Goal: Task Accomplishment & Management: Manage account settings

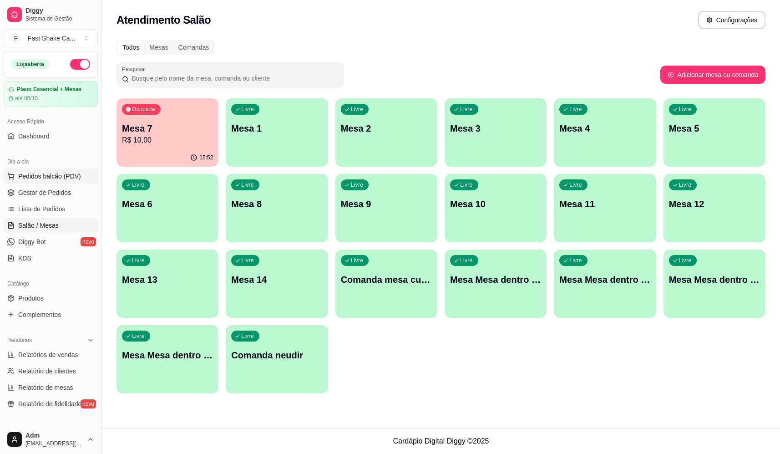
click at [71, 179] on span "Pedidos balcão (PDV)" at bounding box center [49, 176] width 63 height 9
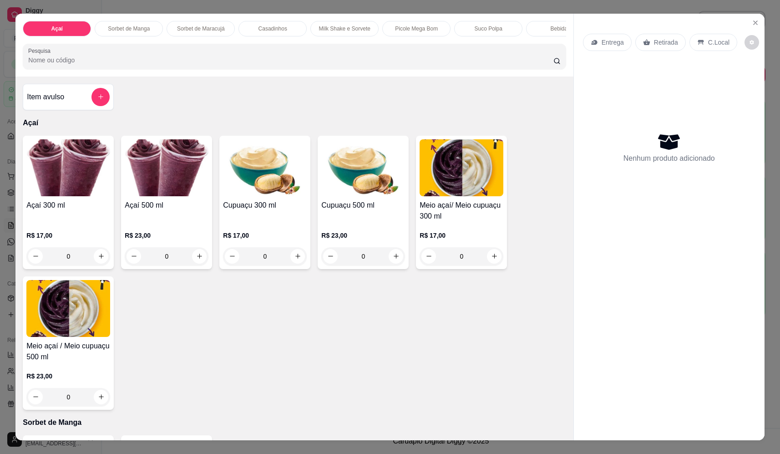
click at [196, 265] on div "0" at bounding box center [167, 256] width 84 height 18
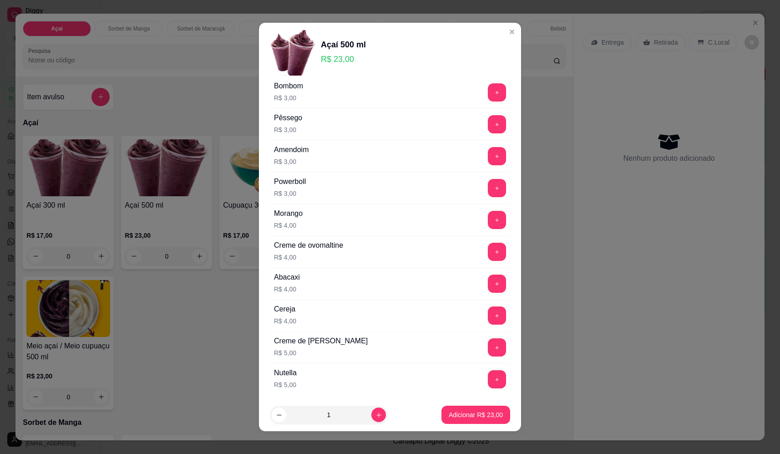
scroll to position [410, 0]
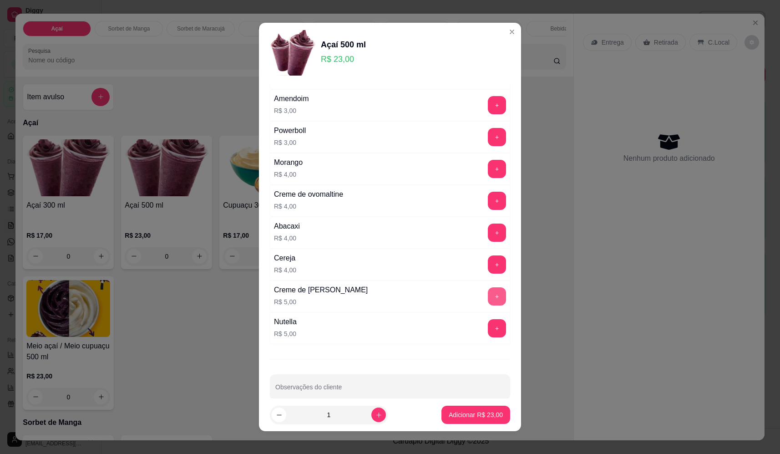
click at [488, 300] on button "+" at bounding box center [497, 296] width 18 height 18
click at [488, 199] on button "+" at bounding box center [497, 201] width 18 height 18
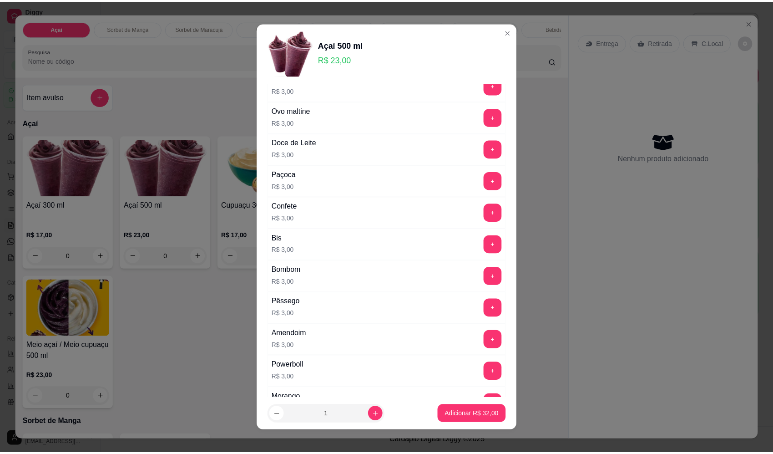
scroll to position [0, 0]
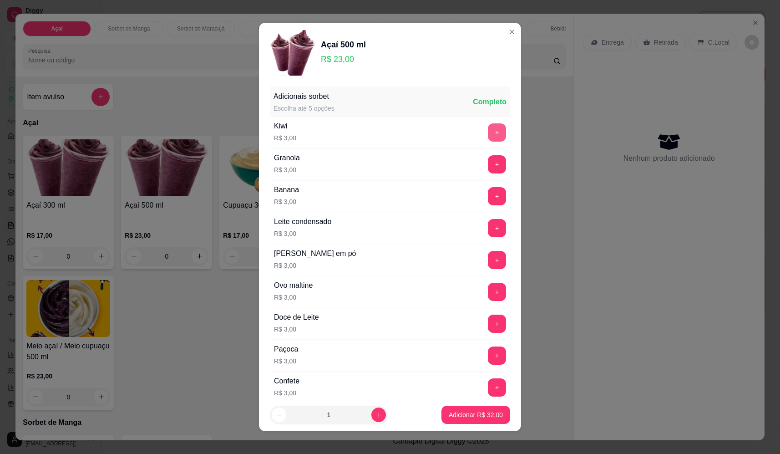
click at [488, 139] on button "+" at bounding box center [497, 132] width 18 height 18
click at [467, 406] on button "Adicionar R$ 35,00" at bounding box center [476, 415] width 69 height 18
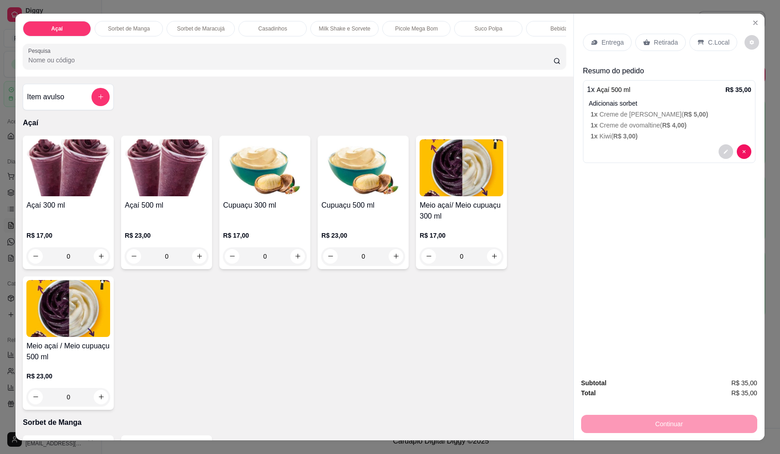
click at [607, 45] on p "Entrega" at bounding box center [613, 42] width 22 height 9
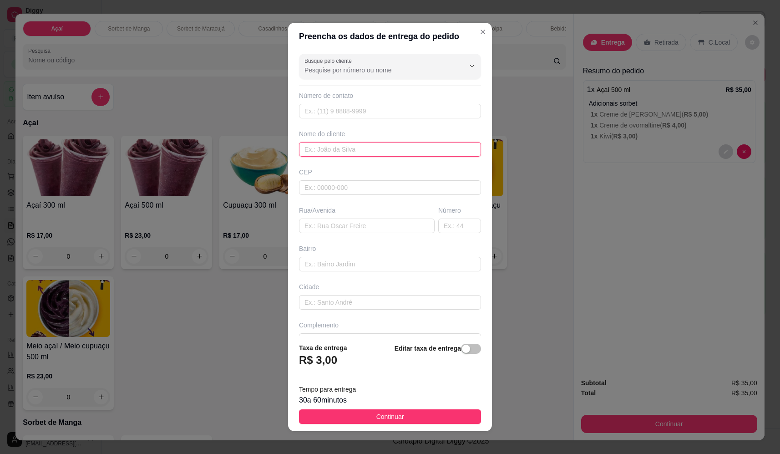
click at [355, 153] on input "text" at bounding box center [390, 149] width 182 height 15
type input "rik"
click at [364, 229] on input "text" at bounding box center [367, 225] width 136 height 15
type input "augusto dos anjos"
click at [438, 227] on input "text" at bounding box center [459, 225] width 43 height 15
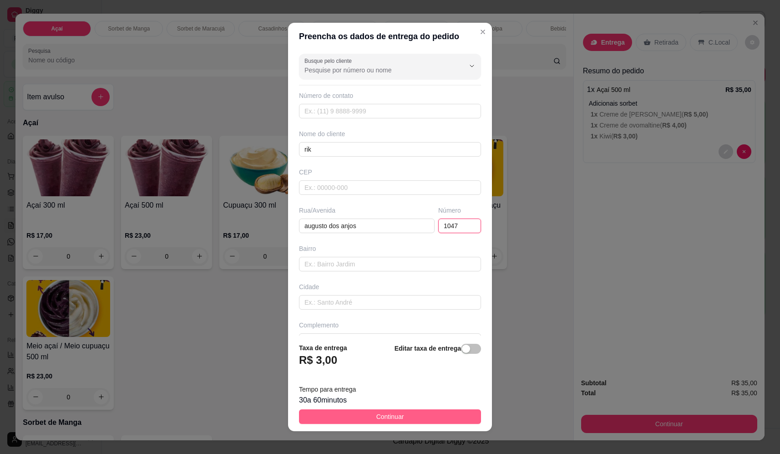
type input "1047"
click at [411, 412] on button "Continuar" at bounding box center [390, 416] width 182 height 15
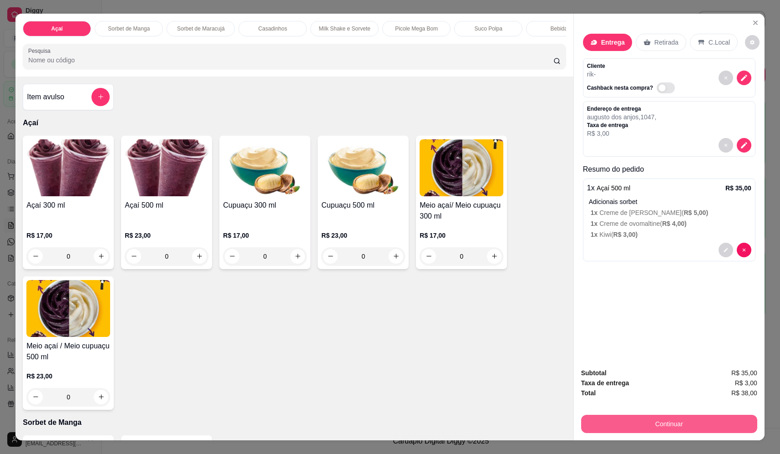
click at [677, 428] on button "Continuar" at bounding box center [669, 424] width 176 height 18
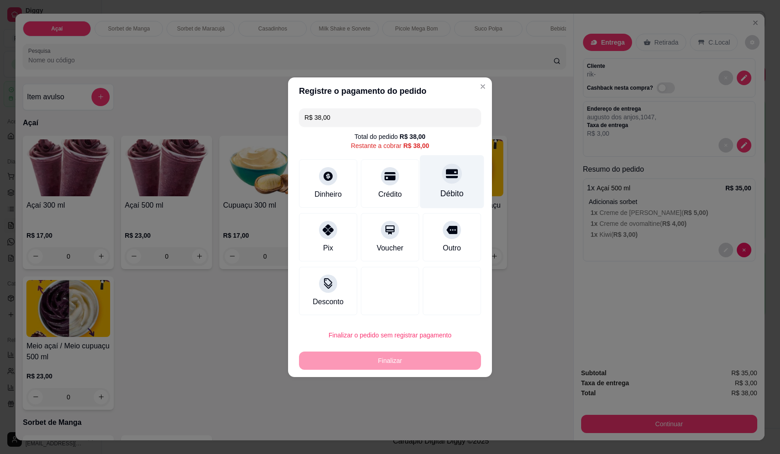
click at [454, 181] on div "Débito" at bounding box center [452, 181] width 64 height 53
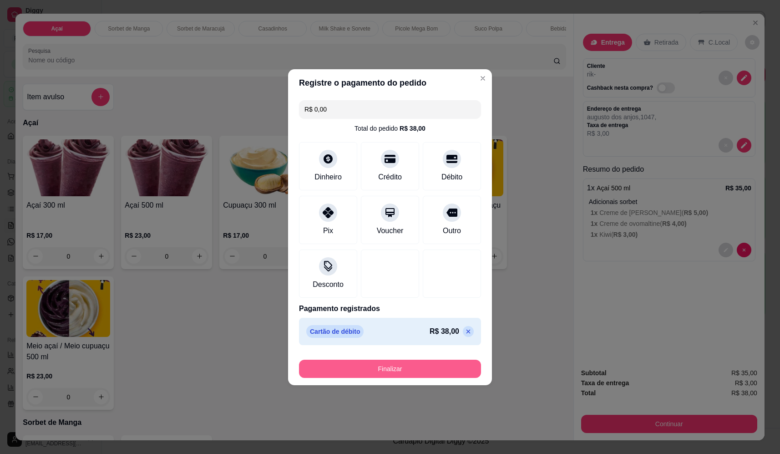
click at [383, 365] on button "Finalizar" at bounding box center [390, 369] width 182 height 18
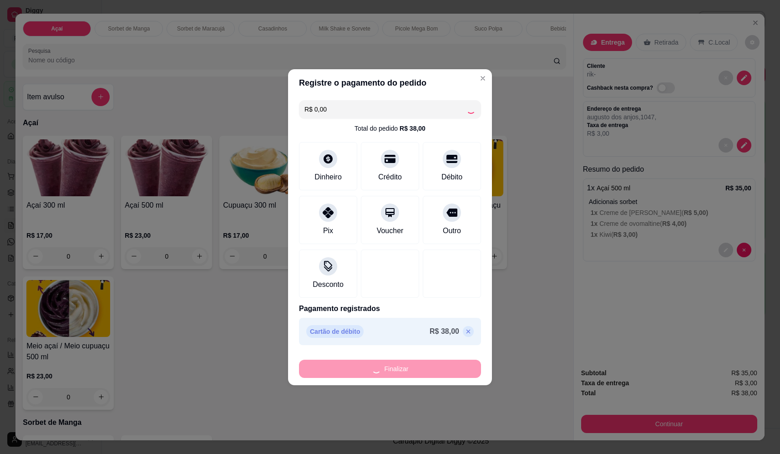
type input "-R$ 38,00"
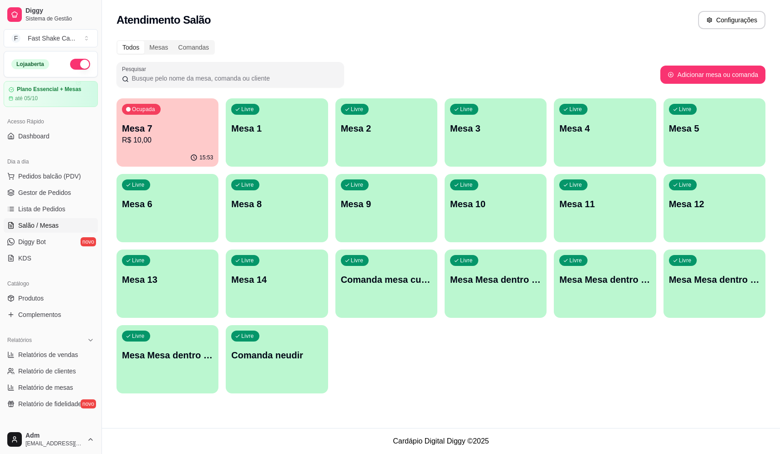
drag, startPoint x: 1, startPoint y: 135, endPoint x: 450, endPoint y: 378, distance: 510.4
click at [450, 378] on div "Ocupada Mesa 7 R$ 10,00 15:53 Livre Mesa 1 Livre Mesa 2 Livre Mesa 3 Livre Mesa…" at bounding box center [441, 245] width 649 height 295
click at [55, 310] on link "Complementos" at bounding box center [51, 314] width 94 height 15
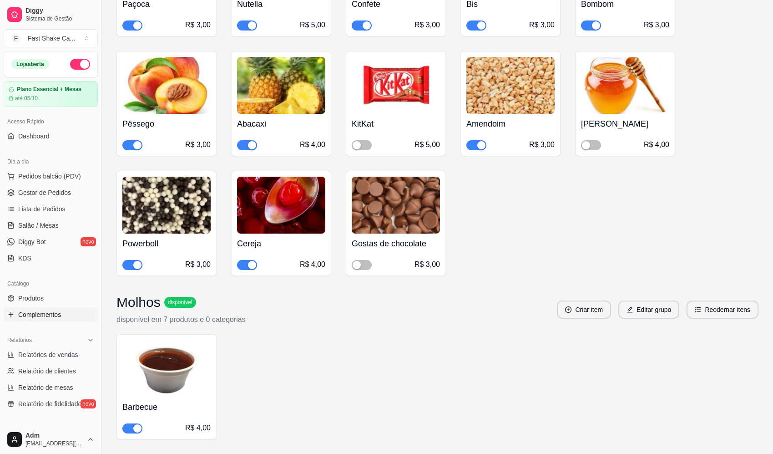
scroll to position [1092, 0]
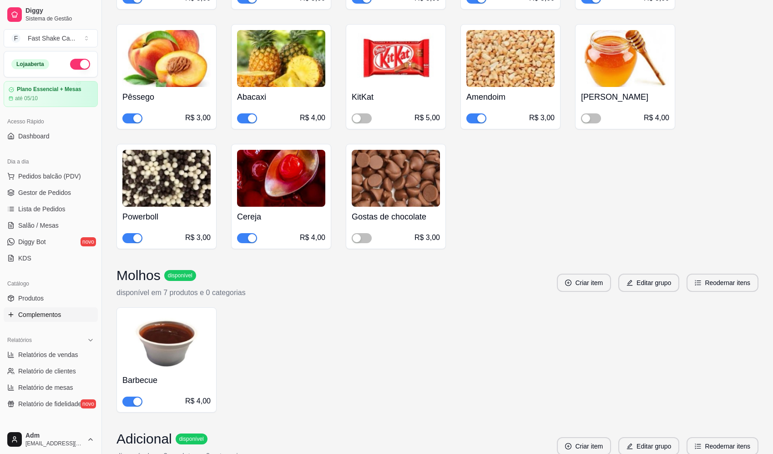
click at [249, 234] on div "button" at bounding box center [252, 238] width 8 height 8
click at [46, 226] on span "Salão / Mesas" at bounding box center [38, 225] width 41 height 9
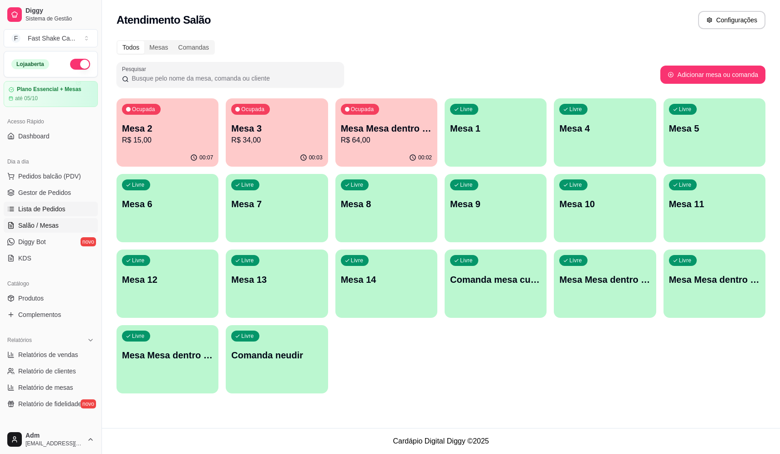
click at [64, 210] on link "Lista de Pedidos" at bounding box center [51, 209] width 94 height 15
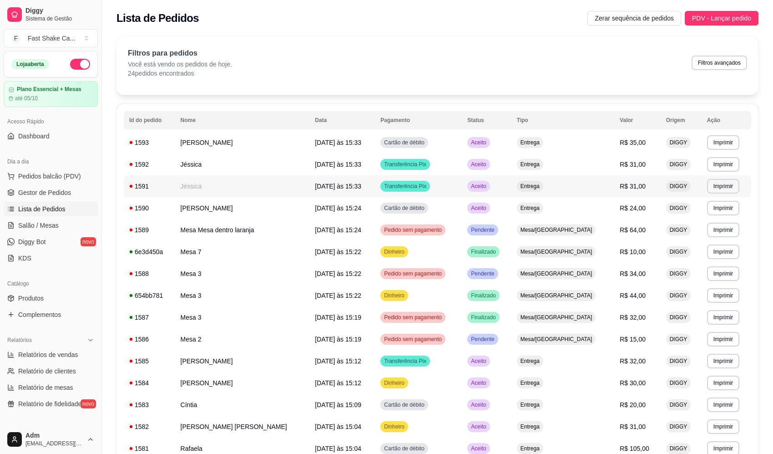
click at [399, 187] on span "Transferência Pix" at bounding box center [405, 186] width 46 height 7
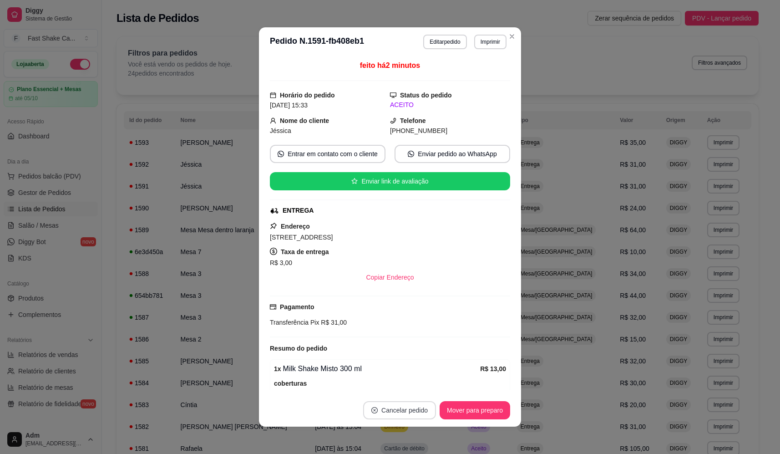
click at [387, 406] on button "Cancelar pedido" at bounding box center [399, 410] width 73 height 18
click at [411, 387] on button "Sim" at bounding box center [422, 388] width 36 height 18
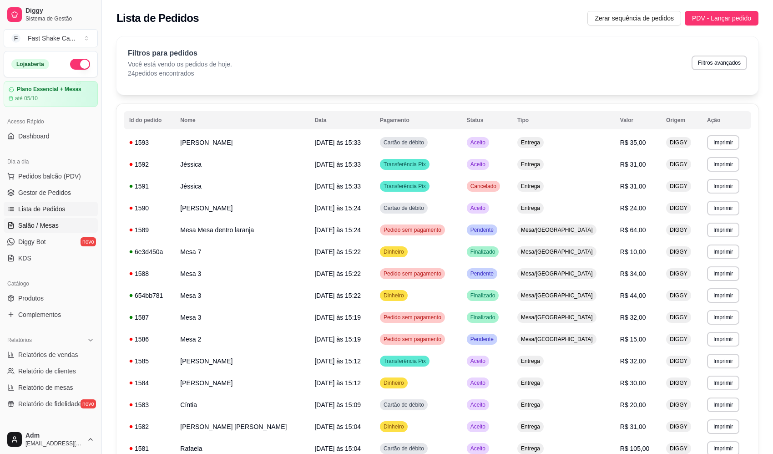
click at [47, 228] on span "Salão / Mesas" at bounding box center [38, 225] width 41 height 9
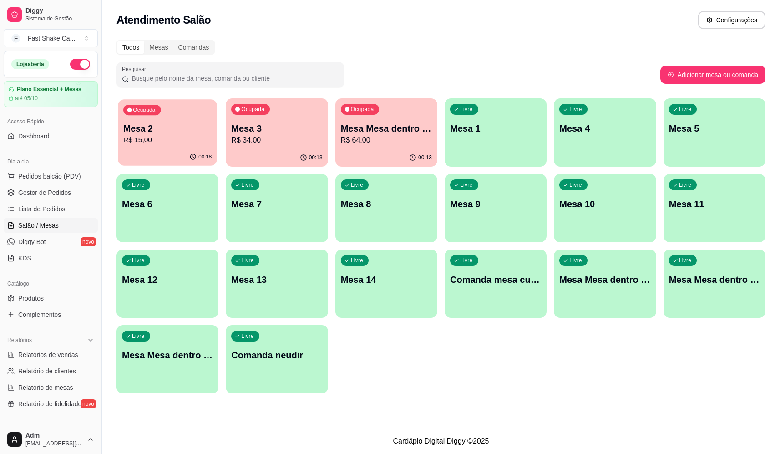
click at [185, 124] on p "Mesa 2" at bounding box center [167, 128] width 88 height 12
click at [179, 125] on p "Mesa 2" at bounding box center [167, 128] width 91 height 13
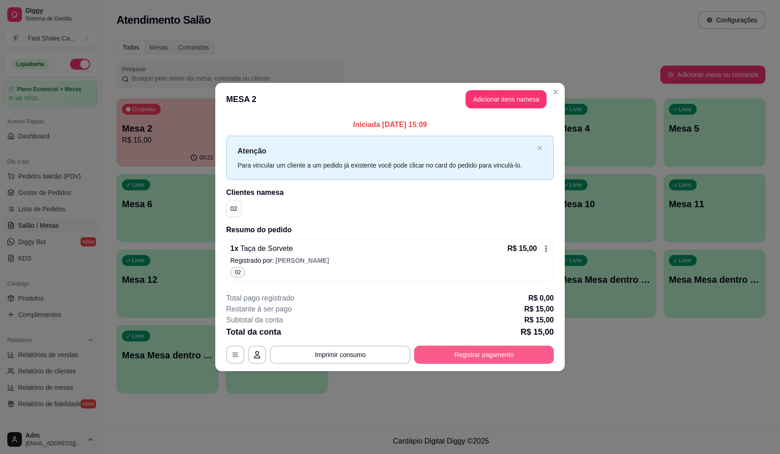
click at [465, 358] on button "Registrar pagamento" at bounding box center [484, 354] width 140 height 18
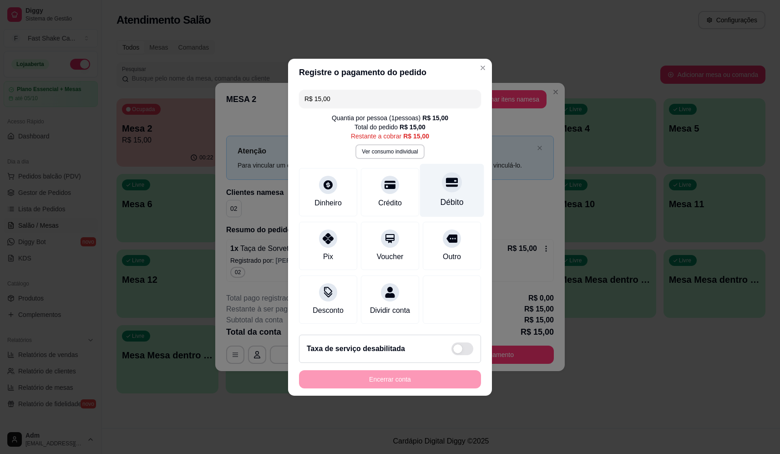
drag, startPoint x: 453, startPoint y: 178, endPoint x: 451, endPoint y: 193, distance: 15.2
click at [453, 179] on div at bounding box center [452, 182] width 20 height 20
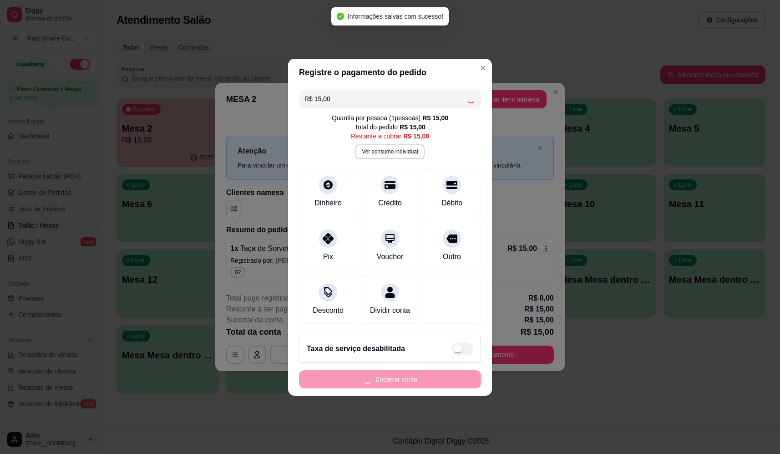
type input "R$ 0,00"
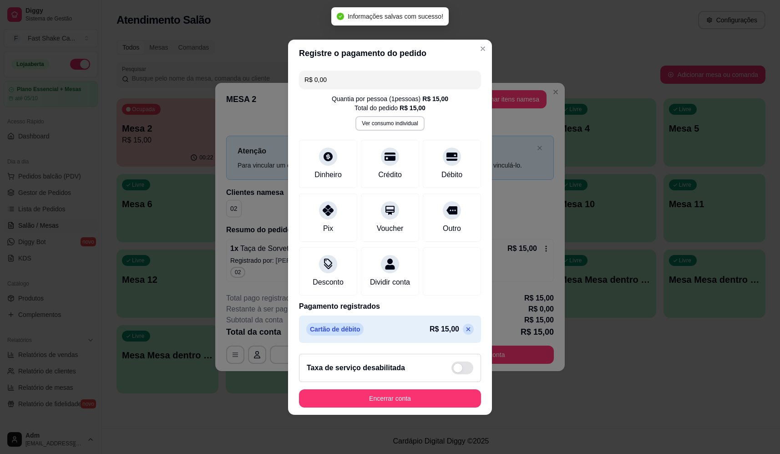
click at [408, 391] on footer "Taxa de serviço desabilitada Encerrar conta" at bounding box center [390, 380] width 204 height 68
click at [410, 399] on button "Encerrar conta" at bounding box center [390, 398] width 182 height 18
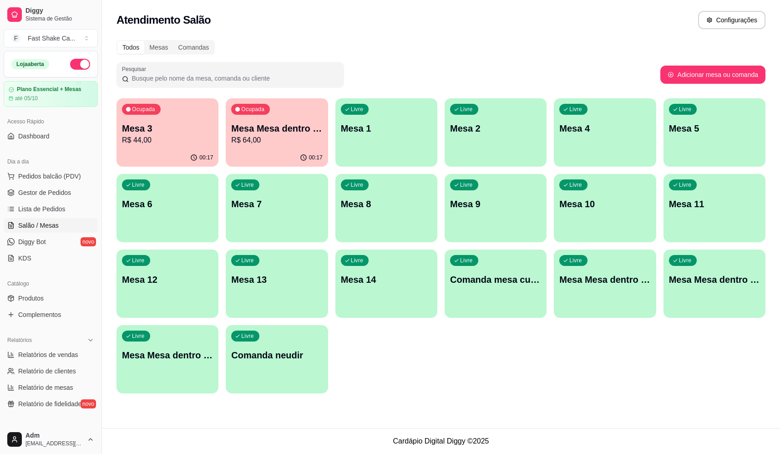
click at [276, 141] on p "R$ 64,00" at bounding box center [276, 140] width 91 height 11
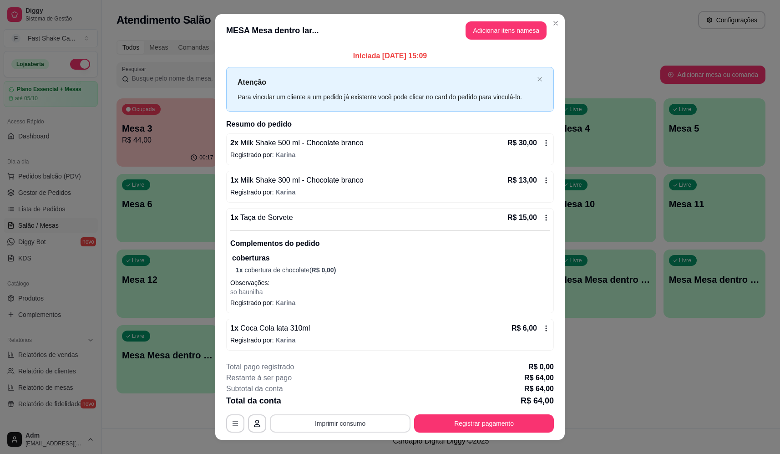
click at [344, 423] on button "Imprimir consumo" at bounding box center [340, 423] width 141 height 18
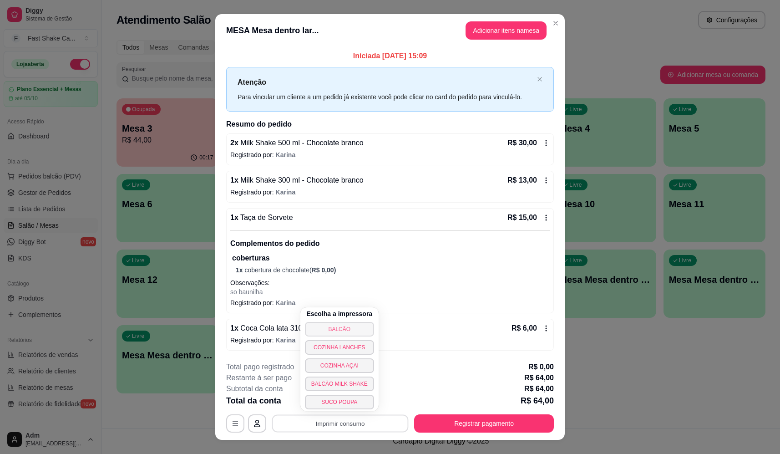
click at [339, 325] on button "BALCÃO" at bounding box center [339, 329] width 69 height 15
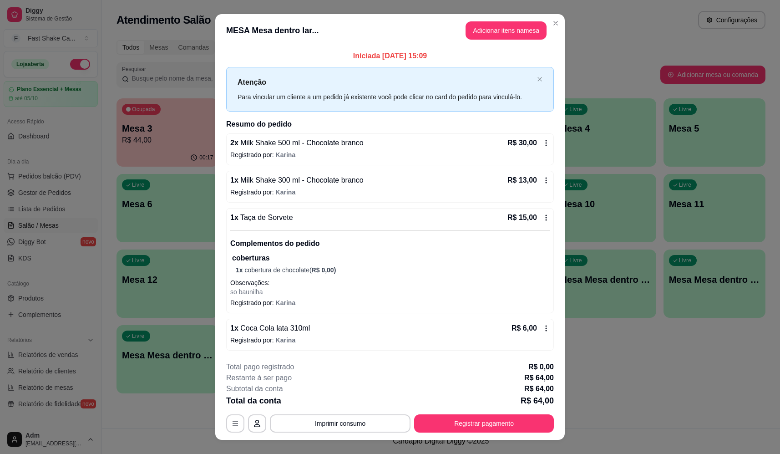
click at [513, 425] on button "Registrar pagamento" at bounding box center [484, 423] width 140 height 18
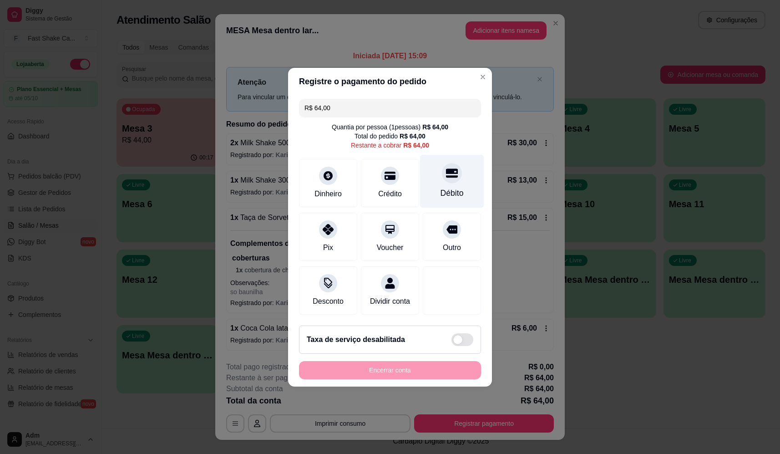
click at [454, 189] on div "Débito" at bounding box center [452, 193] width 23 height 12
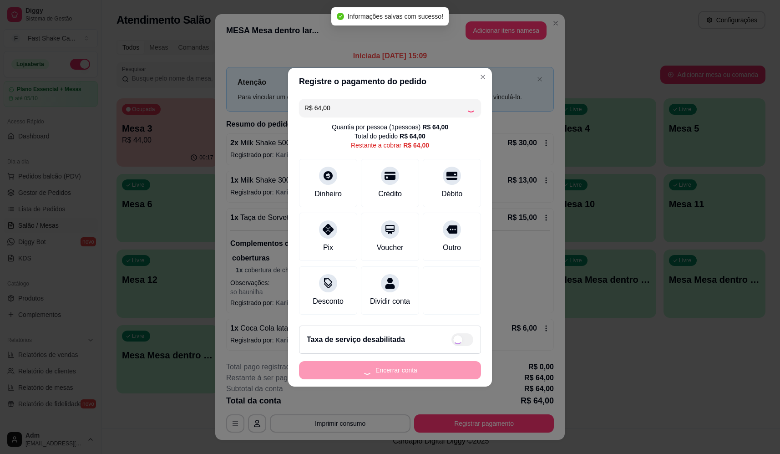
type input "R$ 0,00"
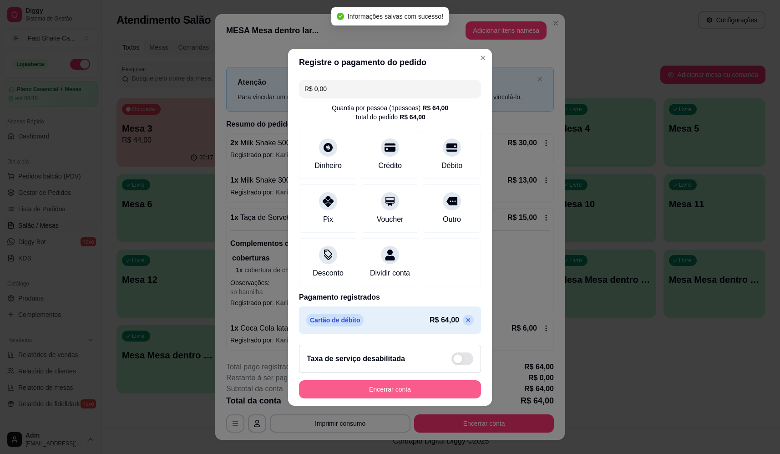
click at [447, 394] on button "Encerrar conta" at bounding box center [390, 389] width 182 height 18
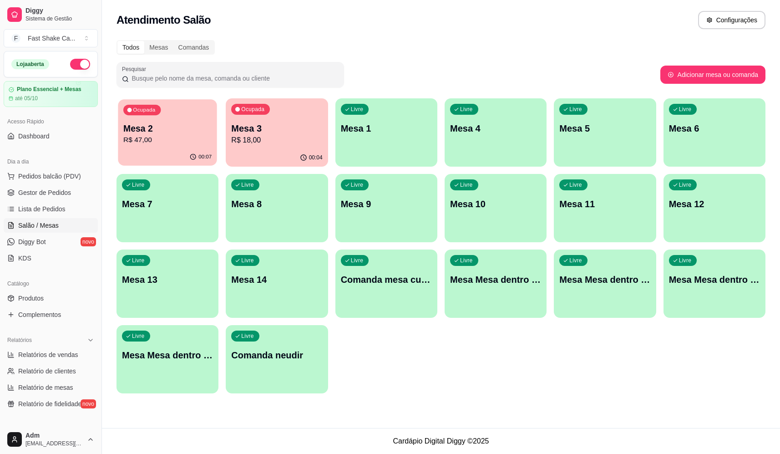
click at [188, 137] on p "R$ 47,00" at bounding box center [167, 140] width 88 height 10
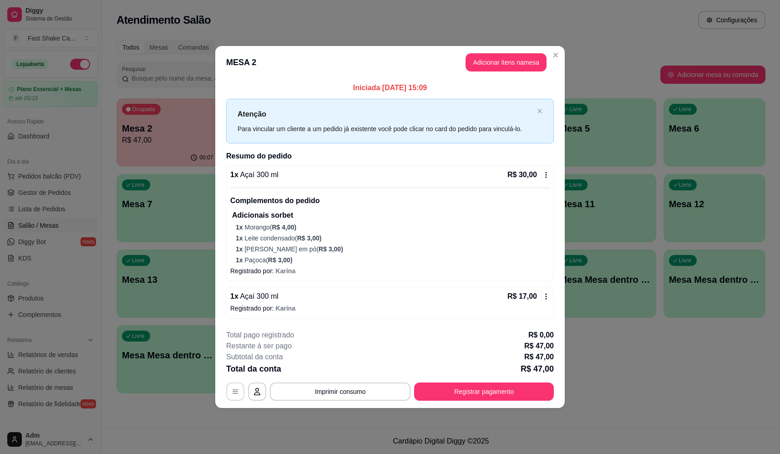
click at [240, 392] on button "button" at bounding box center [235, 391] width 18 height 18
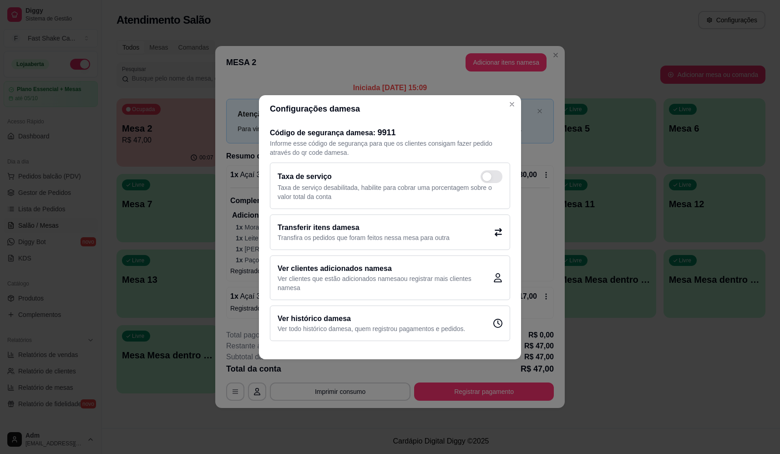
click at [358, 240] on p "Transfira os pedidos que foram feitos nessa mesa para outra" at bounding box center [364, 237] width 172 height 9
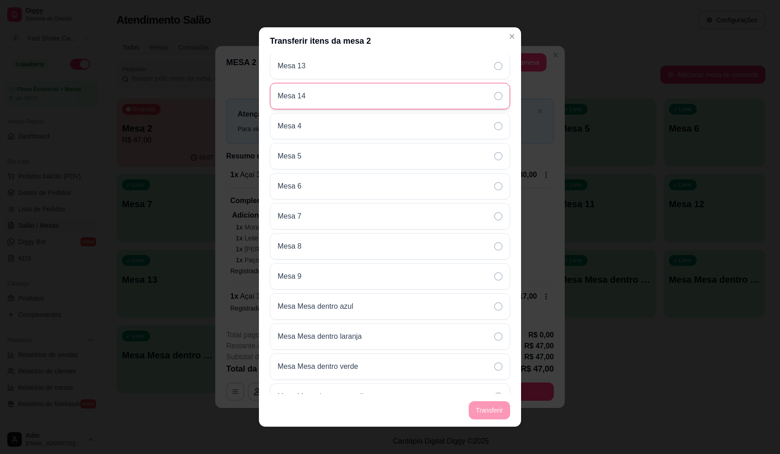
scroll to position [327, 0]
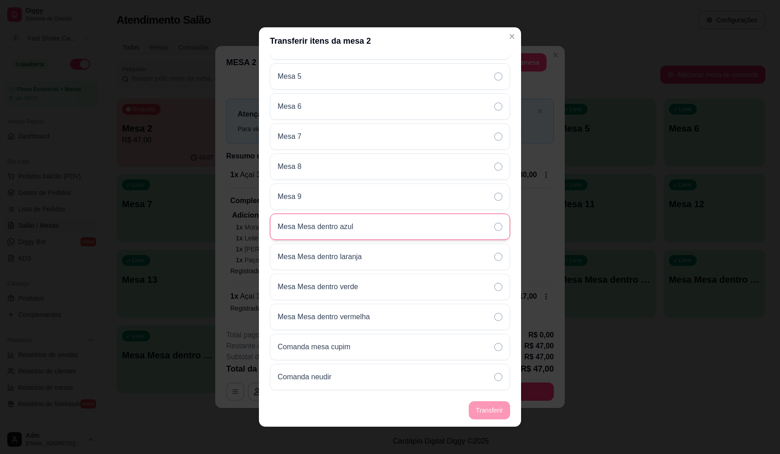
click at [370, 227] on div "Mesa Mesa dentro azul" at bounding box center [390, 226] width 240 height 26
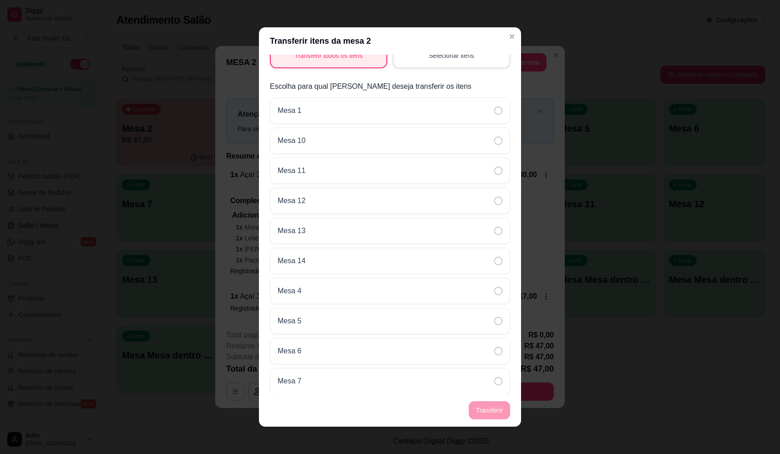
scroll to position [0, 0]
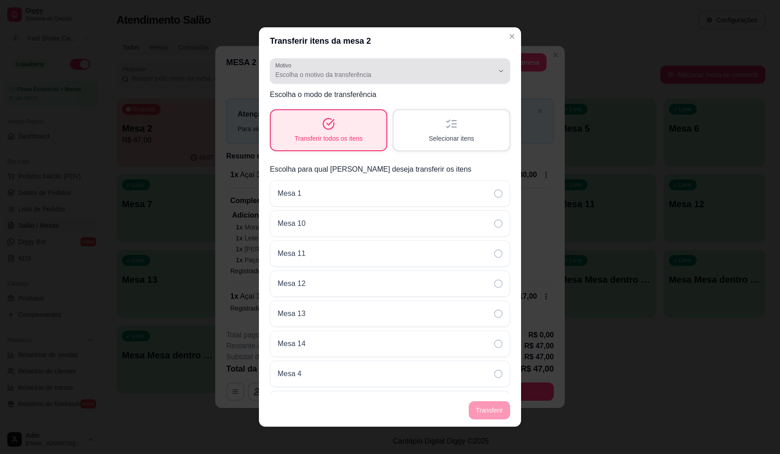
click at [435, 71] on span "Escolha o motivo da transferência" at bounding box center [384, 74] width 218 height 9
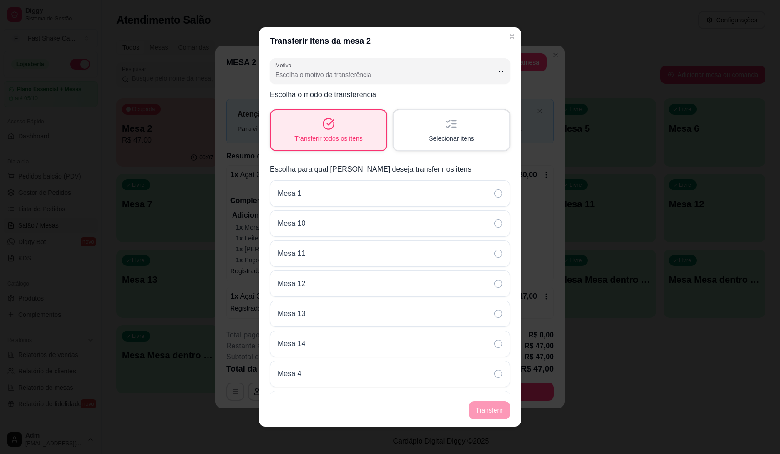
click at [371, 114] on span "Mudança de mesa" at bounding box center [379, 111] width 202 height 9
type input "TABLE_TRANSFER"
select select "TABLE_TRANSFER"
click at [489, 406] on button "Transferir" at bounding box center [489, 410] width 41 height 18
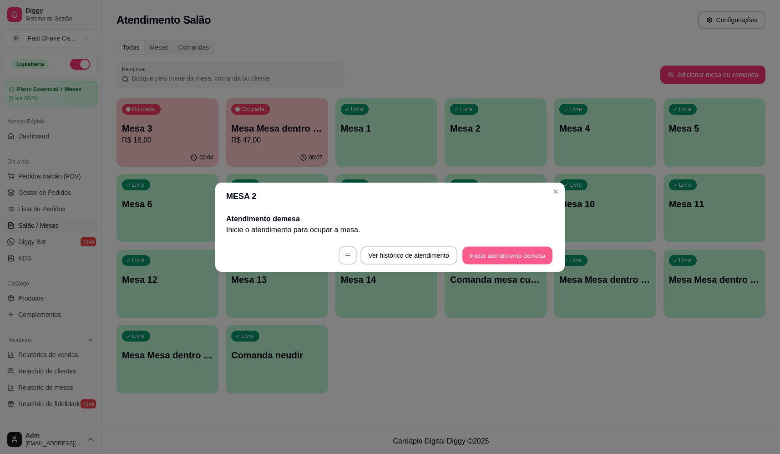
click at [507, 256] on button "Iniciar atendimento de mesa" at bounding box center [507, 255] width 90 height 18
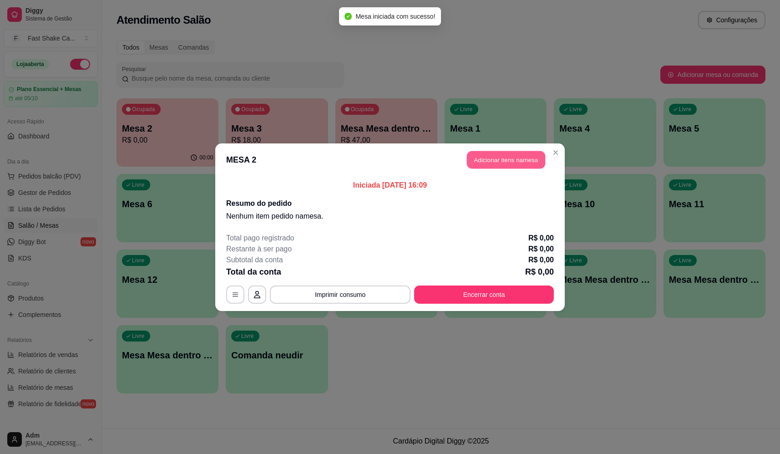
click at [510, 159] on button "Adicionar itens na mesa" at bounding box center [506, 160] width 78 height 18
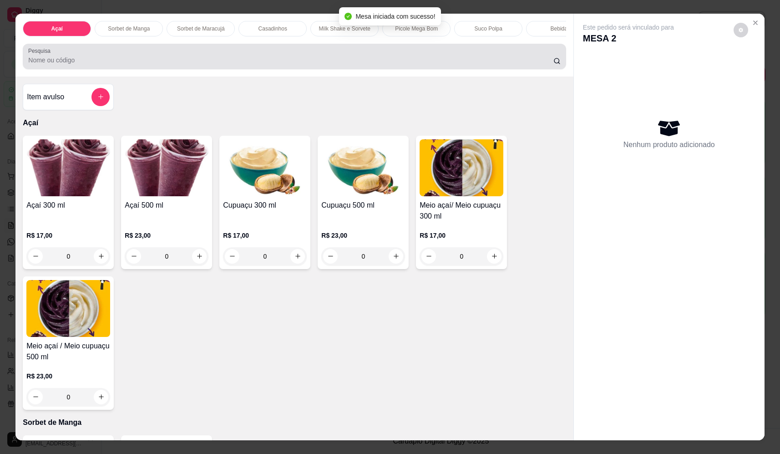
click at [198, 61] on div at bounding box center [294, 56] width 532 height 18
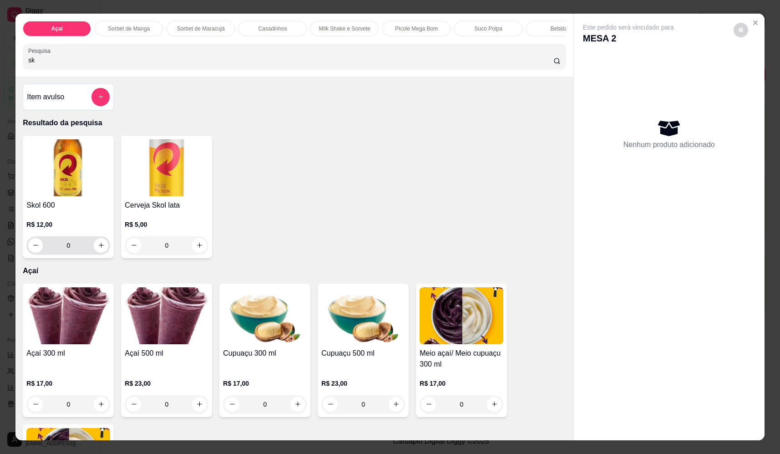
type input "sk"
click at [99, 249] on icon "increase-product-quantity" at bounding box center [101, 245] width 7 height 7
type input "1"
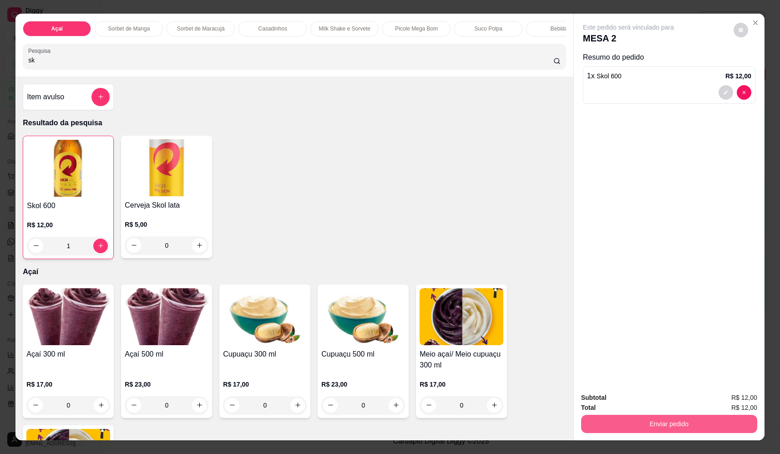
click at [657, 415] on div "Enviar pedido" at bounding box center [669, 422] width 176 height 20
drag, startPoint x: 655, startPoint y: 412, endPoint x: 655, endPoint y: 417, distance: 5.0
click at [655, 413] on div "Enviar pedido" at bounding box center [669, 422] width 176 height 20
click at [655, 422] on button "Enviar pedido" at bounding box center [669, 424] width 176 height 18
click at [655, 402] on button "Não registrar e enviar pedido" at bounding box center [639, 401] width 95 height 17
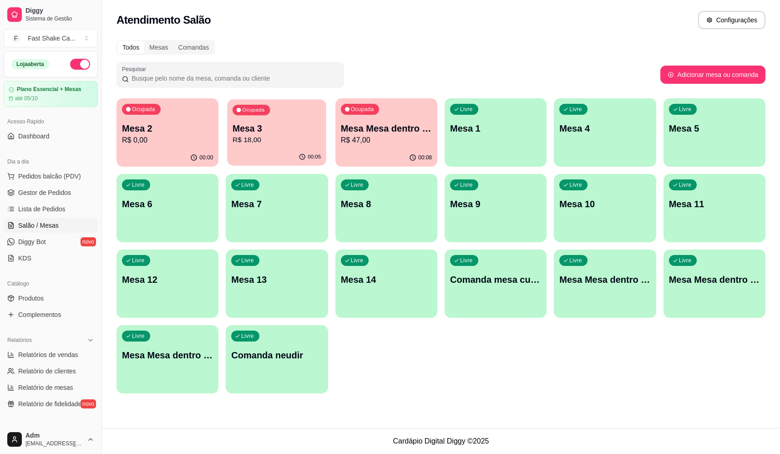
click at [272, 135] on p "R$ 18,00" at bounding box center [277, 140] width 88 height 10
click at [613, 292] on div "Livre Mesa Mesa dentro laranja" at bounding box center [605, 277] width 102 height 57
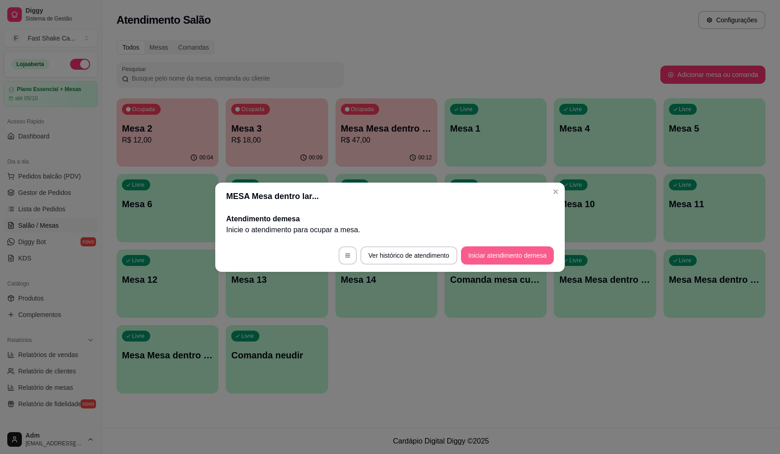
click at [498, 257] on button "Iniciar atendimento de mesa" at bounding box center [507, 255] width 93 height 18
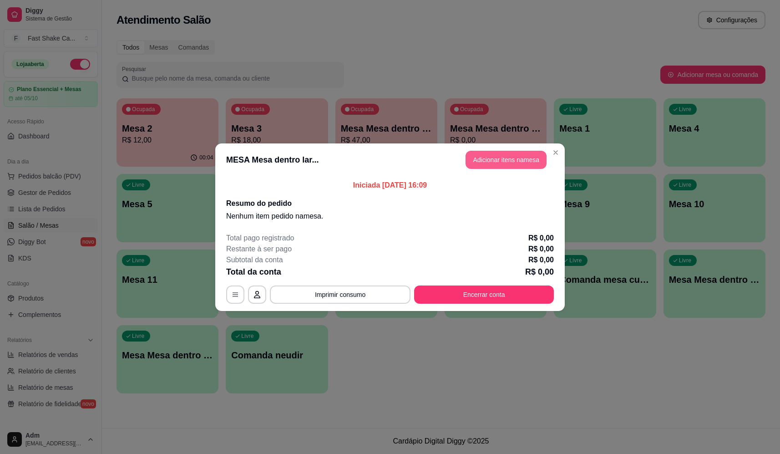
click at [500, 165] on button "Adicionar itens na mesa" at bounding box center [506, 160] width 81 height 18
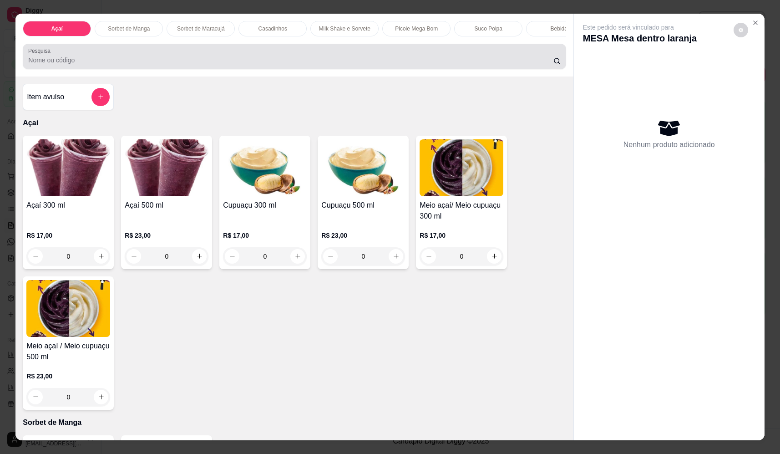
click at [284, 59] on div at bounding box center [294, 56] width 532 height 18
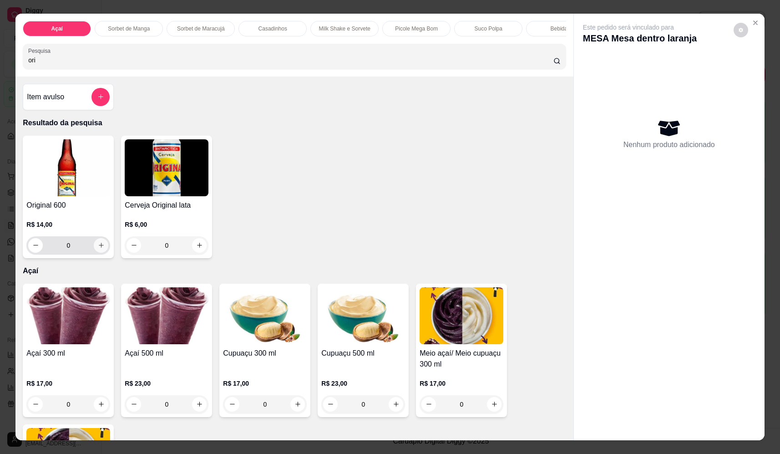
type input "ori"
click at [98, 249] on icon "increase-product-quantity" at bounding box center [101, 245] width 7 height 7
type input "1"
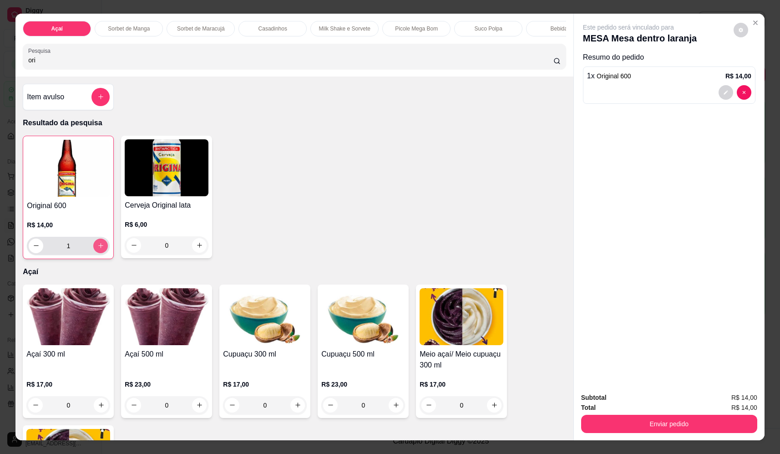
click at [99, 249] on icon "increase-product-quantity" at bounding box center [100, 245] width 7 height 7
type input "2"
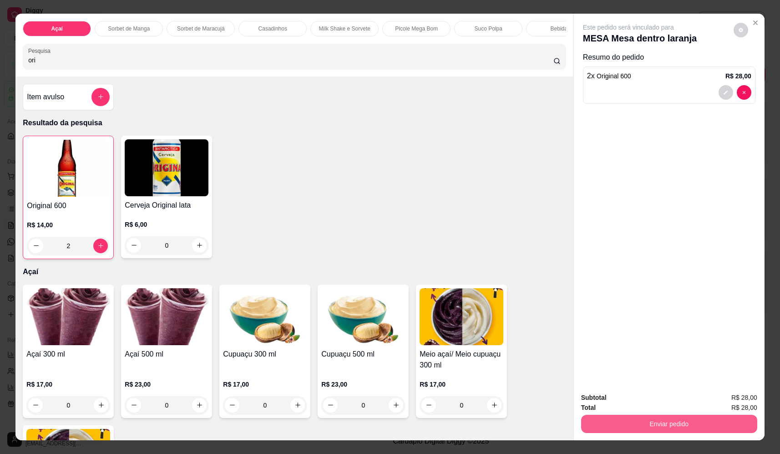
click at [614, 428] on button "Enviar pedido" at bounding box center [669, 424] width 176 height 18
click at [609, 402] on button "Não registrar e enviar pedido" at bounding box center [638, 401] width 96 height 18
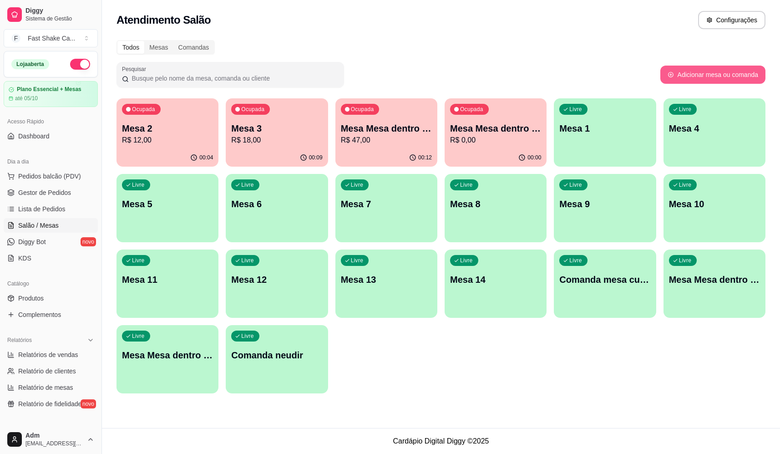
click at [711, 69] on button "Adicionar mesa ou comanda" at bounding box center [712, 75] width 105 height 18
select select "TABLE"
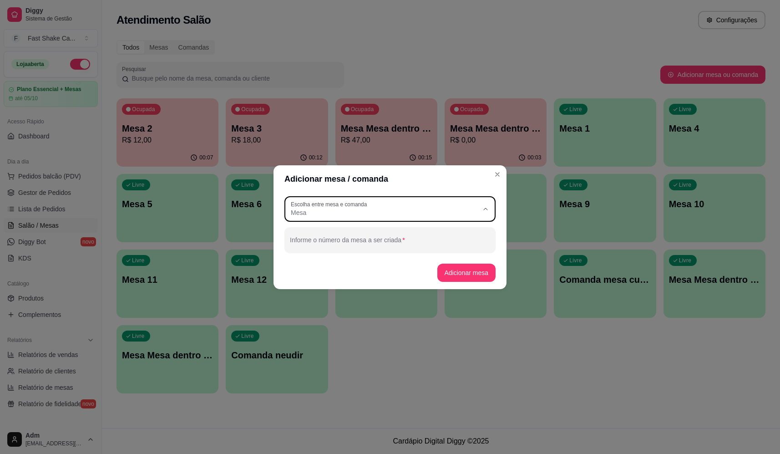
click at [376, 208] on span "Mesa" at bounding box center [385, 212] width 188 height 9
click at [389, 253] on span "Comanda" at bounding box center [386, 248] width 180 height 9
type input "CARD"
select select "CARD"
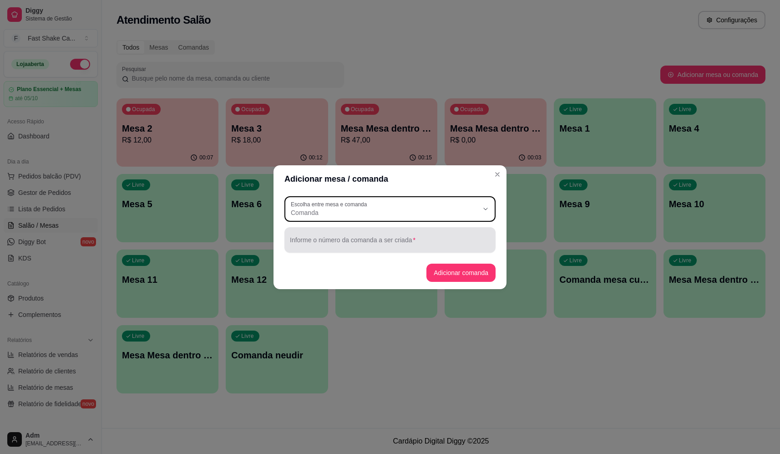
click at [389, 242] on input "Informe o número da comanda a ser criada" at bounding box center [390, 243] width 200 height 9
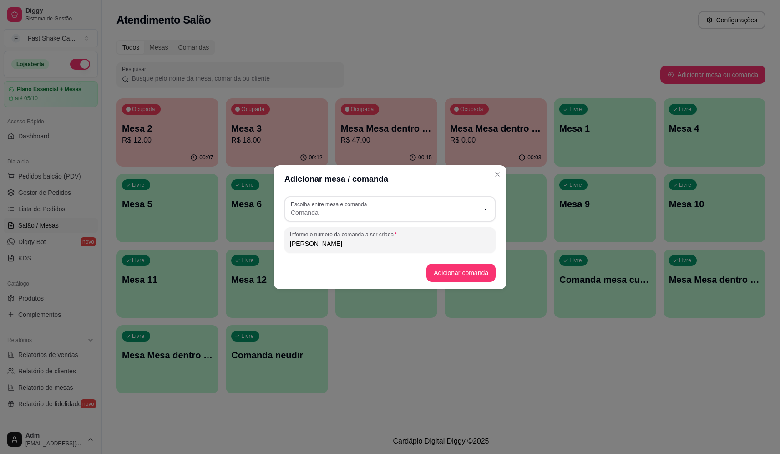
type input "[PERSON_NAME]"
click at [439, 272] on button "Adicionar comanda" at bounding box center [460, 273] width 67 height 18
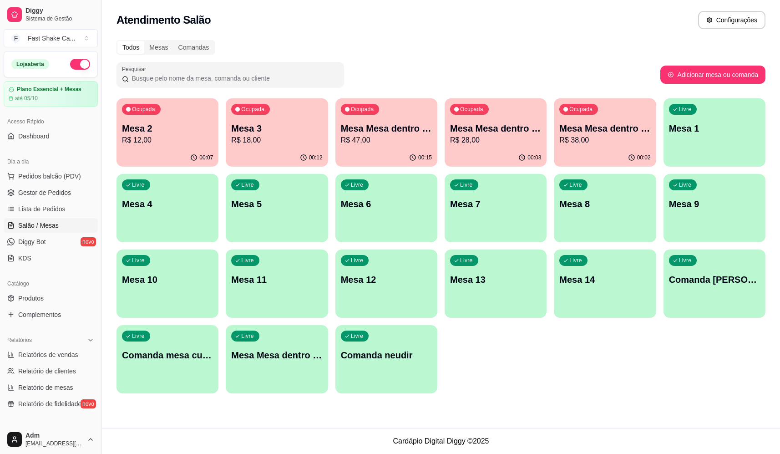
click at [731, 274] on p "Comanda bruno giacomelli" at bounding box center [714, 279] width 91 height 13
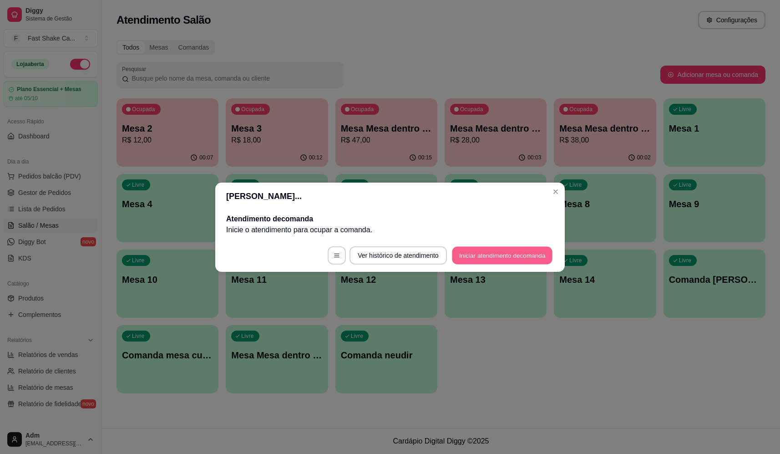
click at [470, 259] on button "Iniciar atendimento de comanda" at bounding box center [502, 255] width 101 height 18
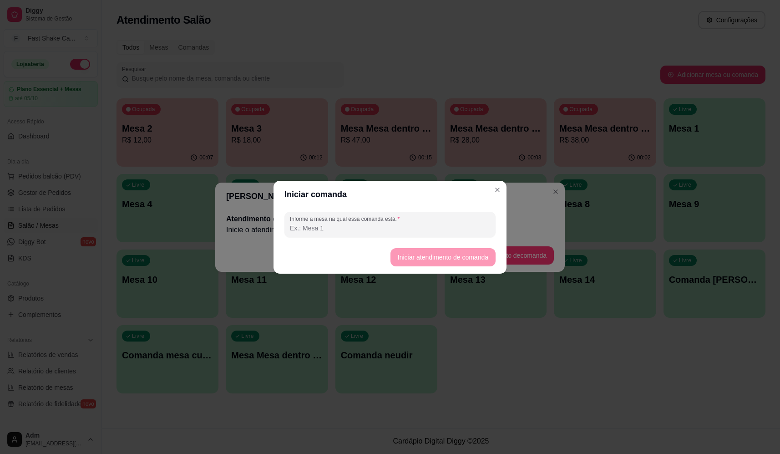
click at [409, 224] on input "Informe a mesa na qual essa comanda está." at bounding box center [390, 227] width 200 height 9
type input "1"
click at [398, 255] on button "Iniciar atendimento de comanda" at bounding box center [443, 257] width 105 height 18
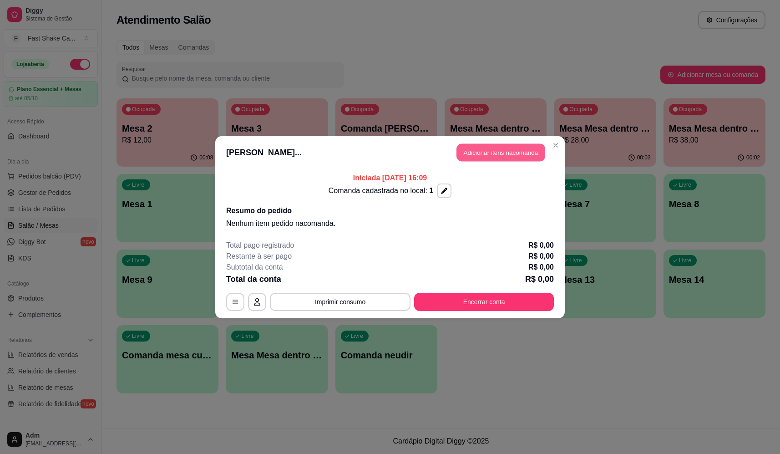
click at [487, 156] on button "Adicionar itens na comanda" at bounding box center [501, 152] width 89 height 18
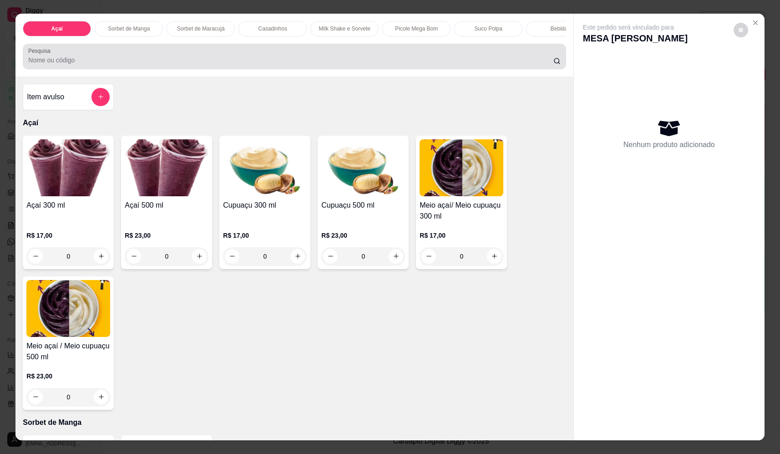
click at [218, 61] on div at bounding box center [294, 56] width 532 height 18
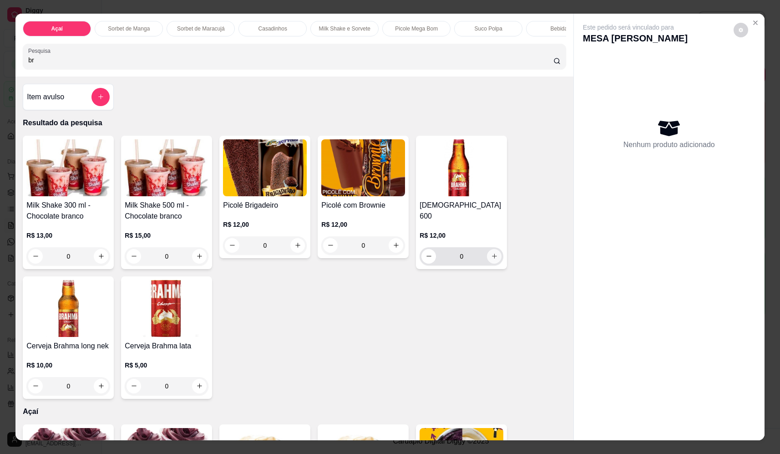
type input "br"
click at [491, 253] on icon "increase-product-quantity" at bounding box center [494, 256] width 7 height 7
type input "1"
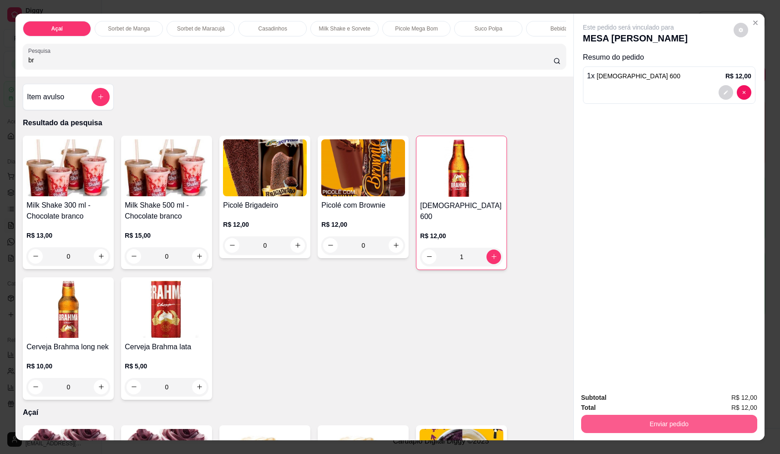
click at [714, 429] on button "Enviar pedido" at bounding box center [669, 424] width 176 height 18
click at [653, 405] on button "Não registrar e enviar pedido" at bounding box center [639, 401] width 92 height 17
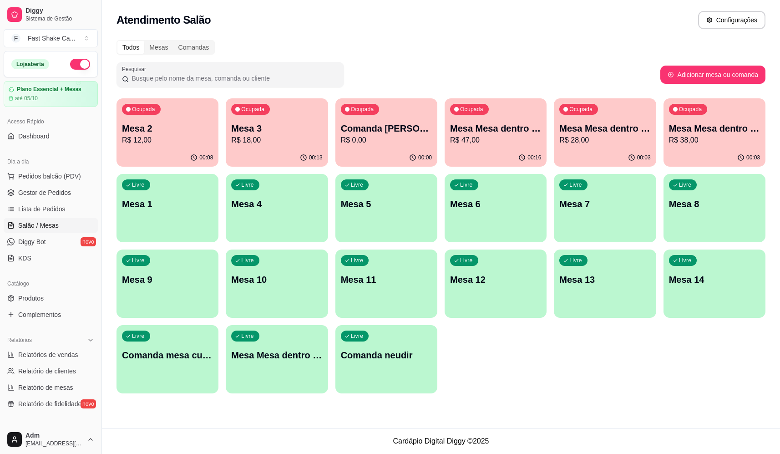
click at [529, 136] on div "Mesa Mesa dentro azul R$ 47,00" at bounding box center [495, 134] width 91 height 24
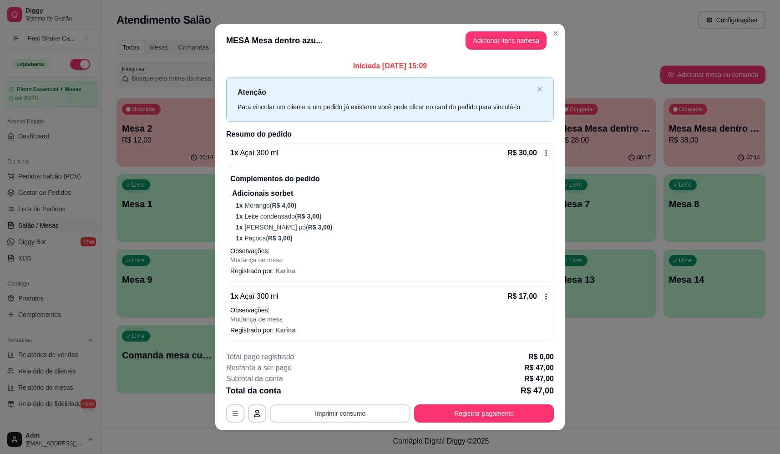
click at [365, 412] on button "Imprimir consumo" at bounding box center [340, 413] width 141 height 18
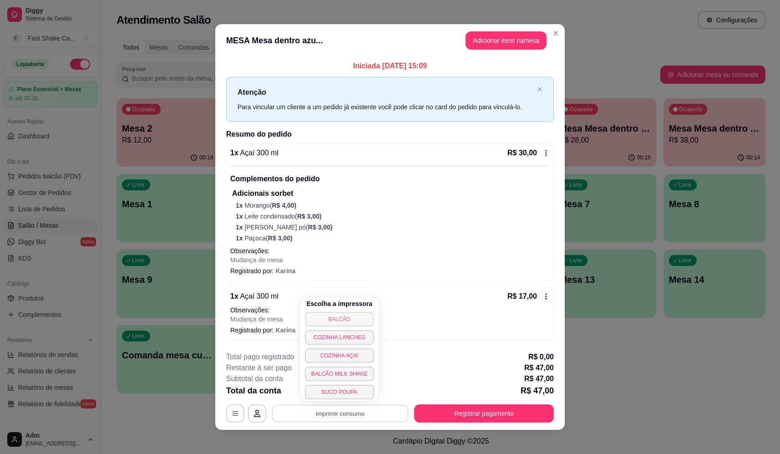
click at [346, 319] on button "BALCÃO" at bounding box center [339, 319] width 69 height 15
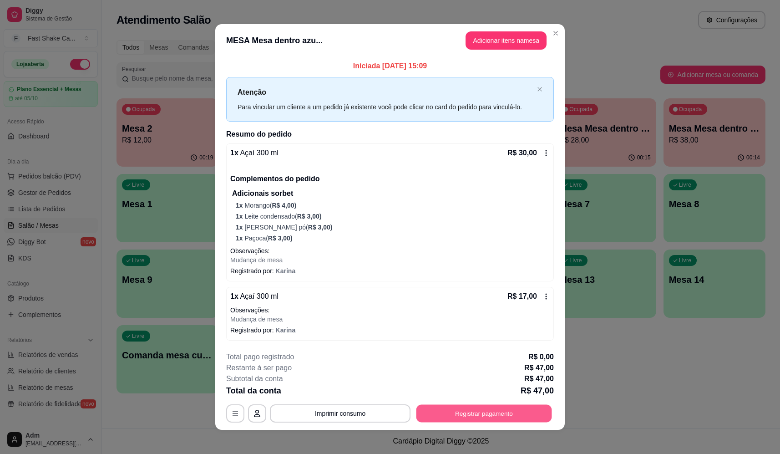
click at [484, 411] on button "Registrar pagamento" at bounding box center [484, 413] width 136 height 18
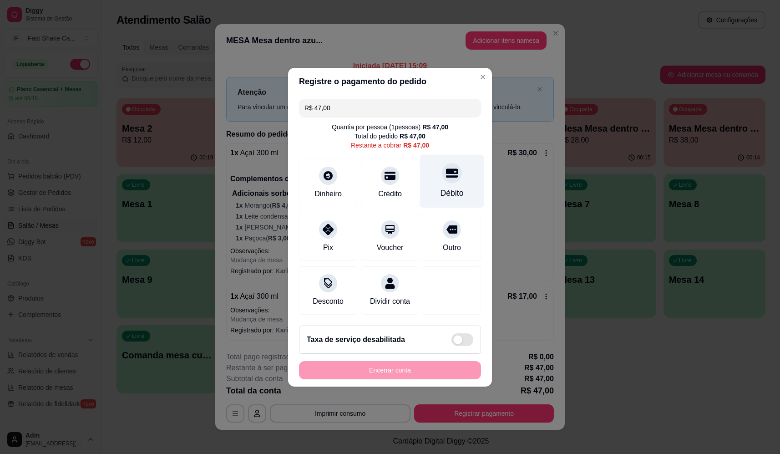
click at [446, 167] on icon at bounding box center [452, 173] width 12 height 12
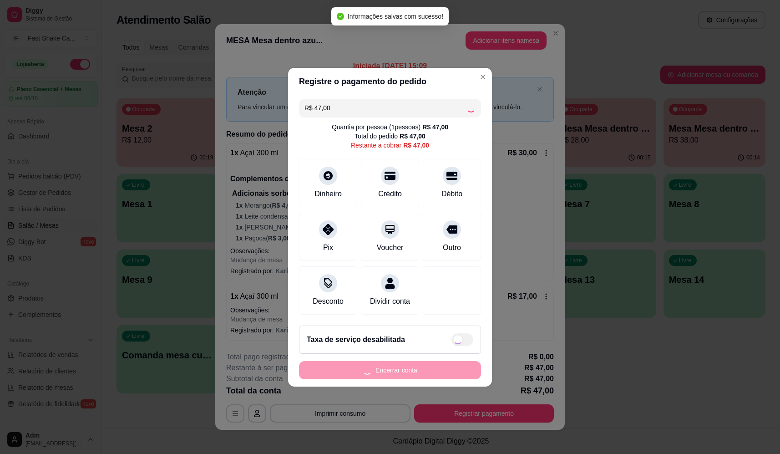
type input "R$ 0,00"
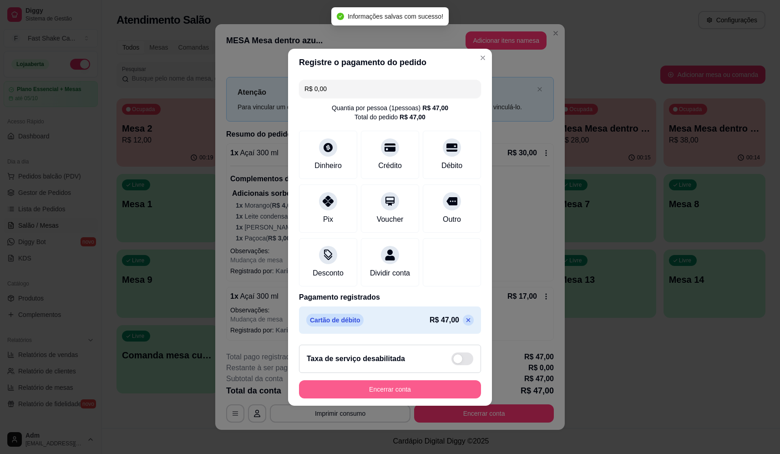
click at [417, 388] on button "Encerrar conta" at bounding box center [390, 389] width 182 height 18
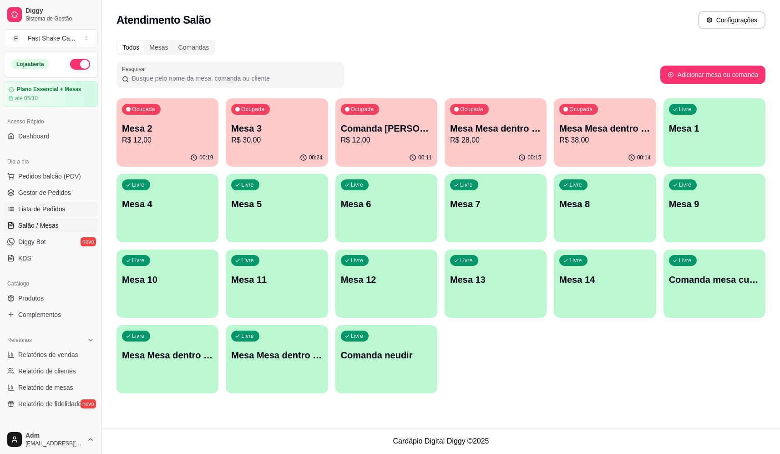
click at [61, 211] on span "Lista de Pedidos" at bounding box center [41, 208] width 47 height 9
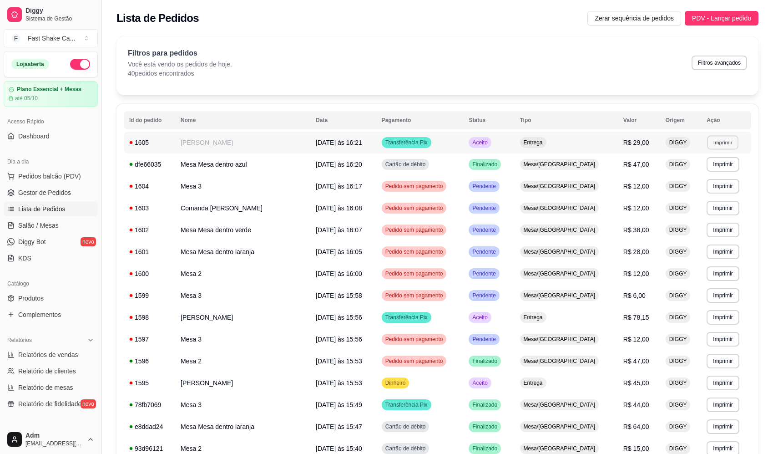
click at [715, 142] on button "Imprimir" at bounding box center [722, 142] width 31 height 14
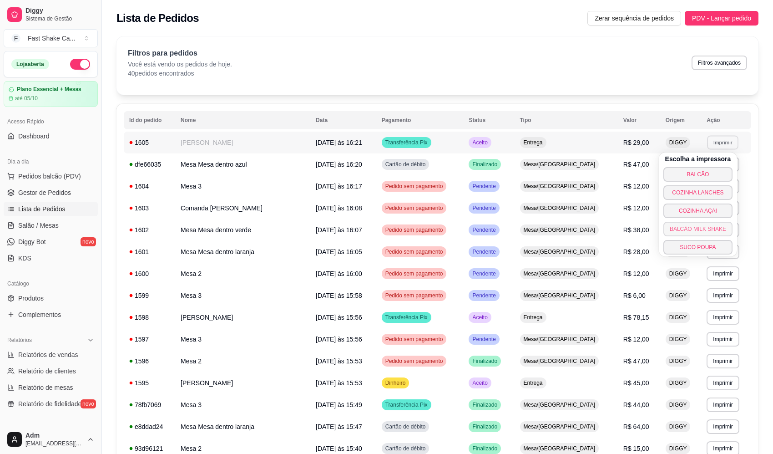
click at [698, 231] on button "BALCÃO MILK SHAKE" at bounding box center [698, 229] width 69 height 15
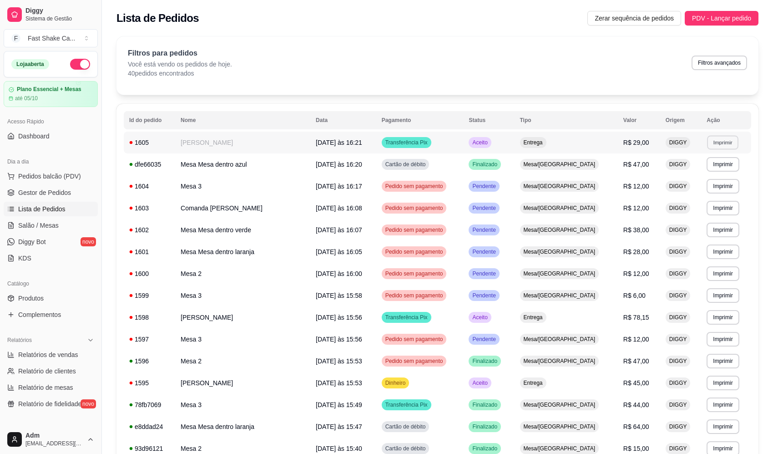
click at [713, 140] on button "Imprimir" at bounding box center [722, 142] width 31 height 14
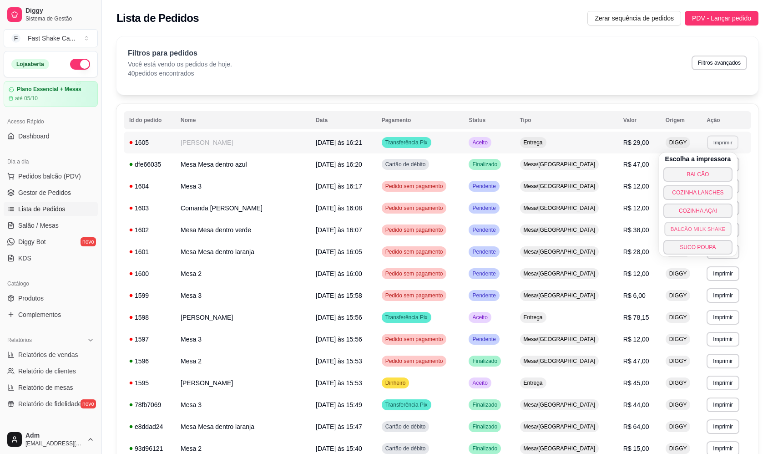
click at [692, 231] on button "BALCÃO MILK SHAKE" at bounding box center [698, 229] width 67 height 14
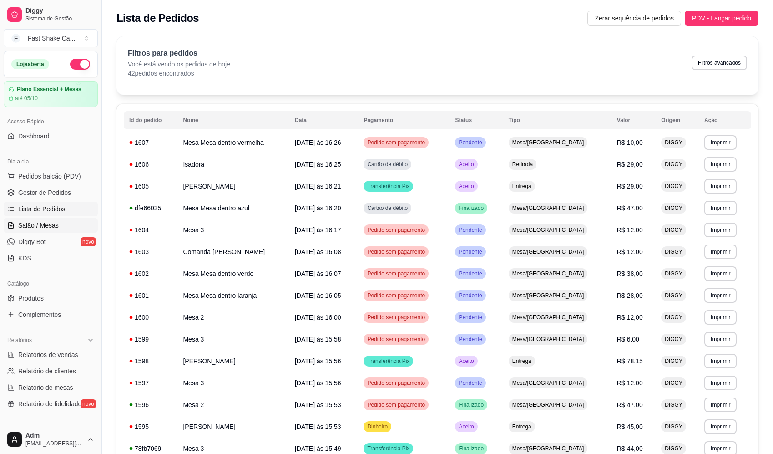
click at [52, 226] on span "Salão / Mesas" at bounding box center [38, 225] width 41 height 9
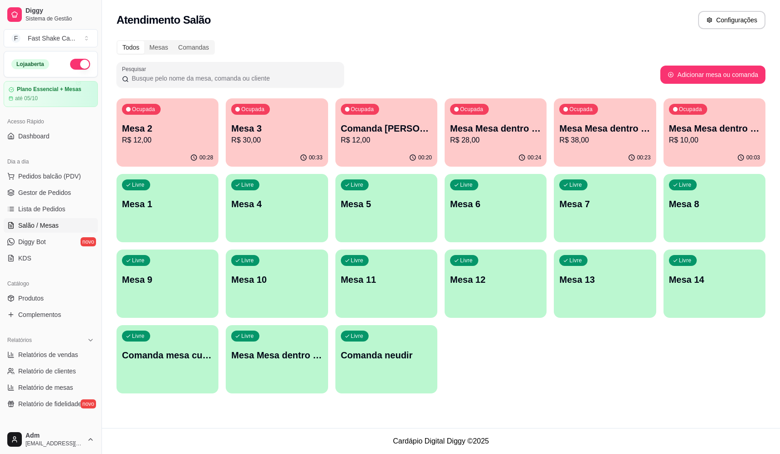
click at [168, 114] on div "Ocupada Mesa 2 R$ 12,00" at bounding box center [168, 123] width 102 height 51
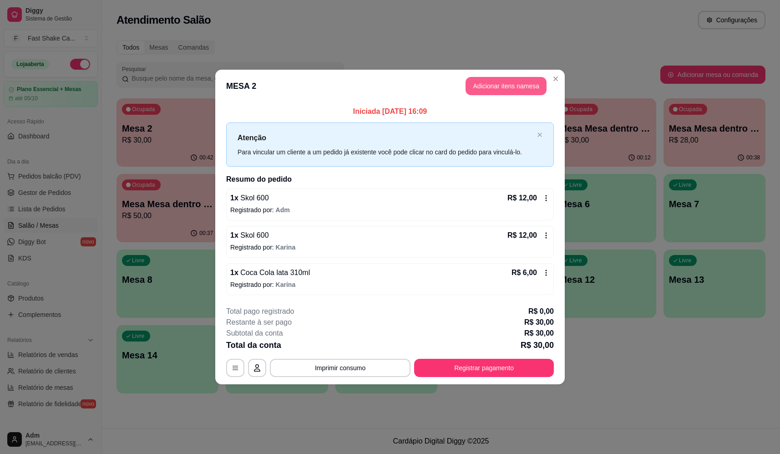
click at [521, 85] on button "Adicionar itens na mesa" at bounding box center [506, 86] width 81 height 18
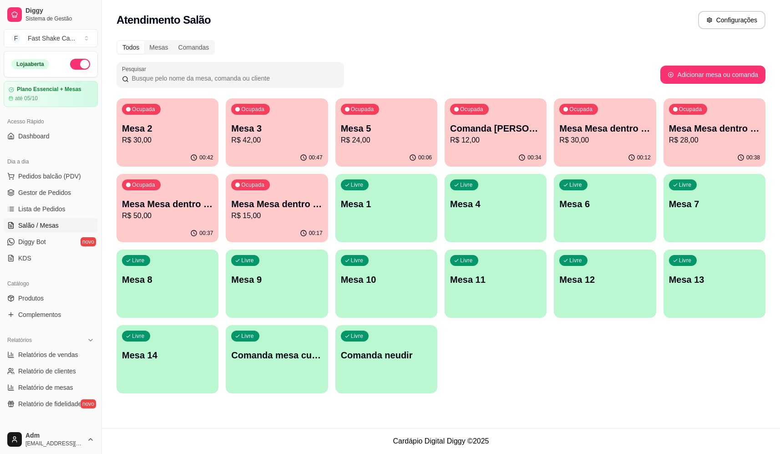
click at [632, 141] on p "R$ 30,00" at bounding box center [604, 140] width 91 height 11
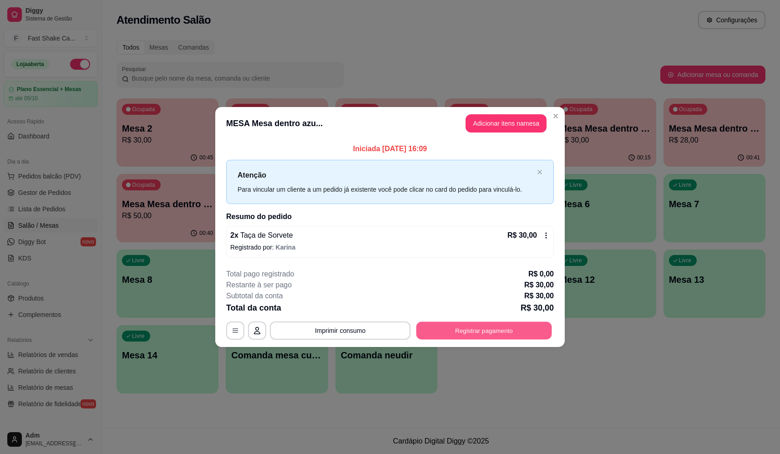
click at [503, 328] on button "Registrar pagamento" at bounding box center [484, 331] width 136 height 18
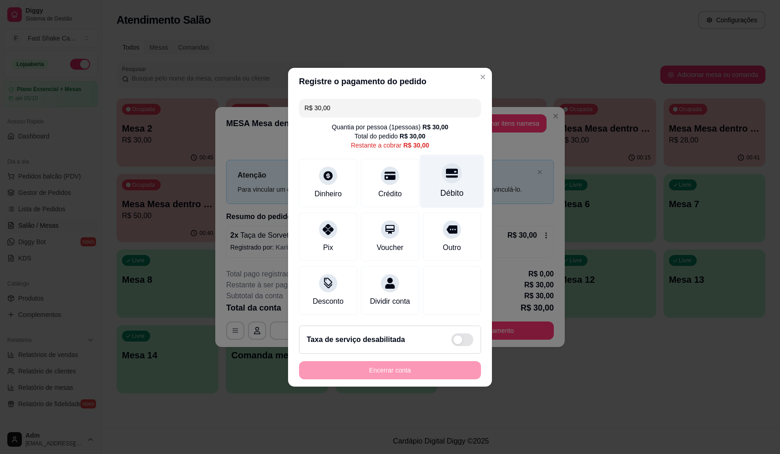
click at [452, 175] on div at bounding box center [452, 173] width 20 height 20
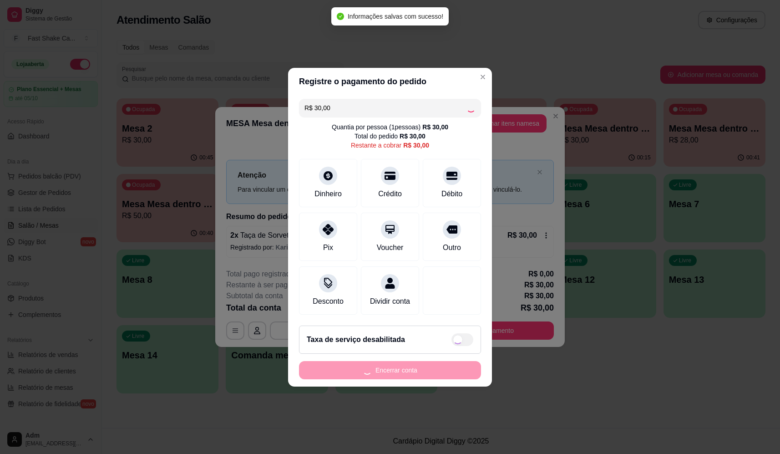
type input "R$ 0,00"
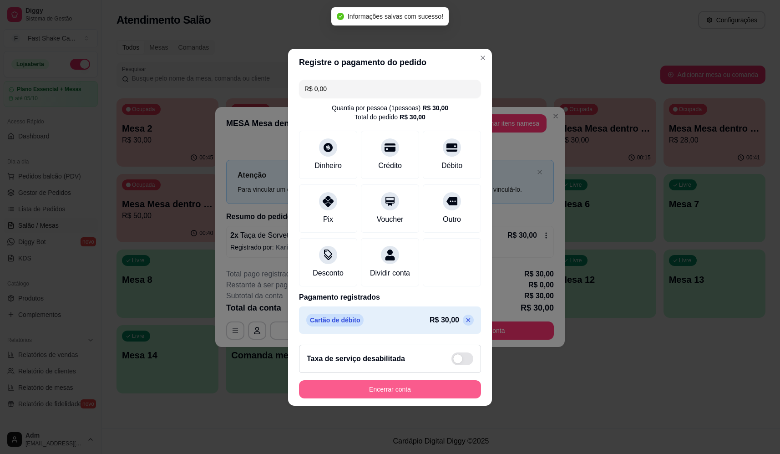
click at [392, 392] on button "Encerrar conta" at bounding box center [390, 389] width 182 height 18
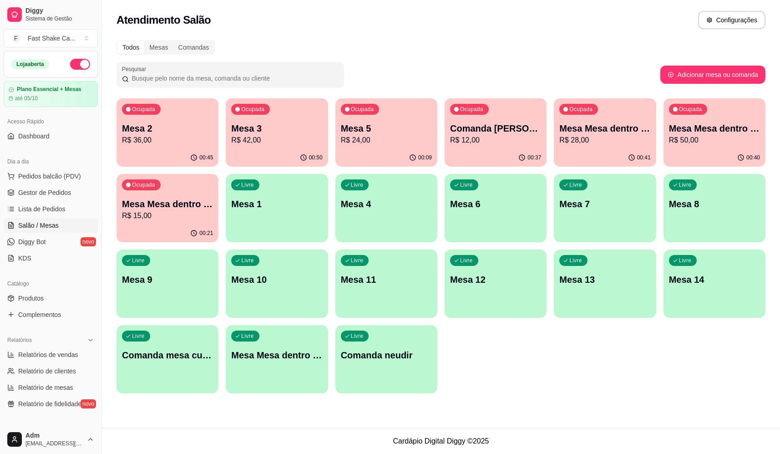
click at [154, 140] on p "R$ 36,00" at bounding box center [167, 140] width 91 height 11
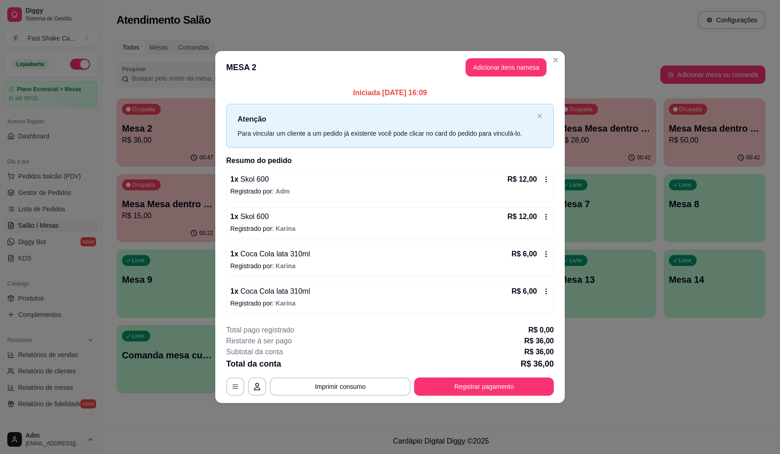
click at [341, 301] on p "Registrado por: Karina" at bounding box center [390, 303] width 320 height 9
click at [349, 292] on div "1 x Coca Cola lata 310ml R$ 6,00" at bounding box center [390, 291] width 320 height 11
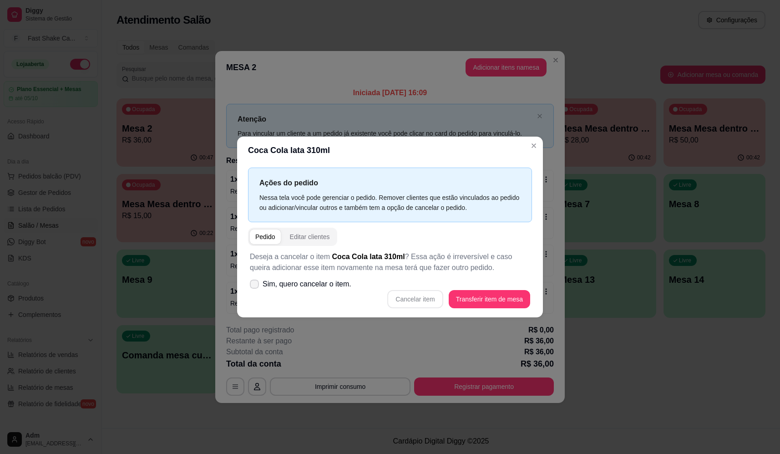
click at [332, 283] on span "Sim, quero cancelar o item." at bounding box center [307, 284] width 89 height 11
click at [255, 285] on input "Sim, quero cancelar o item." at bounding box center [252, 288] width 6 height 6
checkbox input "true"
click at [425, 301] on button "Cancelar item" at bounding box center [415, 299] width 56 height 18
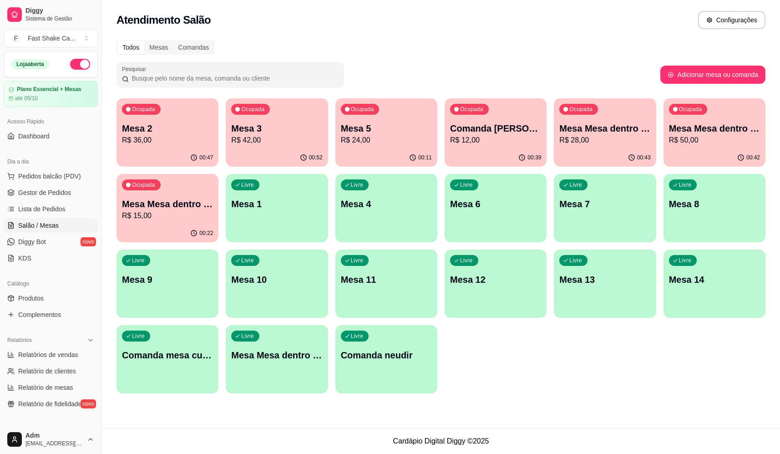
click at [735, 138] on p "R$ 50,00" at bounding box center [714, 140] width 91 height 11
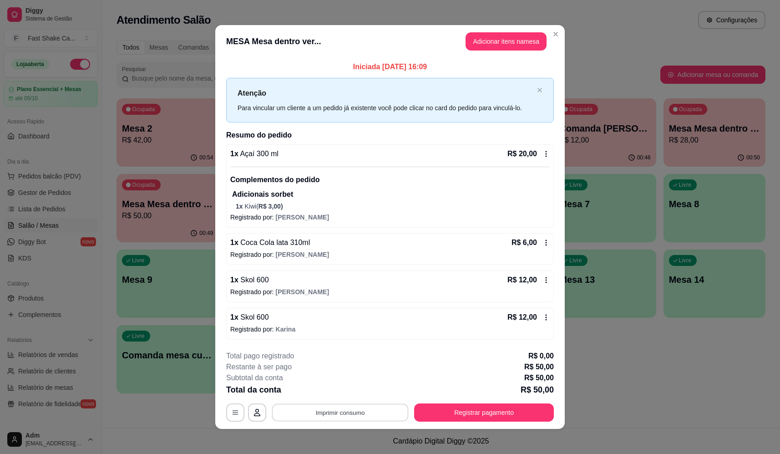
click at [343, 409] on button "Imprimir consumo" at bounding box center [340, 412] width 137 height 18
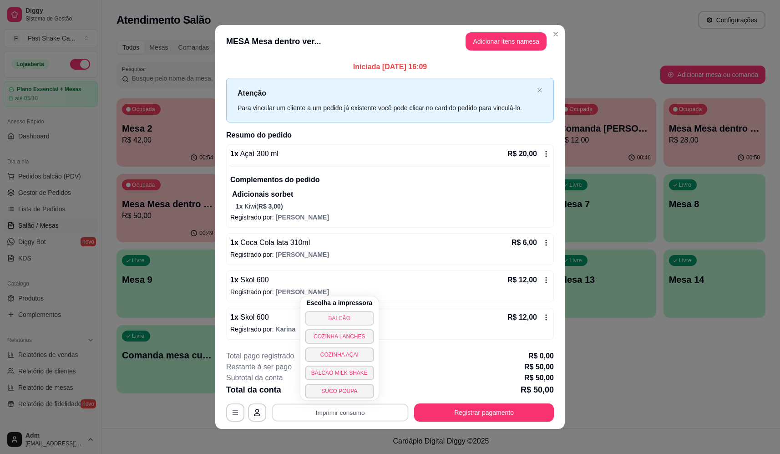
click at [330, 322] on button "BALCÃO" at bounding box center [339, 318] width 69 height 15
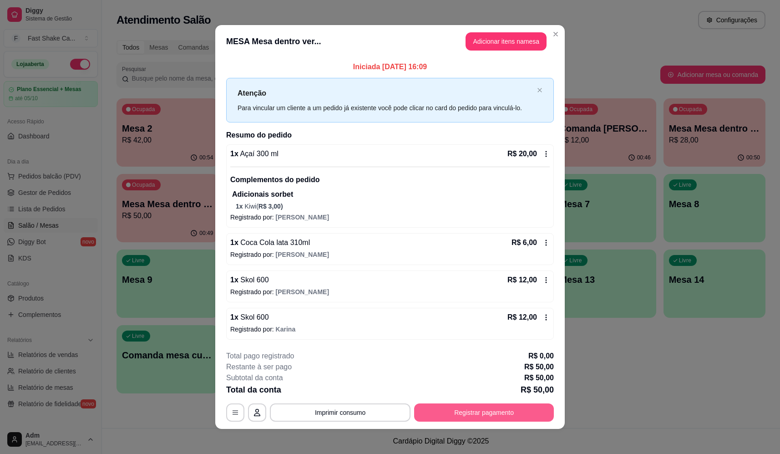
click at [471, 416] on button "Registrar pagamento" at bounding box center [484, 412] width 140 height 18
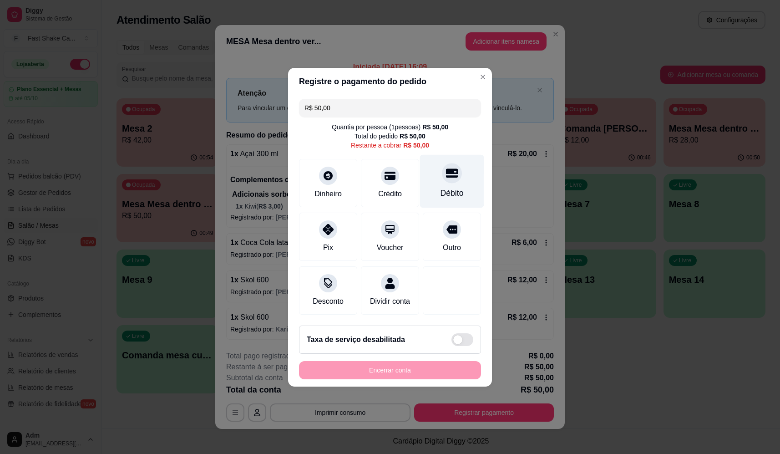
click at [446, 176] on div at bounding box center [452, 173] width 20 height 20
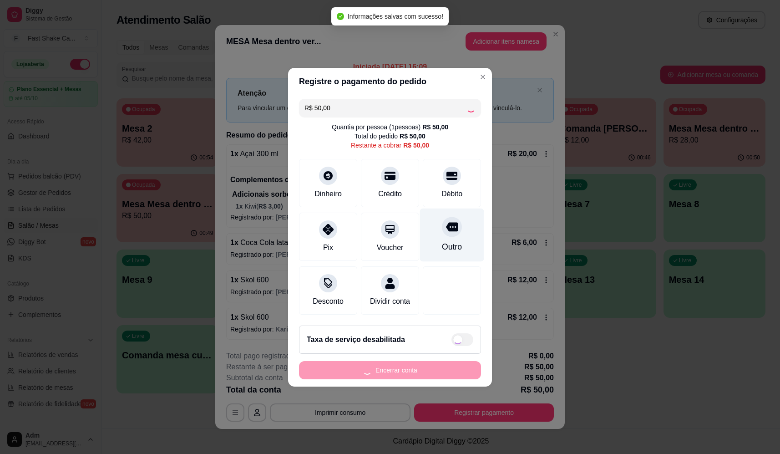
type input "R$ 0,00"
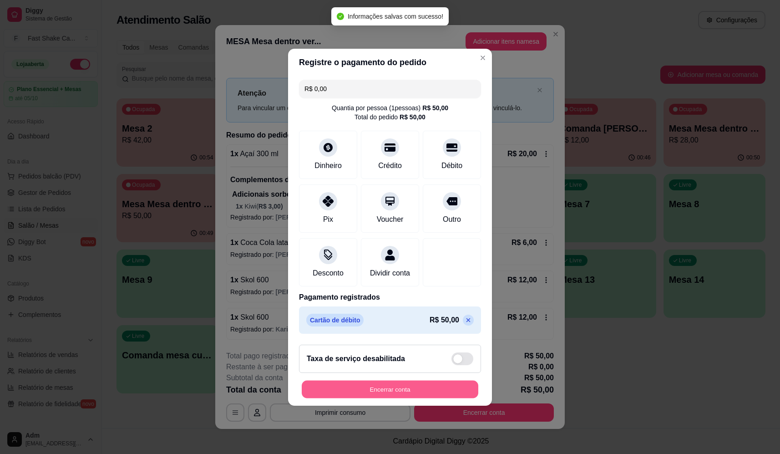
click at [441, 396] on button "Encerrar conta" at bounding box center [390, 389] width 177 height 18
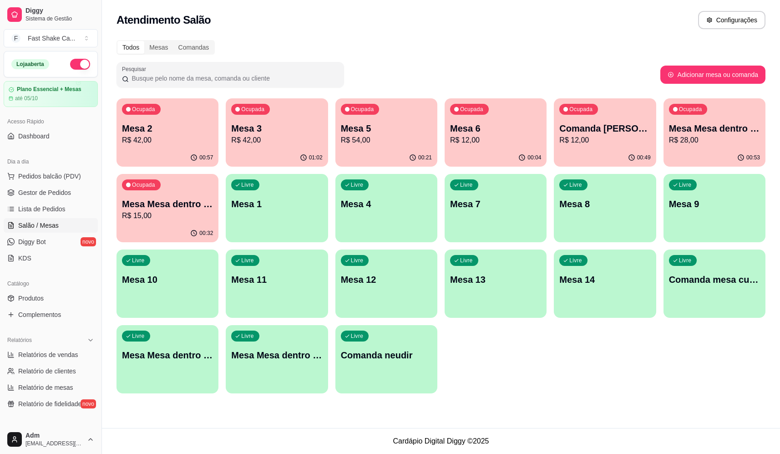
click at [275, 368] on div "Livre Mesa Mesa dentro verde" at bounding box center [277, 353] width 102 height 57
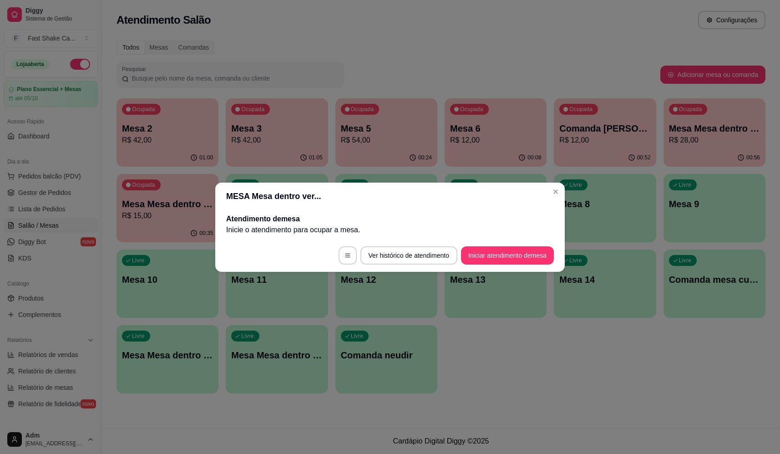
click at [512, 251] on button "Iniciar atendimento de mesa" at bounding box center [507, 255] width 93 height 18
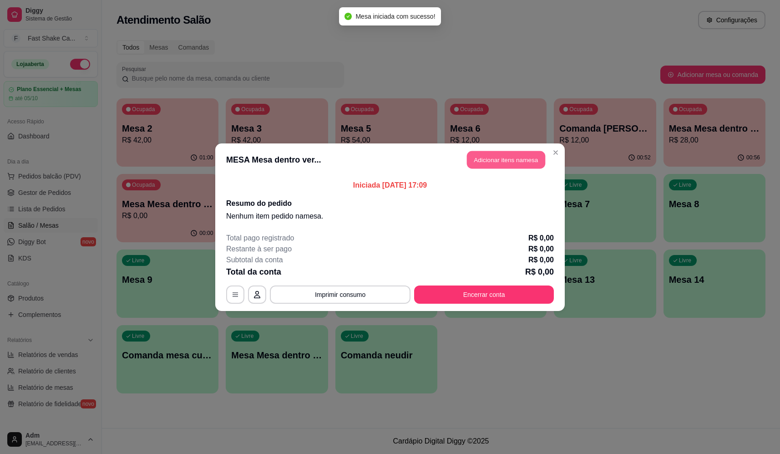
click at [500, 157] on button "Adicionar itens na mesa" at bounding box center [506, 160] width 78 height 18
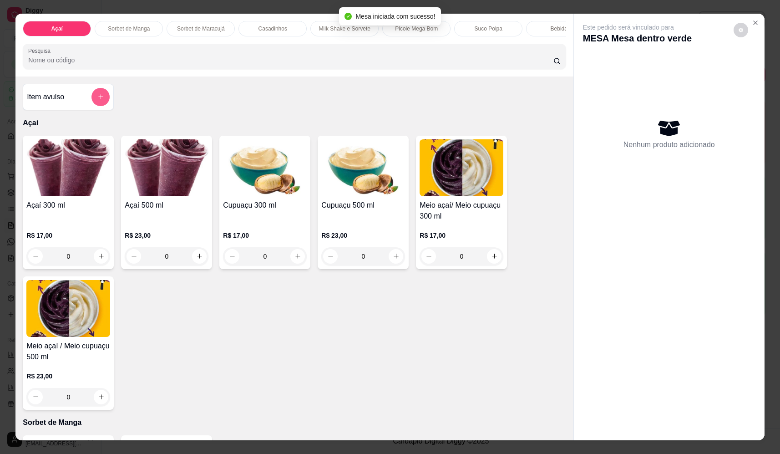
click at [104, 96] on div at bounding box center [100, 97] width 18 height 18
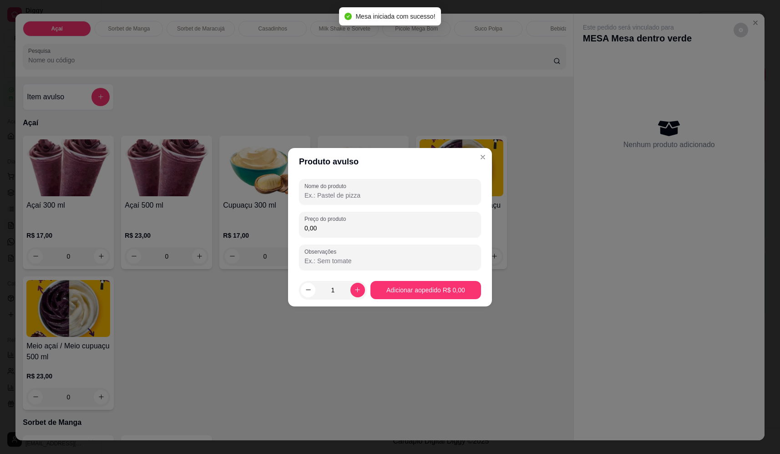
drag, startPoint x: 380, startPoint y: 197, endPoint x: 376, endPoint y: 202, distance: 5.9
click at [381, 198] on input "Nome do produto" at bounding box center [390, 195] width 171 height 9
type input "sorvete"
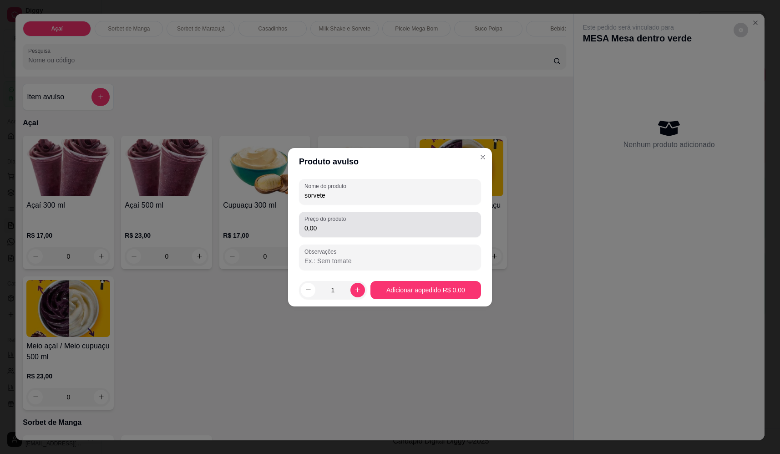
click at [374, 219] on div "0,00" at bounding box center [390, 224] width 171 height 18
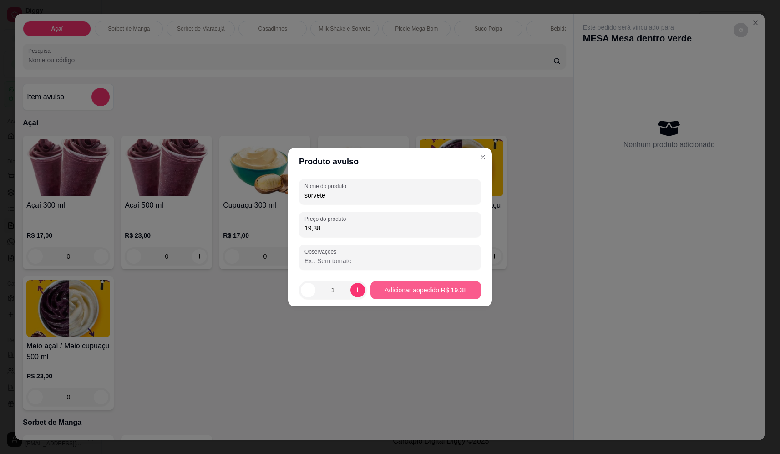
type input "19,38"
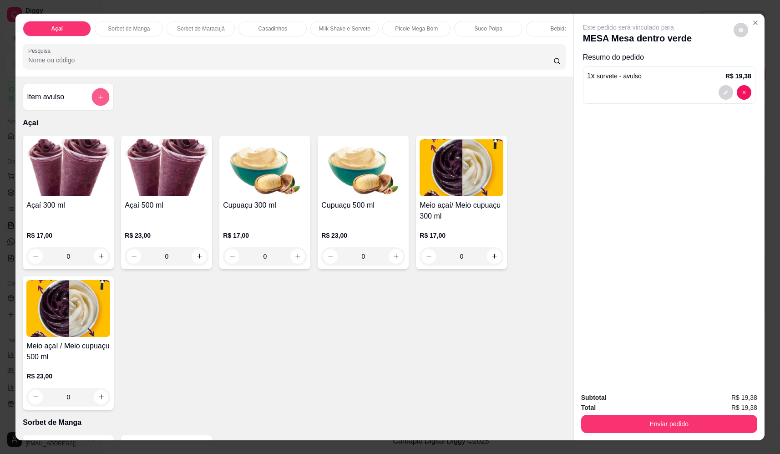
click at [99, 101] on icon "add-separate-item" at bounding box center [100, 97] width 7 height 7
click at [371, 203] on div "Nome do produto" at bounding box center [390, 190] width 182 height 25
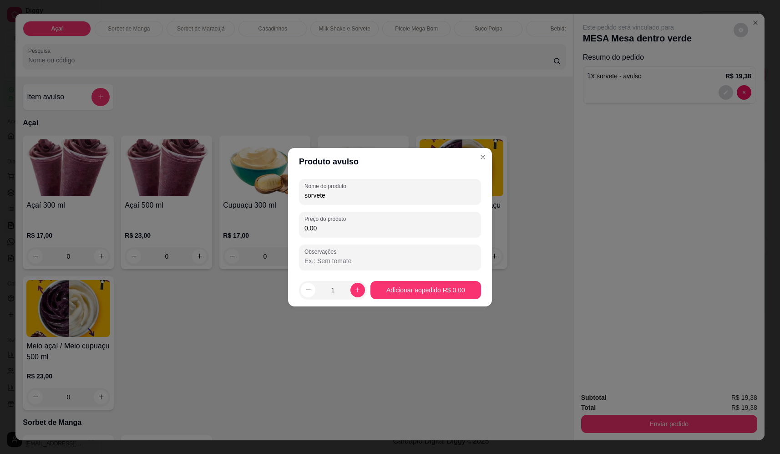
type input "sorvete"
click at [376, 225] on input "0,00" at bounding box center [390, 227] width 171 height 9
type input "15,30"
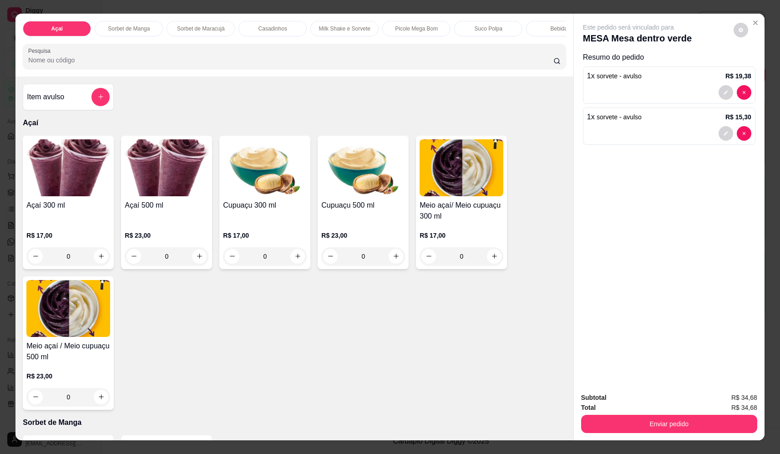
click at [102, 105] on button "add-separate-item" at bounding box center [100, 97] width 18 height 18
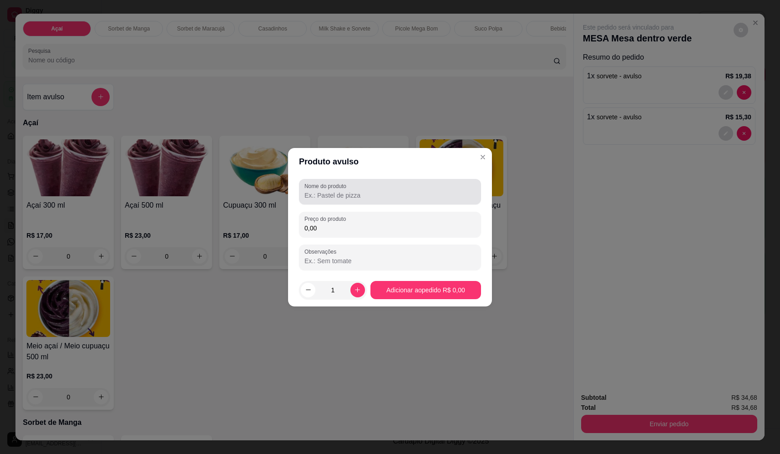
click at [401, 193] on input "Nome do produto" at bounding box center [390, 195] width 171 height 9
type input "sorvete"
click at [448, 225] on input "0,00" at bounding box center [390, 227] width 171 height 9
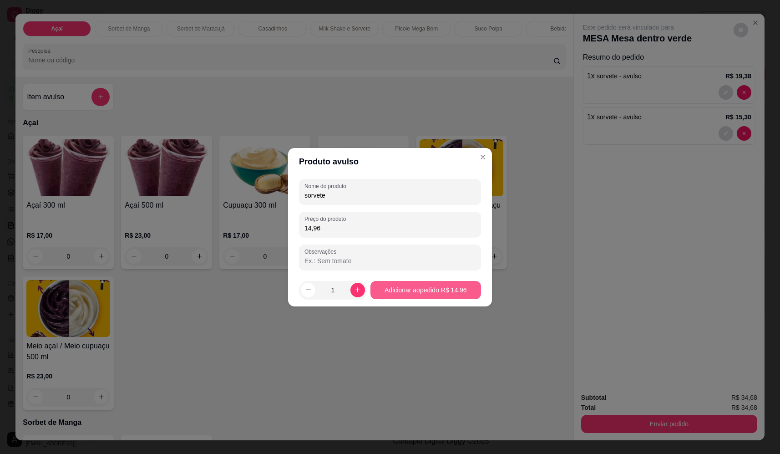
type input "14,96"
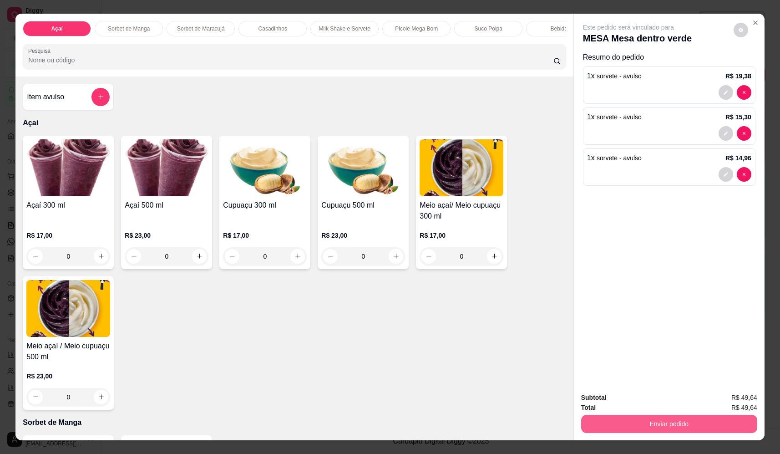
click at [687, 427] on button "Enviar pedido" at bounding box center [669, 424] width 176 height 18
click at [655, 400] on button "Não registrar e enviar pedido" at bounding box center [639, 401] width 95 height 17
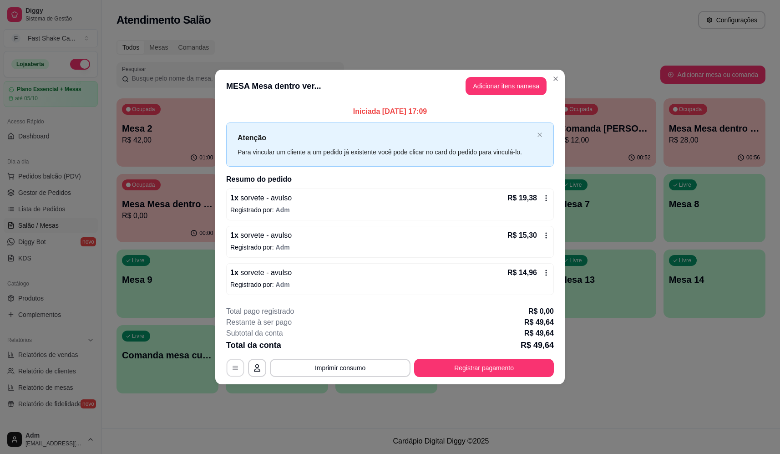
click at [234, 366] on icon "button" at bounding box center [235, 367] width 7 height 7
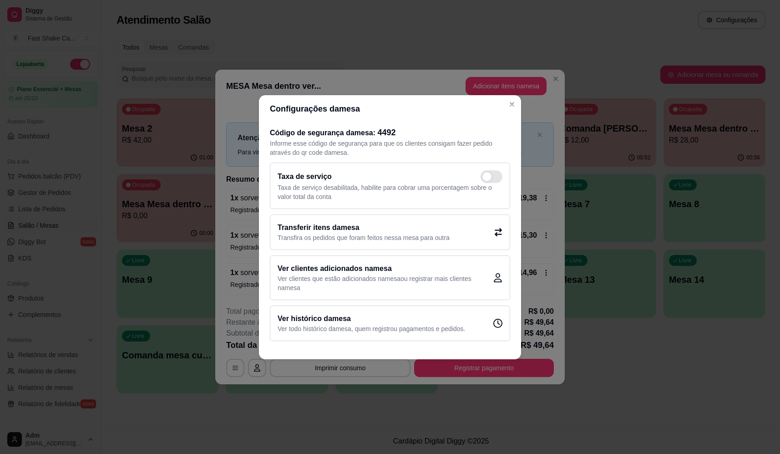
click at [411, 234] on p "Transfira os pedidos que foram feitos nessa mesa para outra" at bounding box center [364, 237] width 172 height 9
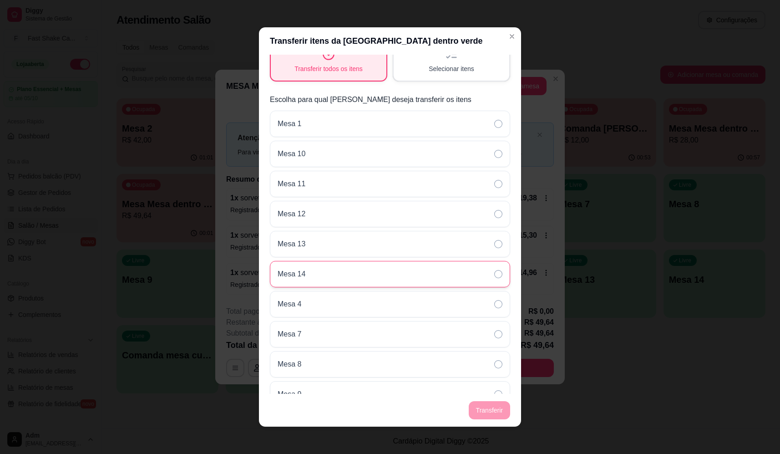
scroll to position [177, 0]
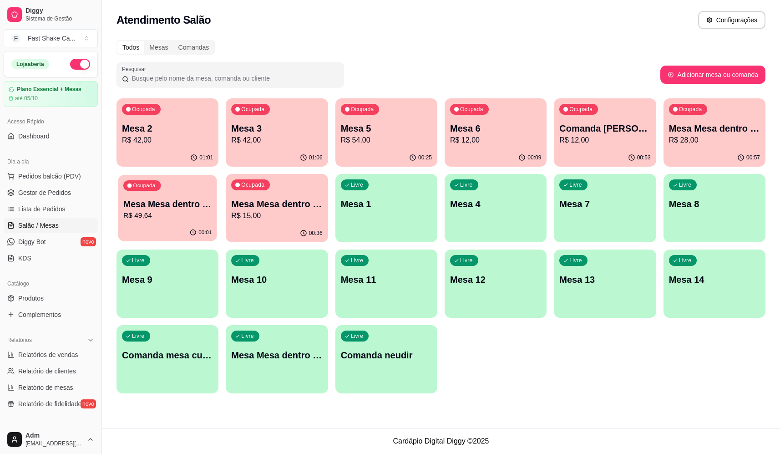
click at [201, 208] on p "Mesa Mesa dentro verde" at bounding box center [167, 204] width 88 height 12
click at [305, 215] on p "R$ 15,00" at bounding box center [276, 215] width 91 height 11
click at [731, 85] on div "Pesquisar Adicionar mesa ou comanda" at bounding box center [441, 74] width 649 height 25
click at [721, 129] on p "Mesa Mesa dentro laranja" at bounding box center [714, 128] width 88 height 12
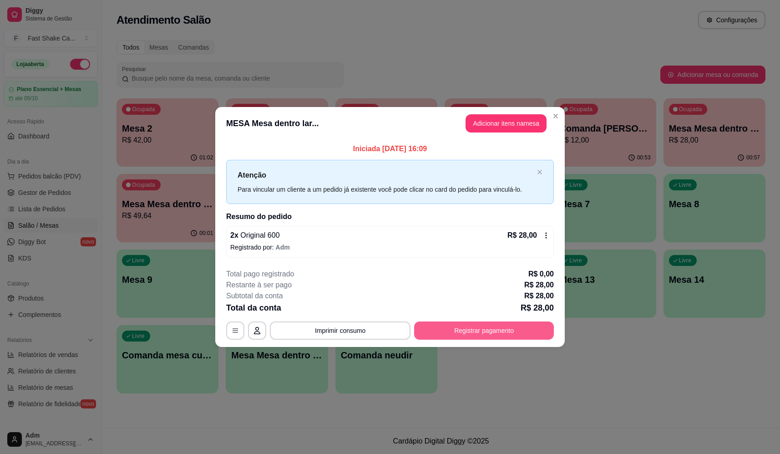
click at [462, 327] on button "Registrar pagamento" at bounding box center [484, 330] width 140 height 18
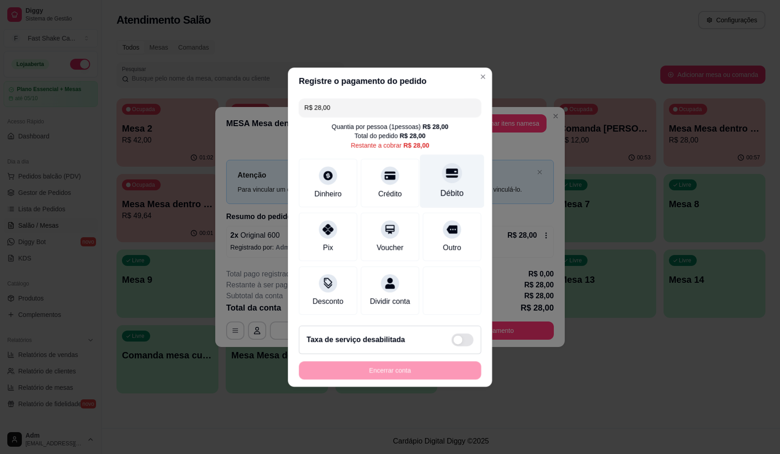
click at [452, 172] on div at bounding box center [452, 173] width 20 height 20
type input "R$ 0,00"
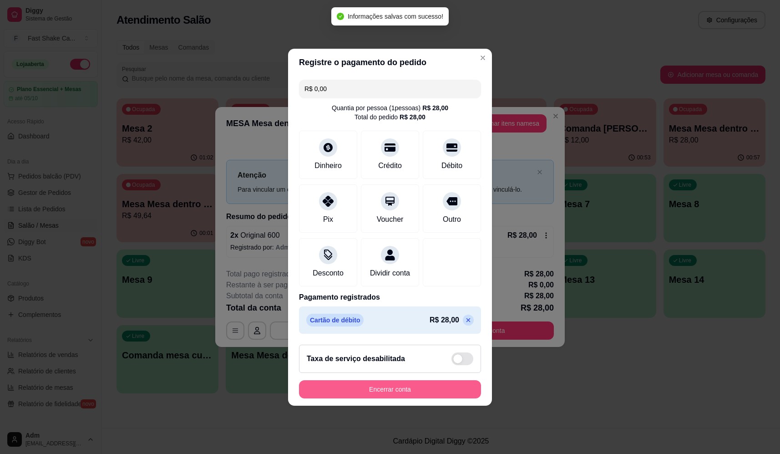
click at [402, 389] on button "Encerrar conta" at bounding box center [390, 389] width 182 height 18
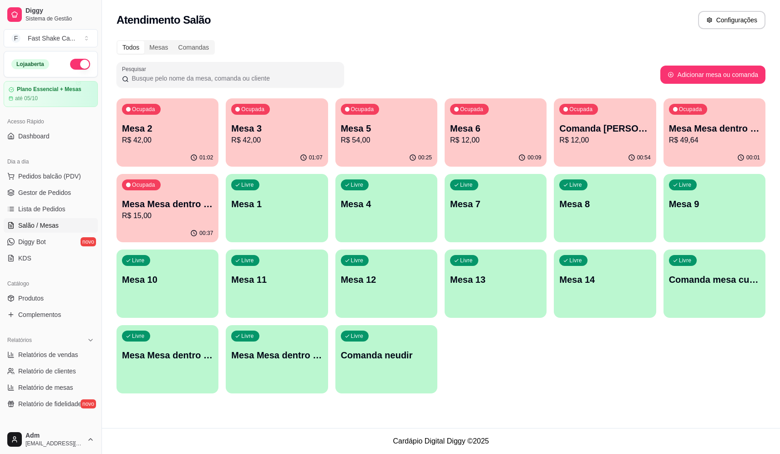
click at [186, 195] on div "Ocupada Mesa Mesa dentro vermelha R$ 15,00" at bounding box center [168, 199] width 102 height 51
click at [680, 142] on p "R$ 49,64" at bounding box center [714, 140] width 91 height 11
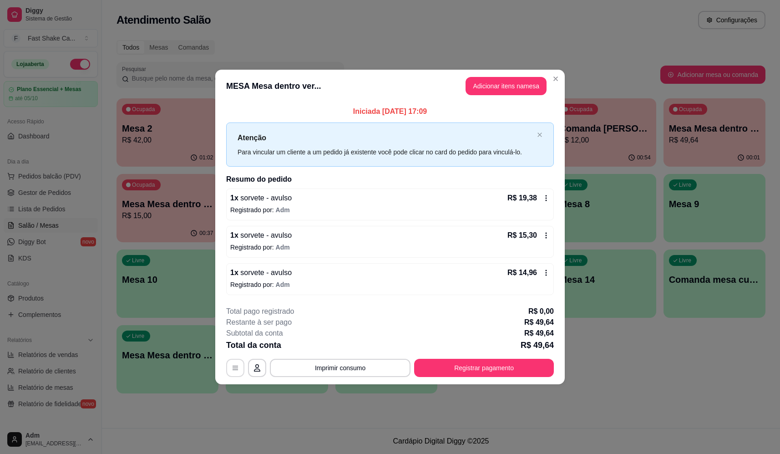
click at [234, 366] on icon "button" at bounding box center [235, 368] width 5 height 4
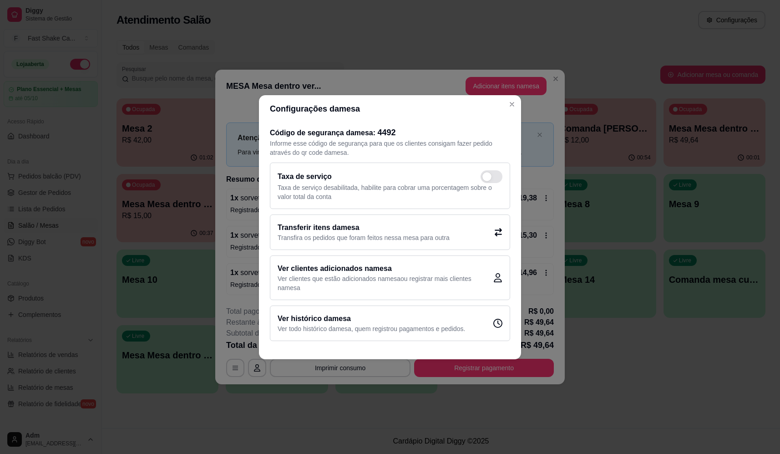
click at [326, 235] on p "Transfira os pedidos que foram feitos nessa mesa para outra" at bounding box center [364, 237] width 172 height 9
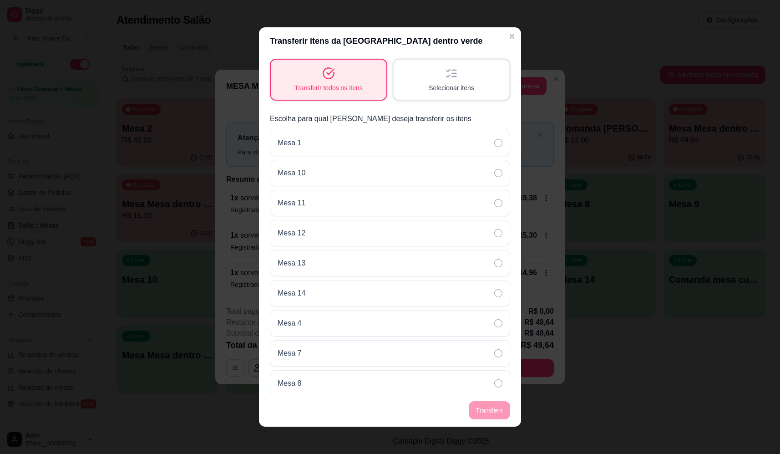
scroll to position [207, 0]
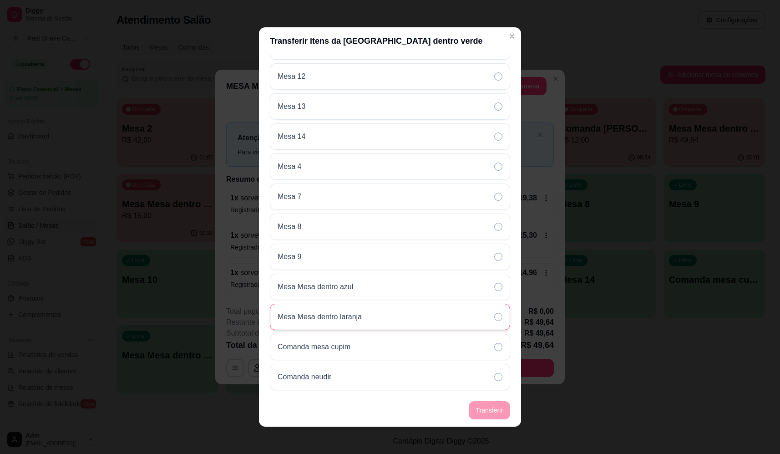
click at [351, 318] on p "Mesa Mesa dentro laranja" at bounding box center [320, 316] width 84 height 11
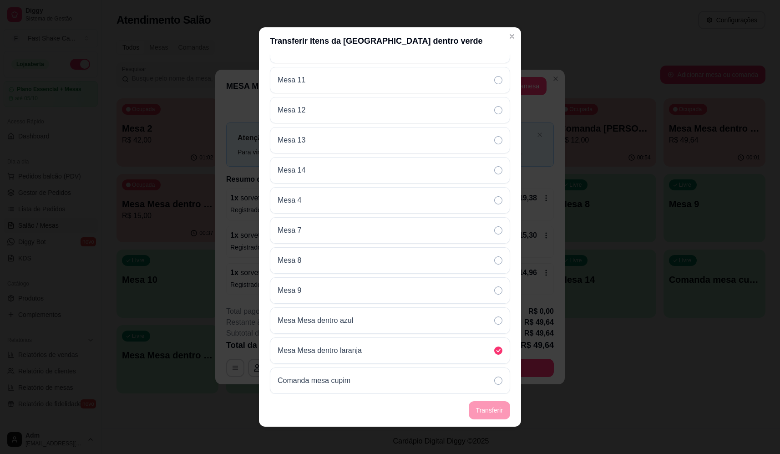
scroll to position [0, 0]
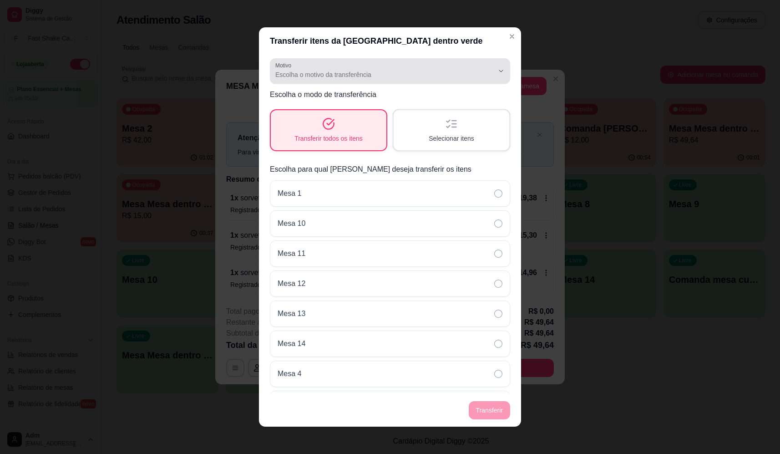
click at [438, 71] on span "Escolha o motivo da transferência" at bounding box center [384, 74] width 218 height 9
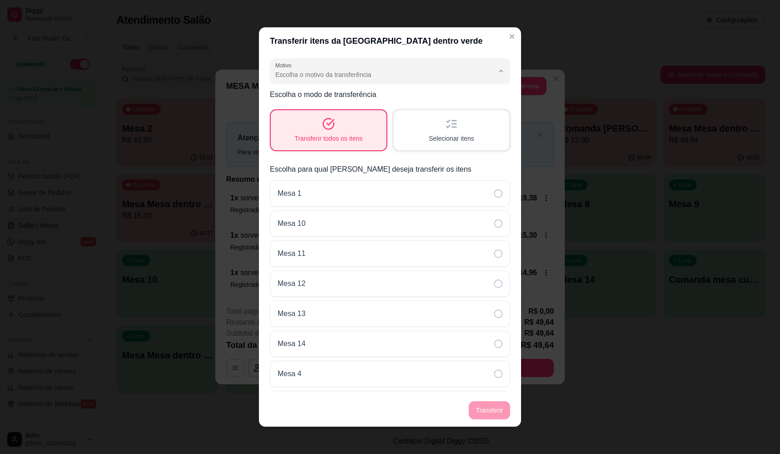
click at [410, 112] on span "Mudança de mesa" at bounding box center [379, 111] width 202 height 9
type input "TABLE_TRANSFER"
select select "TABLE_TRANSFER"
click at [487, 412] on button "Transferir" at bounding box center [489, 410] width 41 height 18
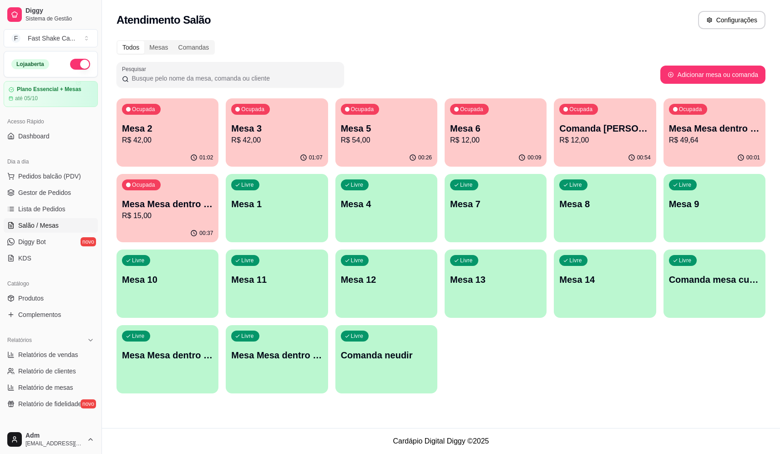
click at [261, 109] on p "Ocupada" at bounding box center [252, 109] width 23 height 7
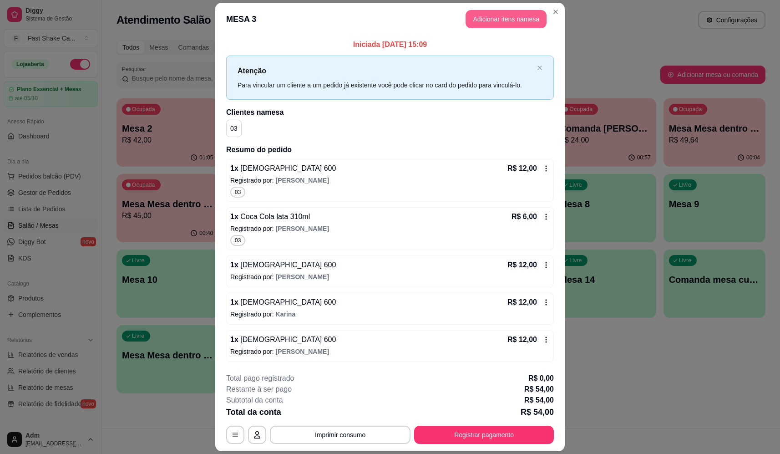
click at [508, 28] on header "MESA 3 Adicionar itens na mesa" at bounding box center [390, 19] width 350 height 33
click at [508, 22] on button "Adicionar itens na mesa" at bounding box center [506, 19] width 81 height 18
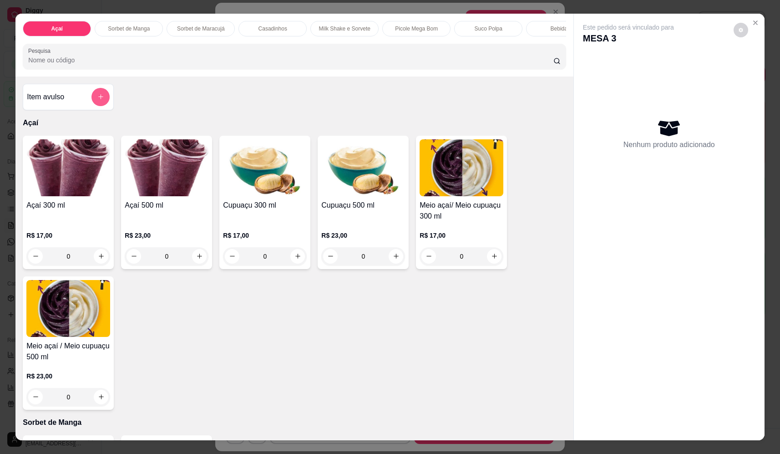
click at [97, 100] on icon "add-separate-item" at bounding box center [100, 96] width 7 height 7
click at [411, 191] on input "Nome do produto" at bounding box center [390, 194] width 171 height 9
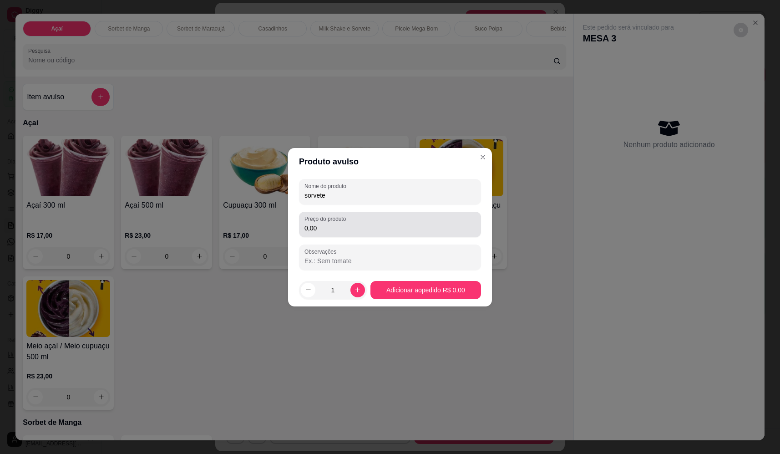
type input "sorvete"
click at [348, 227] on input "0,00" at bounding box center [390, 227] width 171 height 9
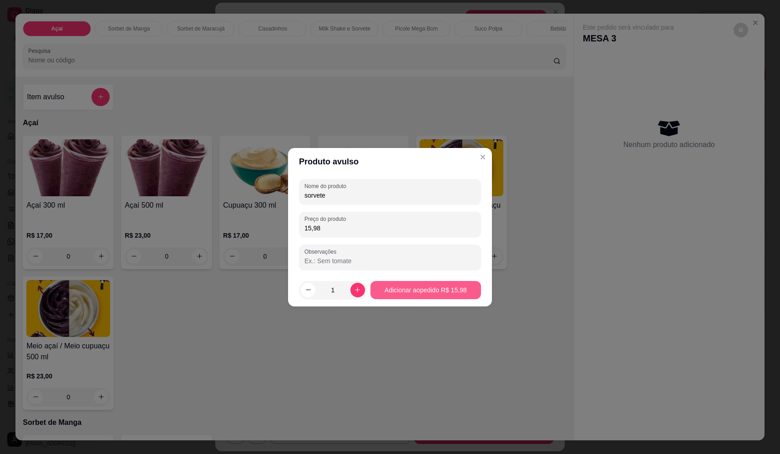
type input "15,98"
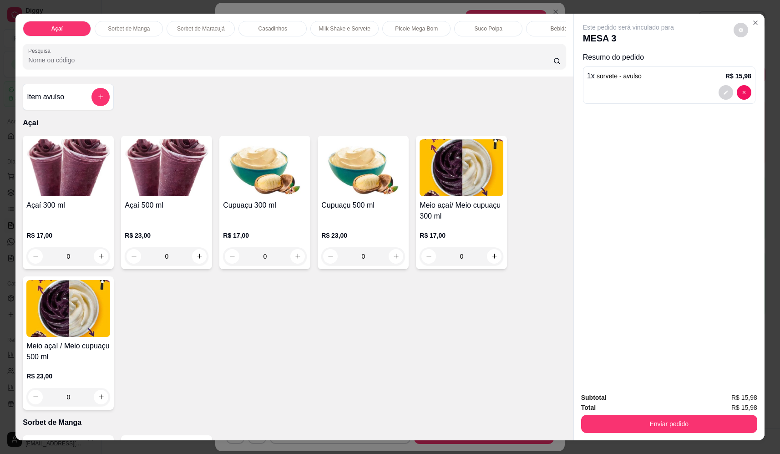
click at [658, 421] on button "Enviar pedido" at bounding box center [669, 424] width 176 height 18
click at [660, 405] on button "Não registrar e enviar pedido" at bounding box center [639, 401] width 95 height 17
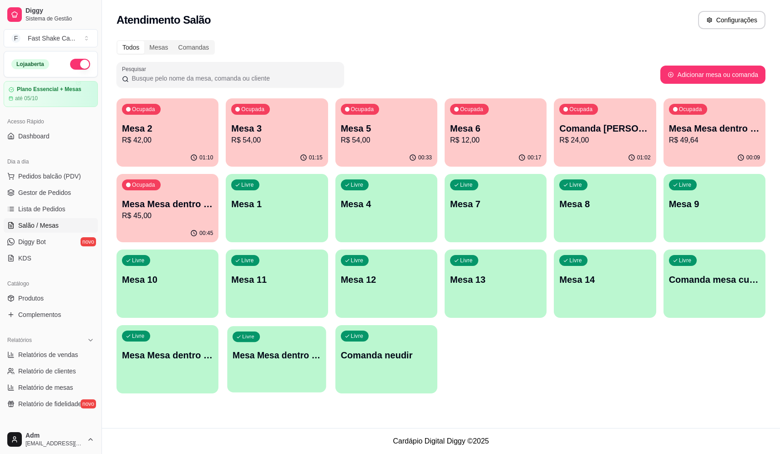
click at [286, 360] on p "Mesa Mesa dentro verde" at bounding box center [277, 355] width 88 height 12
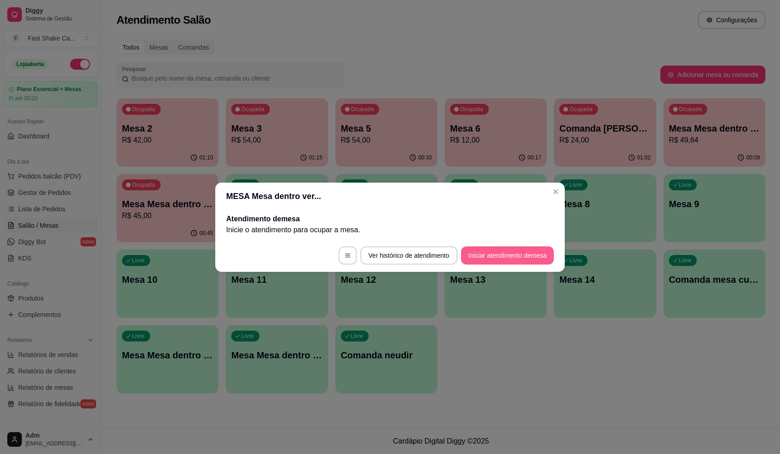
click at [486, 260] on button "Iniciar atendimento de mesa" at bounding box center [507, 255] width 93 height 18
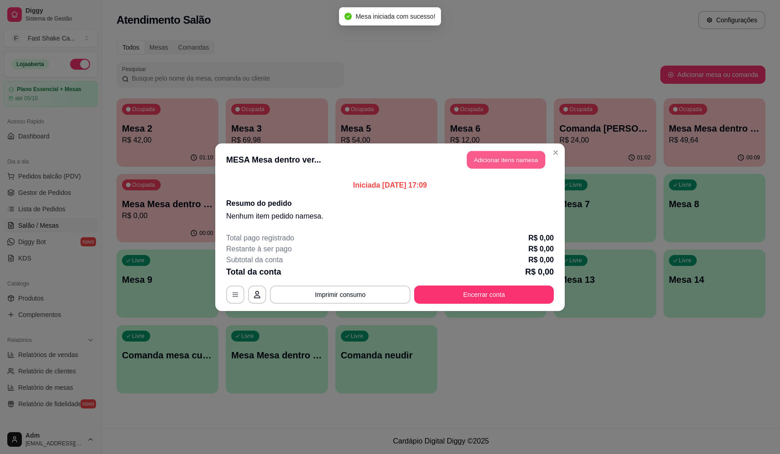
click at [514, 163] on button "Adicionar itens na mesa" at bounding box center [506, 160] width 78 height 18
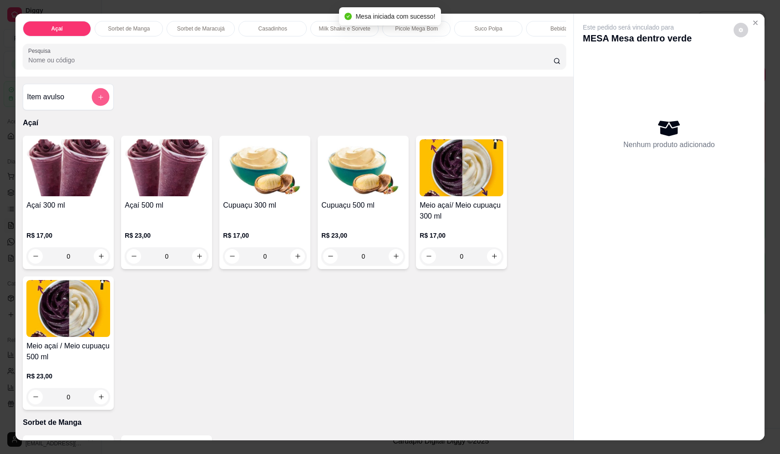
click at [104, 103] on button "add-separate-item" at bounding box center [101, 97] width 18 height 18
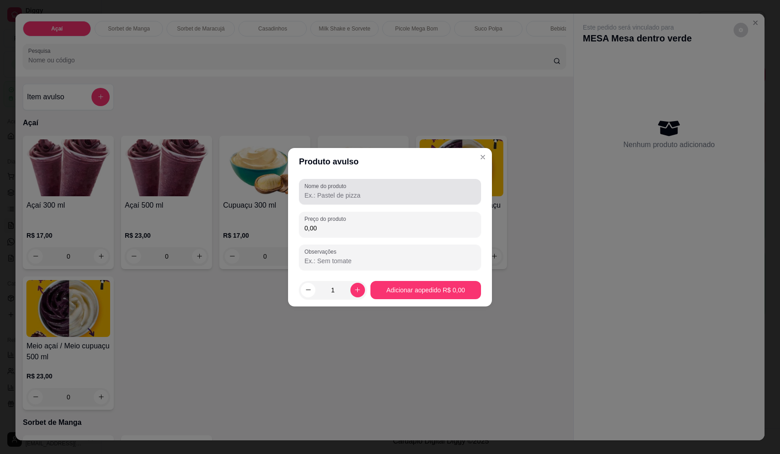
click at [406, 195] on input "Nome do produto" at bounding box center [390, 195] width 171 height 9
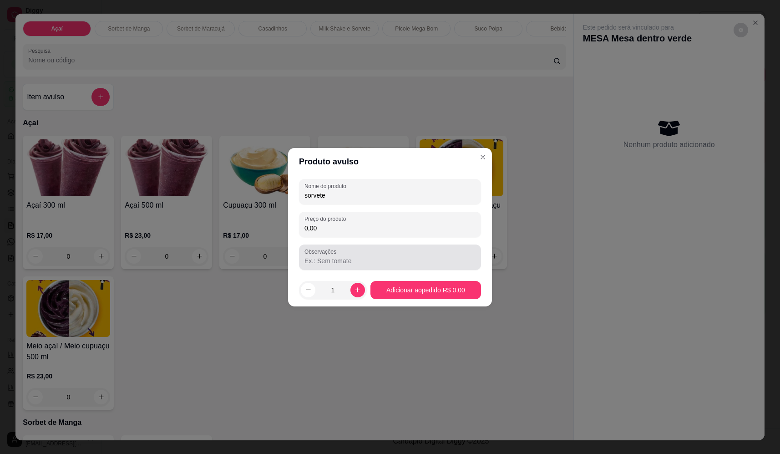
type input "sorvete"
click at [403, 227] on input "0,00" at bounding box center [390, 227] width 171 height 9
type input "8,16"
click at [399, 279] on section "Produto avulso Nome do produto sorvete Preço do produto 8,16 Observações 1 Adic…" at bounding box center [390, 227] width 204 height 158
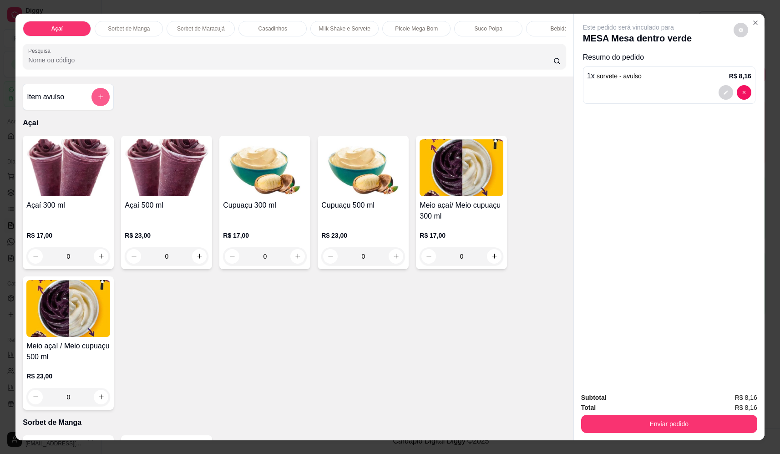
click at [97, 100] on icon "add-separate-item" at bounding box center [100, 96] width 7 height 7
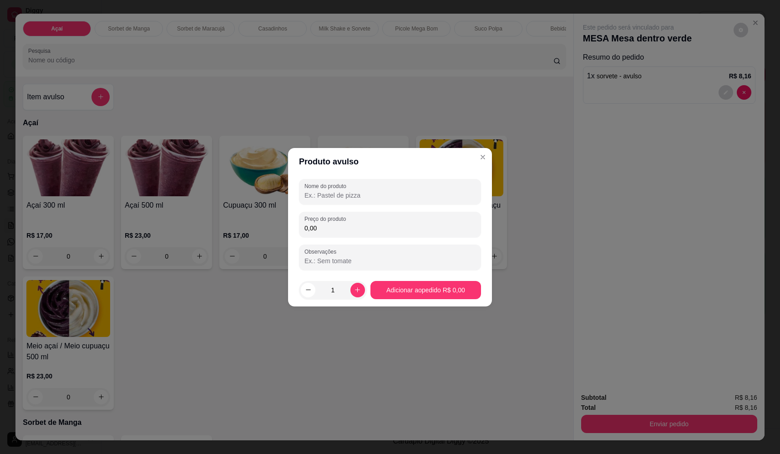
drag, startPoint x: 340, startPoint y: 179, endPoint x: 314, endPoint y: 186, distance: 27.7
click at [340, 179] on div "Nome do produto" at bounding box center [390, 191] width 182 height 25
type input "sorvete"
click at [385, 232] on input "0,00" at bounding box center [390, 227] width 171 height 9
type input "12,56"
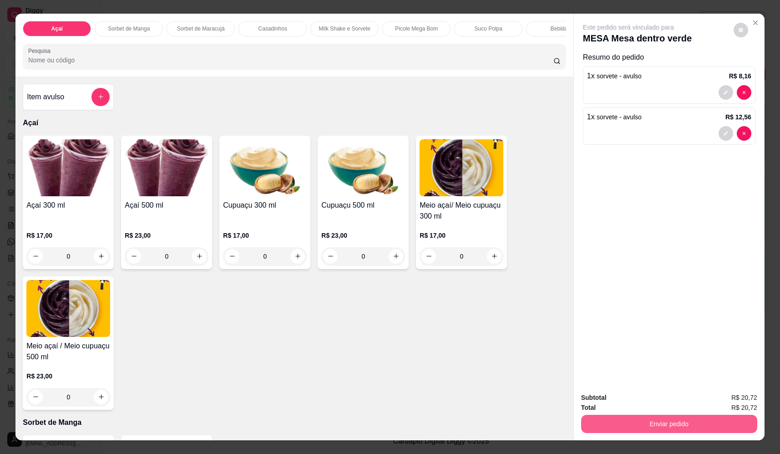
click at [665, 425] on button "Enviar pedido" at bounding box center [669, 424] width 176 height 18
click at [652, 402] on button "Não registrar e enviar pedido" at bounding box center [639, 401] width 95 height 17
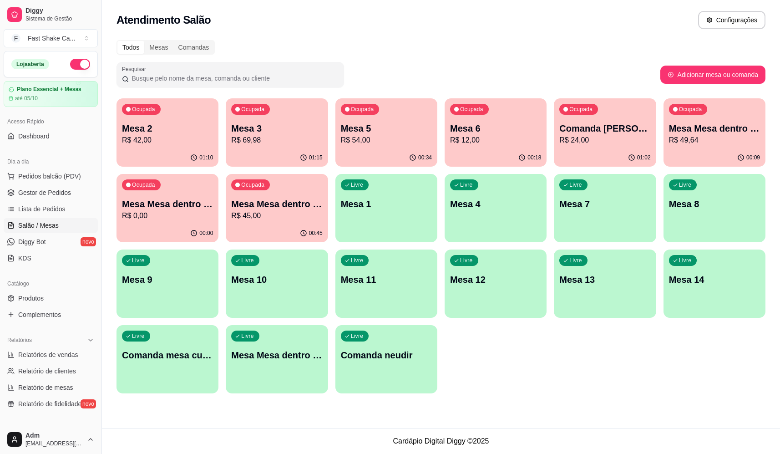
click at [281, 195] on div "Ocupada Mesa Mesa dentro vermelha R$ 45,00" at bounding box center [277, 199] width 102 height 51
click at [708, 135] on p "R$ 49,64" at bounding box center [714, 140] width 91 height 11
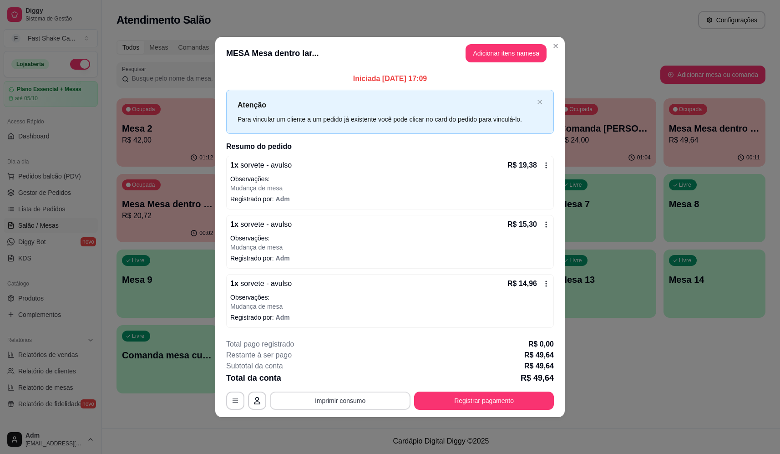
click at [383, 399] on button "Imprimir consumo" at bounding box center [340, 400] width 141 height 18
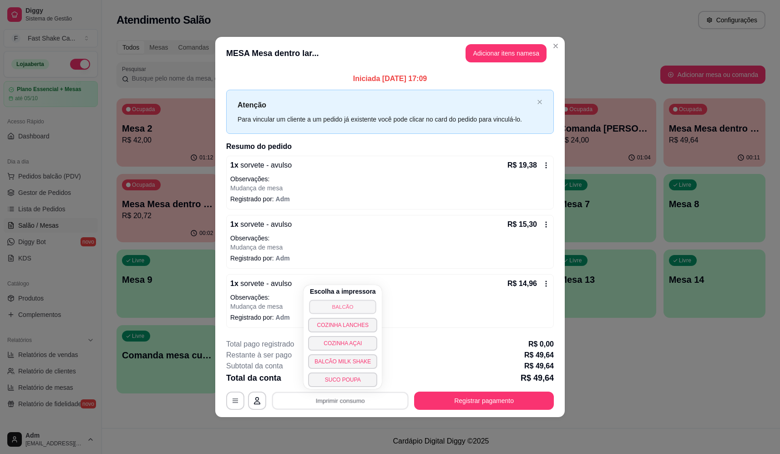
click at [369, 307] on button "BALCÃO" at bounding box center [343, 307] width 67 height 14
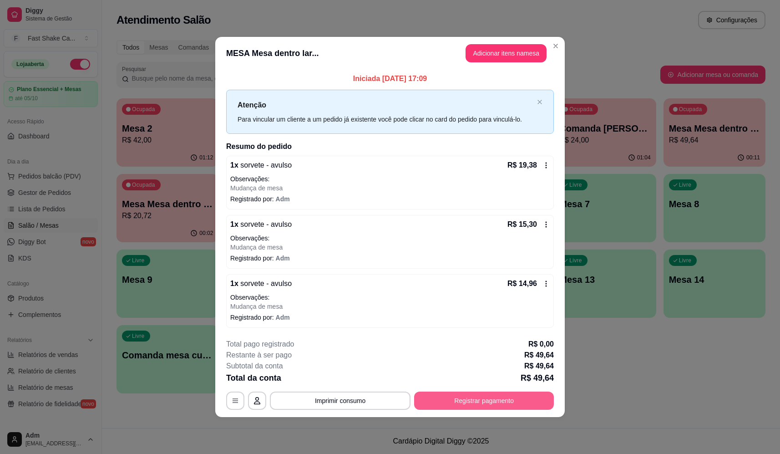
click at [495, 398] on button "Registrar pagamento" at bounding box center [484, 400] width 140 height 18
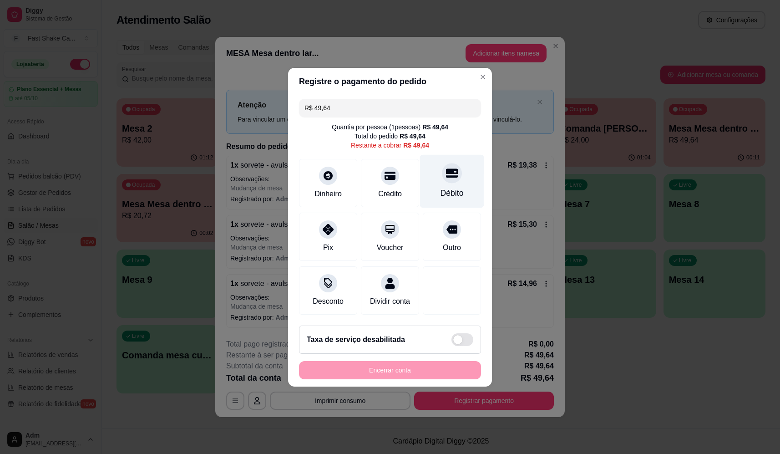
click at [446, 172] on icon at bounding box center [452, 172] width 12 height 9
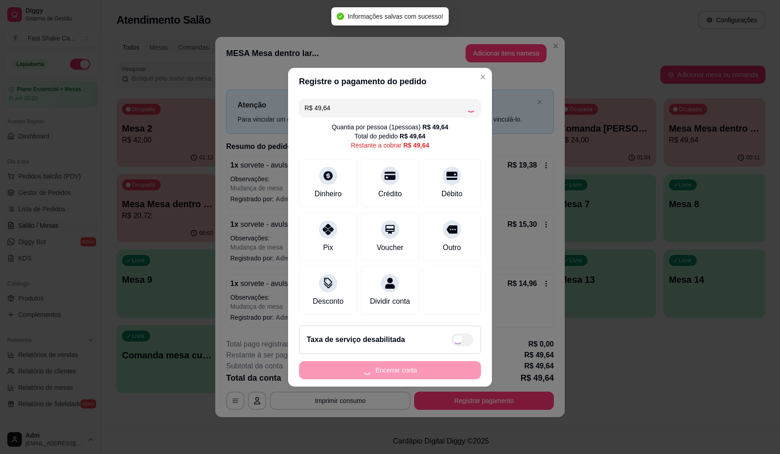
type input "R$ 0,00"
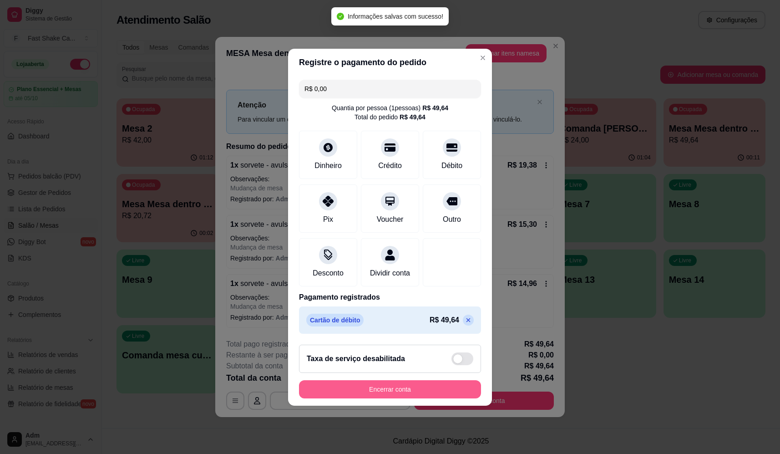
click at [408, 386] on button "Encerrar conta" at bounding box center [390, 389] width 182 height 18
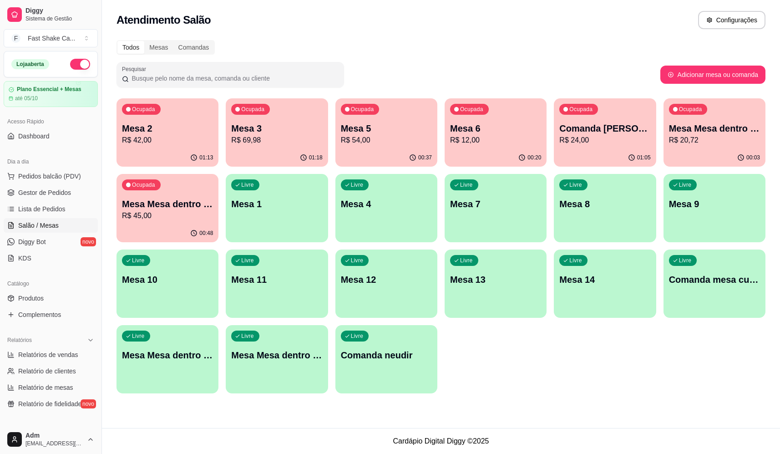
click at [154, 136] on p "R$ 42,00" at bounding box center [167, 140] width 91 height 11
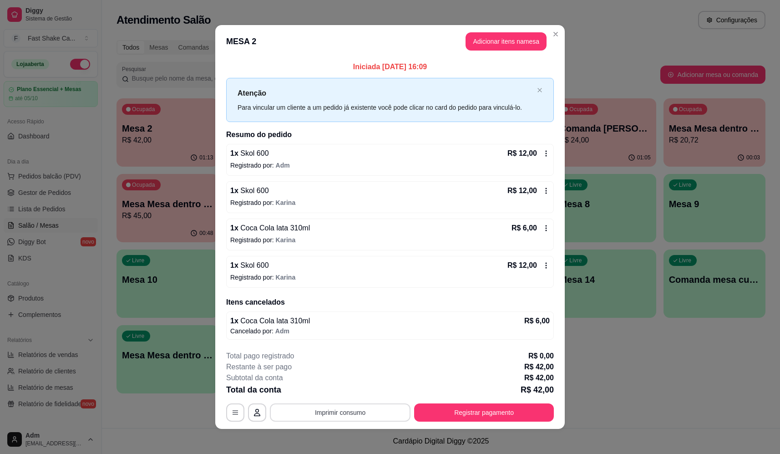
click at [275, 407] on button "Imprimir consumo" at bounding box center [340, 412] width 141 height 18
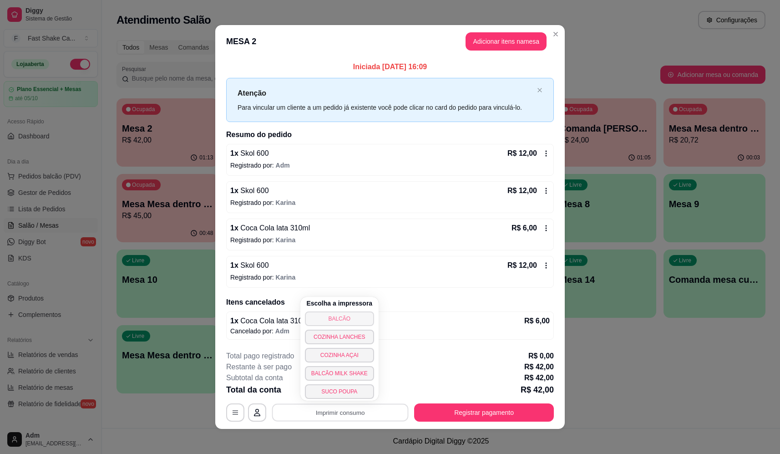
click at [345, 308] on div "Escolha a impressora BALCÃO COZINHA LANCHES COZINHA AÇAI BALCÃO MILK SHAKE SUCO…" at bounding box center [339, 349] width 78 height 104
click at [345, 318] on button "BALCÃO" at bounding box center [339, 318] width 69 height 15
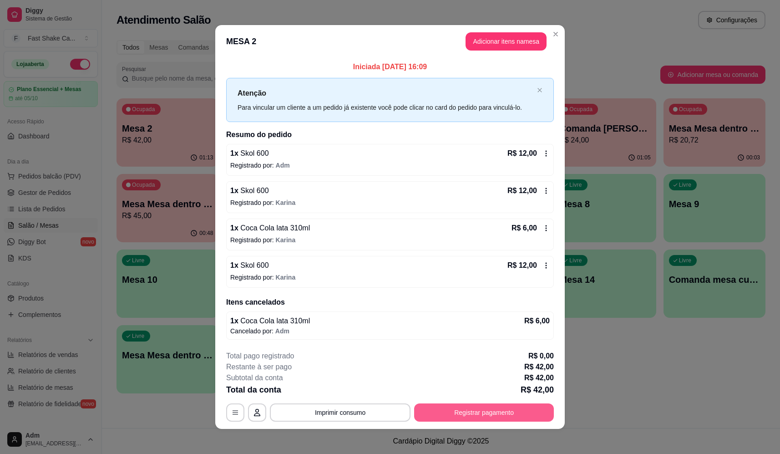
click at [495, 416] on button "Registrar pagamento" at bounding box center [484, 412] width 140 height 18
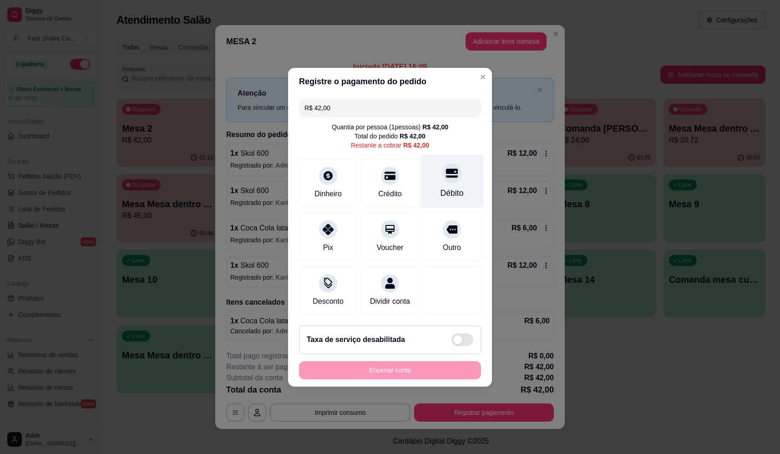
click at [446, 174] on icon at bounding box center [452, 173] width 12 height 12
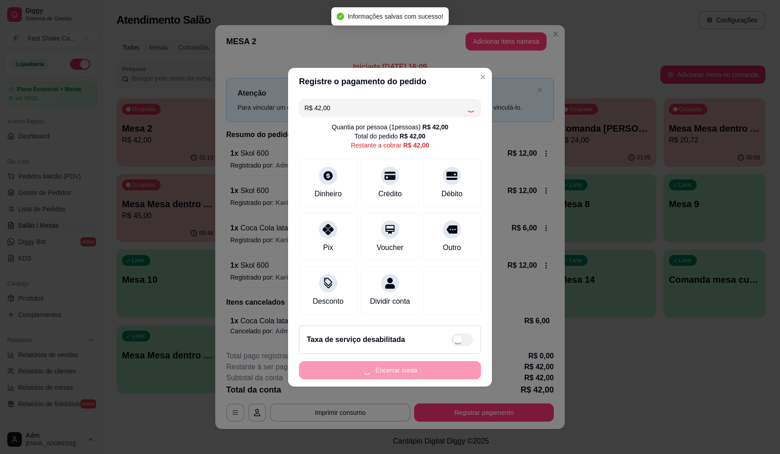
type input "R$ 0,00"
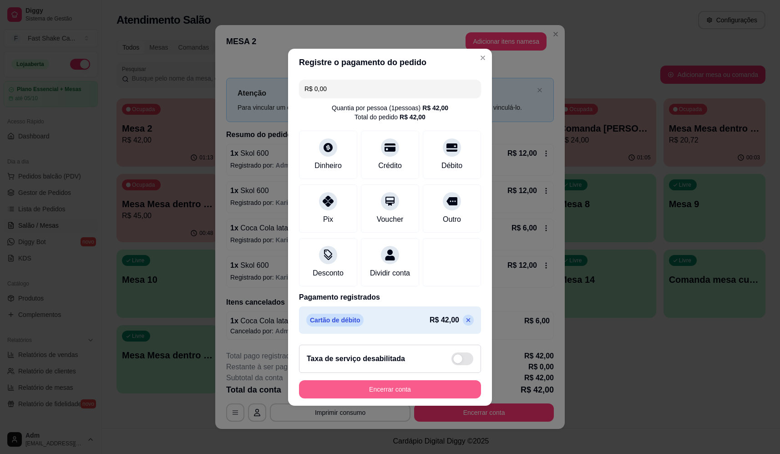
click at [430, 388] on button "Encerrar conta" at bounding box center [390, 389] width 182 height 18
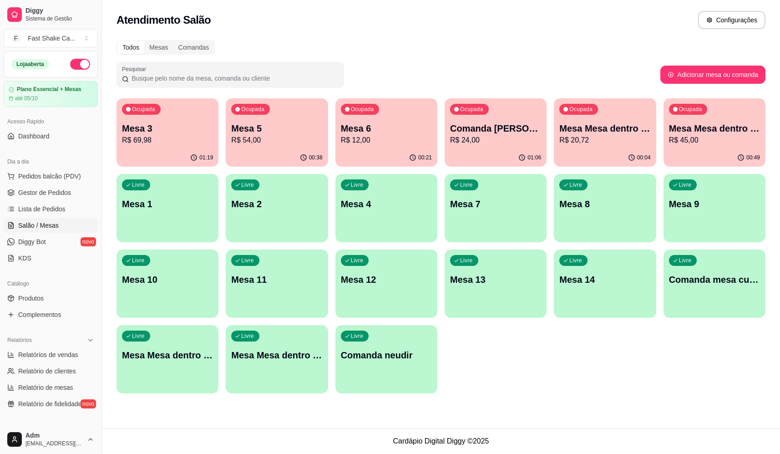
click at [727, 139] on p "R$ 45,00" at bounding box center [714, 140] width 91 height 11
click at [594, 139] on p "R$ 20,72" at bounding box center [604, 140] width 91 height 11
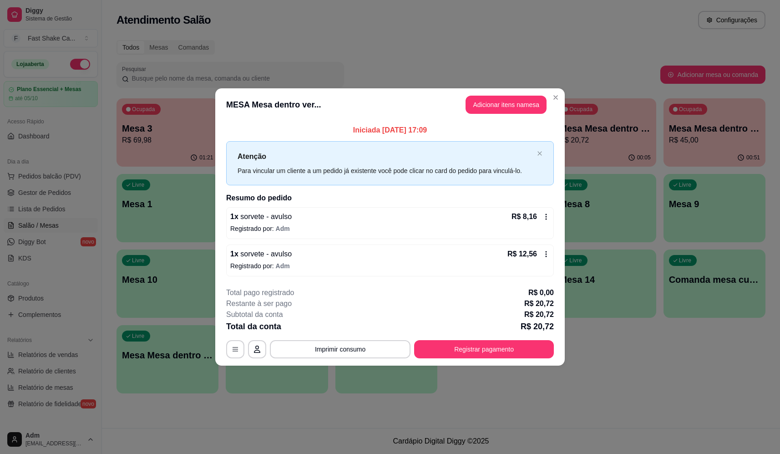
click at [315, 351] on button "Imprimir consumo" at bounding box center [340, 349] width 141 height 18
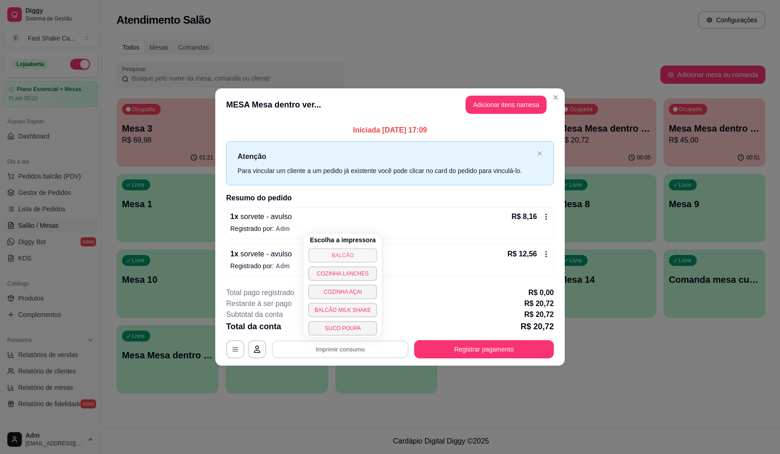
click at [356, 259] on button "BALCÃO" at bounding box center [342, 255] width 69 height 15
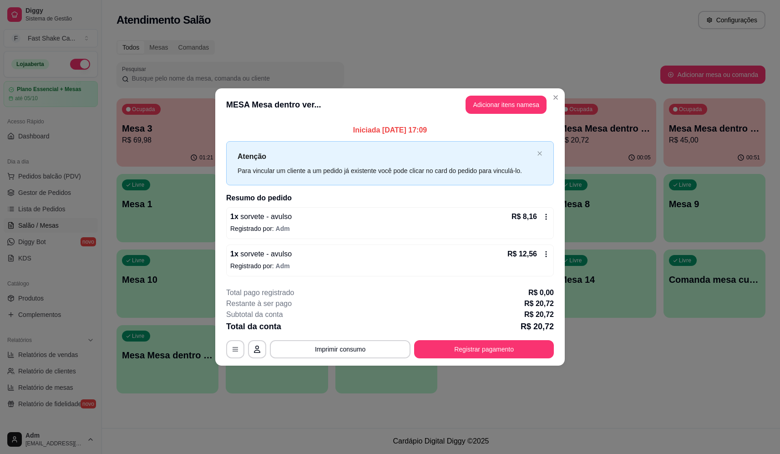
click at [445, 358] on div "**********" at bounding box center [390, 349] width 328 height 18
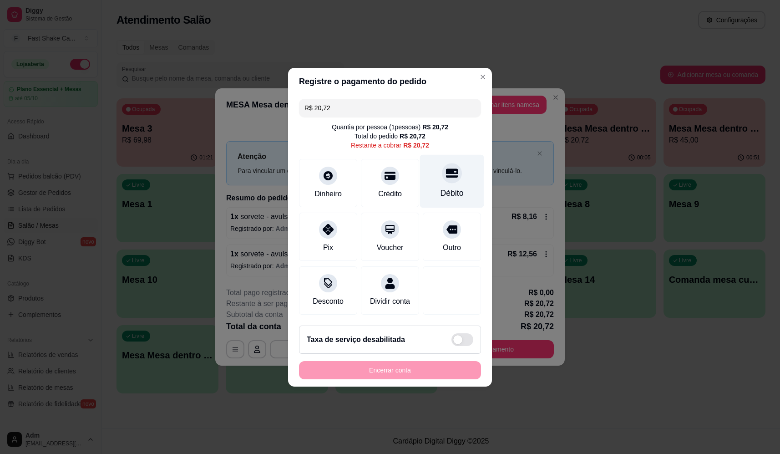
click at [451, 174] on icon at bounding box center [452, 173] width 12 height 12
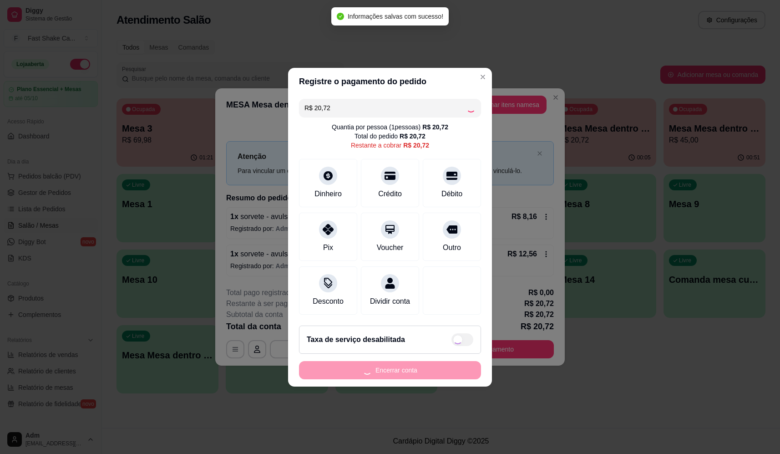
type input "R$ 0,00"
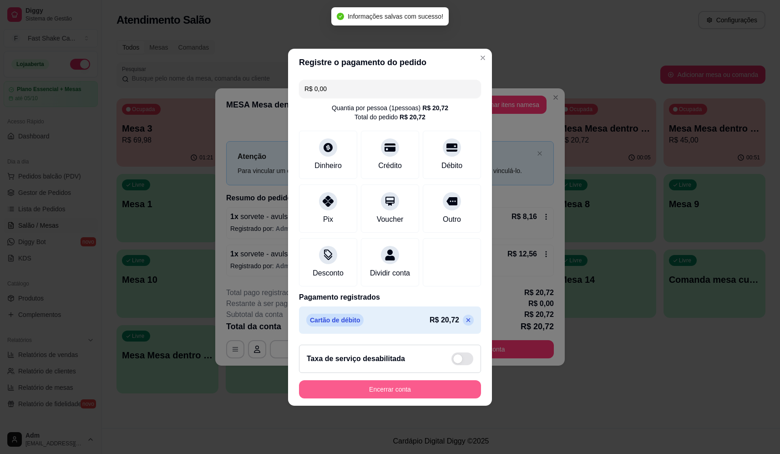
click at [402, 387] on button "Encerrar conta" at bounding box center [390, 389] width 182 height 18
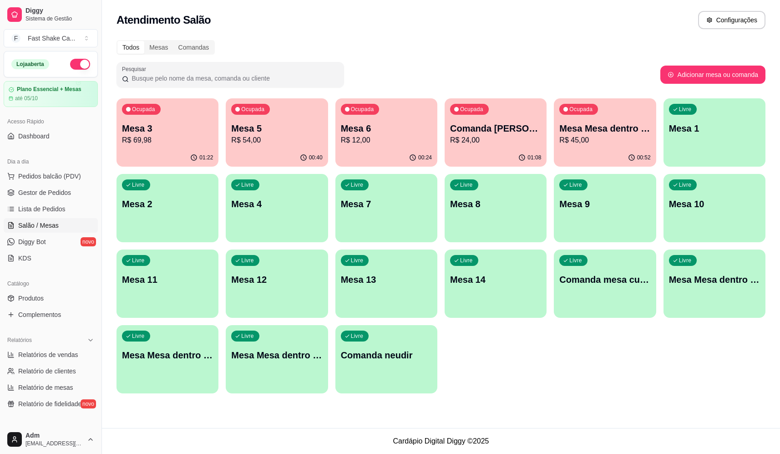
click at [384, 142] on p "R$ 12,00" at bounding box center [386, 140] width 91 height 11
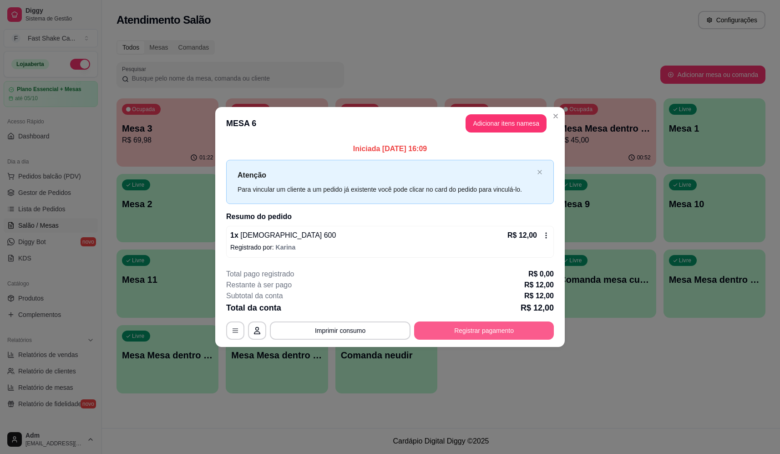
click at [451, 329] on button "Registrar pagamento" at bounding box center [484, 330] width 140 height 18
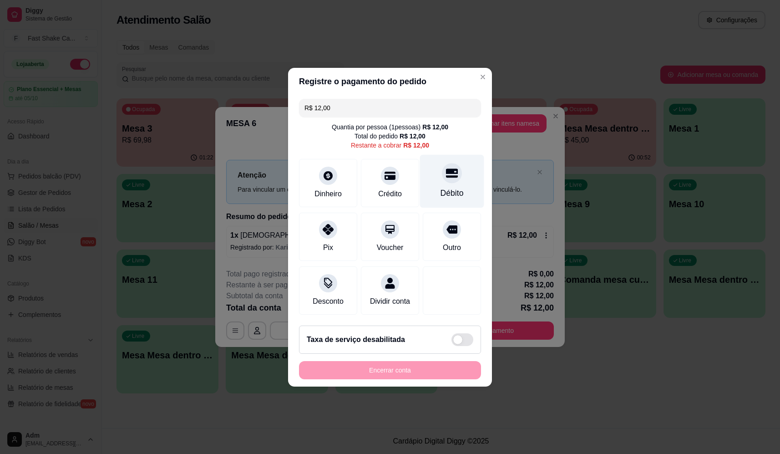
click at [447, 172] on icon at bounding box center [452, 172] width 12 height 9
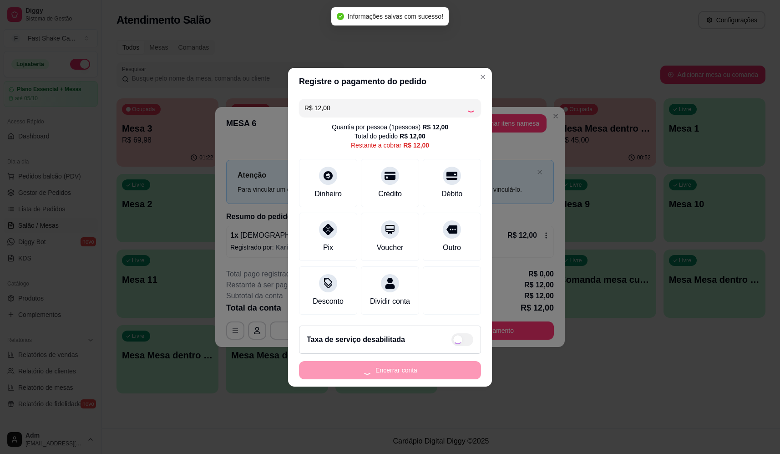
type input "R$ 0,00"
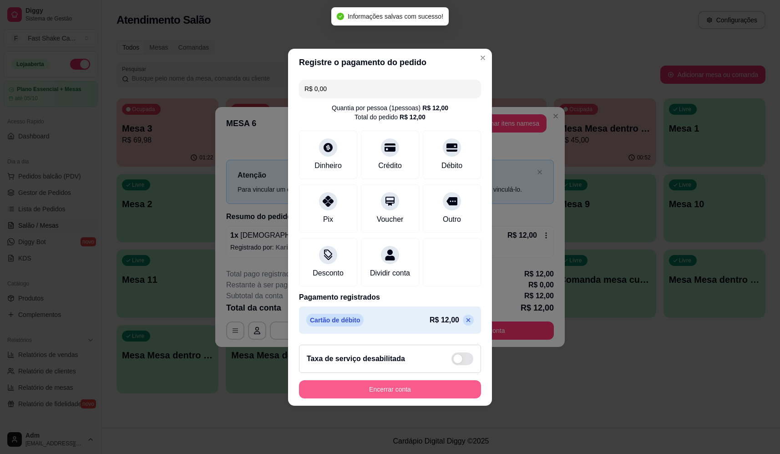
click at [393, 396] on button "Encerrar conta" at bounding box center [390, 389] width 182 height 18
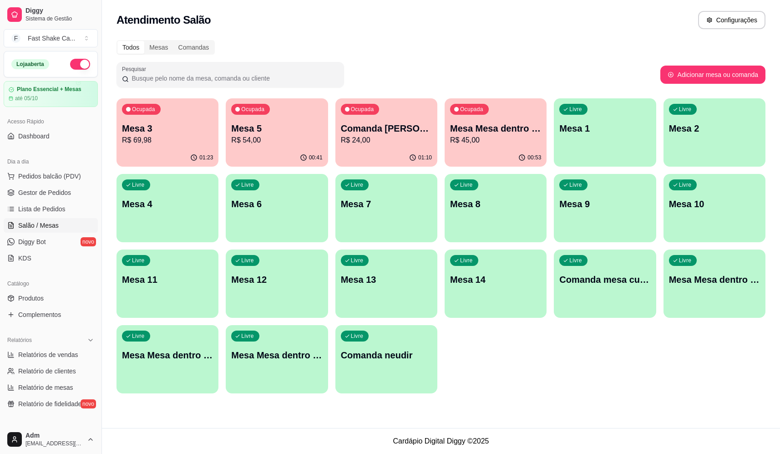
click at [268, 148] on div "Ocupada Mesa 5 R$ 54,00" at bounding box center [277, 123] width 102 height 51
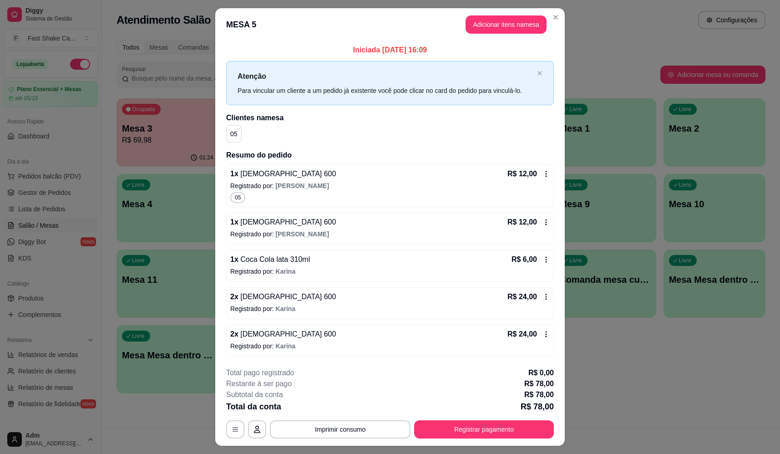
click at [502, 27] on button "Adicionar itens na mesa" at bounding box center [506, 24] width 81 height 18
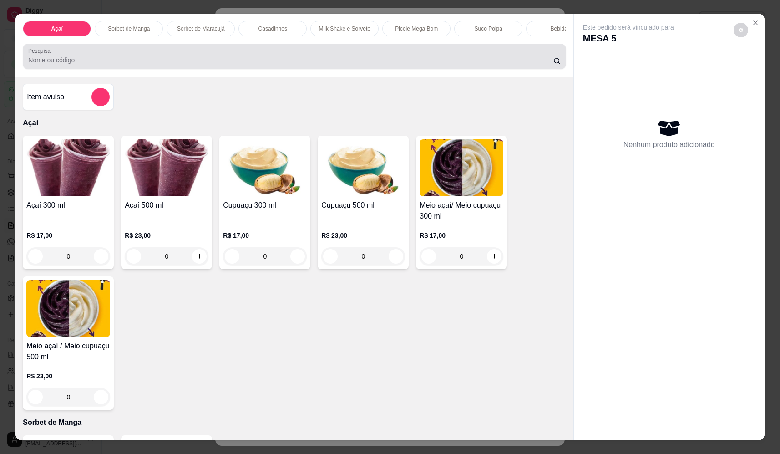
click at [263, 61] on div at bounding box center [294, 56] width 532 height 18
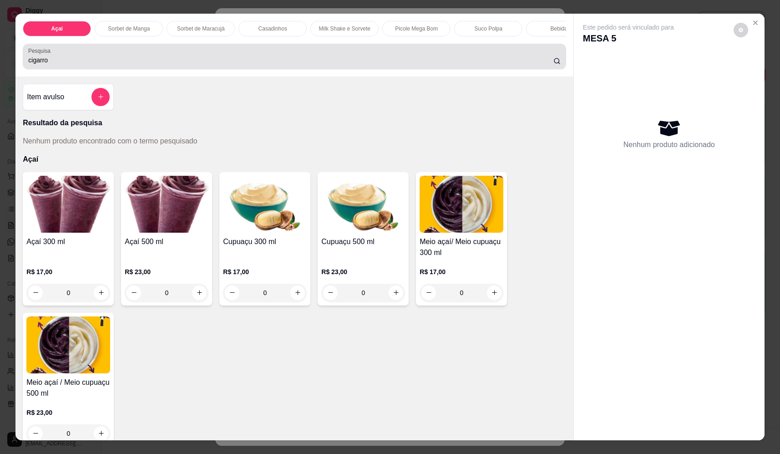
drag, startPoint x: 134, startPoint y: 59, endPoint x: 121, endPoint y: 63, distance: 14.0
click at [121, 63] on div "cigarro" at bounding box center [294, 56] width 532 height 18
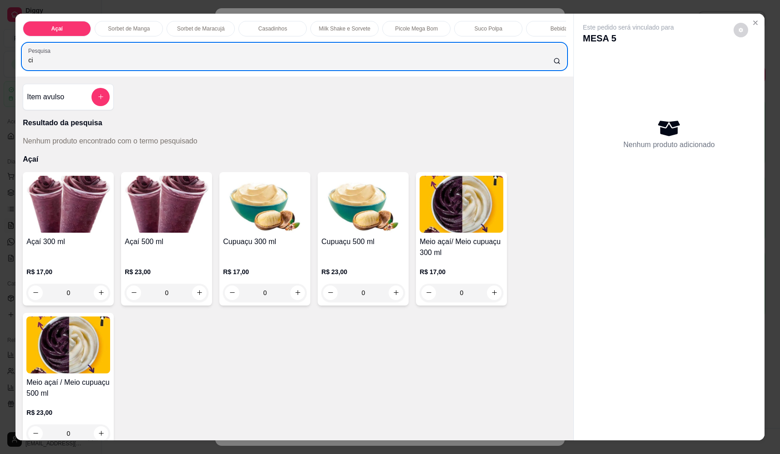
type input "c"
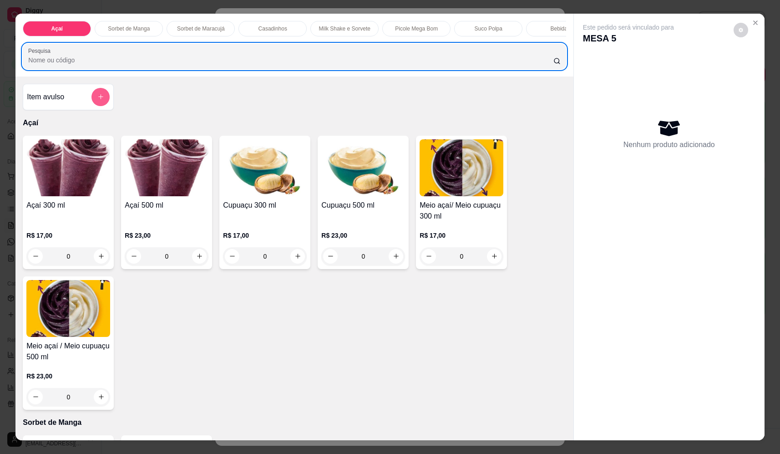
click at [102, 106] on button "add-separate-item" at bounding box center [100, 97] width 18 height 18
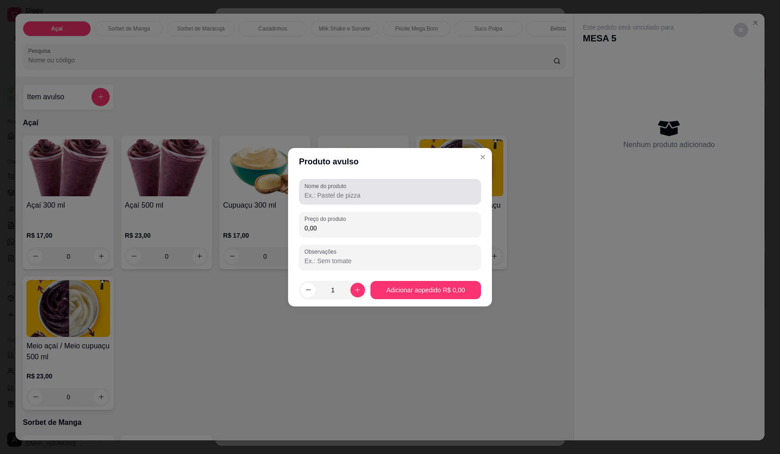
drag, startPoint x: 398, startPoint y: 191, endPoint x: 383, endPoint y: 205, distance: 20.3
click at [396, 194] on input "Nome do produto" at bounding box center [390, 195] width 171 height 9
type input "cigarro"
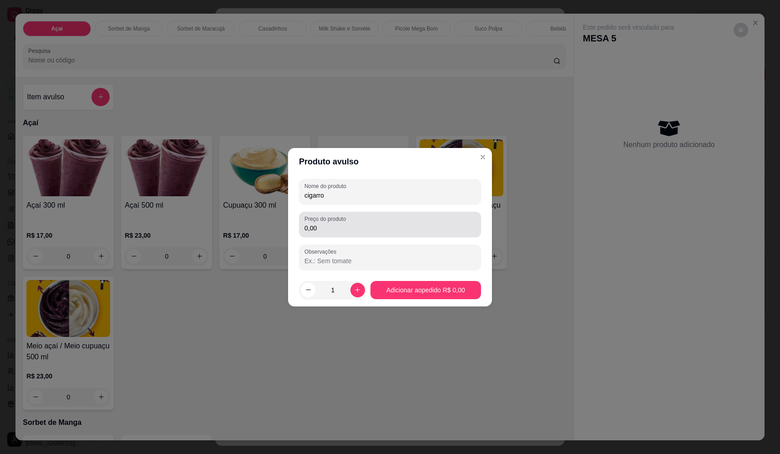
click at [391, 220] on div "0,00" at bounding box center [390, 224] width 171 height 18
type input "12,00"
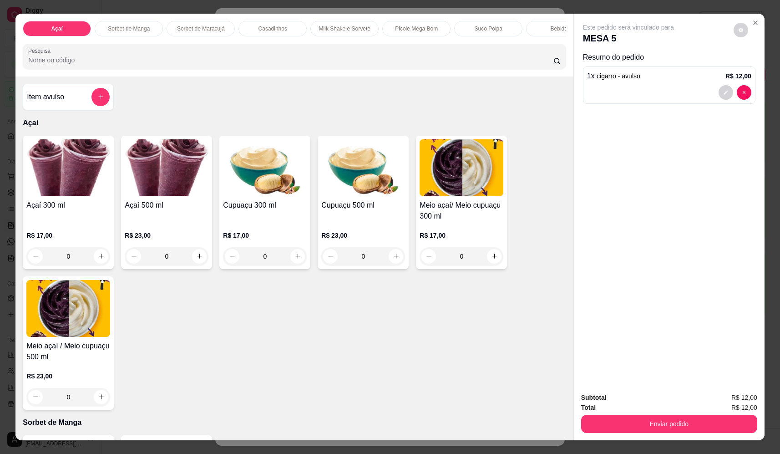
drag, startPoint x: 664, startPoint y: 437, endPoint x: 665, endPoint y: 421, distance: 15.1
click at [664, 435] on div "Subtotal R$ 12,00 Total R$ 12,00 Enviar pedido" at bounding box center [669, 412] width 191 height 55
click at [665, 420] on button "Enviar pedido" at bounding box center [669, 424] width 171 height 18
click at [646, 391] on div "Deseja registrar o cliente que fez esse pedido? Essa é uma forma de identificar…" at bounding box center [666, 390] width 156 height 39
click at [646, 399] on button "Não registrar e enviar pedido" at bounding box center [639, 401] width 92 height 17
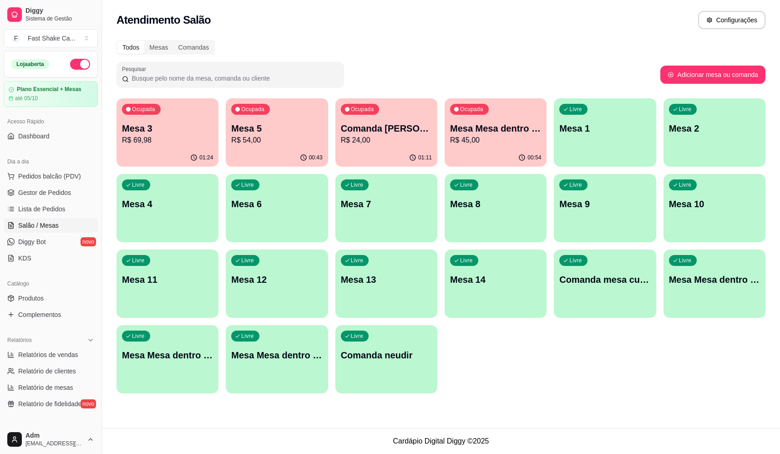
click at [482, 133] on p "Mesa Mesa dentro vermelha" at bounding box center [495, 128] width 91 height 13
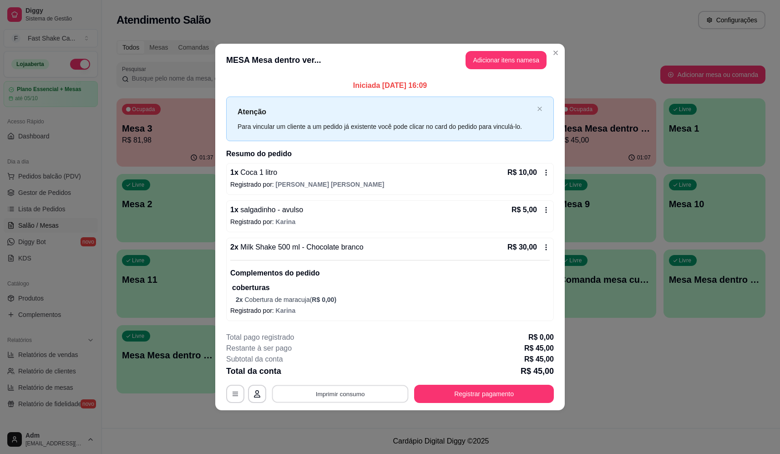
click at [376, 391] on button "Imprimir consumo" at bounding box center [340, 394] width 137 height 18
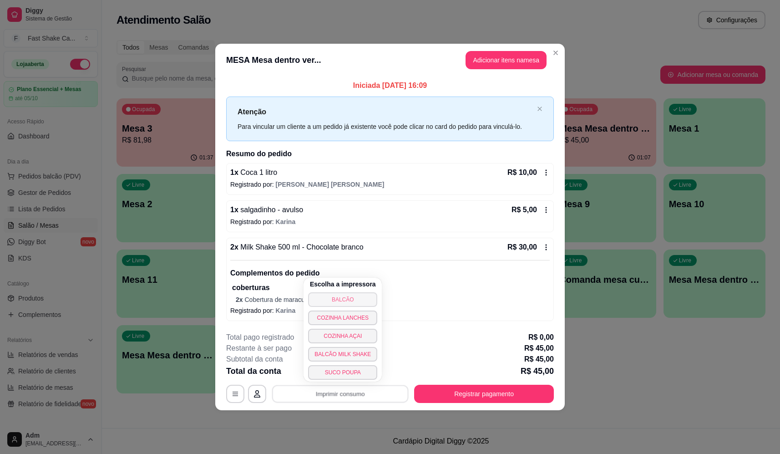
click at [355, 294] on button "BALCÃO" at bounding box center [342, 299] width 69 height 15
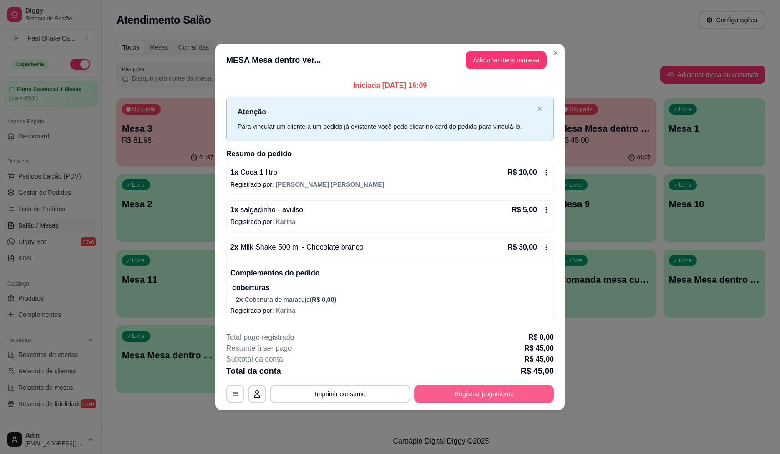
click at [466, 400] on button "Registrar pagamento" at bounding box center [484, 394] width 140 height 18
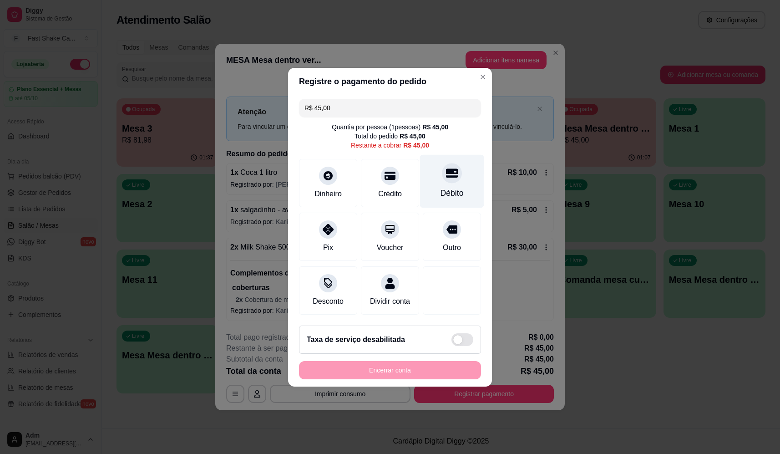
drag, startPoint x: 439, startPoint y: 200, endPoint x: 443, endPoint y: 198, distance: 4.7
click at [440, 199] on div "Débito" at bounding box center [452, 180] width 64 height 53
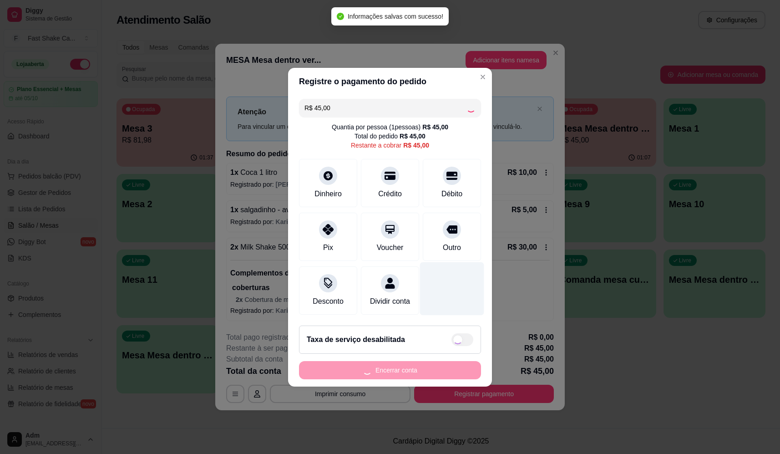
type input "R$ 0,00"
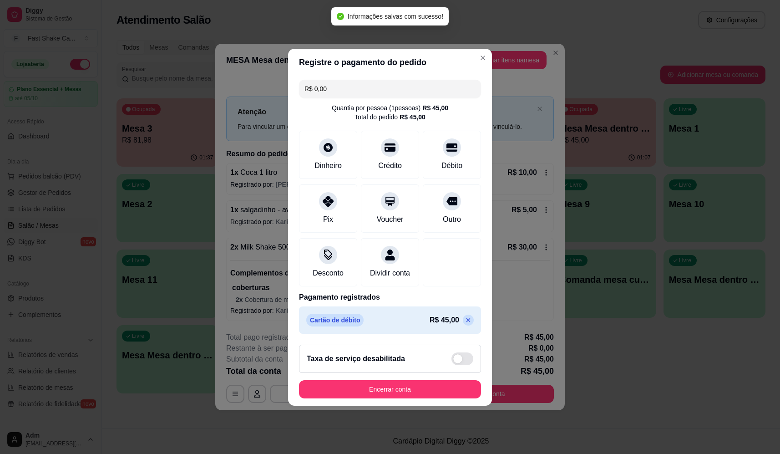
click at [421, 394] on button "Encerrar conta" at bounding box center [390, 389] width 182 height 18
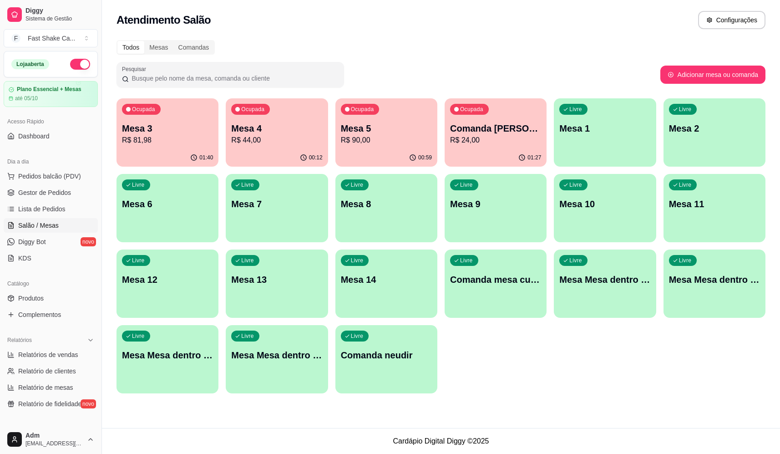
click at [390, 132] on p "Mesa 5" at bounding box center [386, 128] width 91 height 13
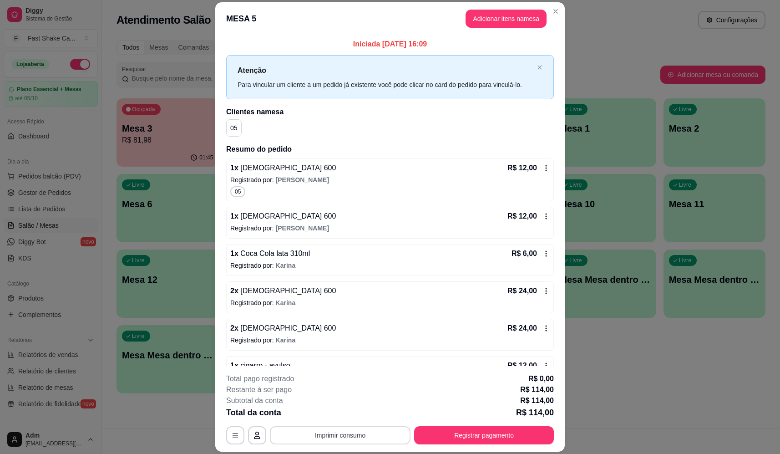
click at [360, 430] on button "Imprimir consumo" at bounding box center [340, 435] width 141 height 18
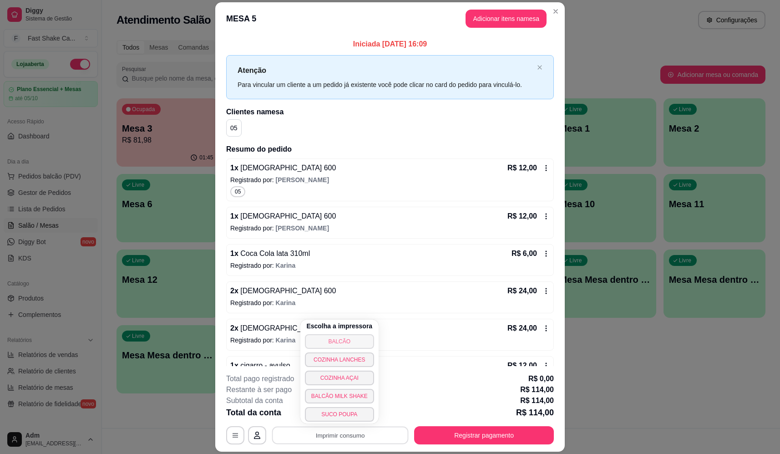
click at [361, 342] on button "BALCÃO" at bounding box center [339, 341] width 69 height 15
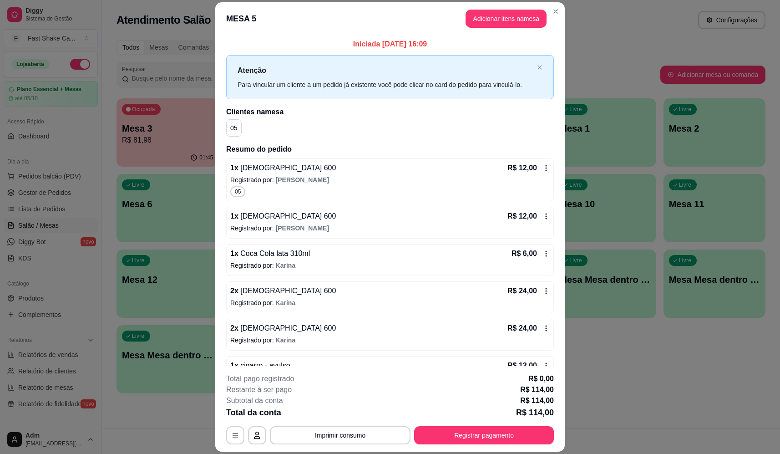
click at [301, 254] on span "Coca Cola lata 310ml" at bounding box center [274, 253] width 71 height 8
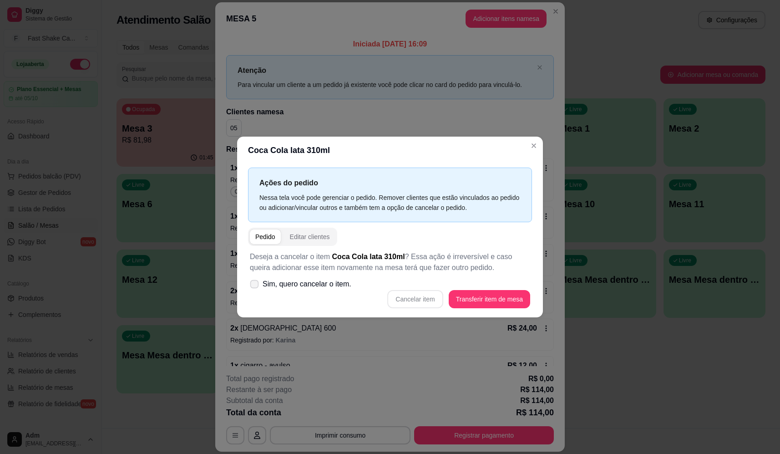
click at [332, 283] on span "Sim, quero cancelar o item." at bounding box center [307, 284] width 89 height 11
click at [255, 285] on input "Sim, quero cancelar o item." at bounding box center [252, 288] width 6 height 6
checkbox input "true"
click at [416, 297] on button "Cancelar item" at bounding box center [415, 299] width 56 height 18
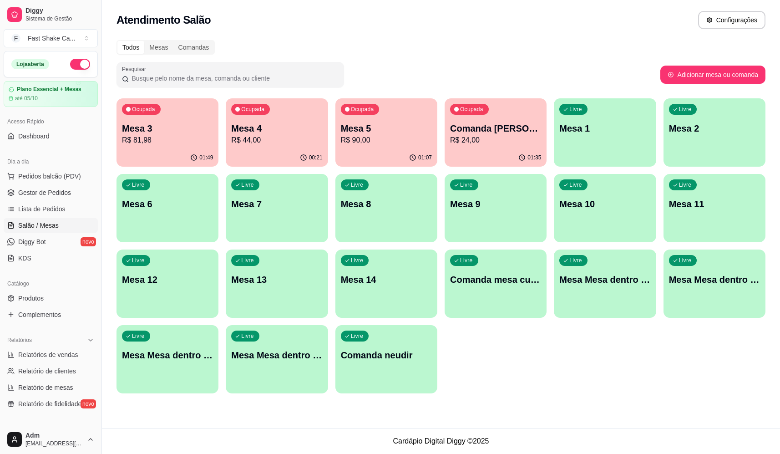
click at [725, 288] on div "Livre Mesa Mesa dentro laranja" at bounding box center [715, 277] width 102 height 57
click at [272, 361] on p "Mesa Mesa dentro vermelha" at bounding box center [277, 355] width 88 height 12
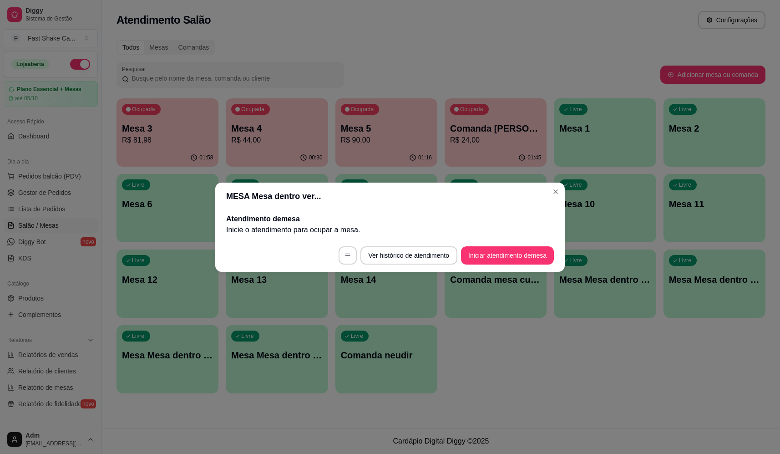
click at [490, 264] on footer "Ver histórico de atendimento Iniciar atendimento de mesa" at bounding box center [390, 255] width 350 height 33
click at [491, 259] on button "Iniciar atendimento de mesa" at bounding box center [507, 255] width 93 height 18
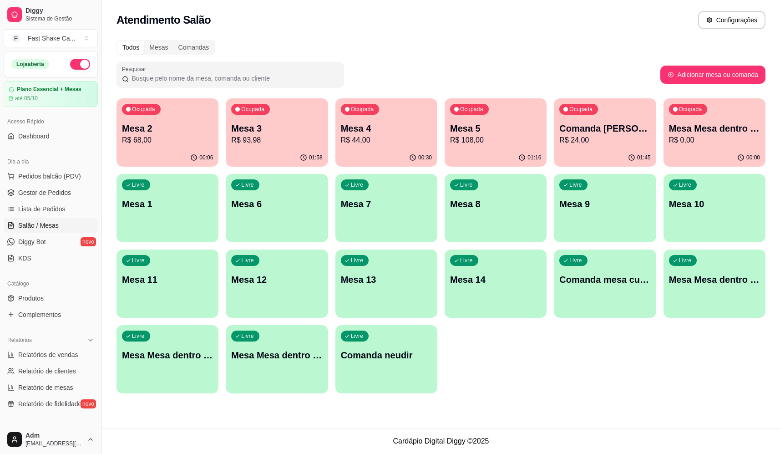
click at [711, 122] on div "Ocupada Mesa Mesa dentro vermelha R$ 0,00" at bounding box center [715, 123] width 102 height 51
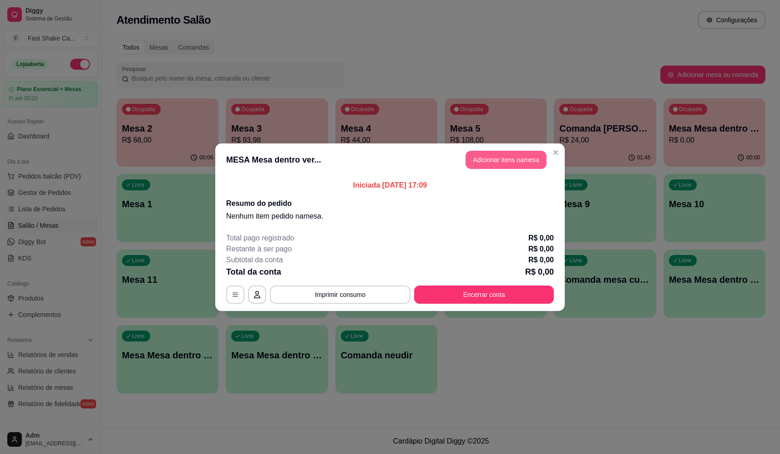
click at [491, 162] on button "Adicionar itens na mesa" at bounding box center [506, 160] width 81 height 18
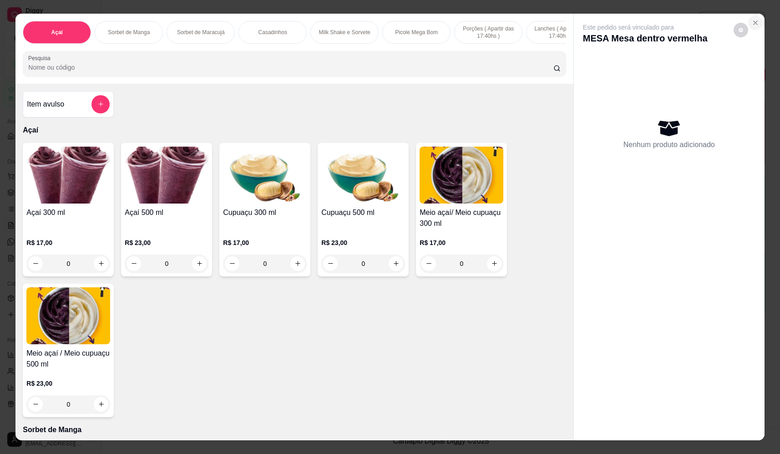
click at [752, 22] on icon "Close" at bounding box center [755, 22] width 7 height 7
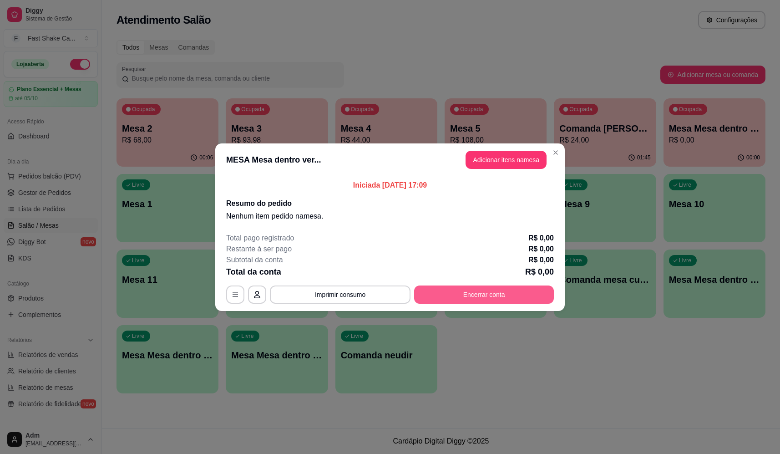
click at [496, 295] on button "Encerrar conta" at bounding box center [484, 294] width 140 height 18
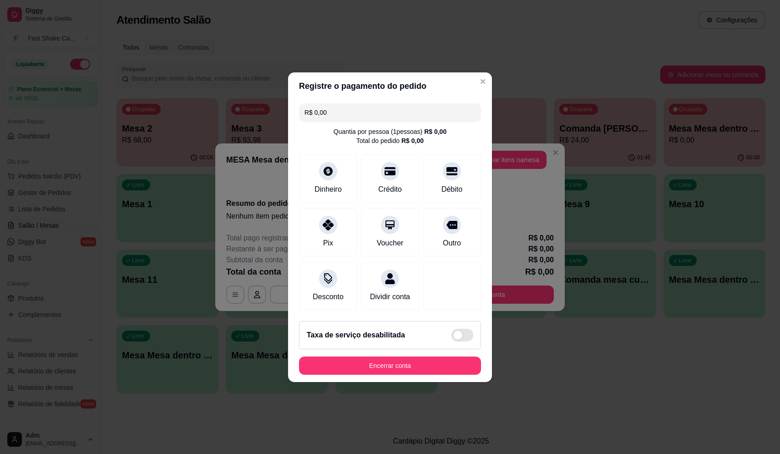
click at [427, 375] on button "Encerrar conta" at bounding box center [390, 365] width 182 height 18
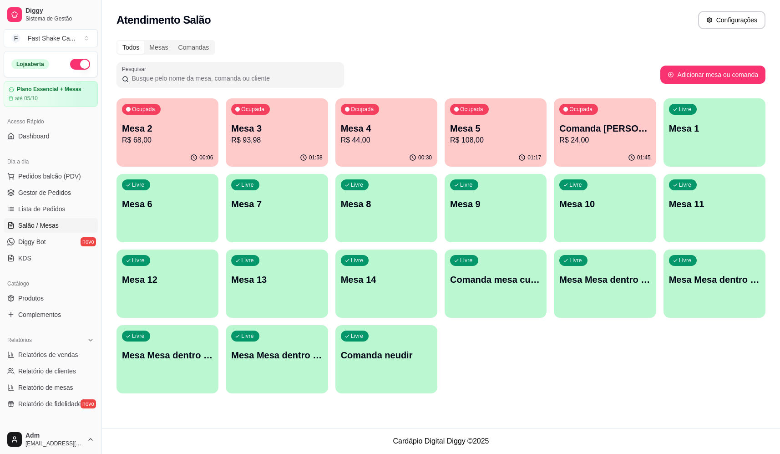
click at [194, 362] on div "Livre Mesa Mesa dentro verde" at bounding box center [168, 353] width 102 height 57
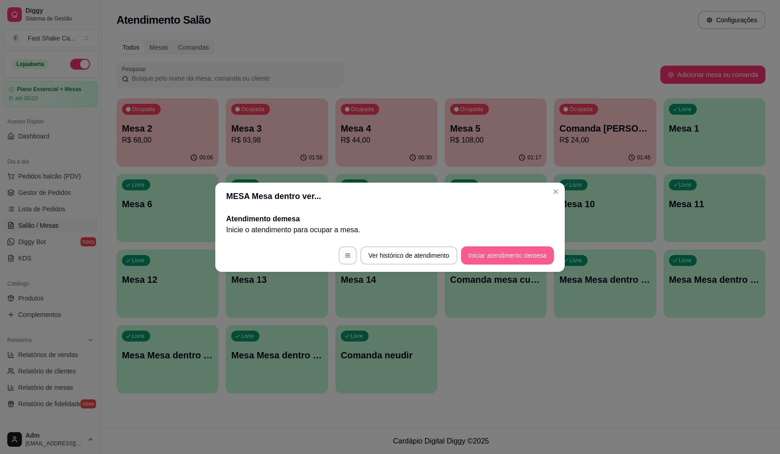
click at [519, 261] on button "Iniciar atendimento de mesa" at bounding box center [507, 255] width 93 height 18
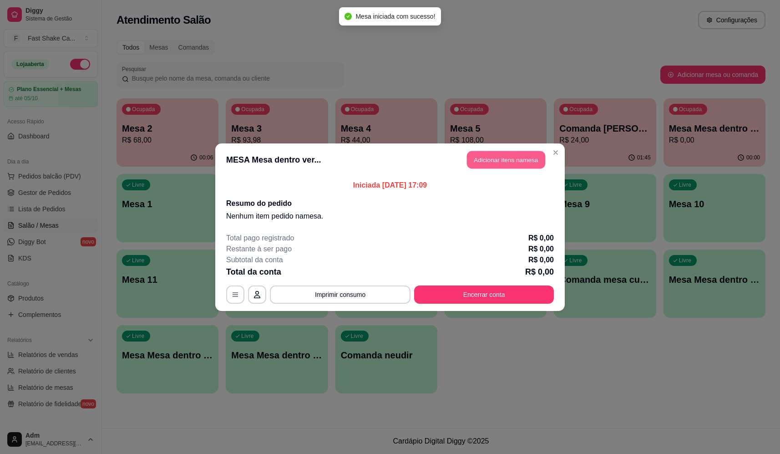
click at [511, 158] on button "Adicionar itens na mesa" at bounding box center [506, 160] width 78 height 18
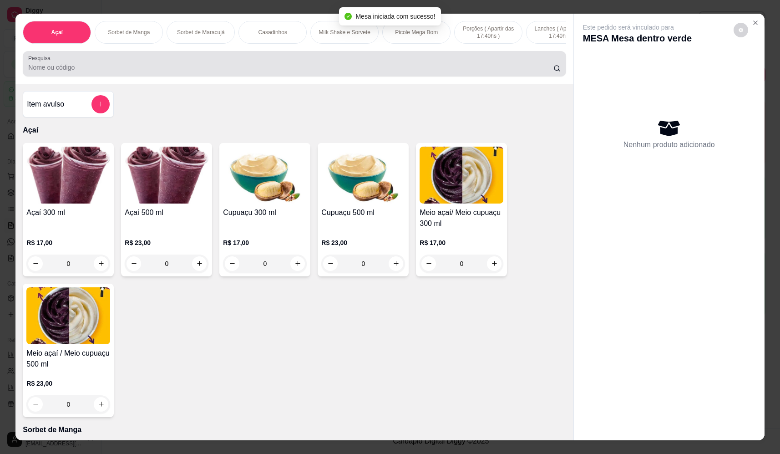
click at [320, 72] on input "Pesquisa" at bounding box center [290, 67] width 525 height 9
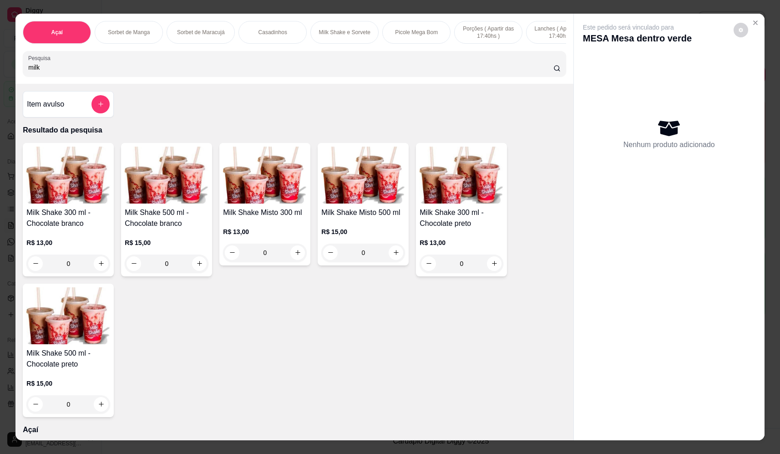
type input "milk"
click at [95, 273] on div "0" at bounding box center [68, 263] width 84 height 18
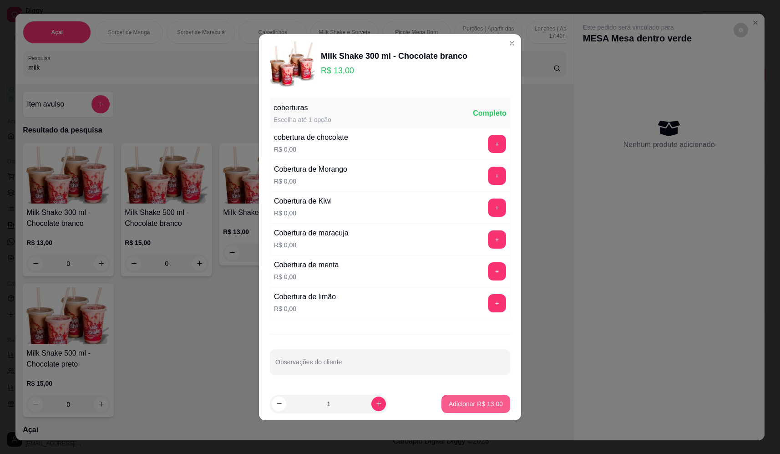
click at [486, 408] on button "Adicionar R$ 13,00" at bounding box center [476, 404] width 69 height 18
type input "1"
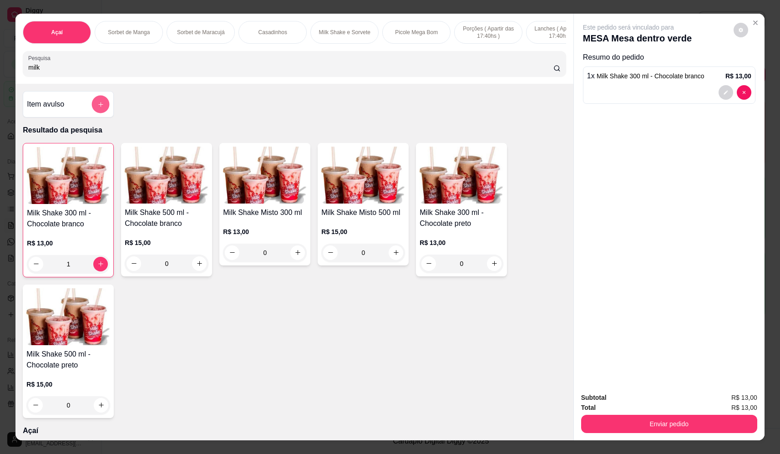
click at [97, 107] on icon "add-separate-item" at bounding box center [100, 104] width 7 height 7
click at [368, 194] on input "Nome do produto" at bounding box center [390, 194] width 171 height 9
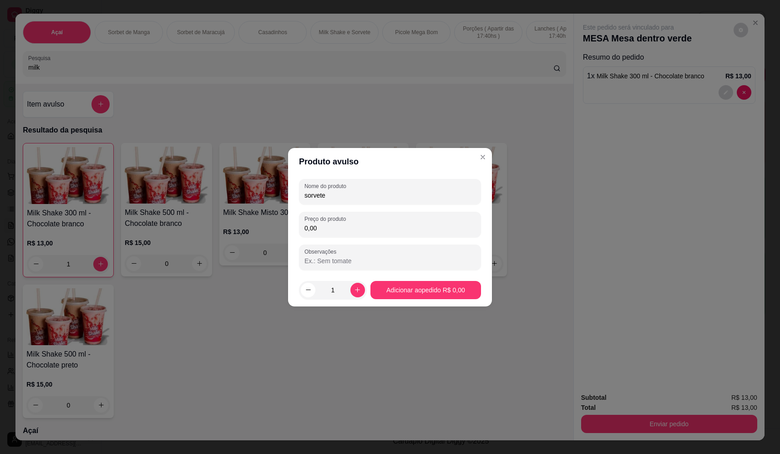
type input "sorvete"
click at [409, 224] on input "0,00" at bounding box center [390, 227] width 171 height 9
type input "19,04"
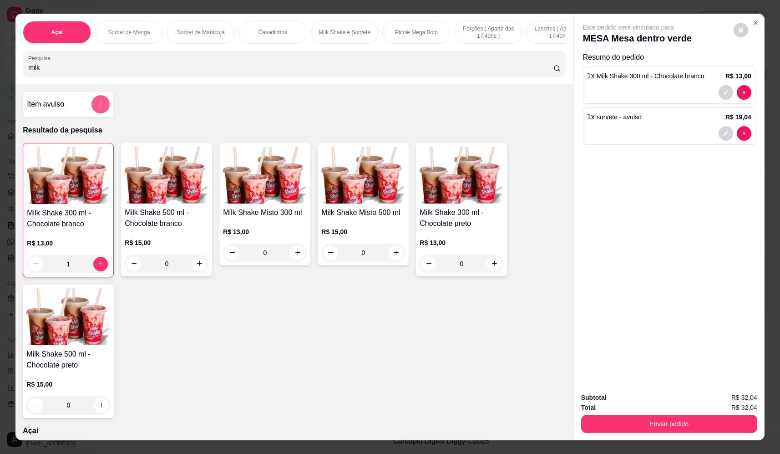
click at [94, 113] on button "add-separate-item" at bounding box center [100, 104] width 18 height 18
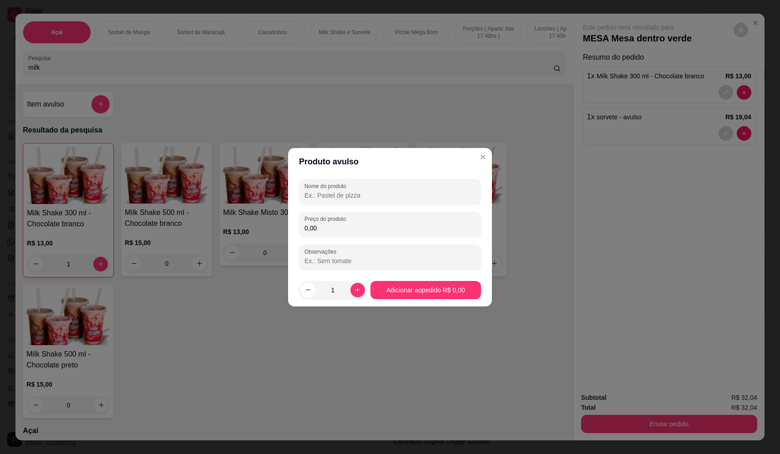
click at [415, 208] on div "Nome do produto Preço do produto 0,00 Observações" at bounding box center [390, 224] width 182 height 91
click at [415, 195] on input "Nome do produto" at bounding box center [390, 195] width 171 height 9
type input "sorvete"
click at [437, 217] on div "0,00" at bounding box center [390, 224] width 171 height 18
type input "11,90"
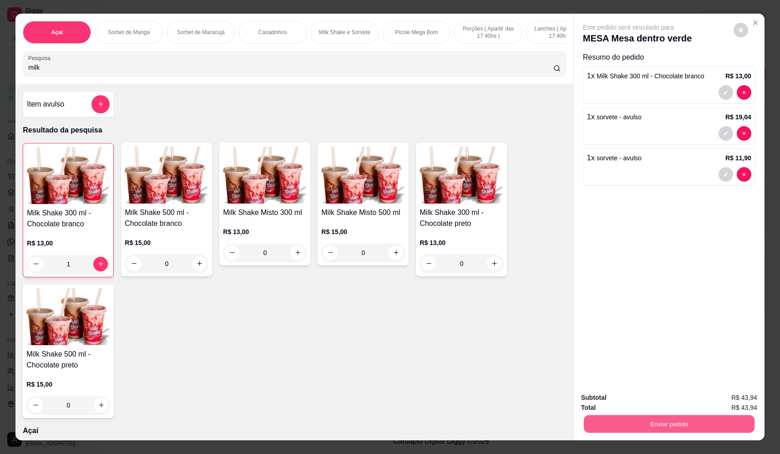
click at [700, 431] on button "Enviar pedido" at bounding box center [669, 424] width 171 height 18
click at [663, 404] on button "Não registrar e enviar pedido" at bounding box center [639, 401] width 95 height 17
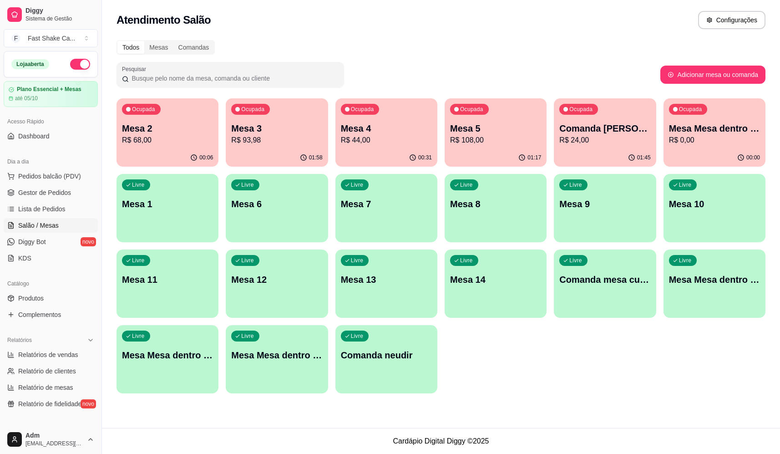
click at [374, 142] on p "R$ 44,00" at bounding box center [386, 140] width 91 height 11
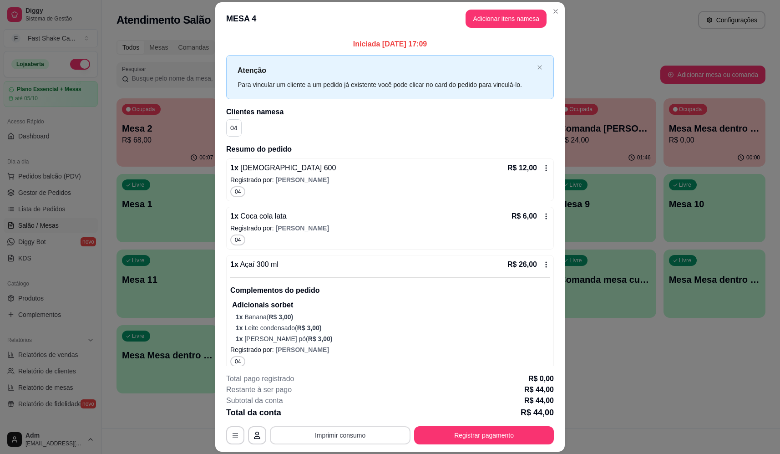
click at [322, 438] on button "Imprimir consumo" at bounding box center [340, 435] width 141 height 18
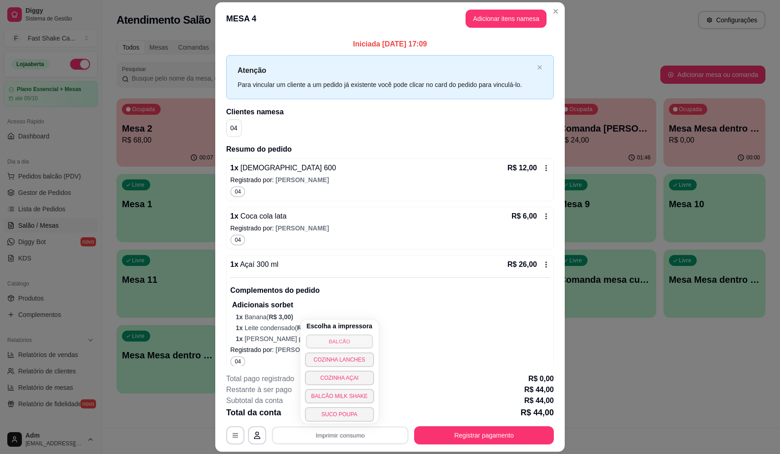
click at [350, 337] on button "BALCÃO" at bounding box center [339, 341] width 67 height 14
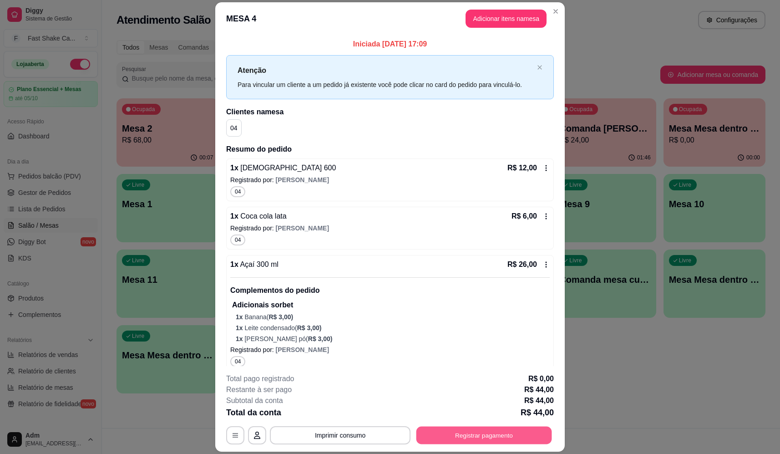
click at [468, 433] on button "Registrar pagamento" at bounding box center [484, 436] width 136 height 18
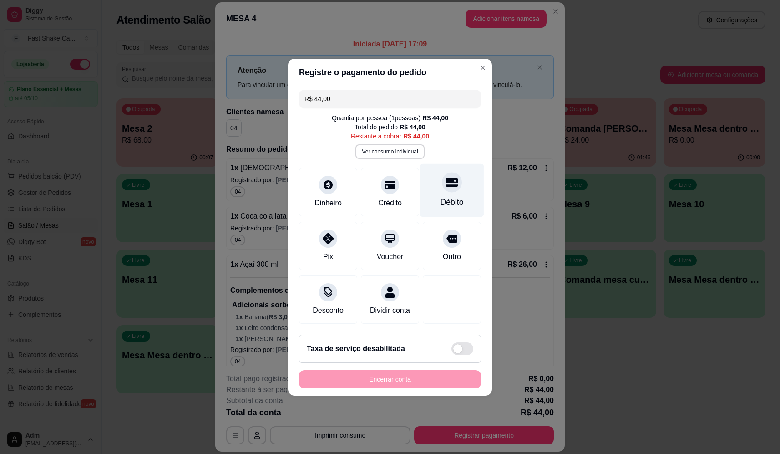
click at [453, 196] on div "Débito" at bounding box center [452, 202] width 23 height 12
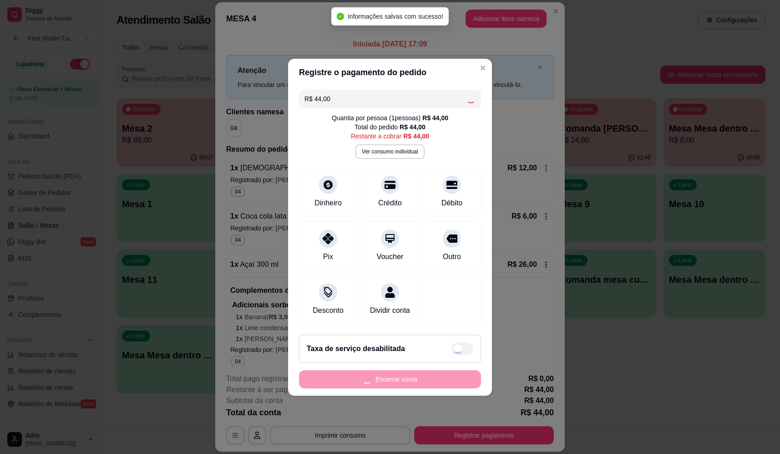
type input "R$ 0,00"
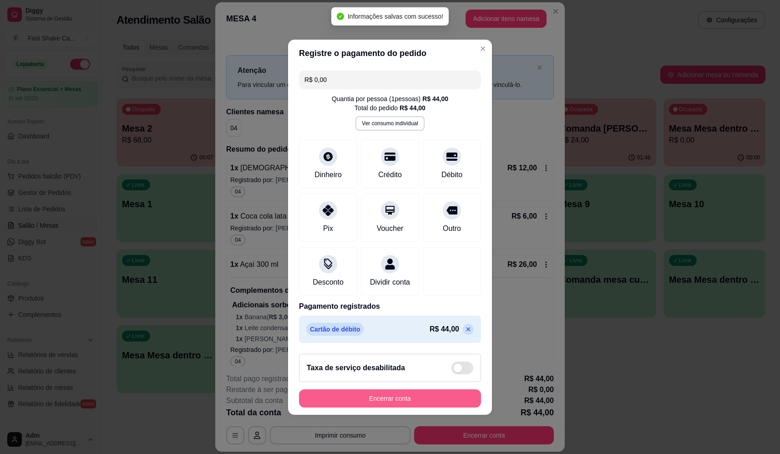
click at [416, 407] on button "Encerrar conta" at bounding box center [390, 398] width 182 height 18
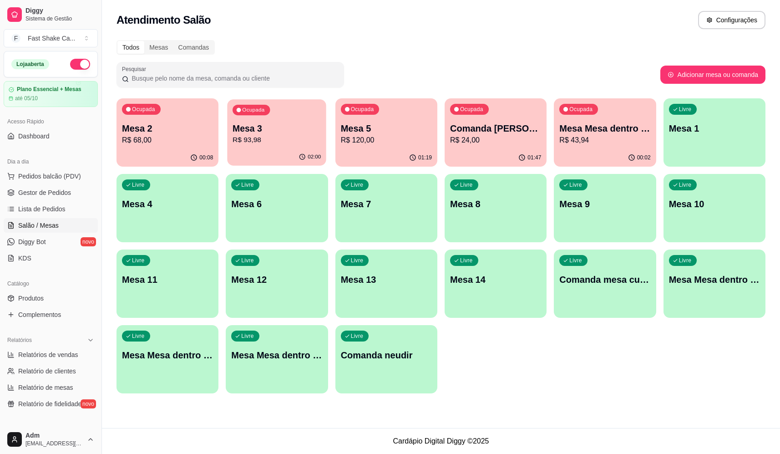
click at [281, 126] on p "Mesa 3" at bounding box center [277, 128] width 88 height 12
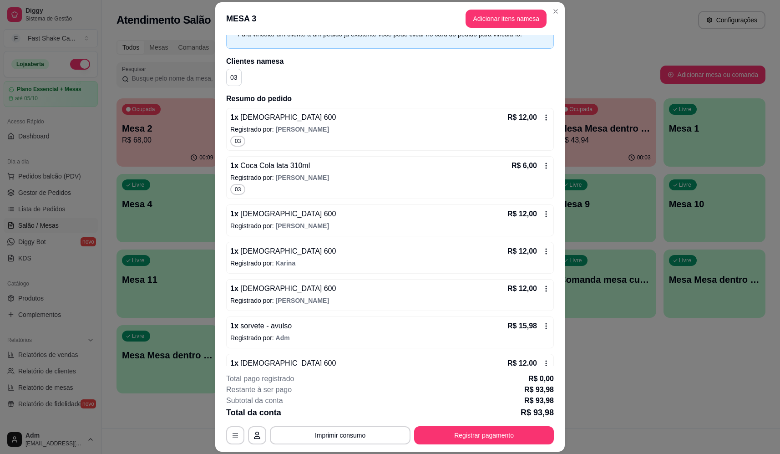
scroll to position [111, 0]
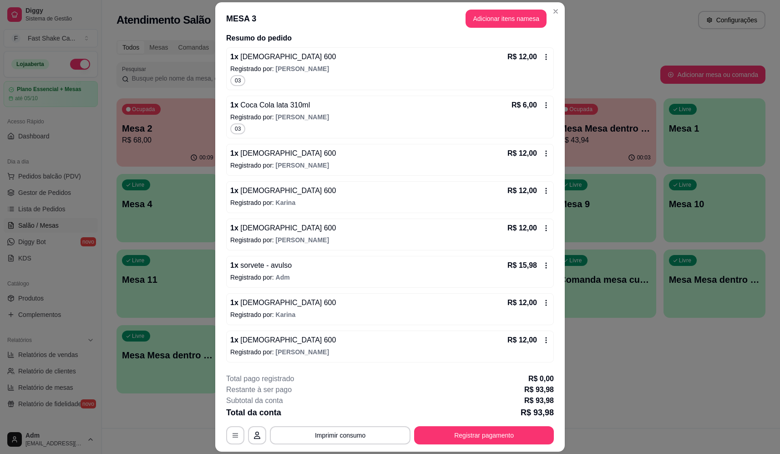
click at [318, 263] on div "1 x sorvete - avulso R$ 15,98" at bounding box center [390, 265] width 320 height 11
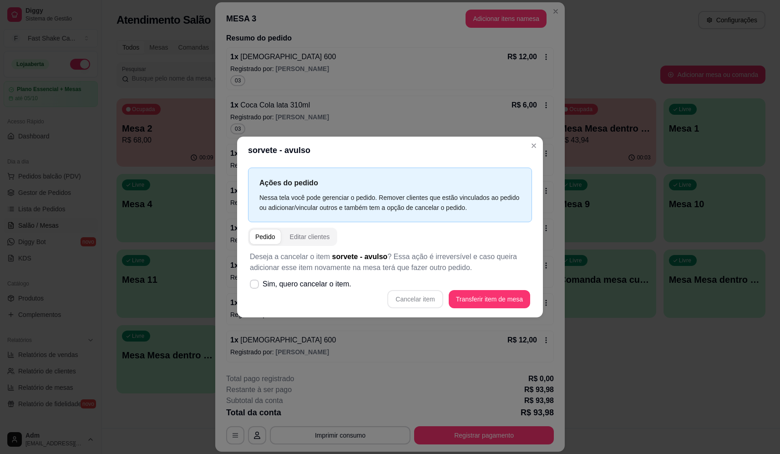
drag, startPoint x: 421, startPoint y: 300, endPoint x: 439, endPoint y: 304, distance: 18.8
click at [421, 299] on div "Cancelar item Transferir item de mesa" at bounding box center [390, 299] width 280 height 18
drag, startPoint x: 275, startPoint y: 295, endPoint x: 280, endPoint y: 287, distance: 9.6
click at [280, 287] on div "Deseja a cancelar o item sorvete - avulso ? Essa ação é irreversível e caso que…" at bounding box center [390, 280] width 284 height 68
click at [284, 286] on span "Sim, quero cancelar o item." at bounding box center [307, 284] width 89 height 11
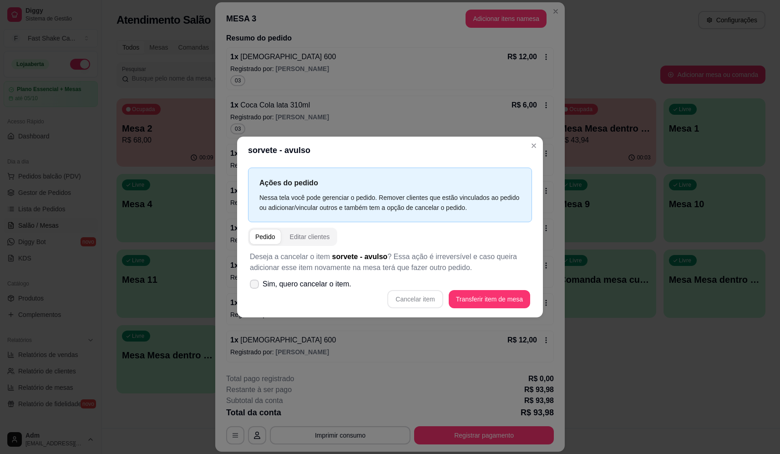
click at [255, 286] on input "Sim, quero cancelar o item." at bounding box center [252, 288] width 6 height 6
checkbox input "true"
click at [419, 295] on button "Cancelar item" at bounding box center [415, 299] width 56 height 18
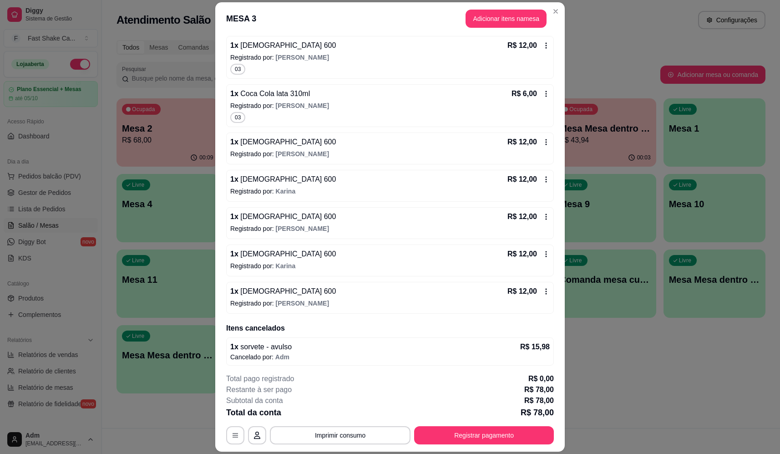
scroll to position [126, 0]
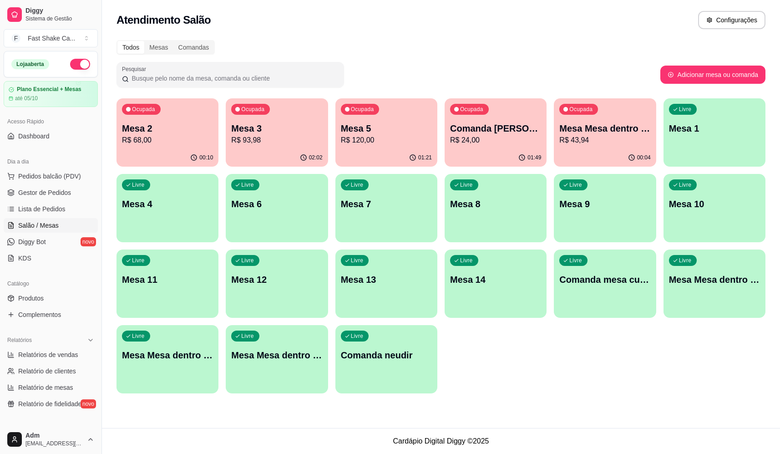
click at [175, 360] on p "Mesa Mesa dentro laranja" at bounding box center [167, 355] width 91 height 13
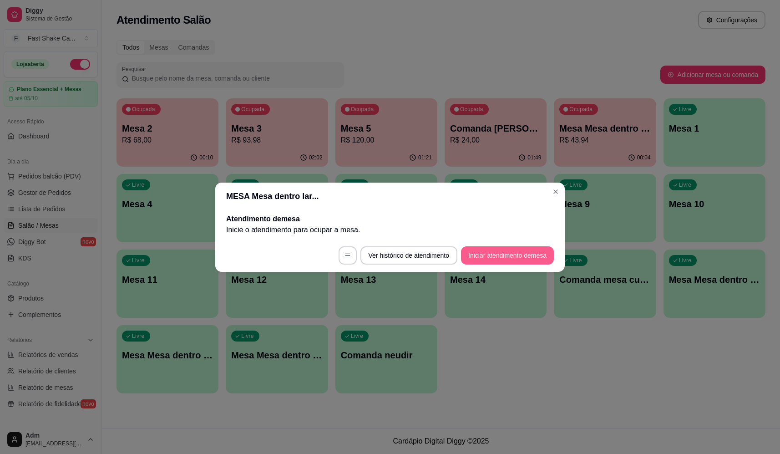
click at [504, 258] on button "Iniciar atendimento de mesa" at bounding box center [507, 255] width 93 height 18
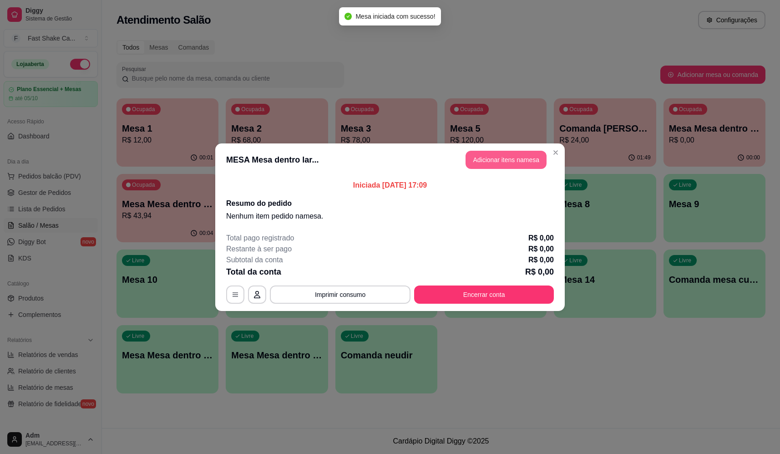
click at [510, 163] on button "Adicionar itens na mesa" at bounding box center [506, 160] width 81 height 18
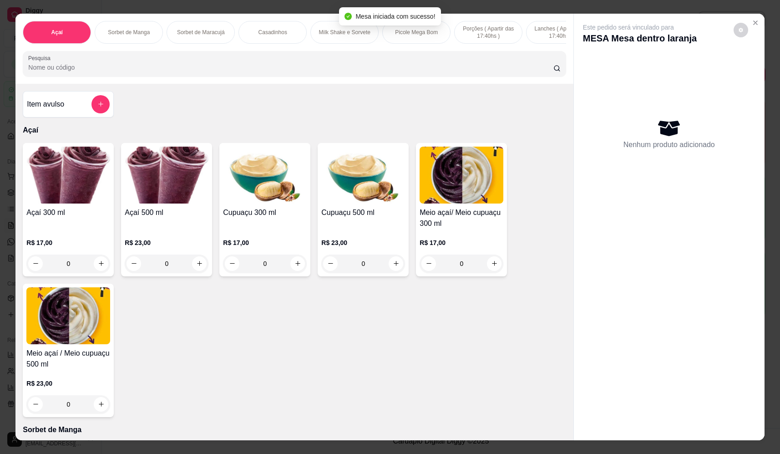
click at [107, 107] on div "Item avulso" at bounding box center [68, 104] width 91 height 26
click at [453, 196] on input "Nome do produto" at bounding box center [390, 194] width 171 height 9
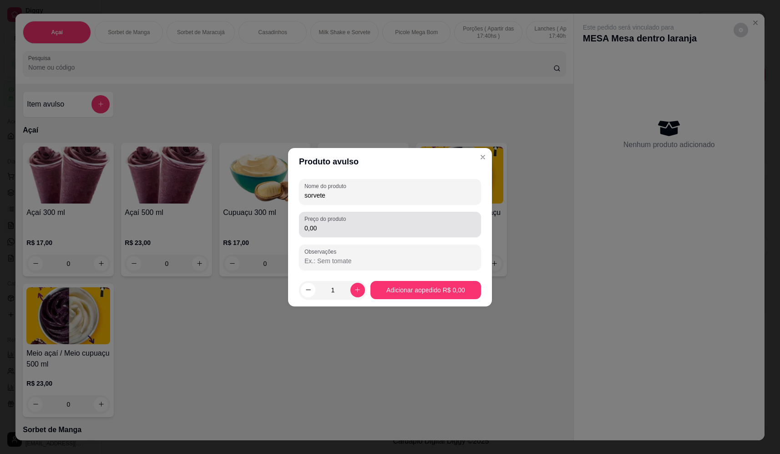
type input "sorvete"
click at [381, 218] on div "0,00" at bounding box center [390, 224] width 171 height 18
type input "25,50"
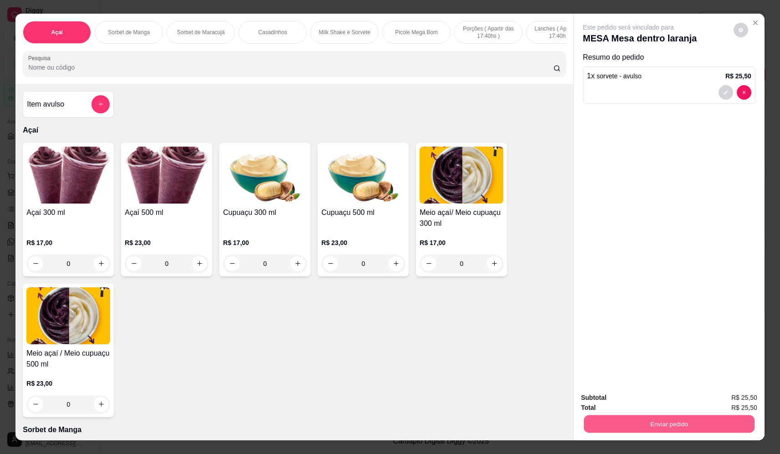
click at [670, 418] on button "Enviar pedido" at bounding box center [669, 424] width 171 height 18
click at [648, 402] on button "Não registrar e enviar pedido" at bounding box center [639, 401] width 95 height 17
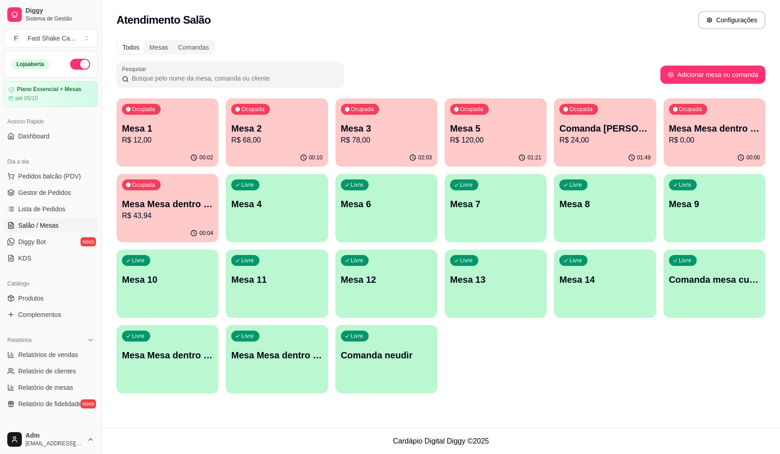
click at [148, 213] on p "R$ 43,94" at bounding box center [167, 215] width 91 height 11
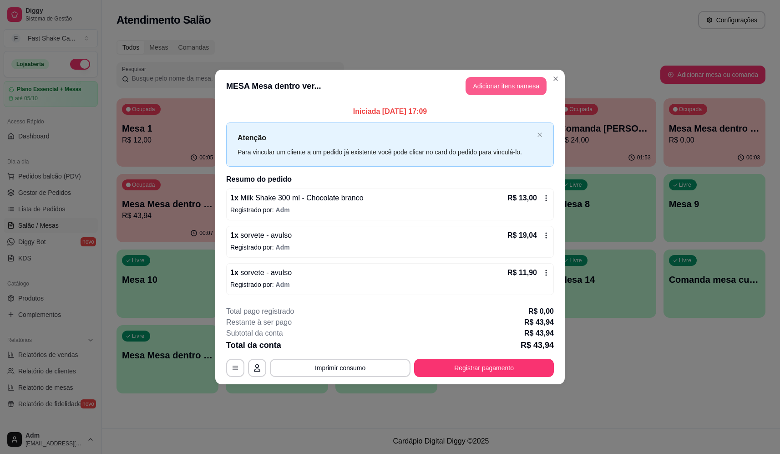
click at [513, 77] on button "Adicionar itens na mesa" at bounding box center [506, 86] width 81 height 18
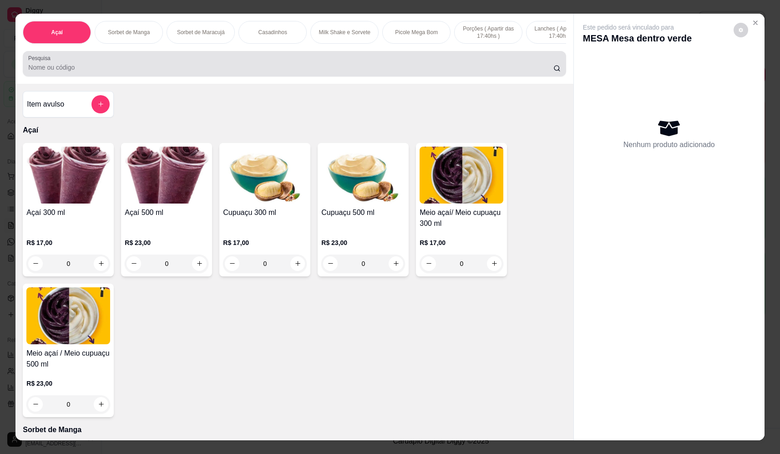
click at [246, 68] on div at bounding box center [294, 64] width 532 height 18
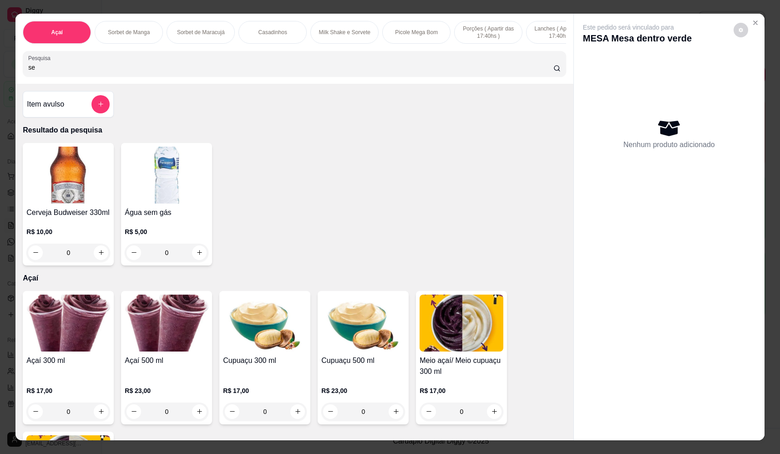
type input "se"
click at [198, 256] on icon "increase-product-quantity" at bounding box center [199, 252] width 7 height 7
type input "1"
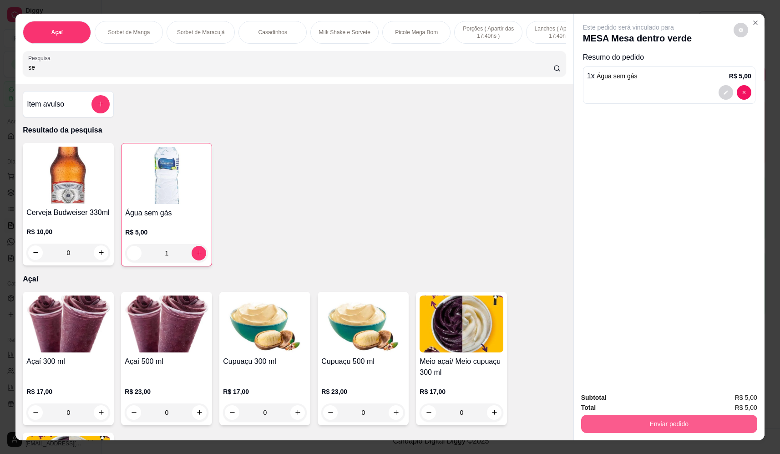
click at [627, 419] on button "Enviar pedido" at bounding box center [669, 424] width 176 height 18
click at [625, 395] on button "Não registrar e enviar pedido" at bounding box center [639, 401] width 95 height 17
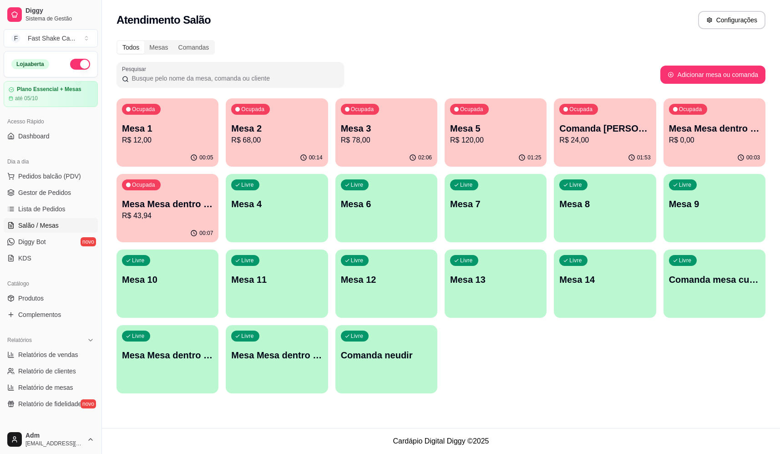
click at [714, 124] on p "Mesa Mesa dentro laranja" at bounding box center [714, 128] width 91 height 13
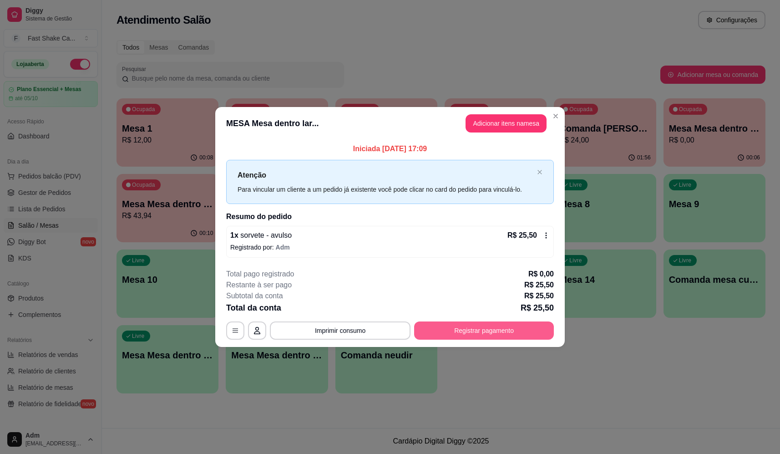
click at [514, 332] on button "Registrar pagamento" at bounding box center [484, 330] width 140 height 18
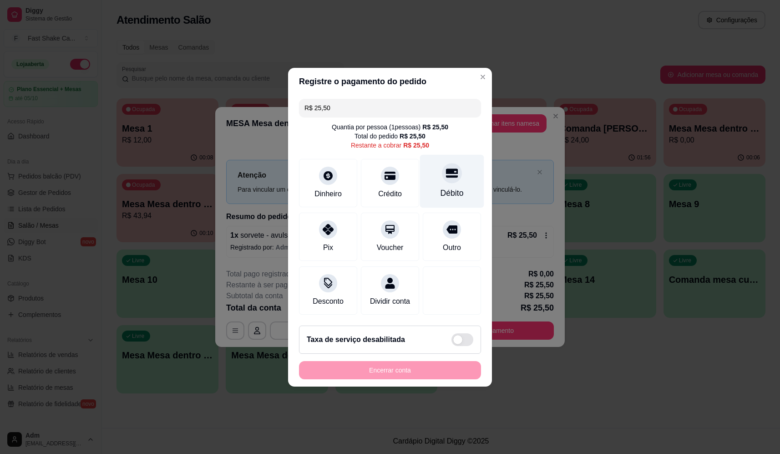
click at [446, 173] on icon at bounding box center [452, 173] width 12 height 12
type input "R$ 0,00"
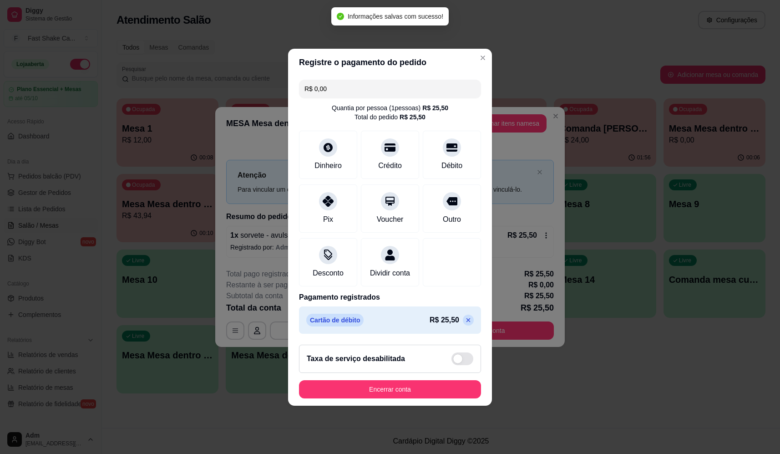
click at [423, 395] on button "Encerrar conta" at bounding box center [390, 389] width 182 height 18
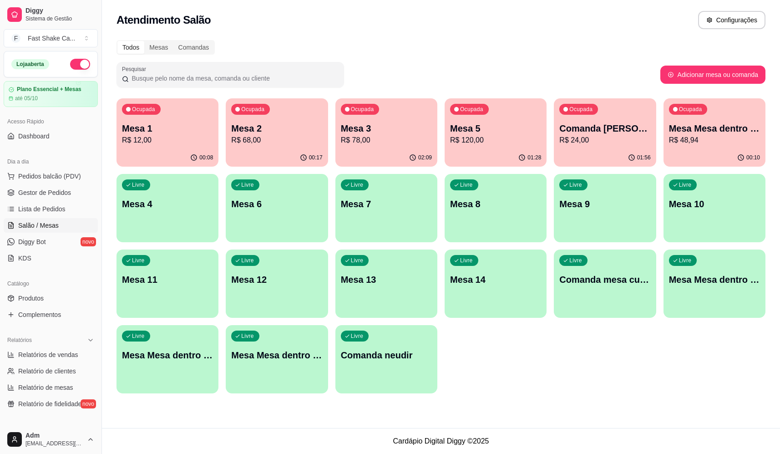
click at [726, 104] on div "Ocupada Mesa Mesa dentro verde R$ 48,94" at bounding box center [715, 123] width 102 height 51
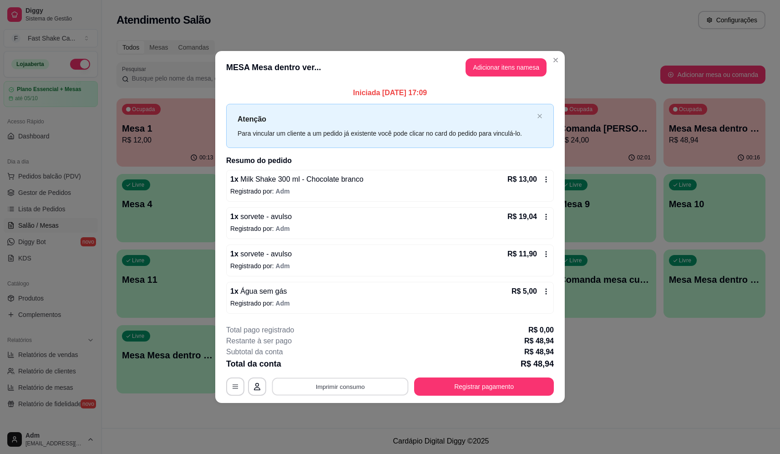
click at [366, 387] on button "Imprimir consumo" at bounding box center [340, 387] width 137 height 18
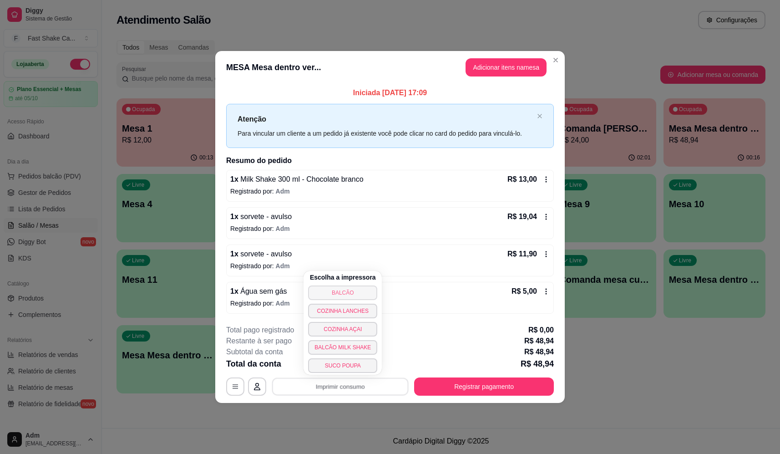
click at [345, 293] on button "BALCÃO" at bounding box center [342, 292] width 69 height 15
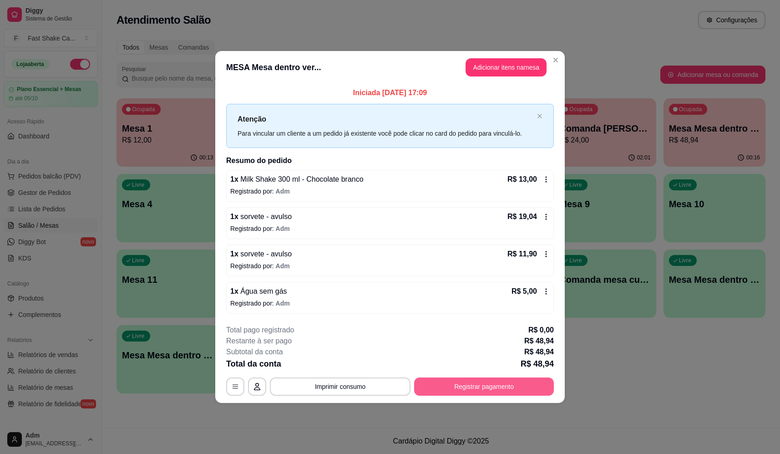
click at [495, 382] on button "Registrar pagamento" at bounding box center [484, 386] width 140 height 18
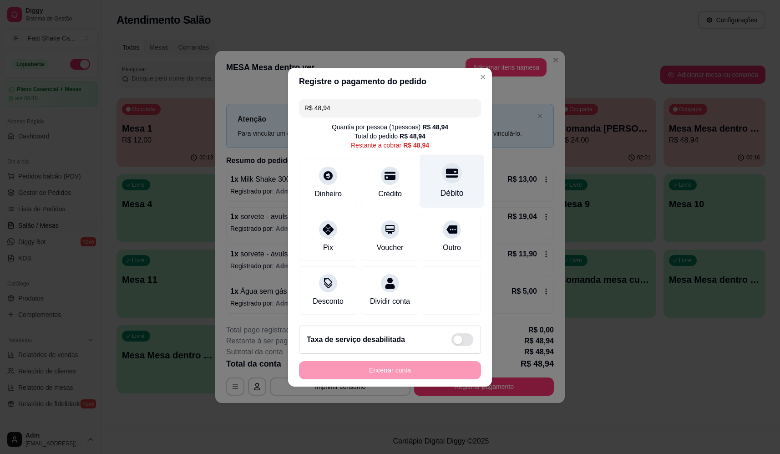
click at [425, 166] on div "Débito" at bounding box center [452, 180] width 64 height 53
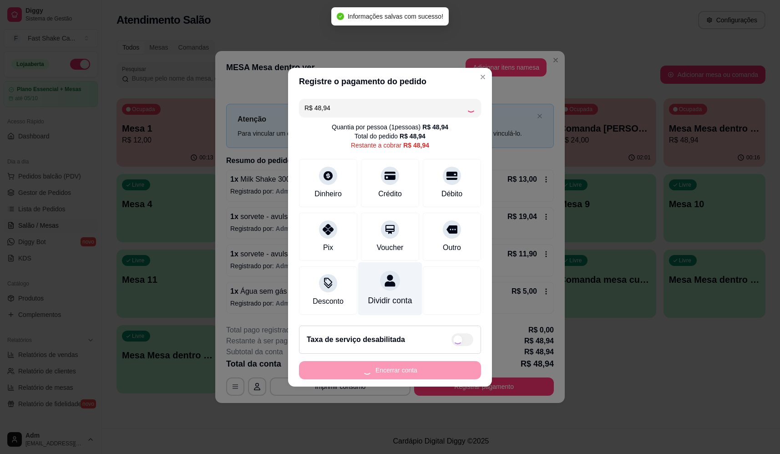
type input "R$ 0,00"
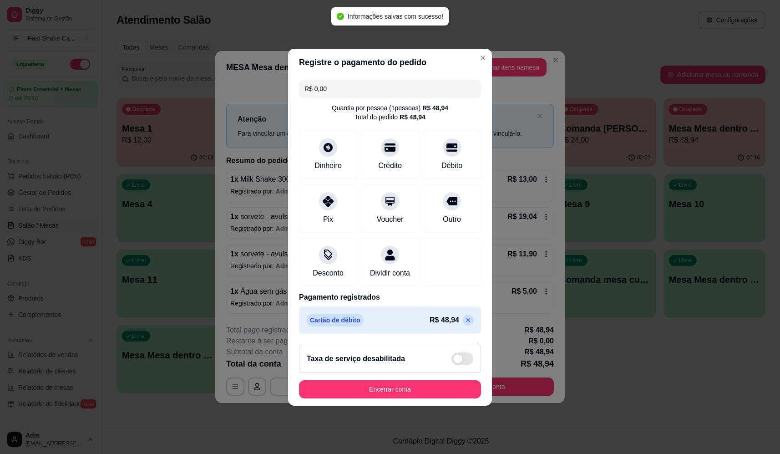
click at [376, 406] on footer "Taxa de serviço desabilitada Encerrar conta" at bounding box center [390, 371] width 204 height 68
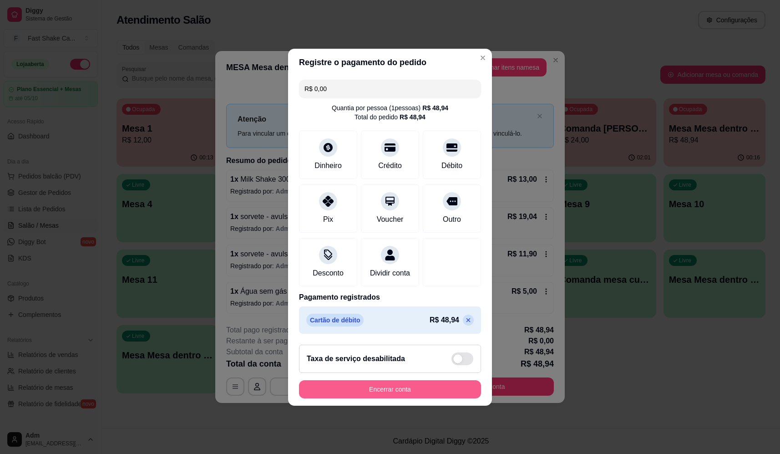
click at [431, 398] on button "Encerrar conta" at bounding box center [390, 389] width 182 height 18
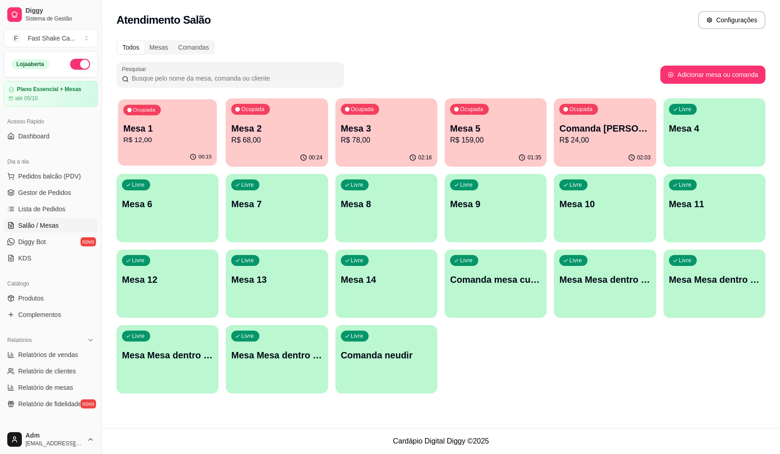
click at [180, 116] on div "Ocupada Mesa 1 R$ 12,00" at bounding box center [167, 123] width 99 height 49
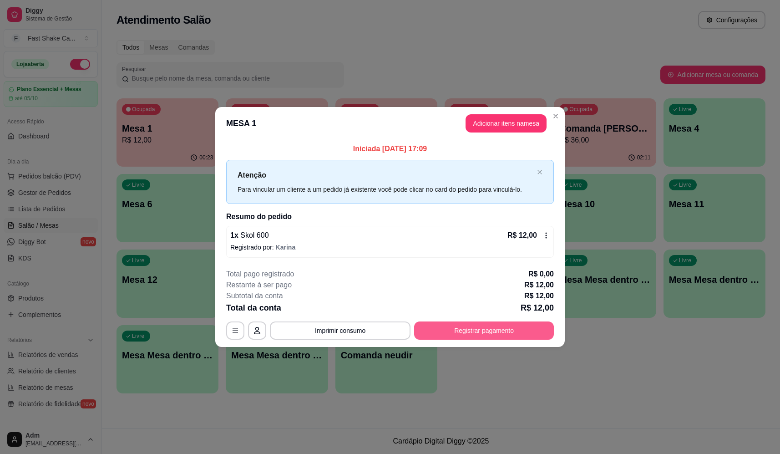
click at [515, 332] on button "Registrar pagamento" at bounding box center [484, 330] width 140 height 18
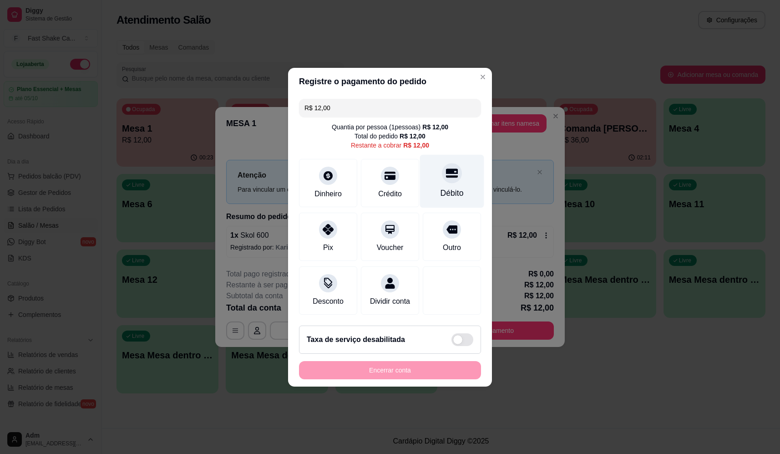
click at [450, 187] on div "Débito" at bounding box center [452, 193] width 23 height 12
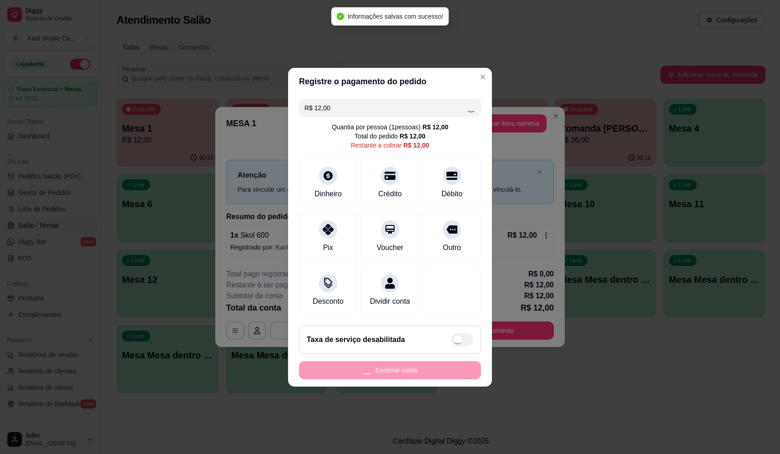
type input "R$ 0,00"
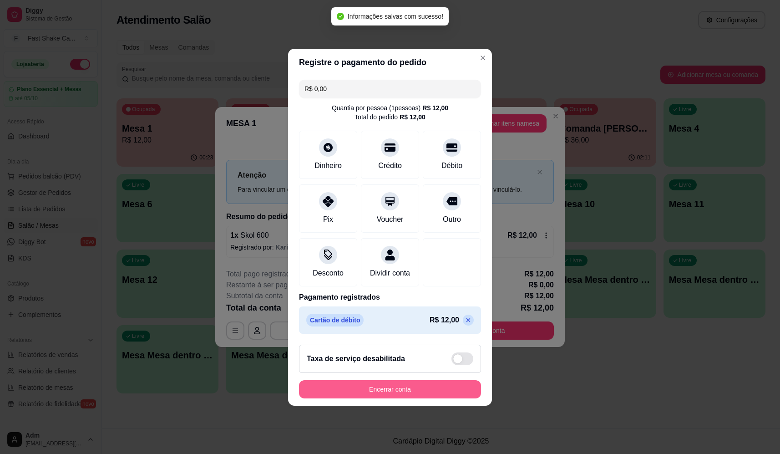
click at [450, 396] on button "Encerrar conta" at bounding box center [390, 389] width 182 height 18
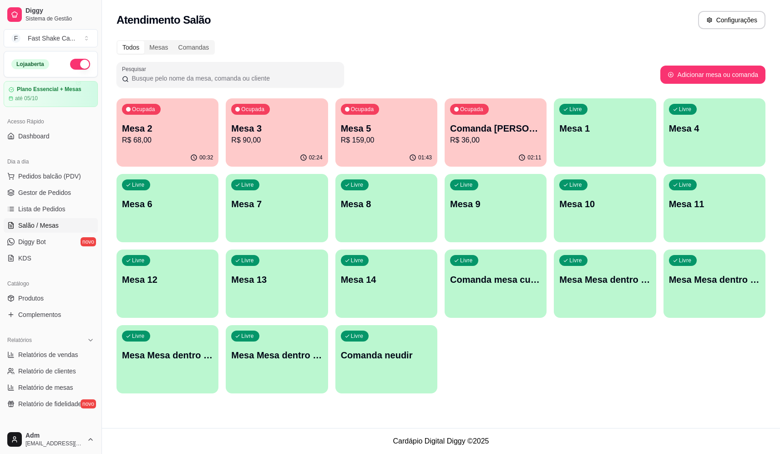
click at [303, 147] on div "Ocupada Mesa 3 R$ 90,00" at bounding box center [277, 123] width 102 height 51
click at [315, 127] on p "Mesa 3" at bounding box center [276, 128] width 91 height 13
click at [389, 133] on p "Mesa 5" at bounding box center [386, 128] width 91 height 13
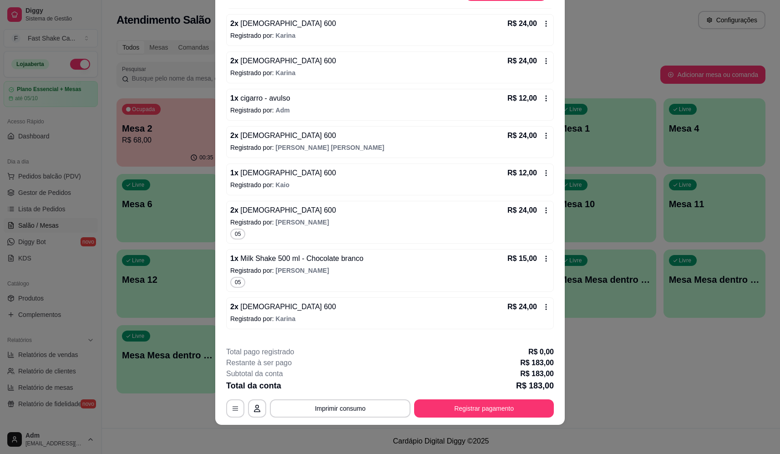
scroll to position [249, 0]
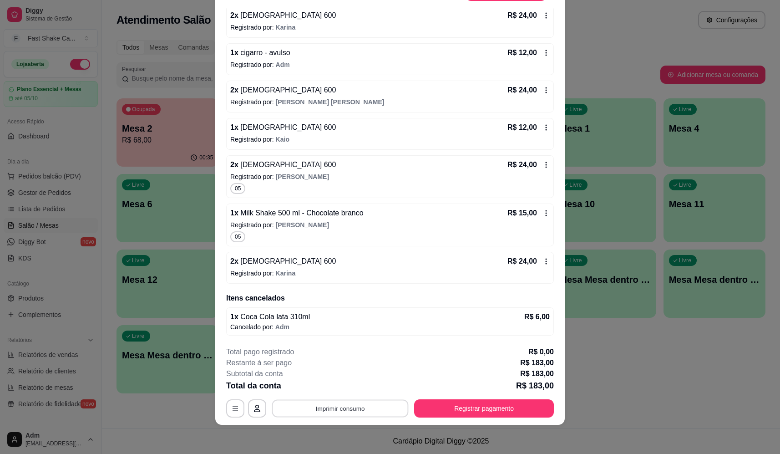
click at [349, 414] on button "Imprimir consumo" at bounding box center [340, 409] width 137 height 18
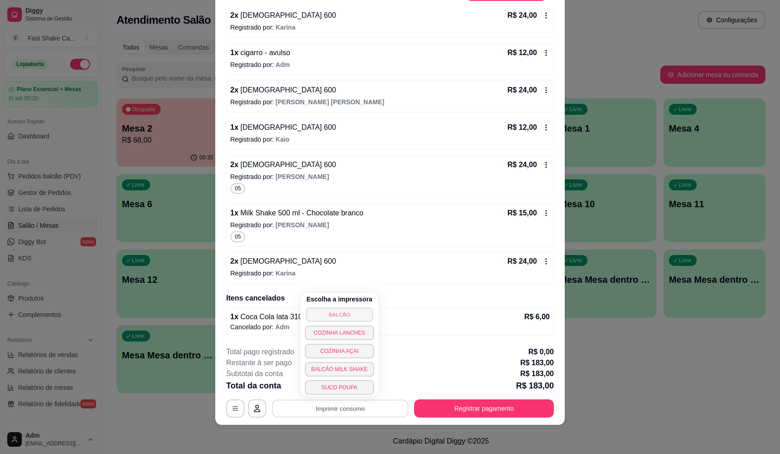
click at [331, 311] on button "BALCÃO" at bounding box center [339, 314] width 67 height 14
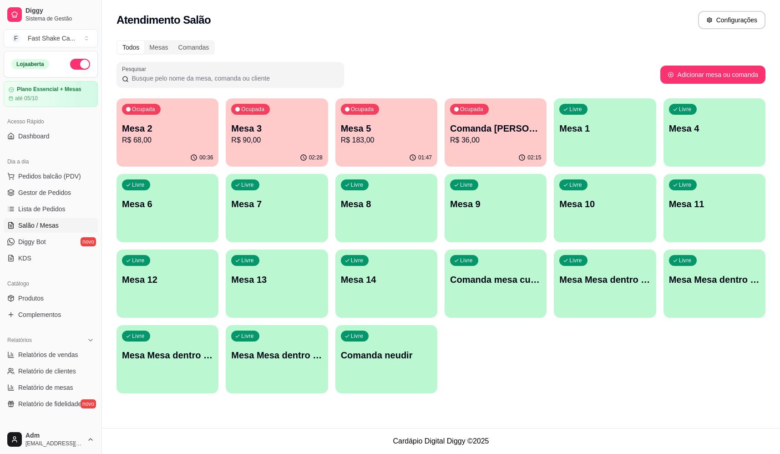
click at [420, 140] on p "R$ 183,00" at bounding box center [386, 140] width 91 height 11
click at [411, 130] on p "Mesa 5" at bounding box center [386, 128] width 88 height 12
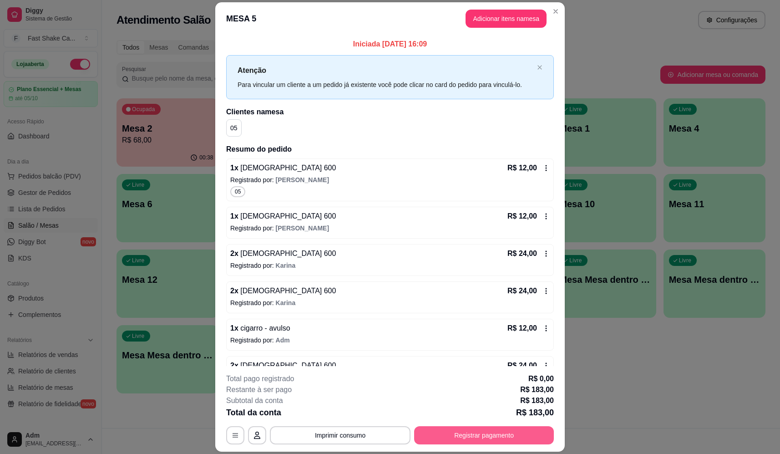
click at [468, 432] on button "Registrar pagamento" at bounding box center [484, 435] width 140 height 18
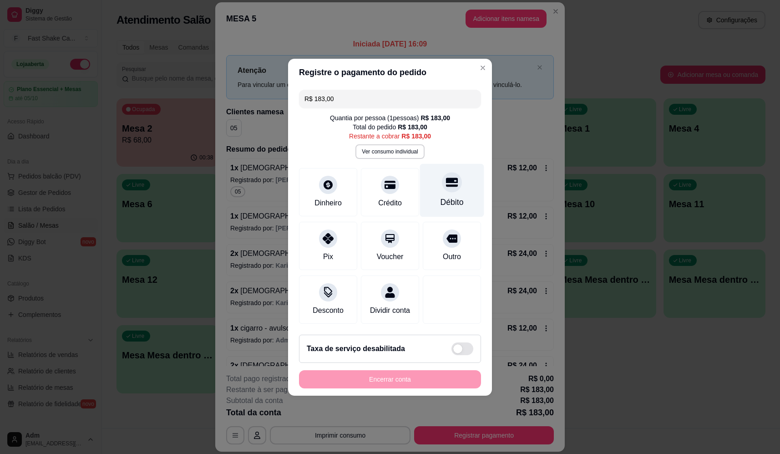
click at [446, 176] on icon at bounding box center [452, 182] width 12 height 12
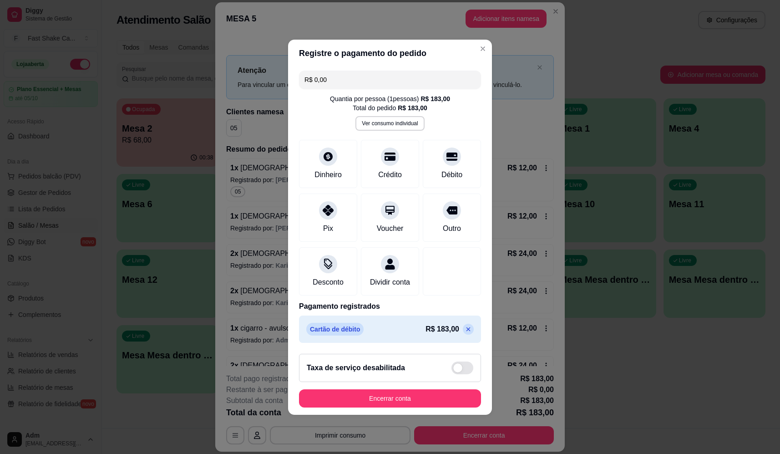
click at [465, 333] on icon at bounding box center [468, 328] width 7 height 7
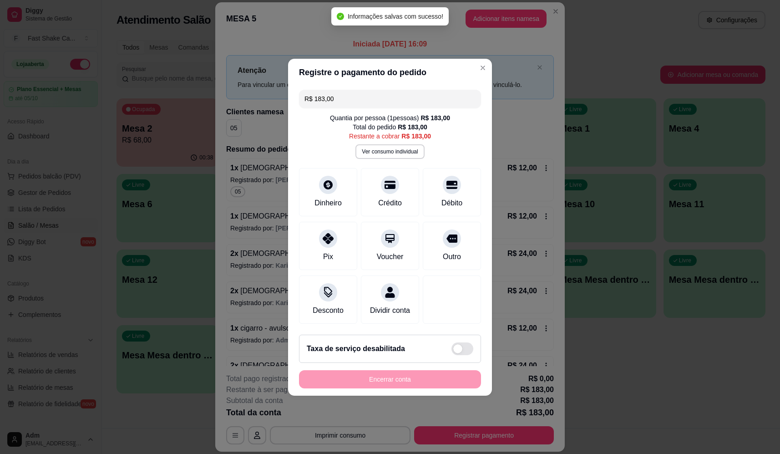
click at [371, 90] on input "R$ 183,00" at bounding box center [390, 99] width 171 height 18
click at [407, 97] on input "R$ 66,00" at bounding box center [390, 99] width 171 height 18
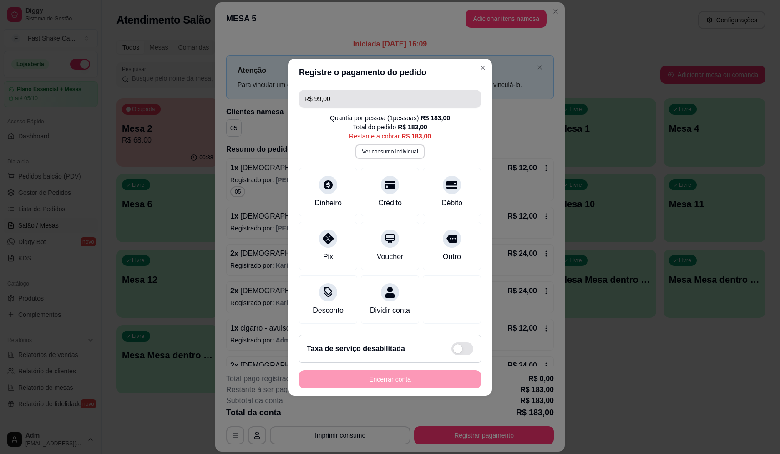
click at [327, 97] on input "R$ 99,00" at bounding box center [390, 99] width 171 height 18
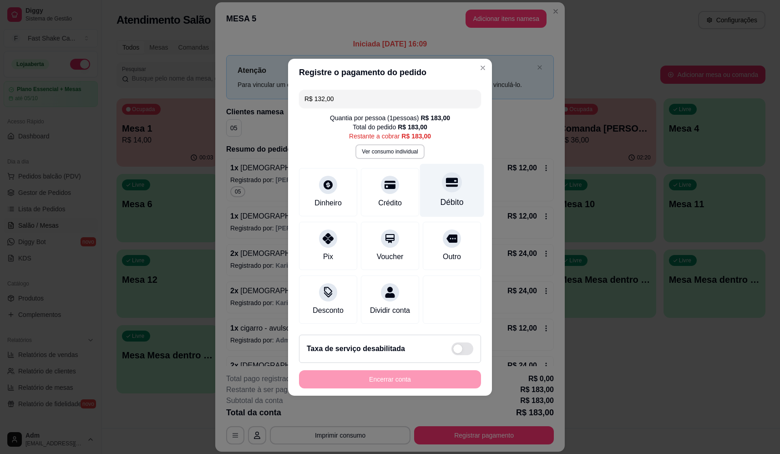
drag, startPoint x: 442, startPoint y: 170, endPoint x: 436, endPoint y: 178, distance: 9.5
click at [442, 172] on div at bounding box center [452, 182] width 20 height 20
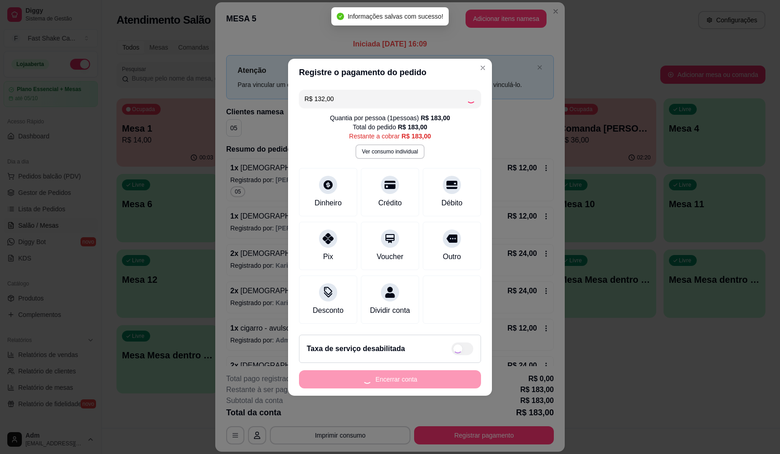
type input "R$ 51,00"
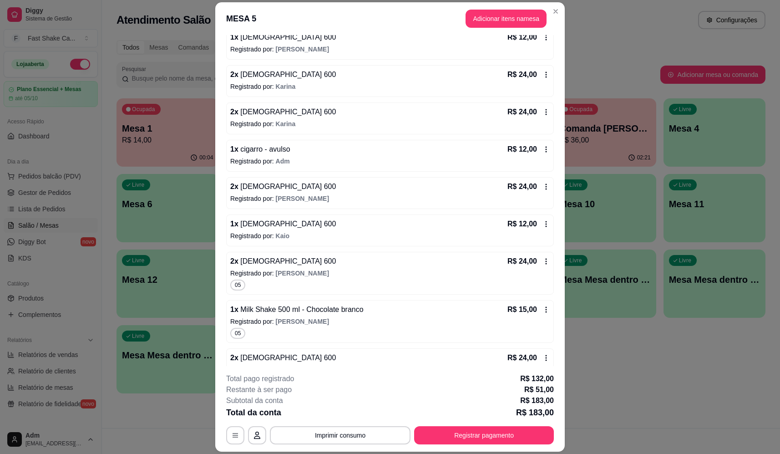
scroll to position [157, 0]
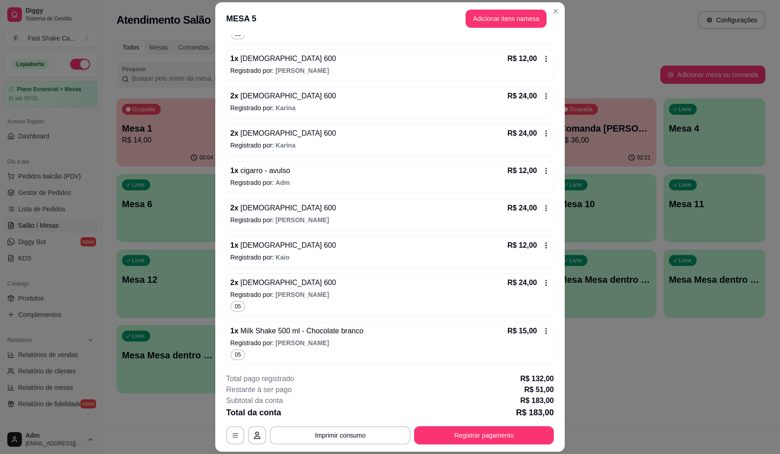
click at [546, 168] on icon at bounding box center [546, 171] width 1 height 6
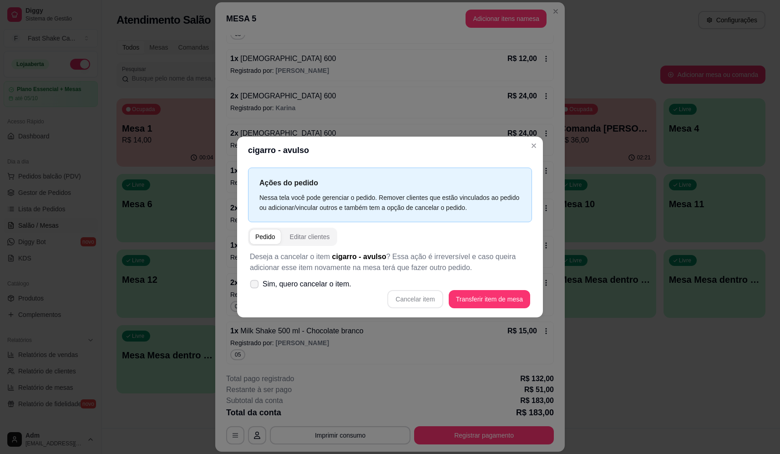
click at [254, 282] on icon at bounding box center [254, 283] width 7 height 5
click at [254, 285] on input "Sim, quero cancelar o item." at bounding box center [252, 288] width 6 height 6
checkbox input "true"
click at [424, 300] on button "Cancelar item" at bounding box center [415, 299] width 56 height 18
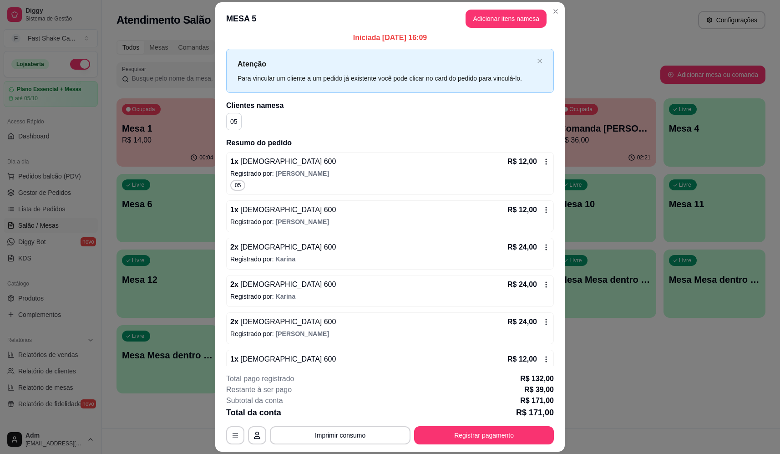
scroll to position [0, 0]
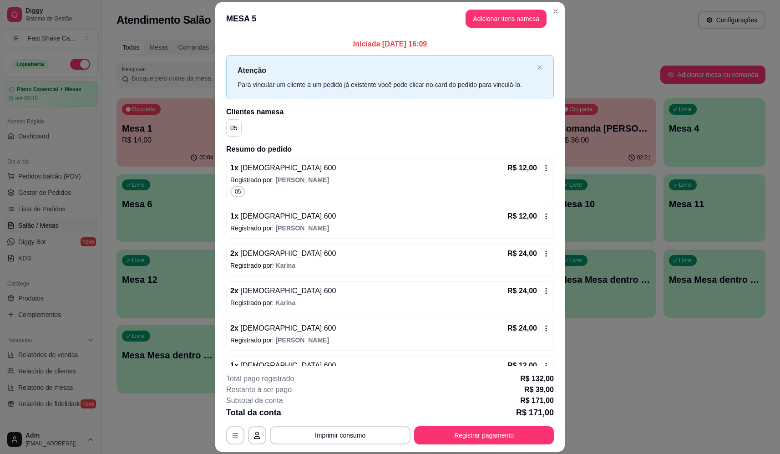
click at [537, 164] on div "R$ 12,00" at bounding box center [529, 167] width 42 height 11
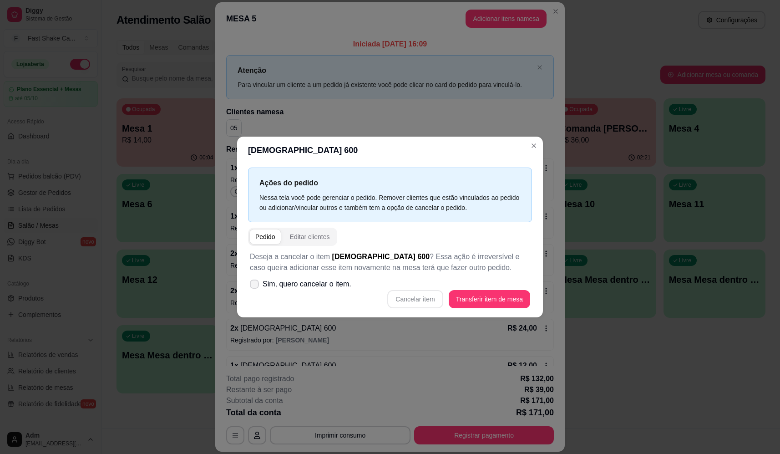
click at [257, 279] on label "Sim, quero cancelar o item." at bounding box center [300, 284] width 109 height 18
click at [255, 285] on input "Sim, quero cancelar o item." at bounding box center [252, 288] width 6 height 6
checkbox input "true"
click at [423, 295] on button "Cancelar item" at bounding box center [415, 299] width 56 height 18
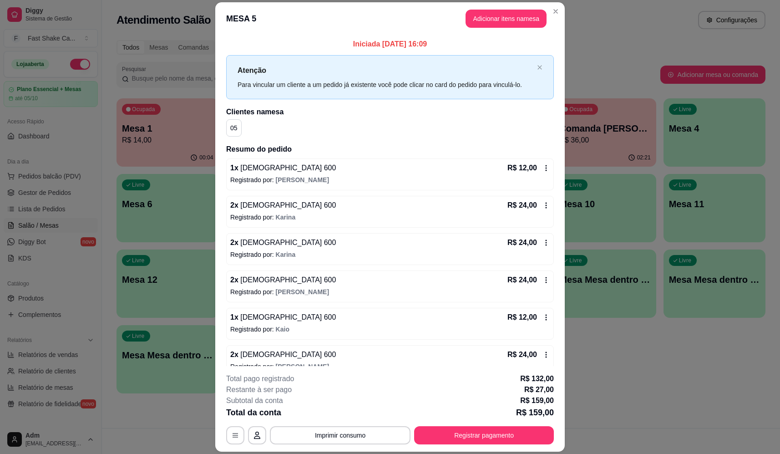
click at [543, 168] on icon at bounding box center [546, 167] width 7 height 7
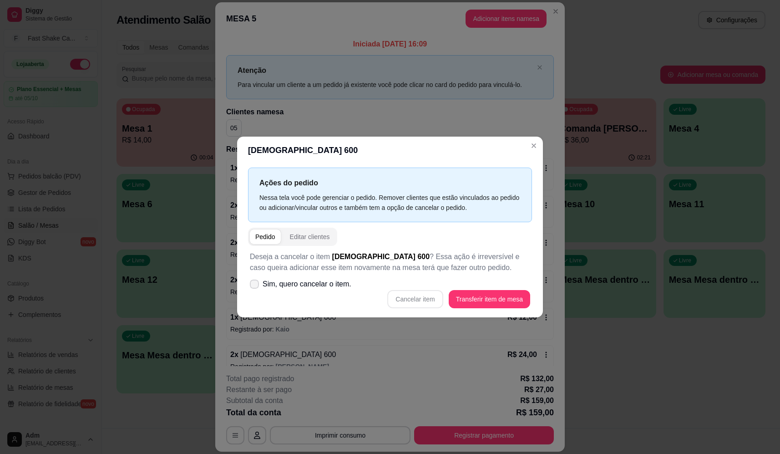
click at [254, 285] on icon at bounding box center [254, 283] width 7 height 5
click at [254, 285] on input "Sim, quero cancelar o item." at bounding box center [252, 288] width 6 height 6
checkbox input "true"
click at [422, 298] on button "Cancelar item" at bounding box center [415, 299] width 56 height 18
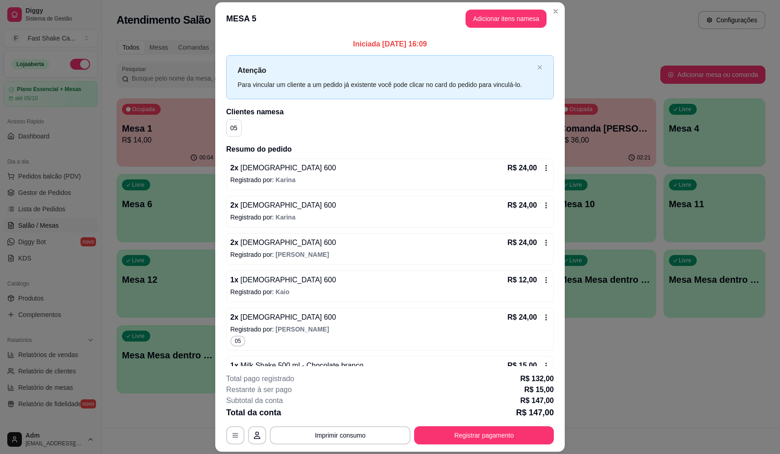
click at [543, 166] on icon at bounding box center [546, 167] width 7 height 7
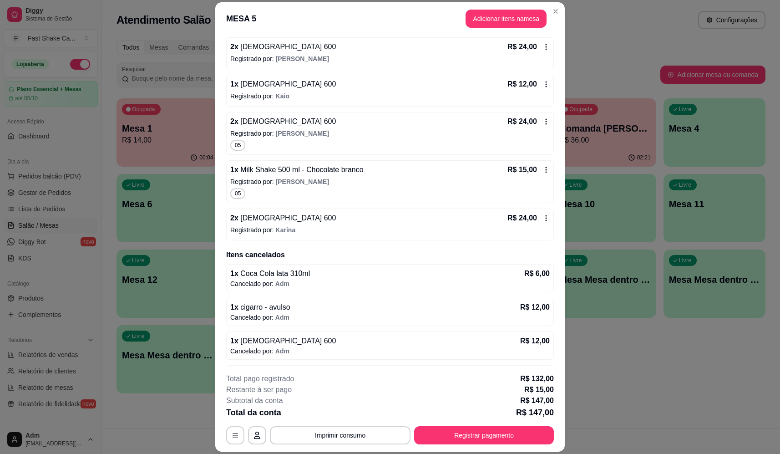
scroll to position [181, 0]
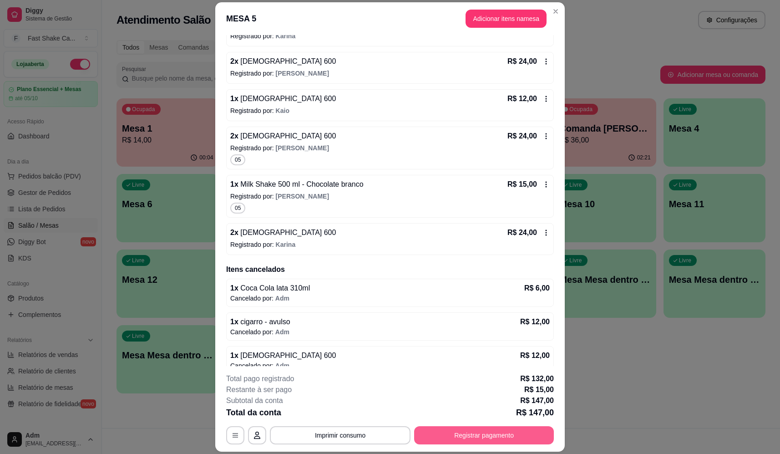
click at [475, 433] on button "Registrar pagamento" at bounding box center [484, 435] width 140 height 18
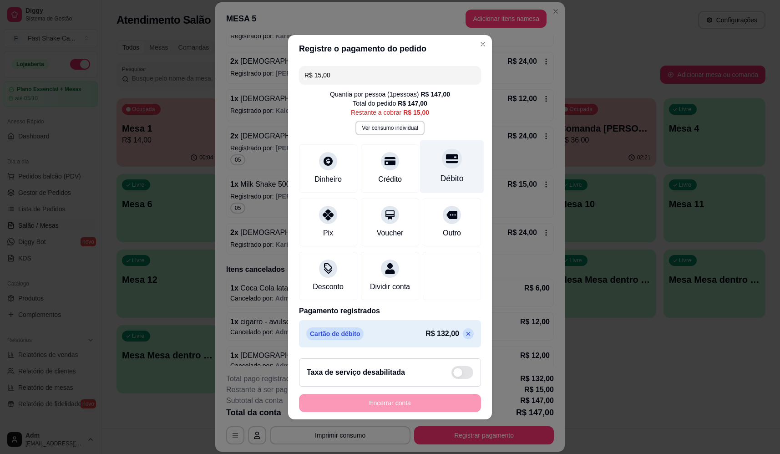
click at [449, 156] on icon at bounding box center [452, 158] width 12 height 9
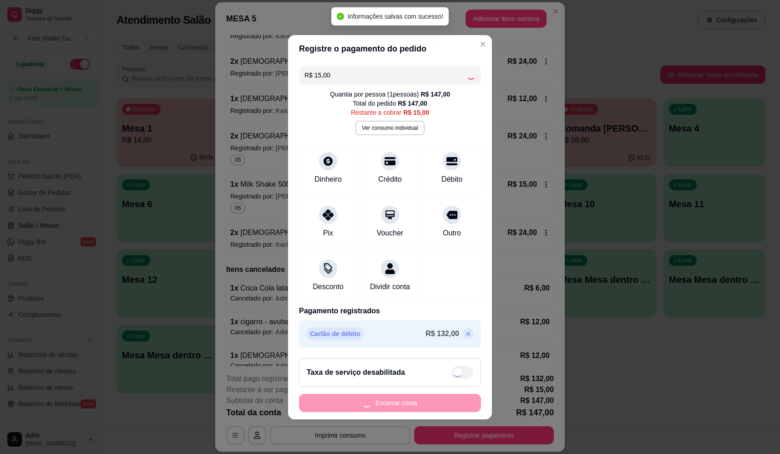
type input "R$ 0,00"
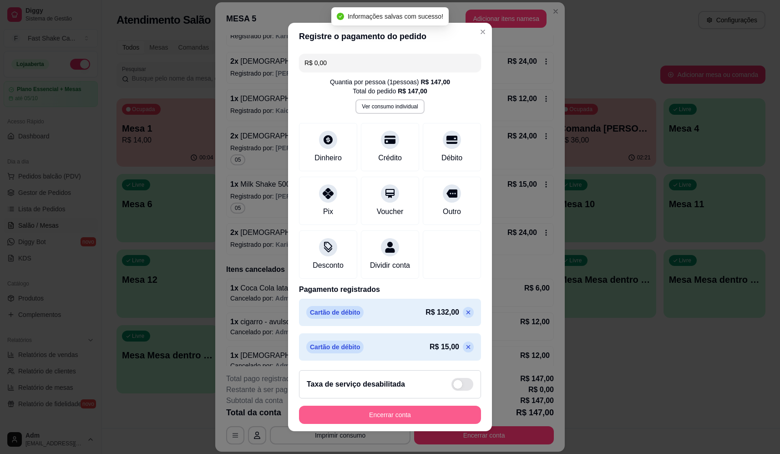
click at [414, 415] on button "Encerrar conta" at bounding box center [390, 415] width 182 height 18
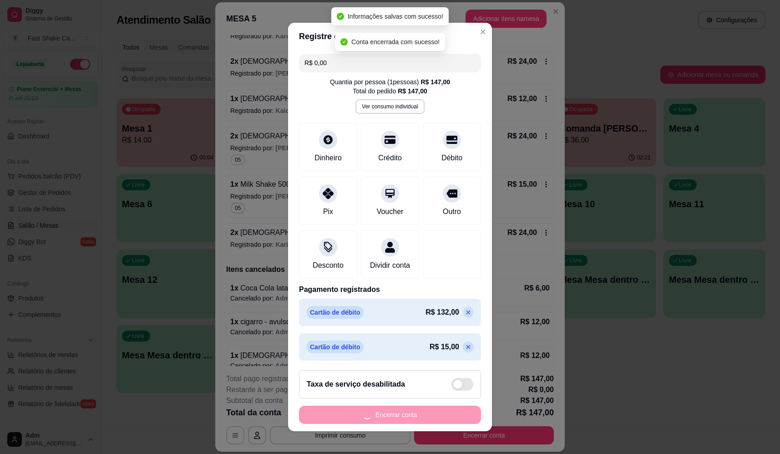
scroll to position [0, 0]
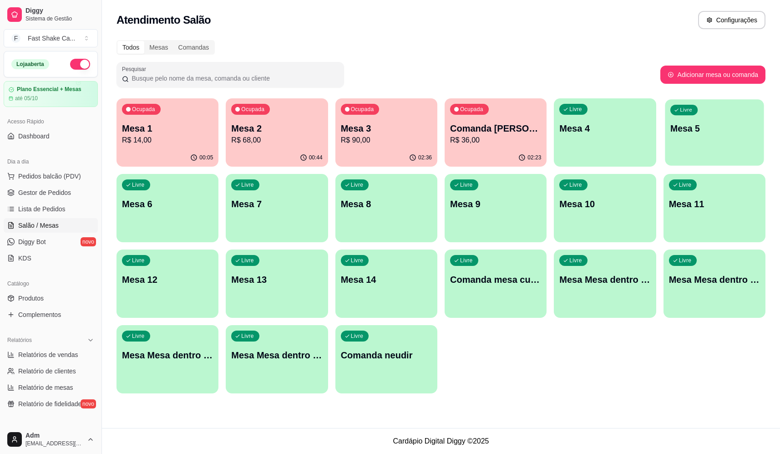
click at [710, 131] on p "Mesa 5" at bounding box center [714, 128] width 88 height 12
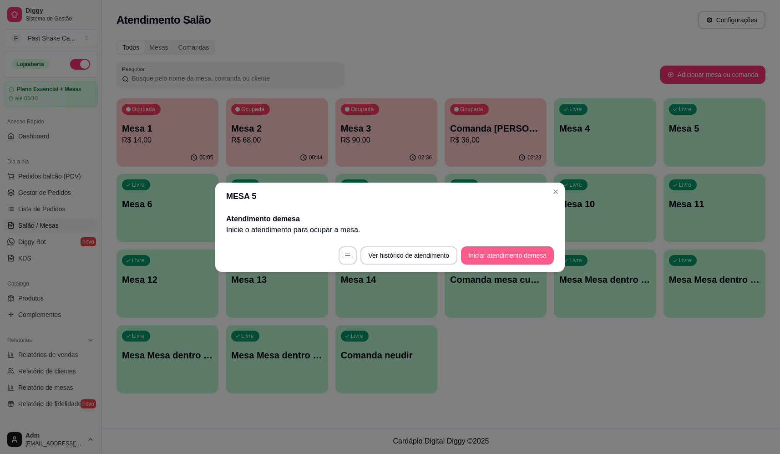
click at [512, 259] on button "Iniciar atendimento de mesa" at bounding box center [507, 255] width 93 height 18
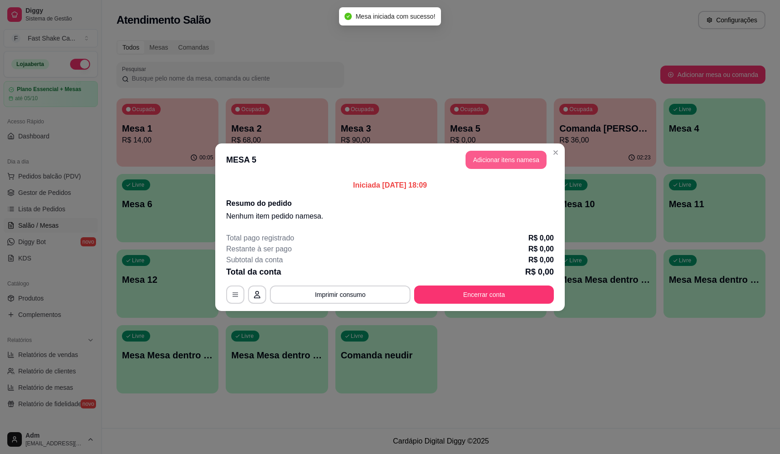
click at [508, 161] on button "Adicionar itens na mesa" at bounding box center [506, 160] width 81 height 18
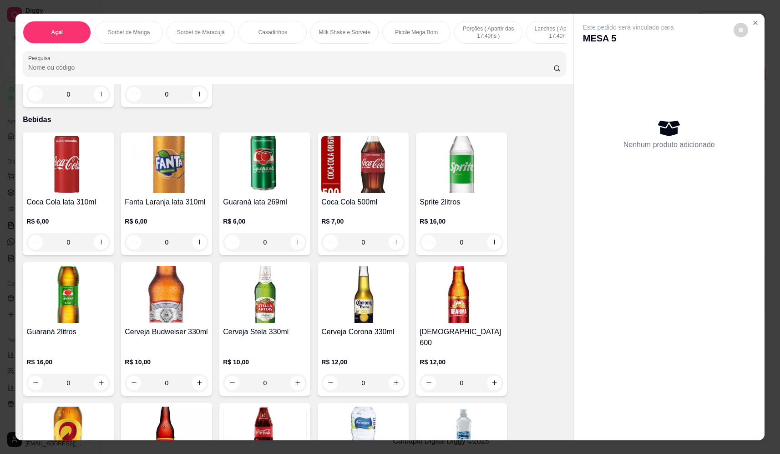
scroll to position [2458, 0]
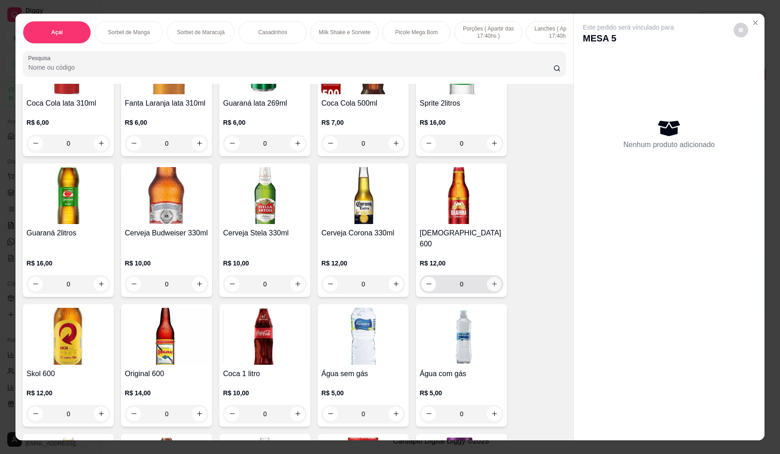
click at [487, 278] on button "increase-product-quantity" at bounding box center [494, 284] width 15 height 15
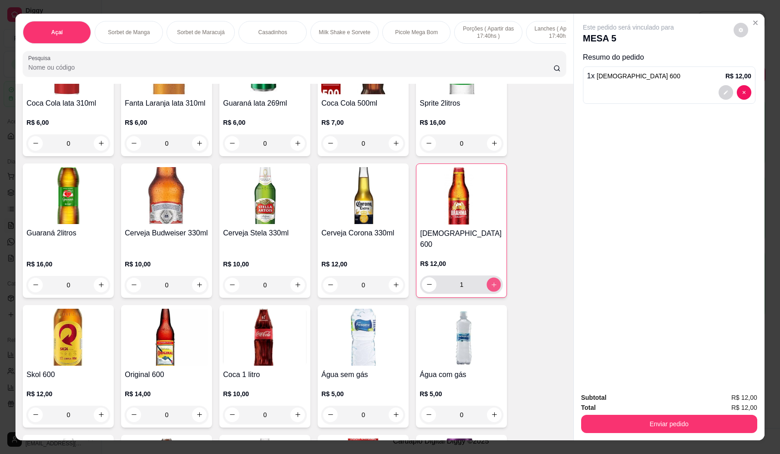
click at [492, 281] on icon "increase-product-quantity" at bounding box center [494, 284] width 7 height 7
type input "2"
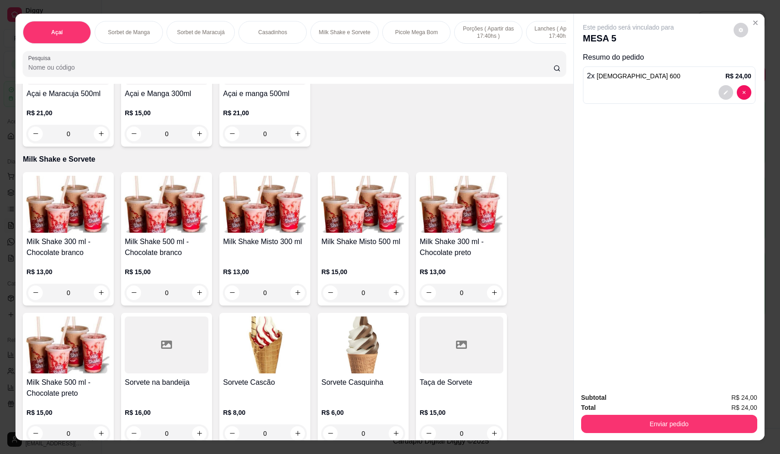
scroll to position [819, 0]
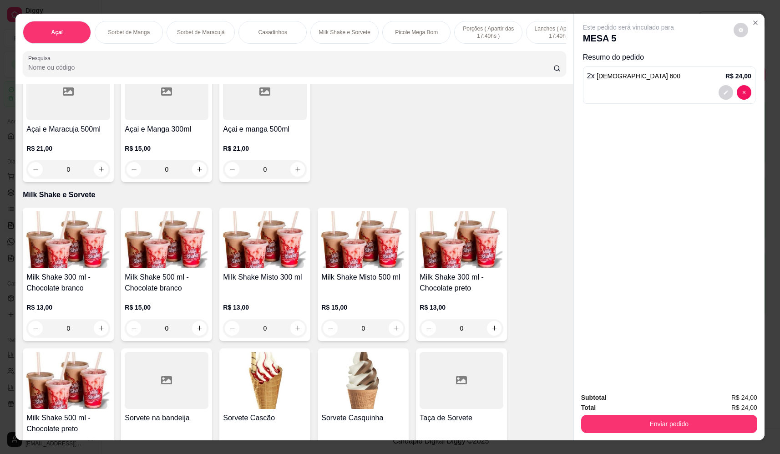
click at [100, 335] on div "0" at bounding box center [68, 328] width 84 height 18
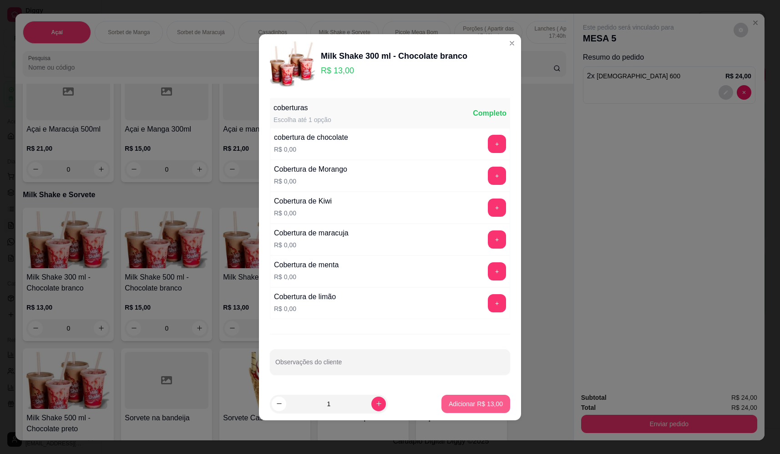
click at [470, 401] on p "Adicionar R$ 13,00" at bounding box center [476, 403] width 54 height 9
type input "1"
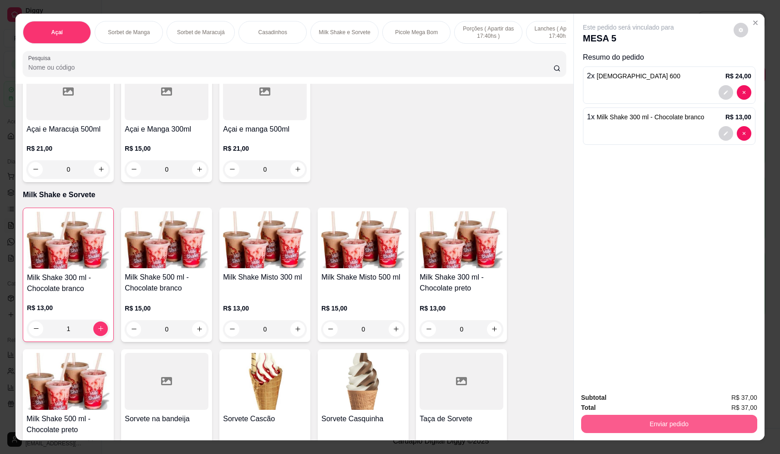
click at [613, 423] on button "Enviar pedido" at bounding box center [669, 424] width 176 height 18
click at [605, 399] on button "Não registrar e enviar pedido" at bounding box center [639, 401] width 95 height 17
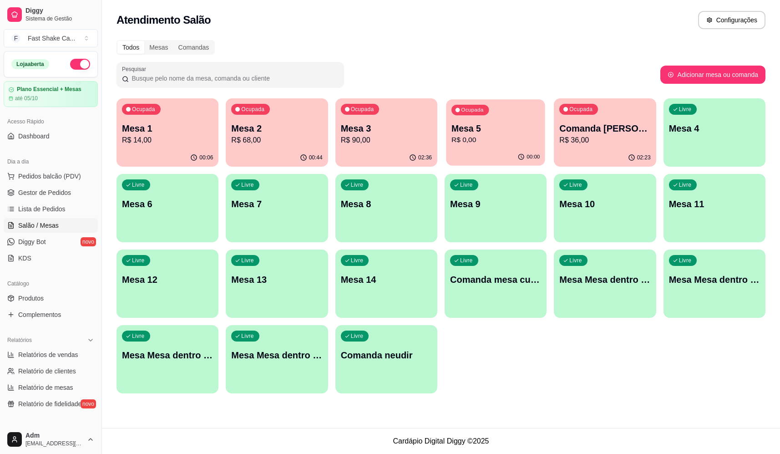
click at [484, 134] on p "Mesa 5" at bounding box center [496, 128] width 88 height 12
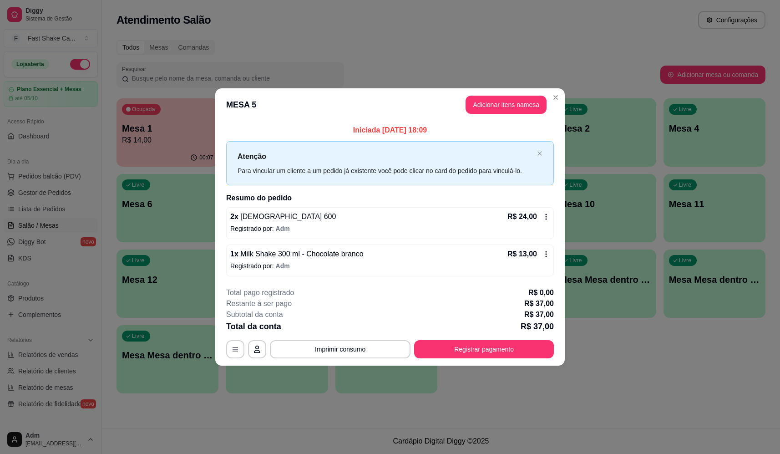
click at [547, 254] on icon at bounding box center [546, 254] width 1 height 6
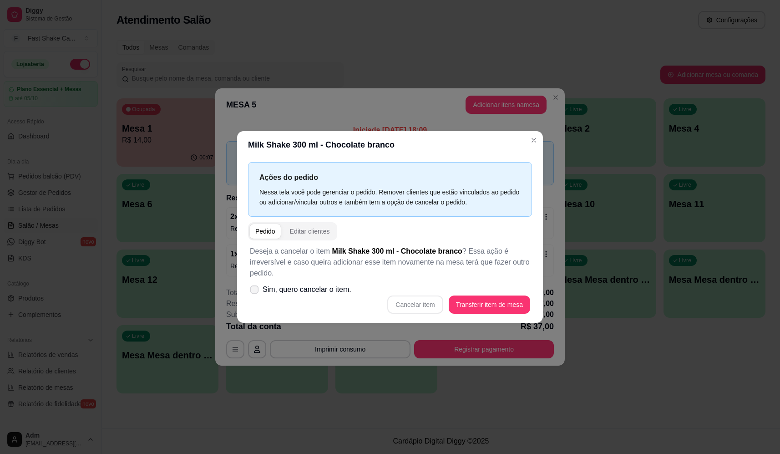
click at [256, 285] on span at bounding box center [254, 289] width 9 height 9
click at [255, 291] on input "Sim, quero cancelar o item." at bounding box center [252, 294] width 6 height 6
checkbox input "true"
click at [400, 303] on button "Cancelar item" at bounding box center [415, 304] width 56 height 18
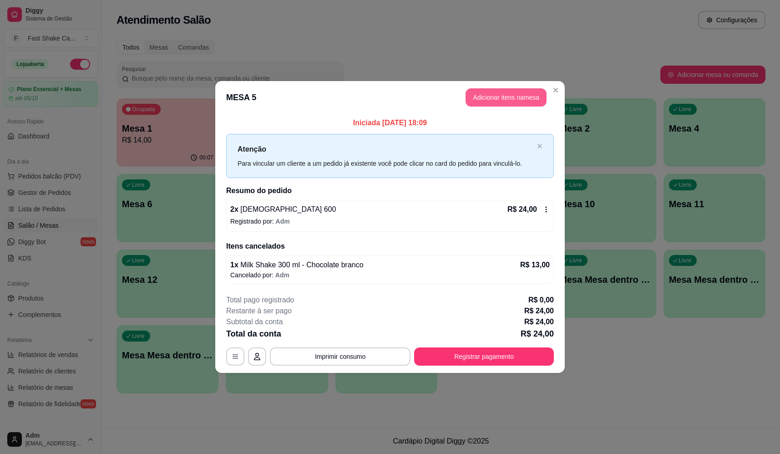
click at [487, 95] on button "Adicionar itens na mesa" at bounding box center [506, 97] width 81 height 18
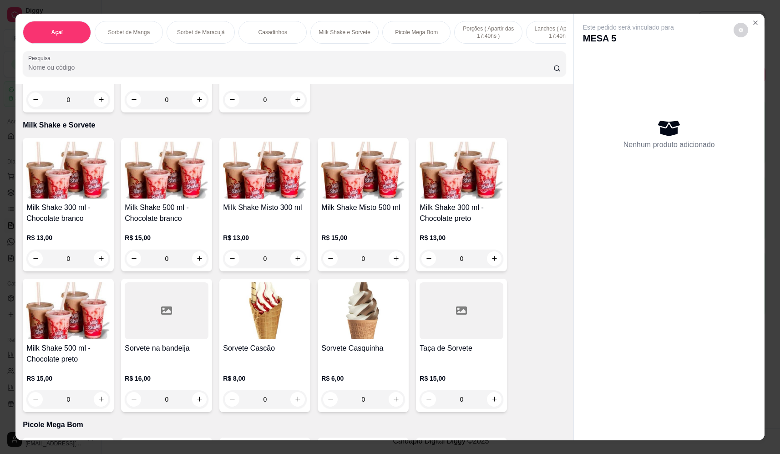
scroll to position [910, 0]
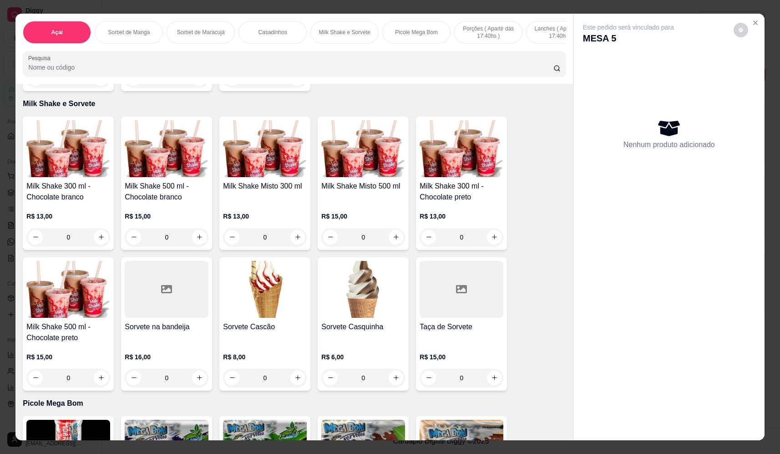
click at [194, 242] on div "0" at bounding box center [167, 237] width 84 height 18
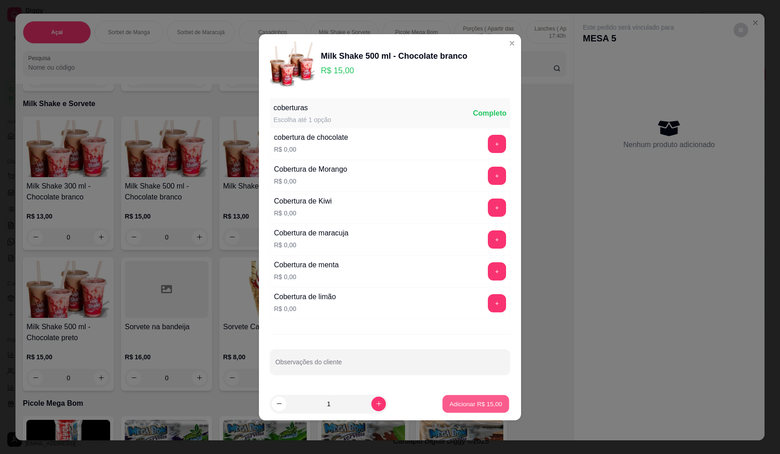
click at [460, 407] on p "Adicionar R$ 15,00" at bounding box center [476, 403] width 53 height 9
type input "1"
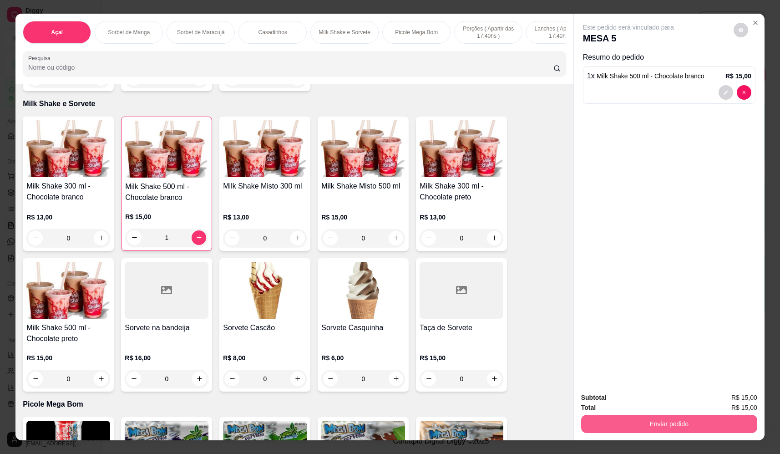
click at [702, 412] on div "Subtotal R$ 15,00 Total R$ 15,00 Enviar pedido" at bounding box center [669, 412] width 176 height 41
click at [636, 423] on button "Enviar pedido" at bounding box center [669, 424] width 176 height 18
click at [608, 398] on button "Não registrar e enviar pedido" at bounding box center [639, 401] width 92 height 17
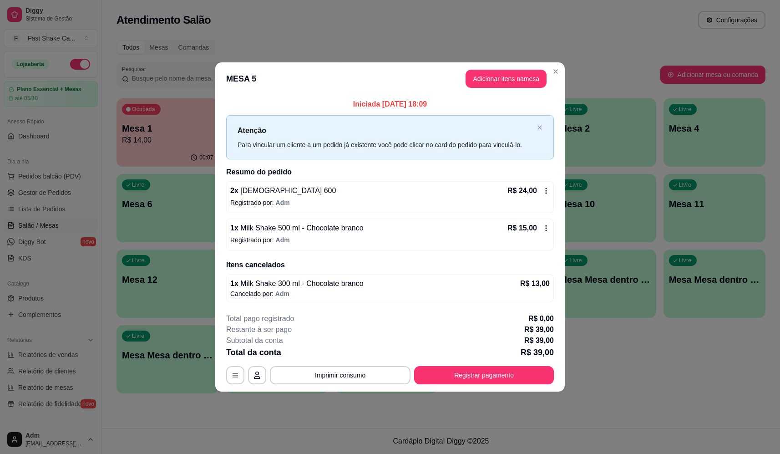
click at [547, 188] on icon at bounding box center [546, 190] width 7 height 7
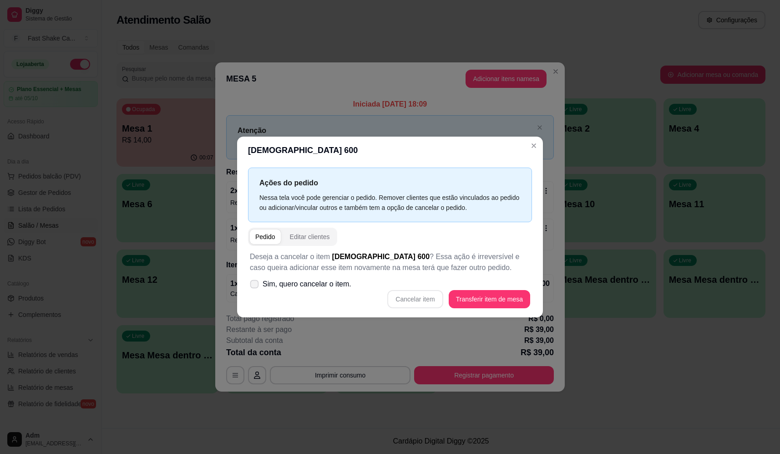
click at [254, 276] on label "Sim, quero cancelar o item." at bounding box center [300, 284] width 109 height 18
click at [254, 285] on input "Sim, quero cancelar o item." at bounding box center [252, 288] width 6 height 6
checkbox input "true"
click at [410, 296] on button "Cancelar item" at bounding box center [415, 299] width 56 height 18
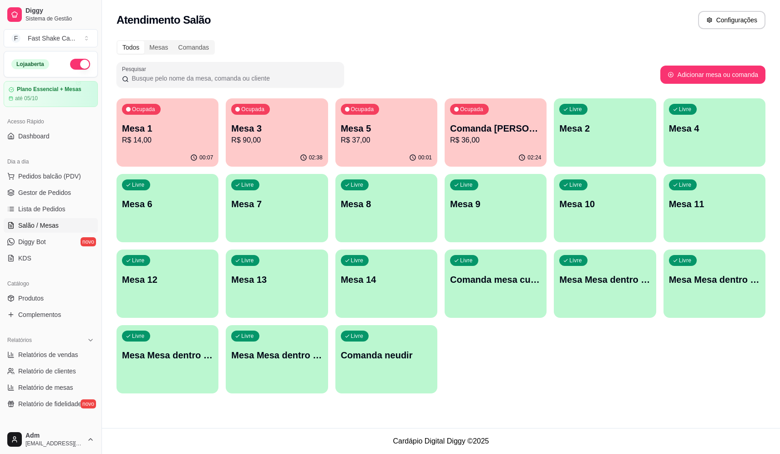
click at [199, 364] on div "Livre Mesa Mesa dentro verde" at bounding box center [168, 353] width 102 height 57
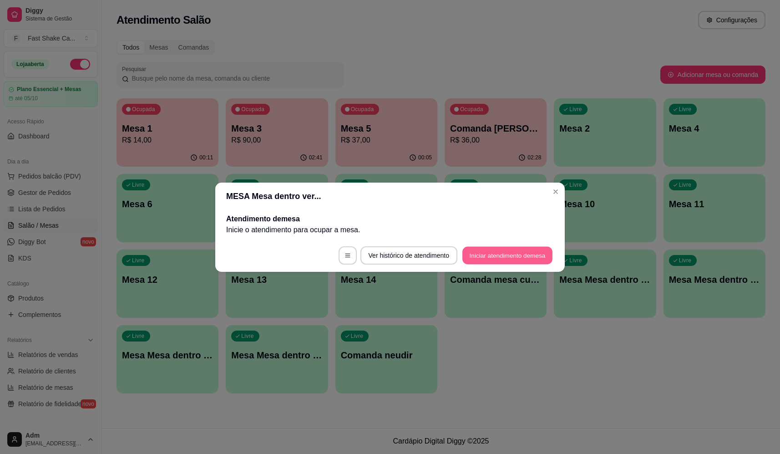
click at [526, 257] on button "Iniciar atendimento de mesa" at bounding box center [507, 255] width 90 height 18
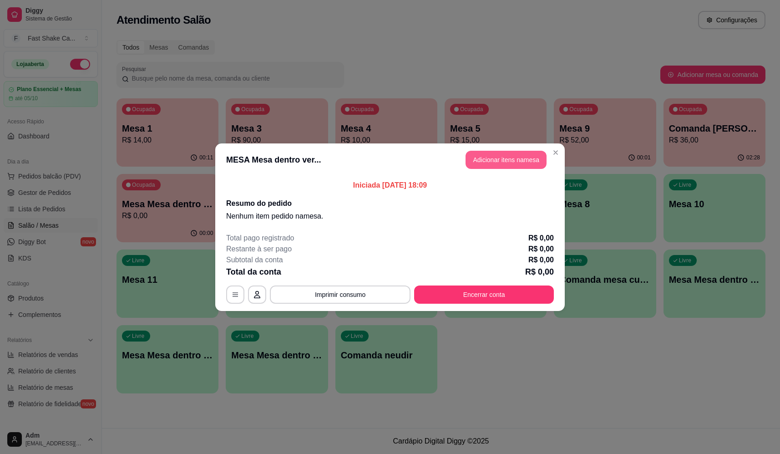
click at [504, 160] on button "Adicionar itens na mesa" at bounding box center [506, 160] width 81 height 18
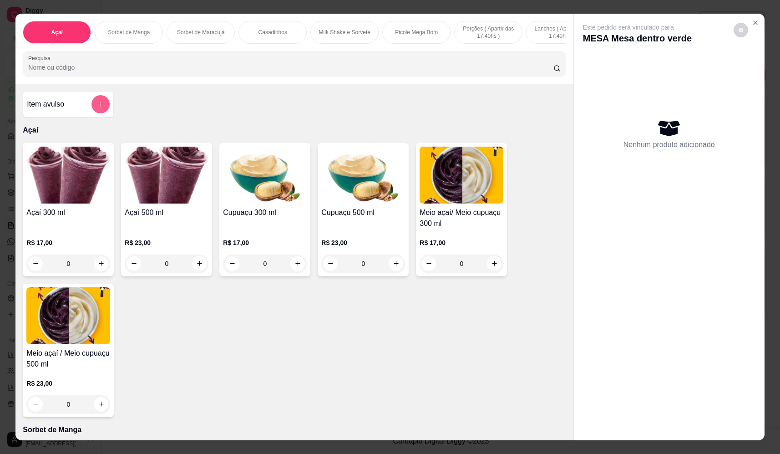
click at [102, 113] on button "add-separate-item" at bounding box center [100, 104] width 18 height 18
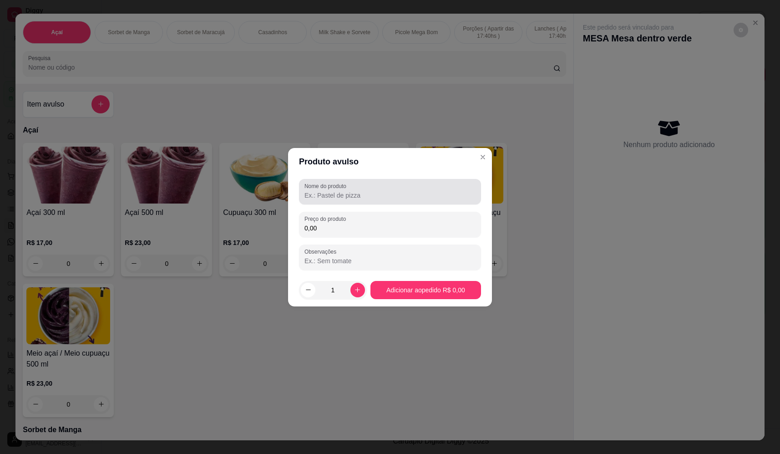
click at [341, 198] on input "Nome do produto" at bounding box center [390, 195] width 171 height 9
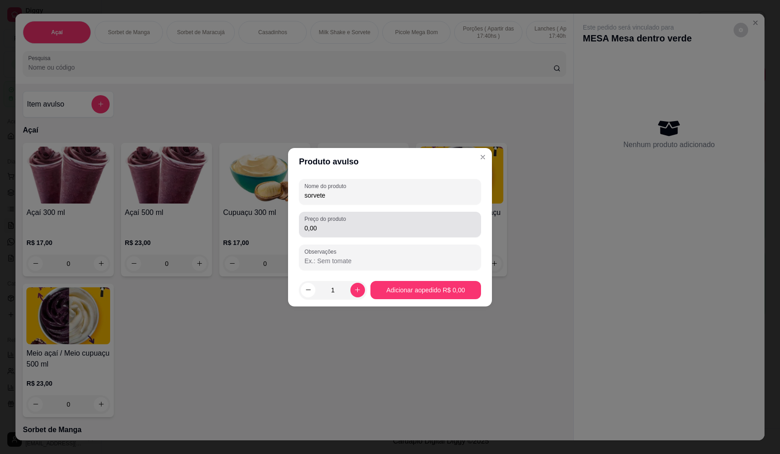
type input "sorvete"
click at [334, 222] on label "Preço do produto" at bounding box center [327, 219] width 45 height 8
click at [334, 223] on input "0,00" at bounding box center [390, 227] width 171 height 9
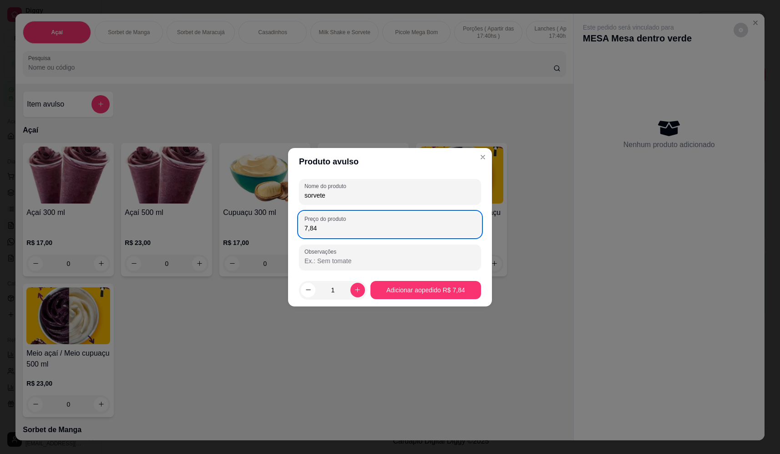
type input "7,84"
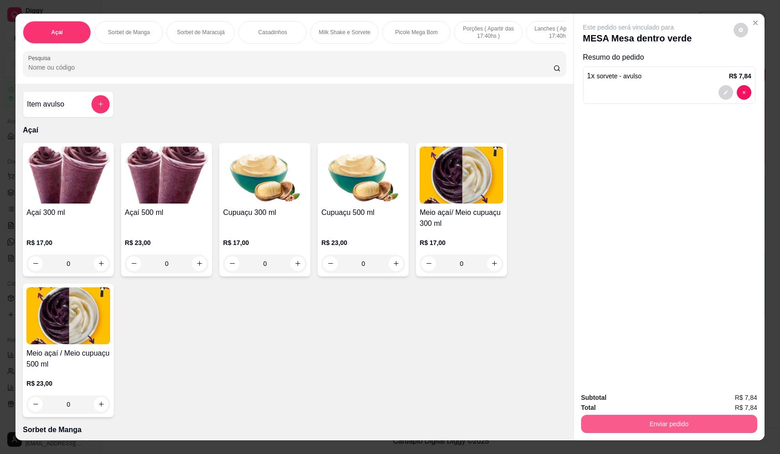
click at [702, 422] on button "Enviar pedido" at bounding box center [669, 424] width 176 height 18
click at [649, 403] on button "Não registrar e enviar pedido" at bounding box center [639, 401] width 92 height 17
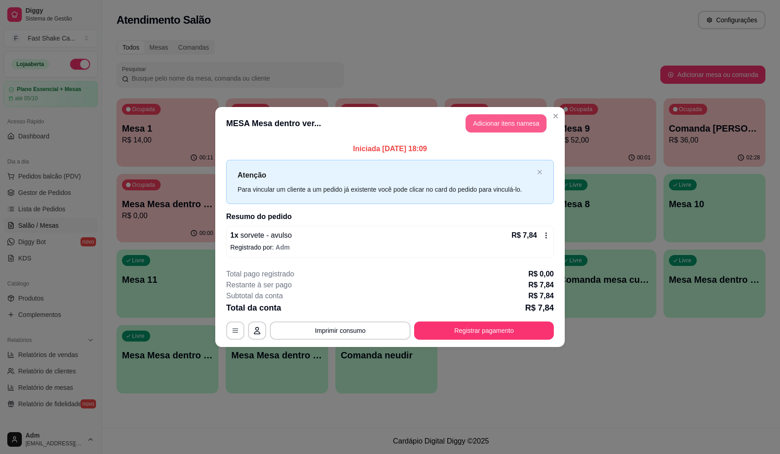
click at [500, 118] on button "Adicionar itens na mesa" at bounding box center [506, 123] width 81 height 18
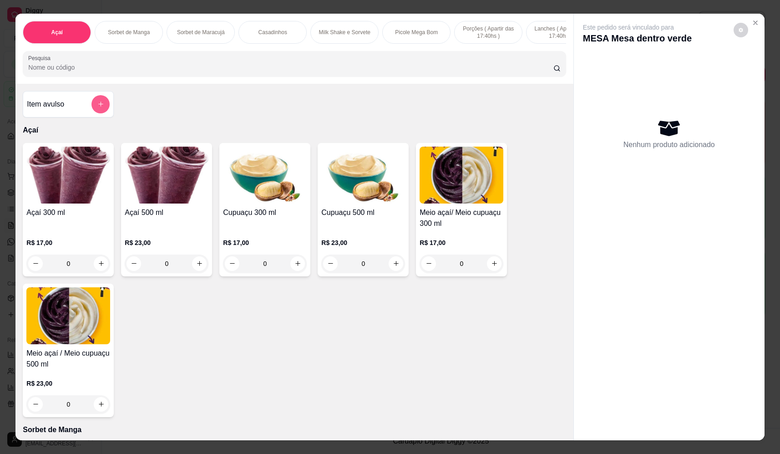
click at [100, 107] on icon "add-separate-item" at bounding box center [100, 104] width 7 height 7
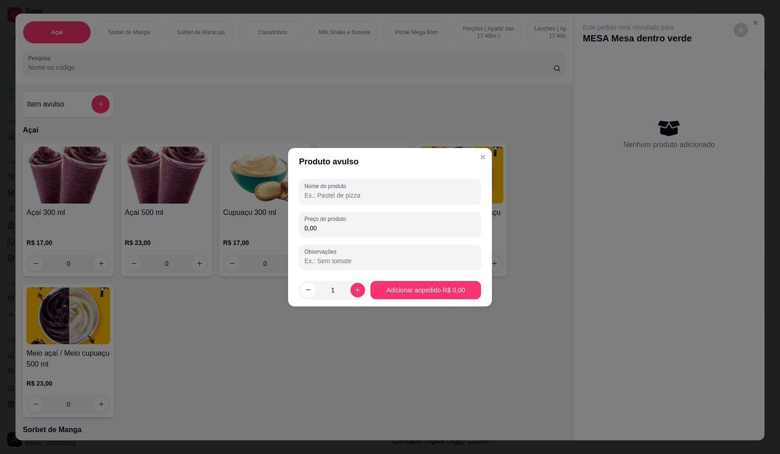
click at [389, 197] on input "Nome do produto" at bounding box center [390, 195] width 171 height 9
type input "sorvete"
click at [375, 231] on input "0,00" at bounding box center [390, 227] width 171 height 9
type input "14,28"
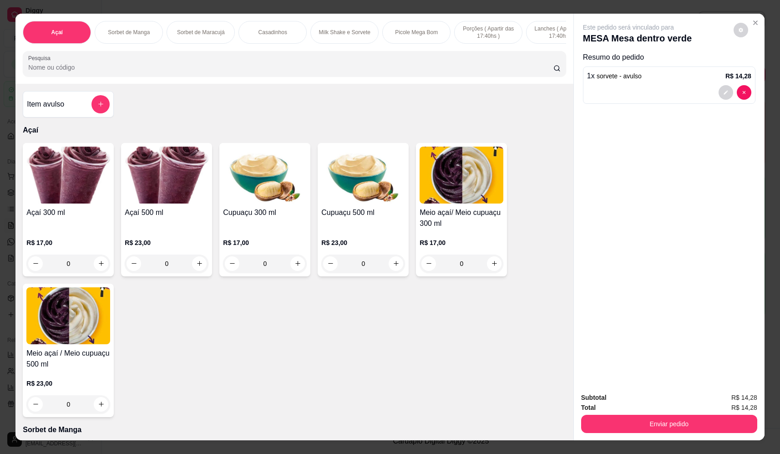
click at [101, 107] on icon "add-separate-item" at bounding box center [100, 104] width 7 height 7
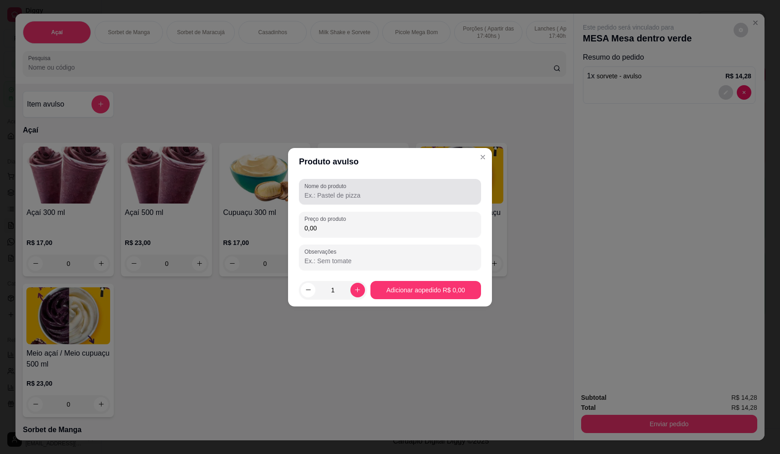
drag, startPoint x: 372, startPoint y: 181, endPoint x: 377, endPoint y: 188, distance: 8.2
click at [375, 183] on div "Nome do produto" at bounding box center [390, 191] width 182 height 25
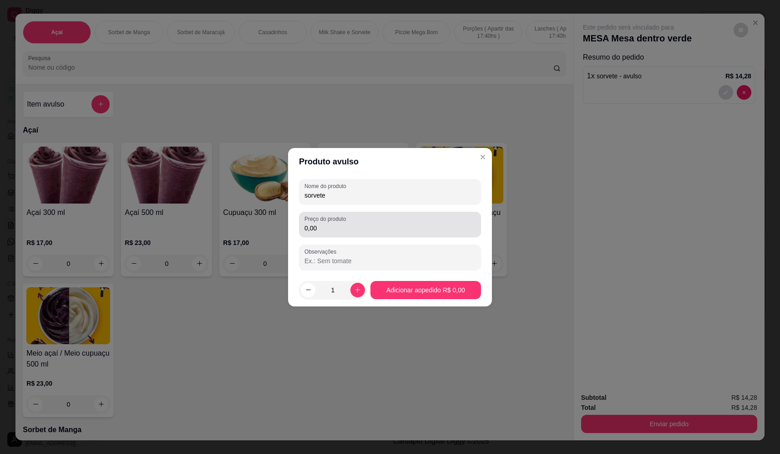
type input "sorvete"
click at [417, 225] on input "0,00" at bounding box center [390, 227] width 171 height 9
click at [366, 228] on input "0,00" at bounding box center [390, 227] width 171 height 9
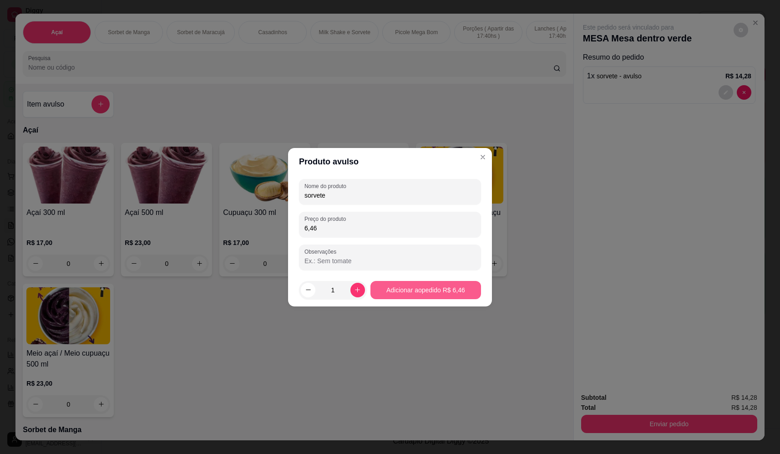
type input "6,46"
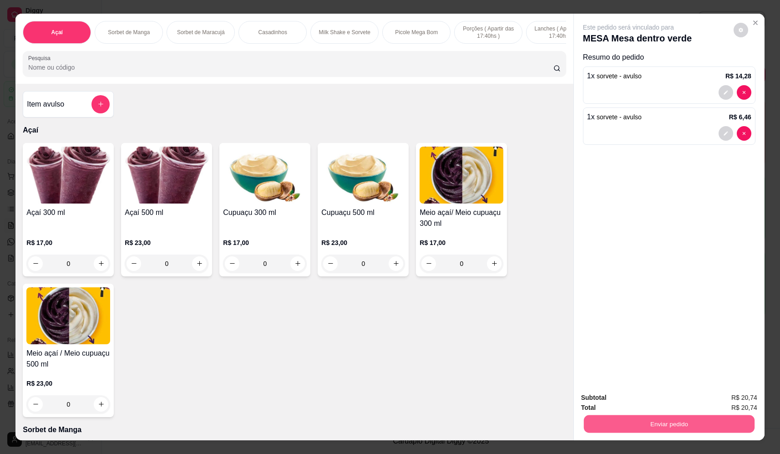
click at [706, 418] on button "Enviar pedido" at bounding box center [669, 424] width 171 height 18
click at [659, 397] on button "Não registrar e enviar pedido" at bounding box center [639, 401] width 95 height 17
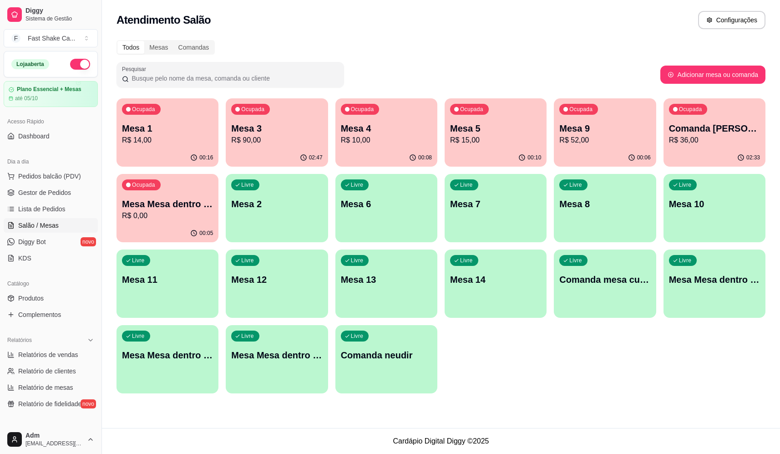
click at [283, 128] on p "Mesa 3" at bounding box center [276, 128] width 91 height 13
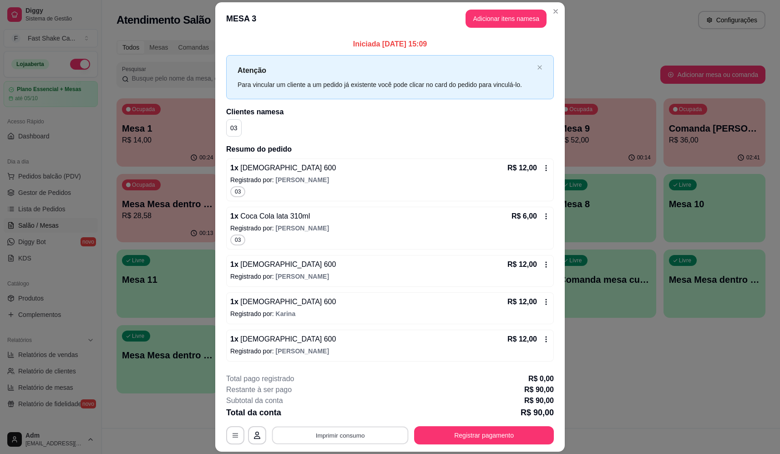
click at [331, 431] on button "Imprimir consumo" at bounding box center [340, 436] width 137 height 18
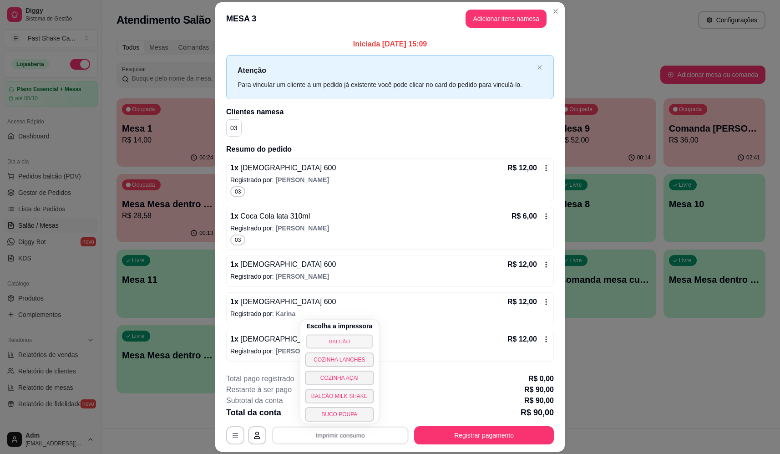
click at [329, 338] on button "BALCÃO" at bounding box center [339, 341] width 67 height 14
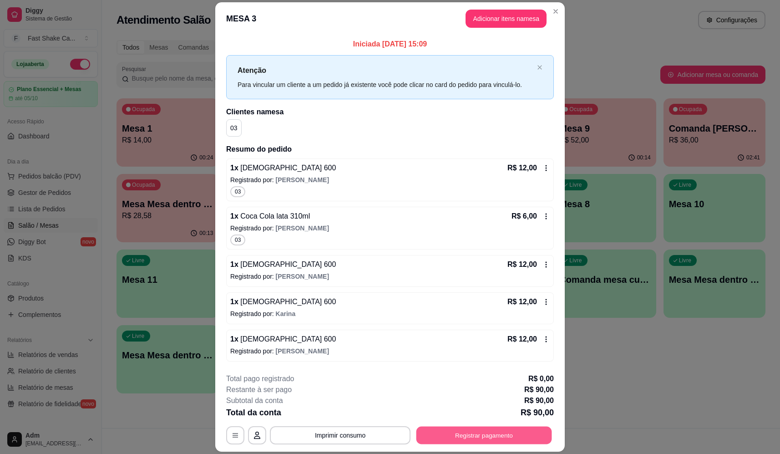
click at [477, 439] on button "Registrar pagamento" at bounding box center [484, 436] width 136 height 18
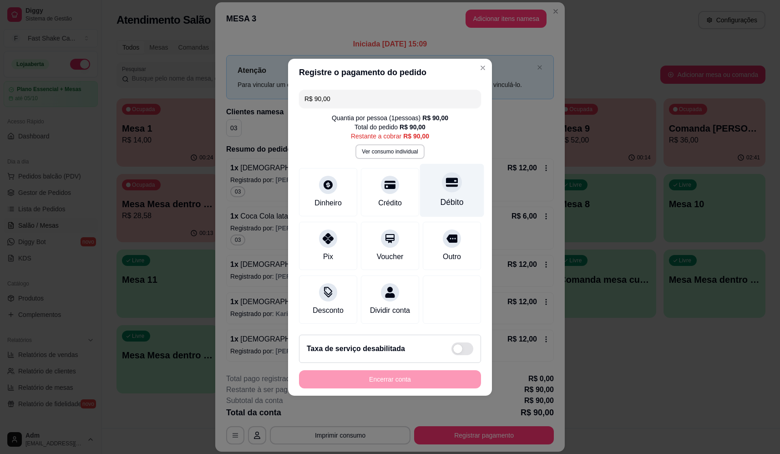
click at [462, 190] on div "Débito" at bounding box center [452, 189] width 64 height 53
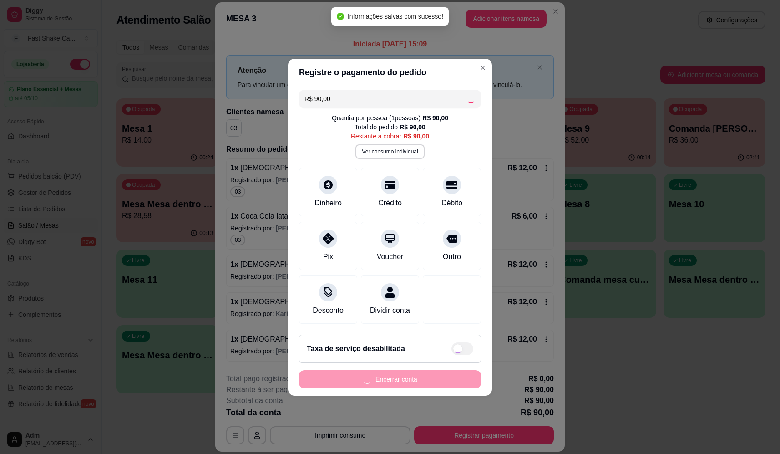
type input "R$ 0,00"
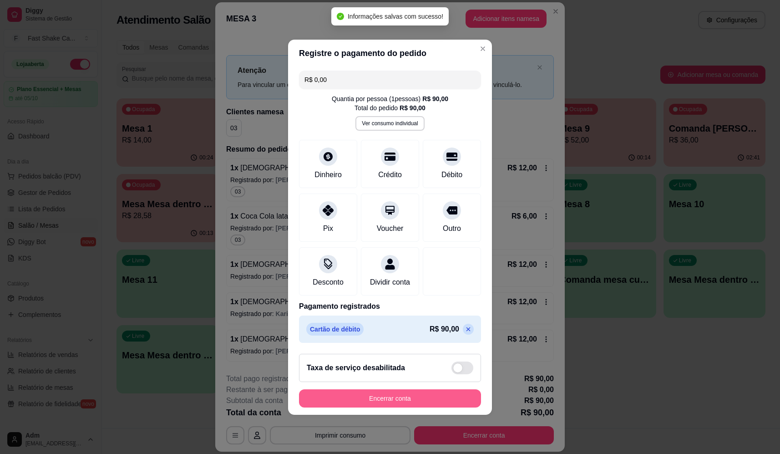
click at [423, 402] on button "Encerrar conta" at bounding box center [390, 398] width 182 height 18
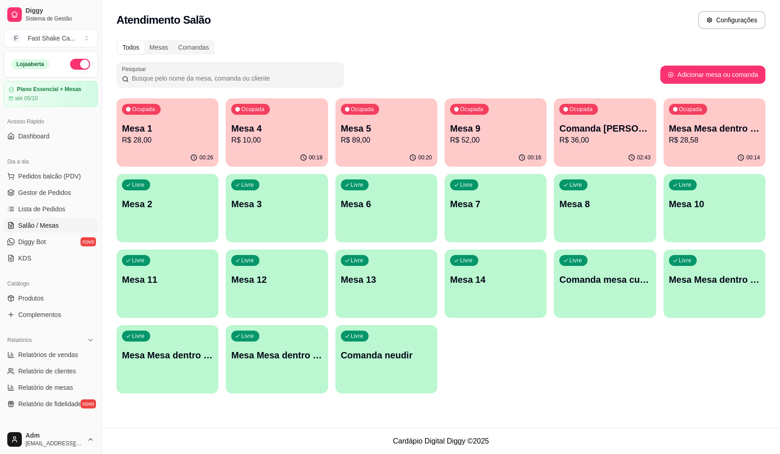
click at [721, 132] on p "Mesa Mesa dentro verde" at bounding box center [714, 128] width 91 height 13
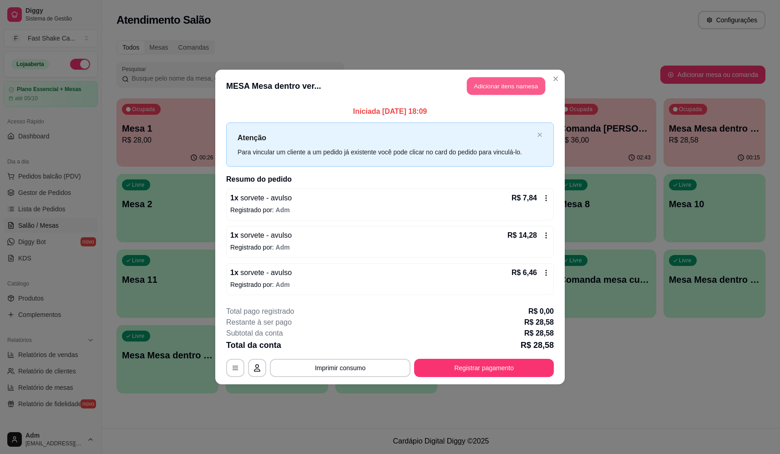
click at [514, 83] on button "Adicionar itens na mesa" at bounding box center [506, 86] width 78 height 18
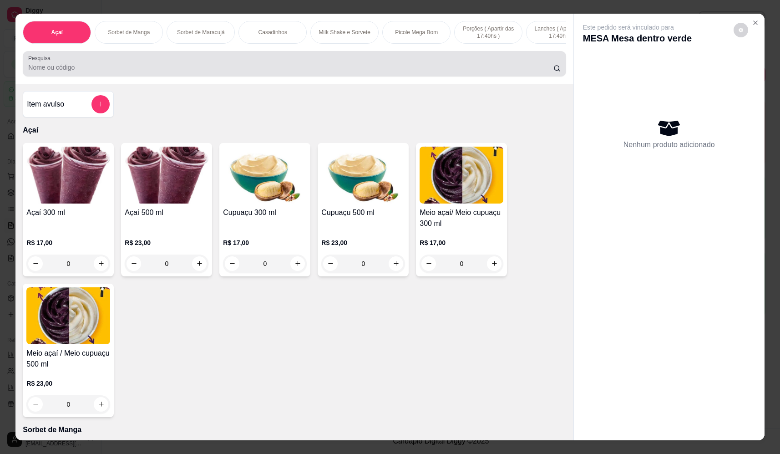
click at [208, 59] on div "Pesquisa" at bounding box center [294, 63] width 543 height 25
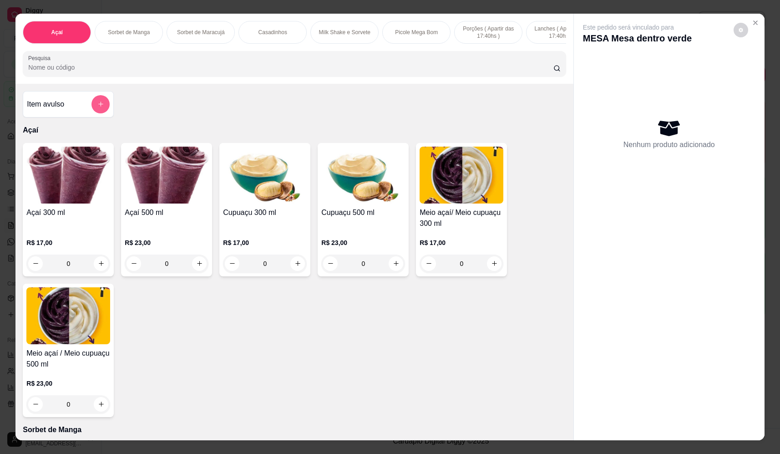
click at [102, 107] on button "add-separate-item" at bounding box center [100, 104] width 18 height 18
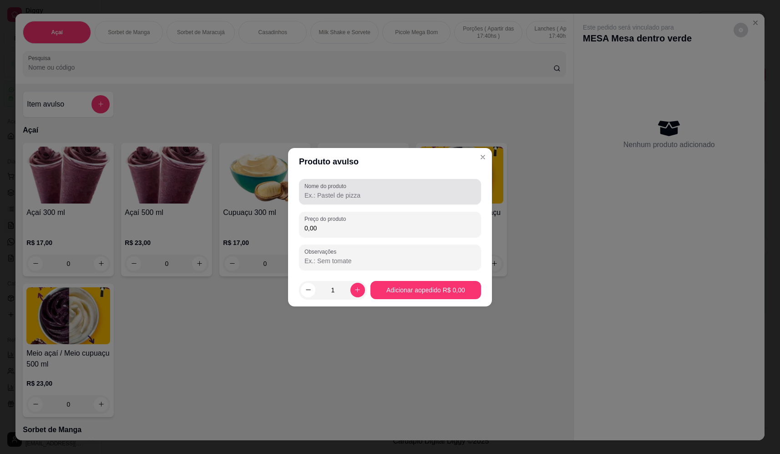
click at [411, 186] on div at bounding box center [390, 192] width 171 height 18
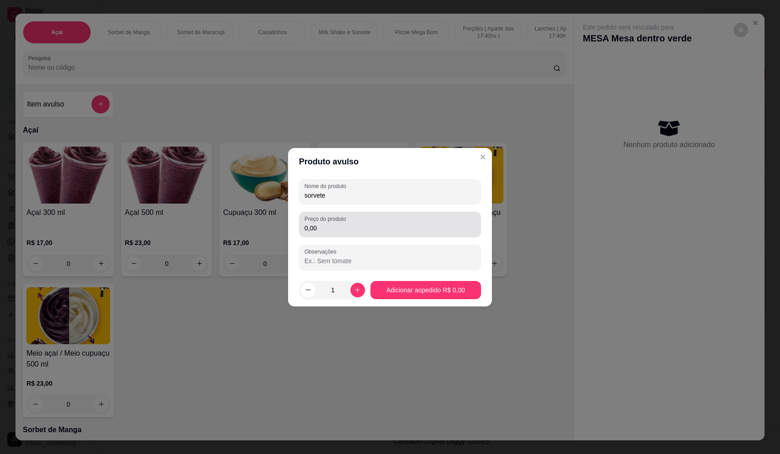
type input "sorvete"
click at [401, 226] on input "0,00" at bounding box center [390, 227] width 171 height 9
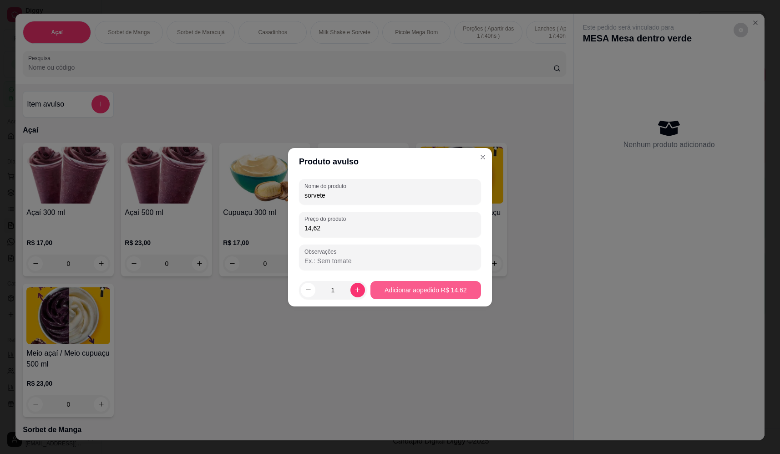
type input "14,62"
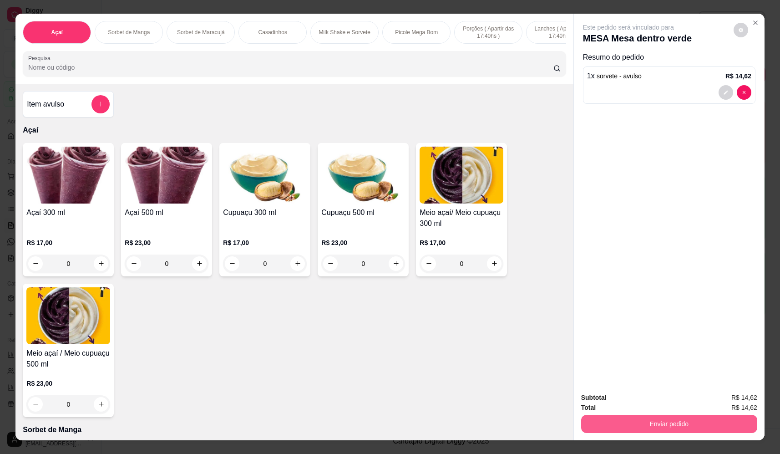
click at [689, 427] on button "Enviar pedido" at bounding box center [669, 424] width 176 height 18
click at [653, 401] on button "Não registrar e enviar pedido" at bounding box center [639, 401] width 92 height 17
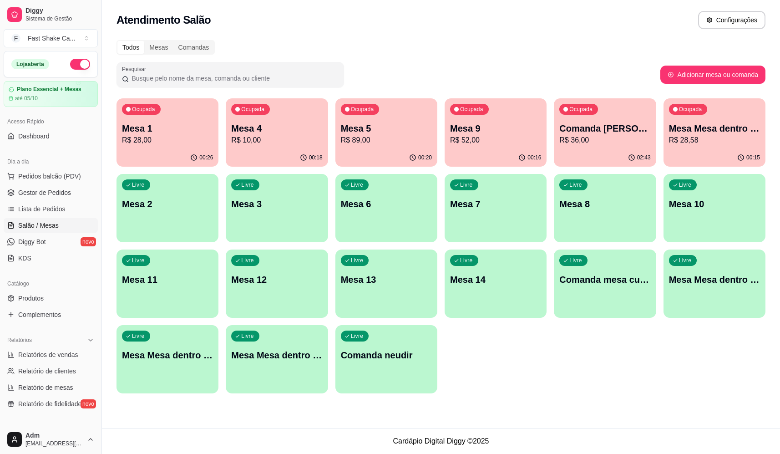
click at [617, 194] on div "Livre Mesa 8" at bounding box center [605, 202] width 102 height 57
click at [611, 126] on p "Comanda bruno giacomelli" at bounding box center [605, 128] width 88 height 12
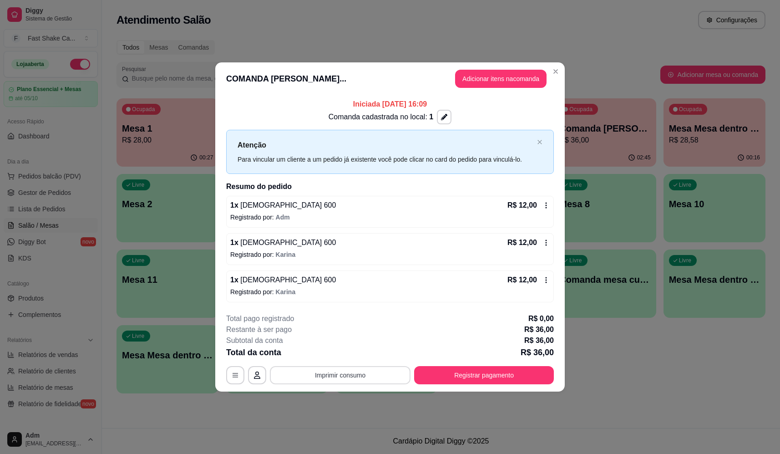
click at [382, 376] on button "Imprimir consumo" at bounding box center [340, 375] width 141 height 18
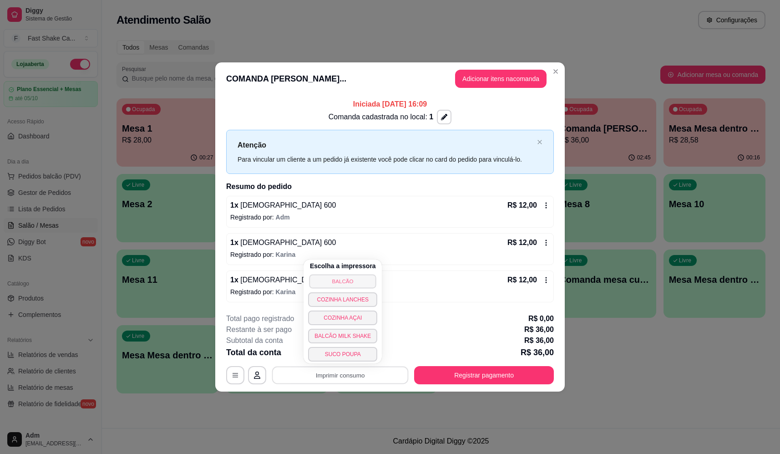
click at [331, 281] on button "BALCÃO" at bounding box center [343, 281] width 67 height 14
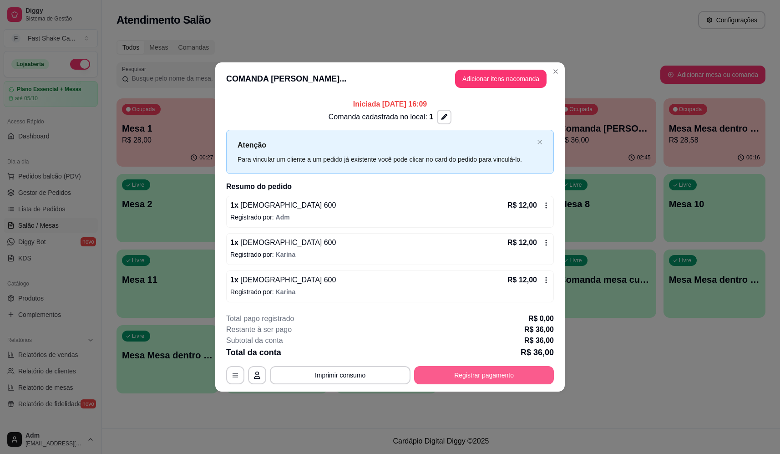
click at [472, 366] on button "Registrar pagamento" at bounding box center [484, 375] width 140 height 18
click at [440, 381] on button "Registrar pagamento" at bounding box center [484, 375] width 136 height 18
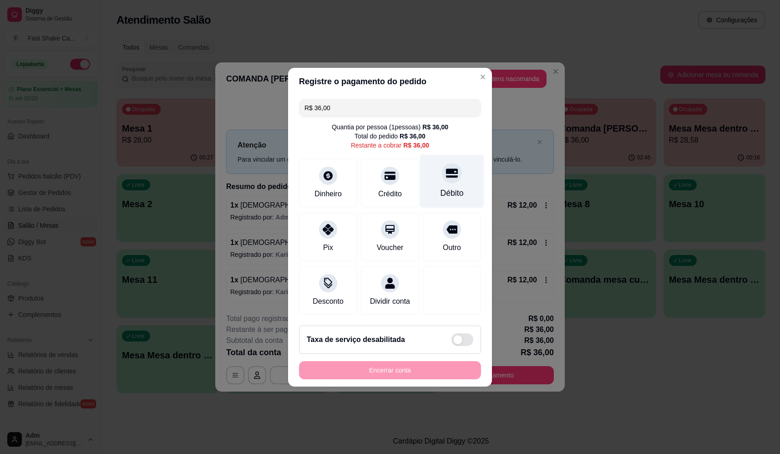
click at [434, 179] on div "Débito" at bounding box center [452, 180] width 64 height 53
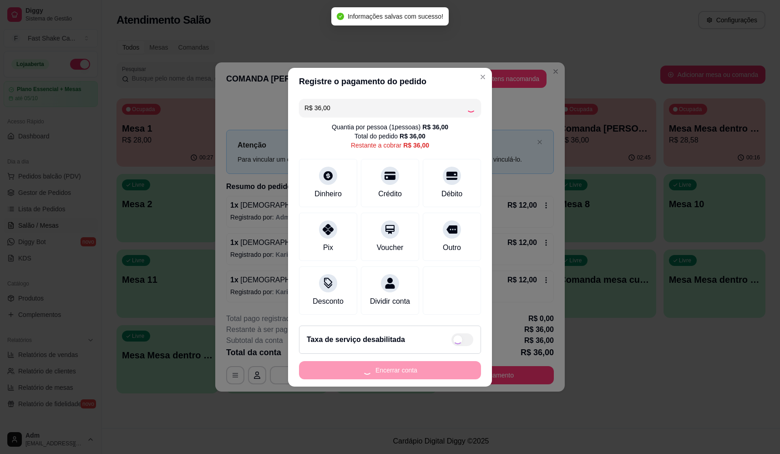
type input "R$ 0,00"
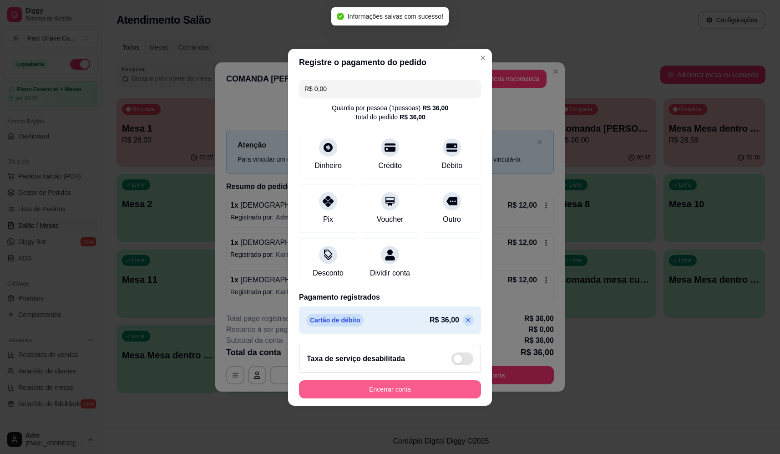
click at [428, 393] on button "Encerrar conta" at bounding box center [390, 389] width 182 height 18
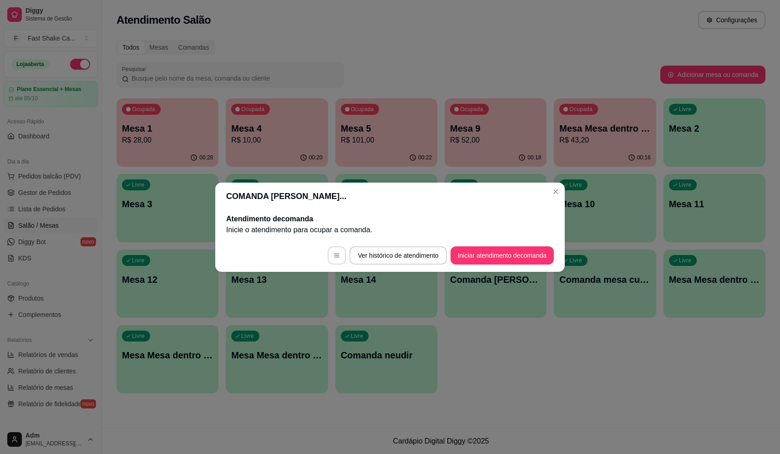
click at [339, 262] on button "button" at bounding box center [337, 255] width 18 height 18
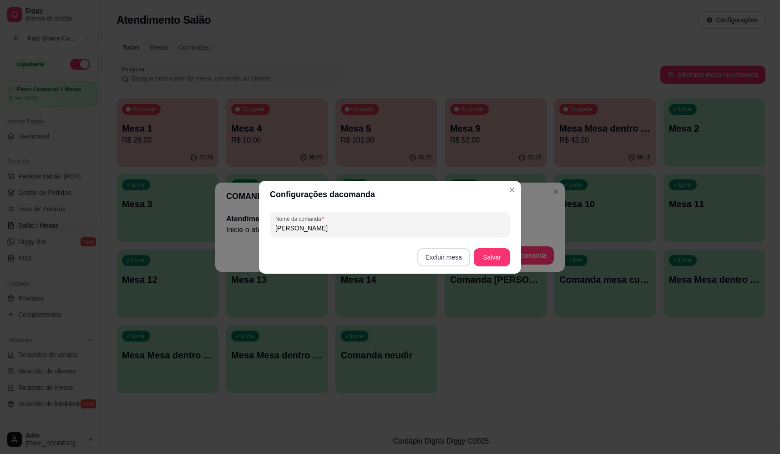
click at [445, 257] on button "Excluir mesa" at bounding box center [443, 257] width 53 height 18
click at [446, 321] on button "Confirmar" at bounding box center [446, 314] width 34 height 14
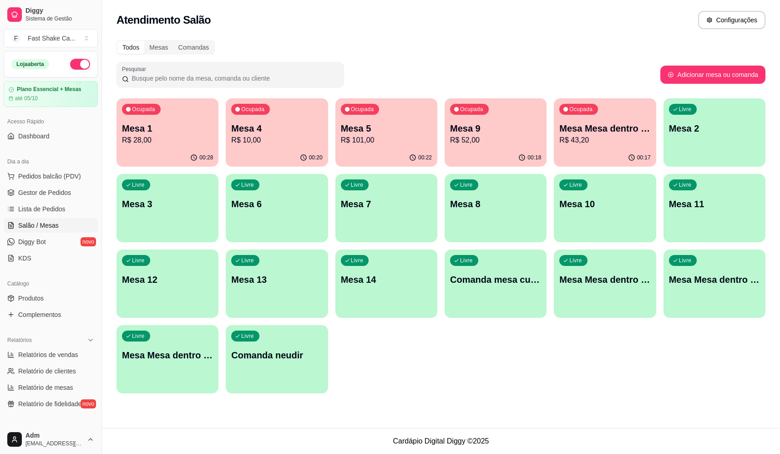
click at [604, 135] on p "R$ 43,20" at bounding box center [604, 140] width 91 height 11
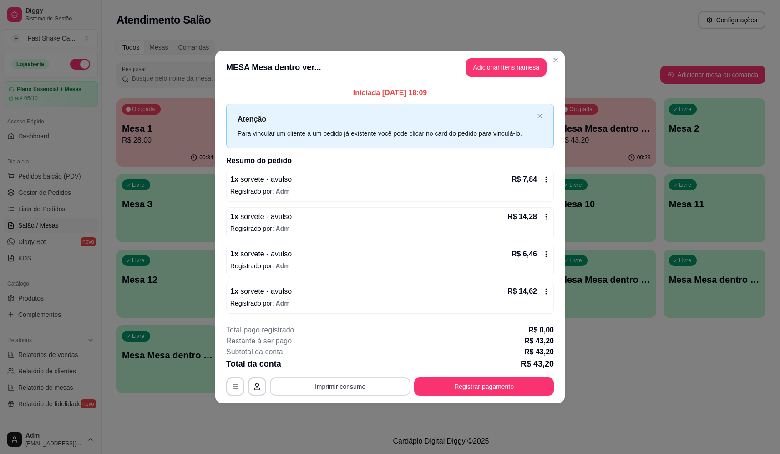
click at [360, 385] on button "Imprimir consumo" at bounding box center [340, 386] width 141 height 18
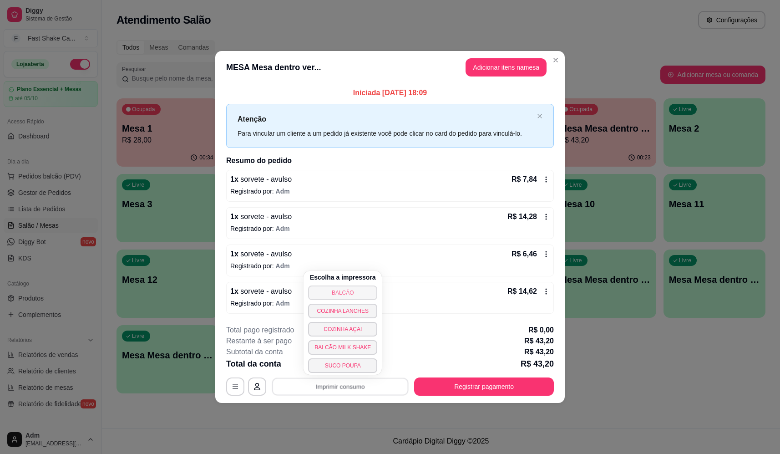
click at [356, 290] on button "BALCÃO" at bounding box center [342, 292] width 69 height 15
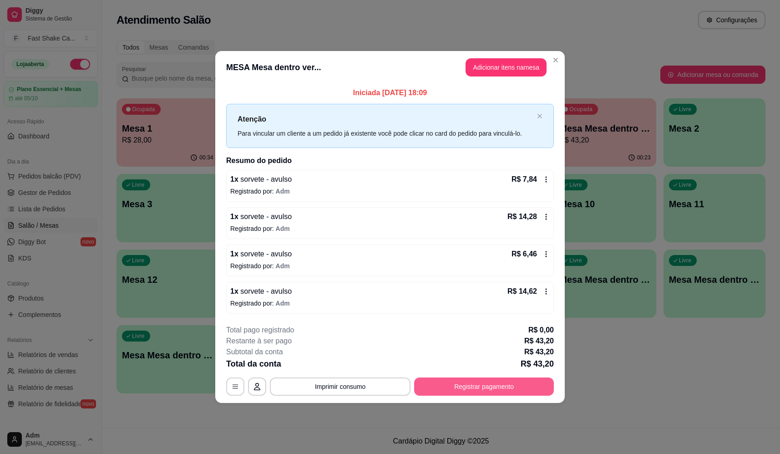
click at [470, 387] on button "Registrar pagamento" at bounding box center [484, 386] width 140 height 18
click at [445, 163] on div at bounding box center [452, 173] width 20 height 20
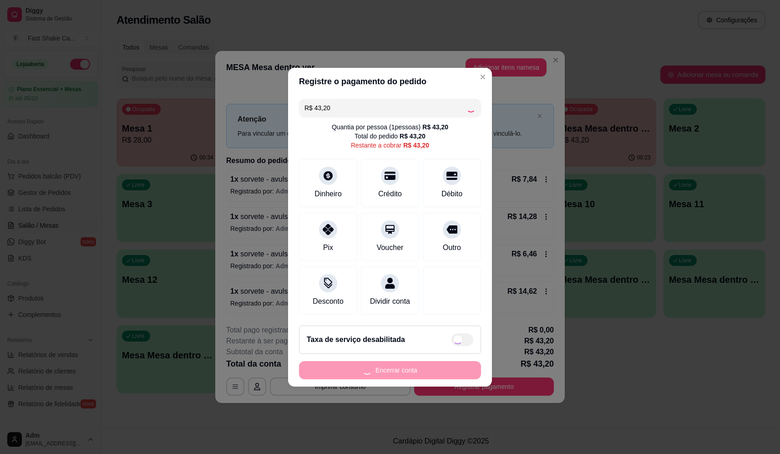
type input "R$ 0,00"
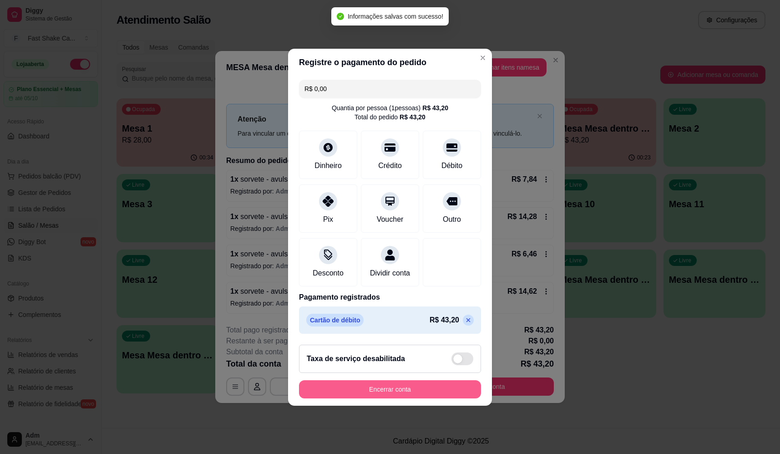
click at [407, 390] on button "Encerrar conta" at bounding box center [390, 389] width 182 height 18
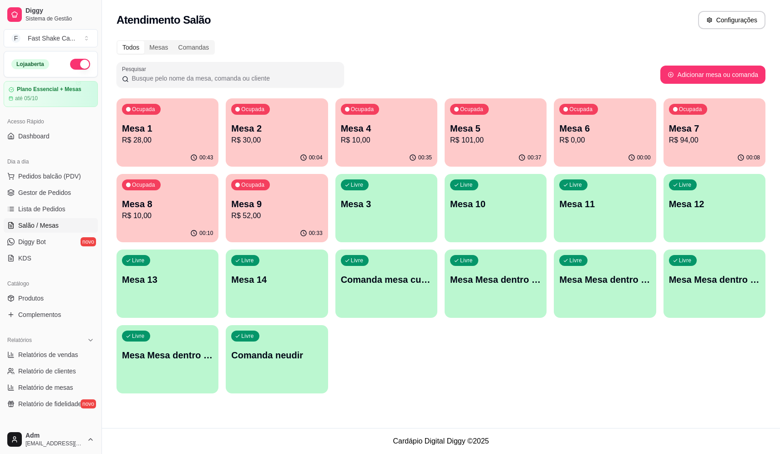
click at [150, 207] on p "Mesa 8" at bounding box center [167, 204] width 91 height 13
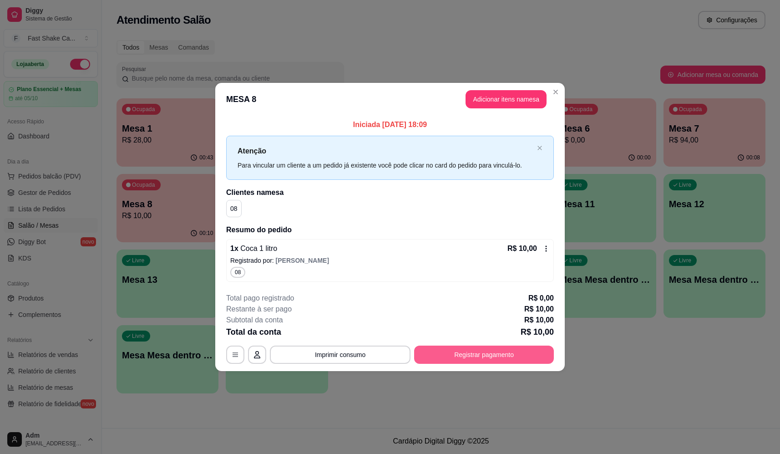
click at [514, 354] on button "Registrar pagamento" at bounding box center [484, 354] width 140 height 18
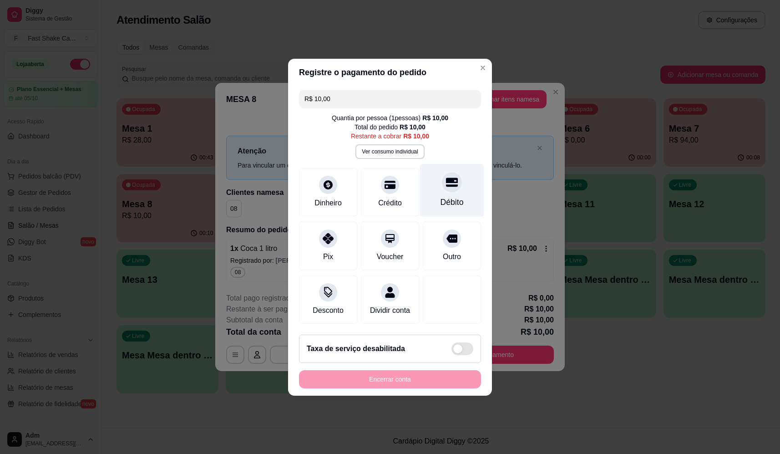
click at [458, 173] on div "Débito" at bounding box center [452, 189] width 64 height 53
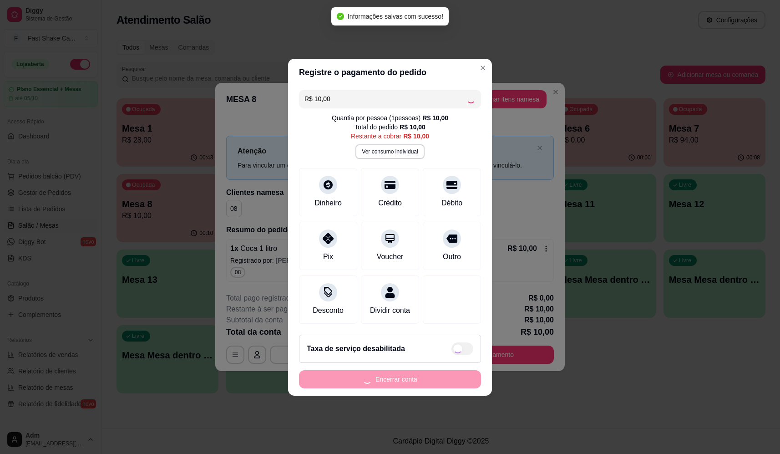
type input "R$ 0,00"
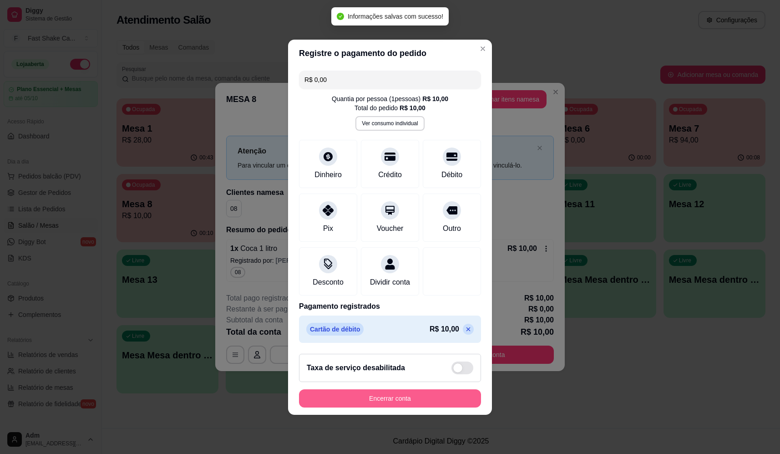
click at [425, 397] on button "Encerrar conta" at bounding box center [390, 398] width 182 height 18
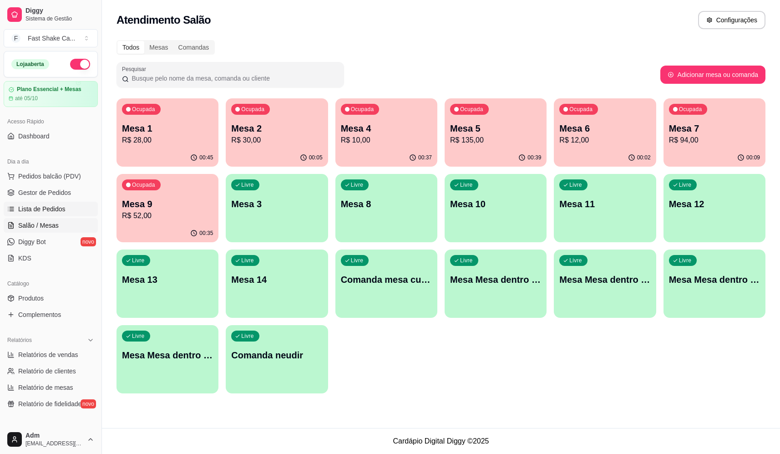
click at [57, 208] on span "Lista de Pedidos" at bounding box center [41, 208] width 47 height 9
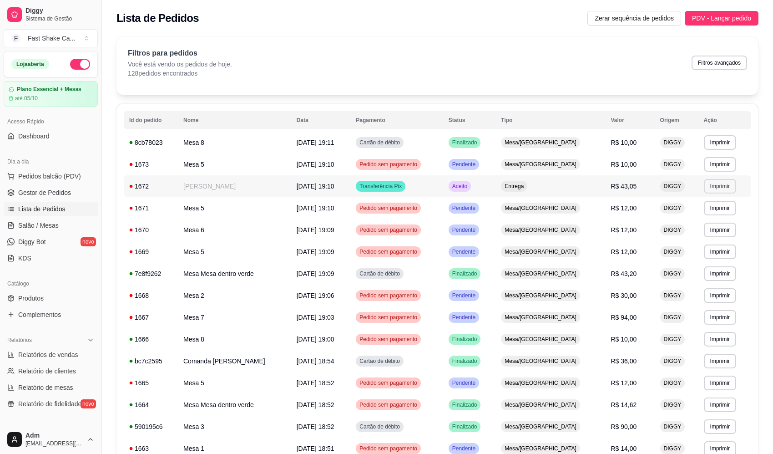
click at [711, 182] on button "Imprimir" at bounding box center [720, 186] width 32 height 15
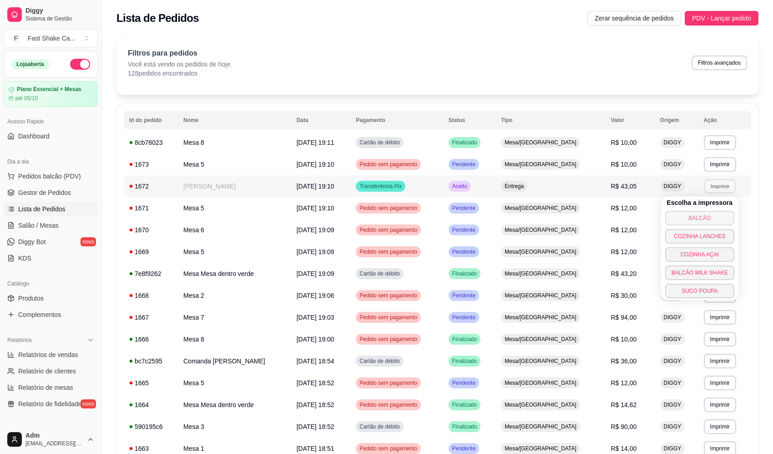
click at [693, 218] on button "BALCÃO" at bounding box center [699, 218] width 69 height 15
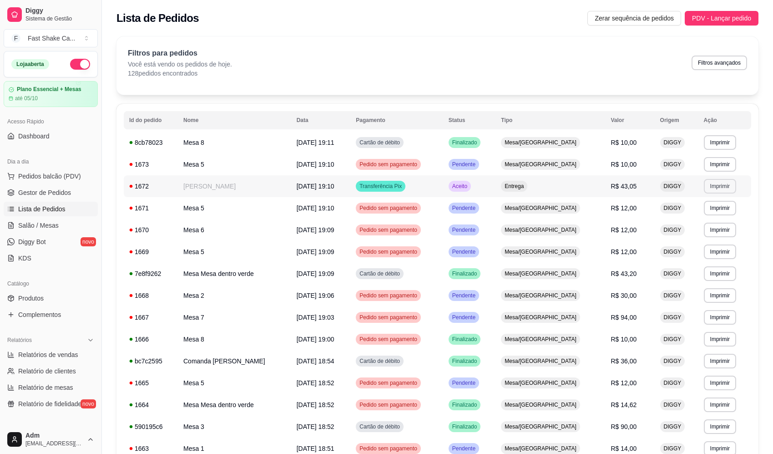
click at [722, 188] on button "Imprimir" at bounding box center [720, 186] width 32 height 15
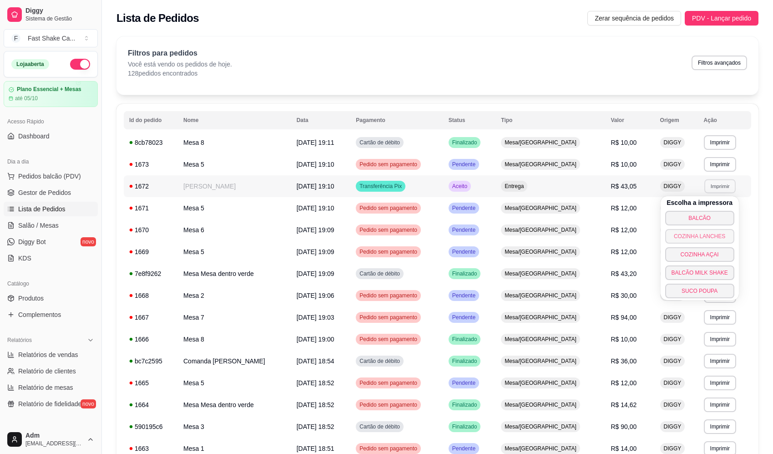
click at [709, 238] on button "COZINHA LANCHES" at bounding box center [699, 236] width 69 height 15
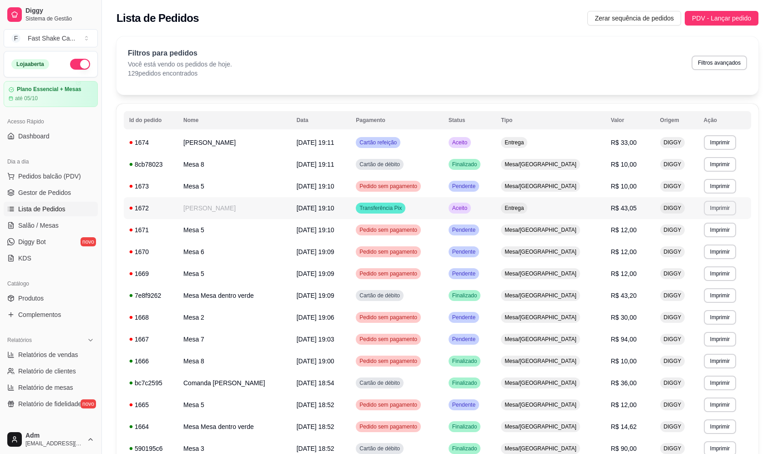
click at [721, 207] on button "Imprimir" at bounding box center [720, 208] width 32 height 15
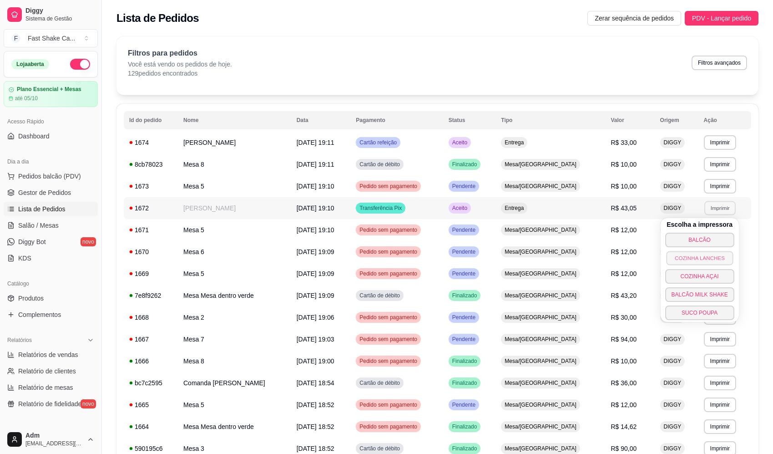
click at [710, 259] on button "COZINHA LANCHES" at bounding box center [699, 258] width 67 height 14
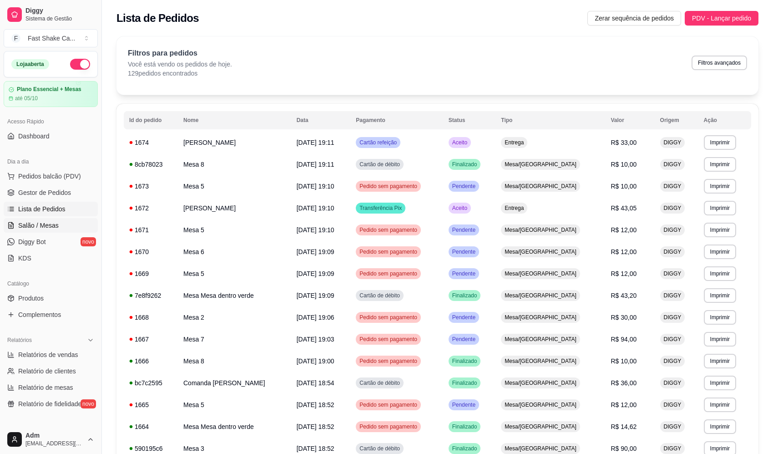
click at [46, 225] on span "Salão / Mesas" at bounding box center [38, 225] width 41 height 9
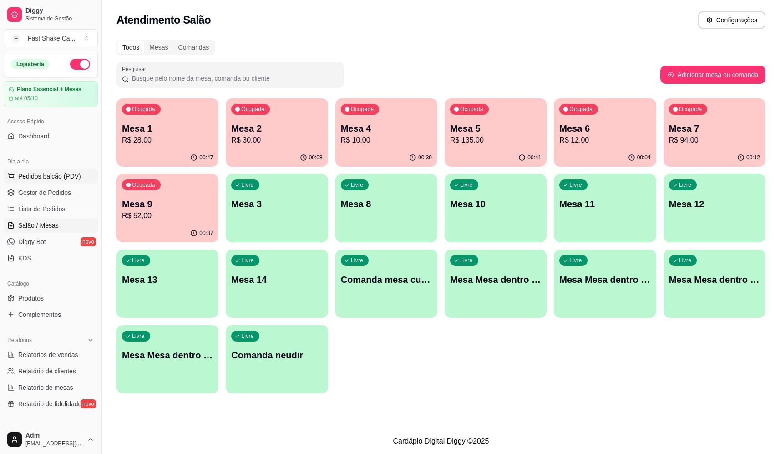
click at [67, 174] on span "Pedidos balcão (PDV)" at bounding box center [49, 176] width 63 height 9
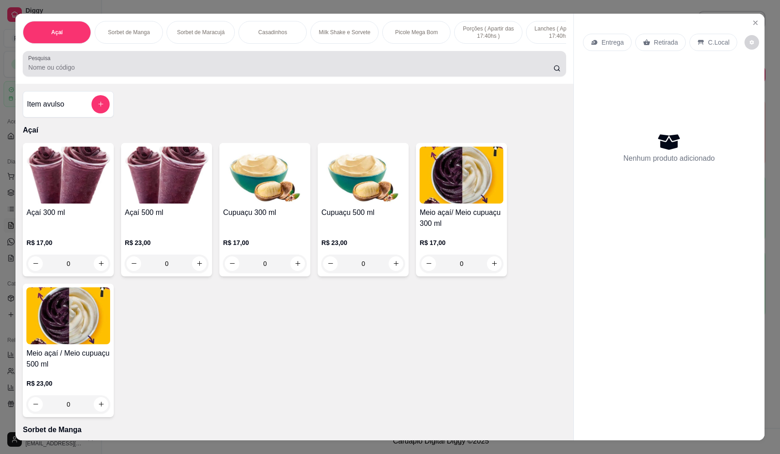
click at [312, 69] on input "Pesquisa" at bounding box center [290, 67] width 525 height 9
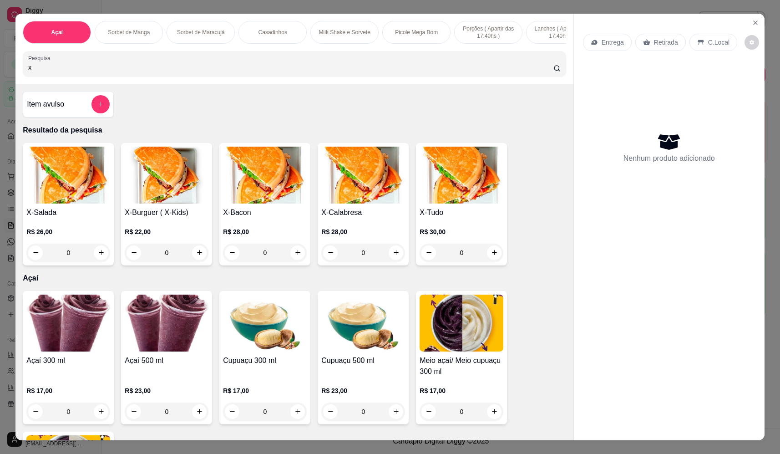
type input "x"
click at [98, 259] on div "0" at bounding box center [68, 253] width 84 height 18
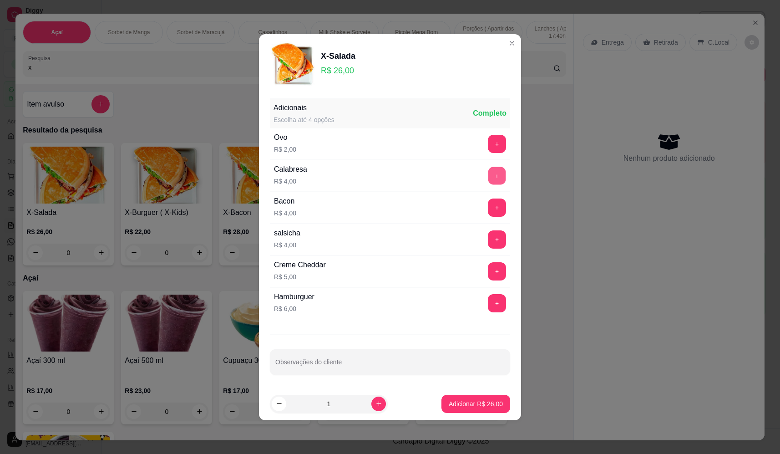
click at [488, 178] on button "+" at bounding box center [497, 176] width 18 height 18
click at [489, 239] on button "+" at bounding box center [497, 239] width 18 height 18
click at [477, 404] on p "Adicionar R$ 34,00" at bounding box center [476, 403] width 53 height 9
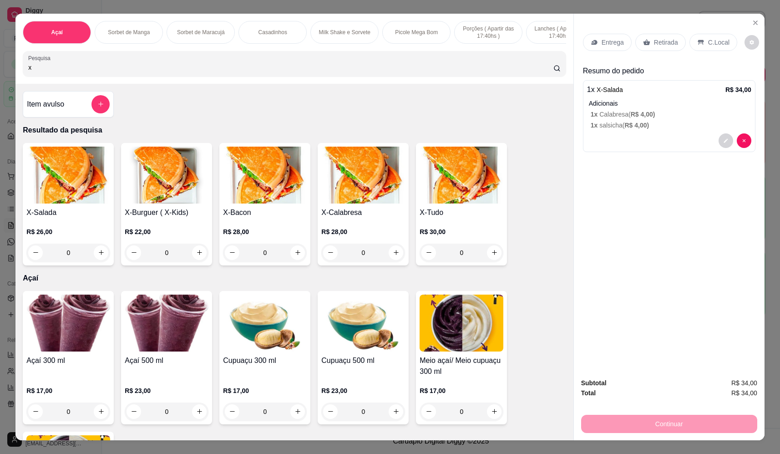
click at [97, 259] on div "0" at bounding box center [68, 253] width 84 height 18
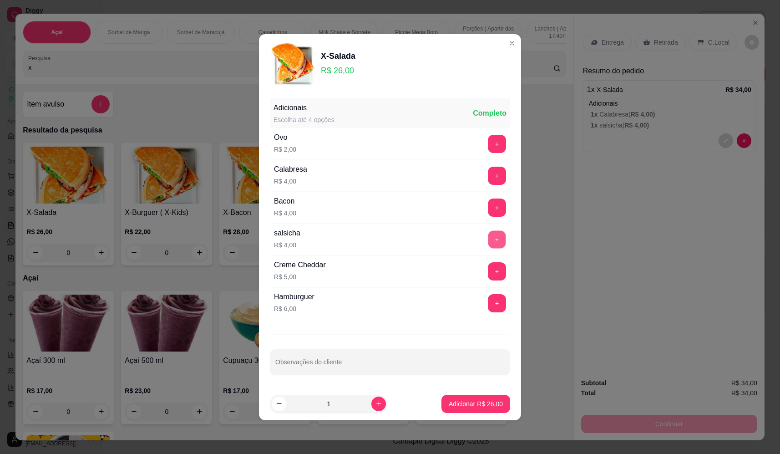
click at [491, 236] on button "+" at bounding box center [497, 239] width 18 height 18
click at [477, 401] on p "Adicionar R$ 30,00" at bounding box center [476, 403] width 54 height 9
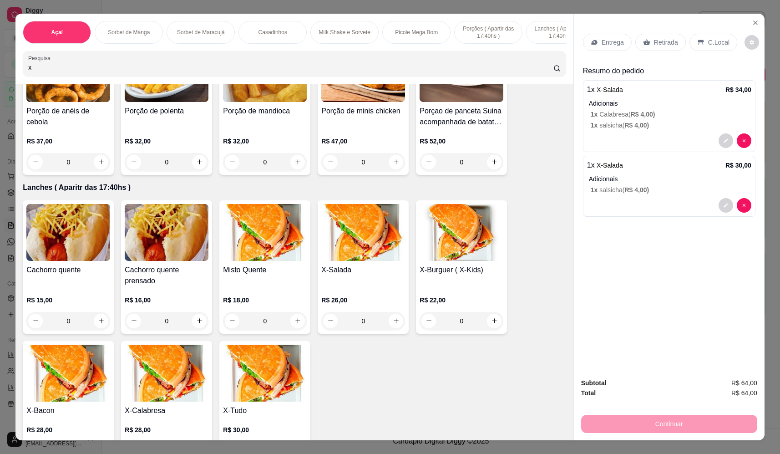
scroll to position [2048, 0]
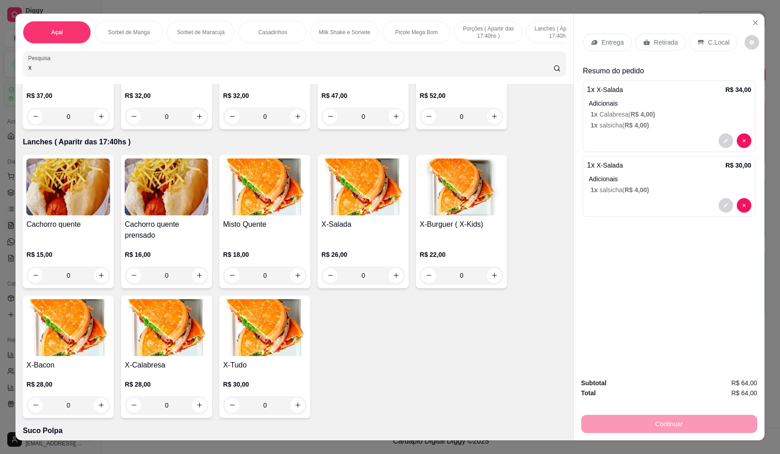
click at [100, 279] on div "0" at bounding box center [68, 275] width 84 height 18
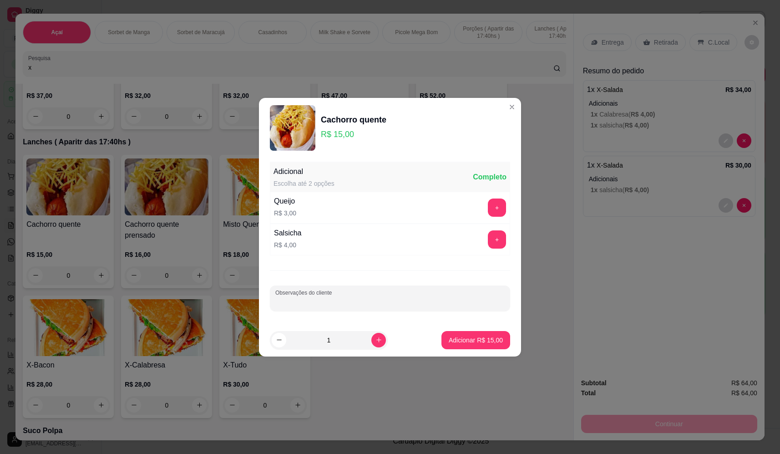
click at [319, 303] on input "Observações do cliente" at bounding box center [389, 301] width 229 height 9
type input "sem salada"
click at [489, 337] on p "Adicionar R$ 15,00" at bounding box center [476, 339] width 53 height 9
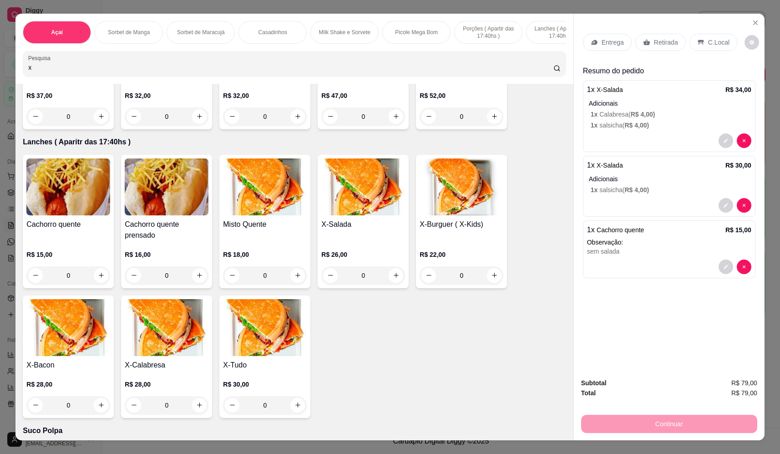
click at [602, 43] on p "Entrega" at bounding box center [613, 42] width 22 height 9
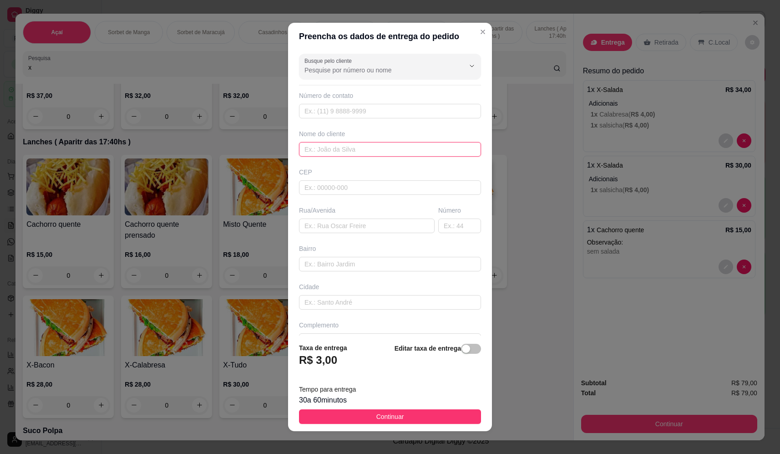
click at [340, 143] on input "text" at bounding box center [390, 149] width 182 height 15
click at [351, 232] on input "text" at bounding box center [367, 225] width 136 height 15
paste input "Rua Bolívia 1363 esperanç"
type input "Rua Bolívia 1363 esperanç"
click at [381, 416] on span "Continuar" at bounding box center [390, 416] width 28 height 10
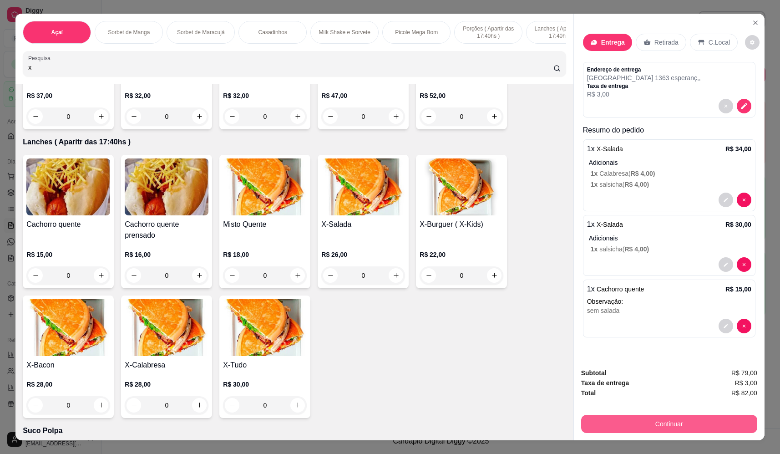
click at [695, 422] on button "Continuar" at bounding box center [669, 424] width 176 height 18
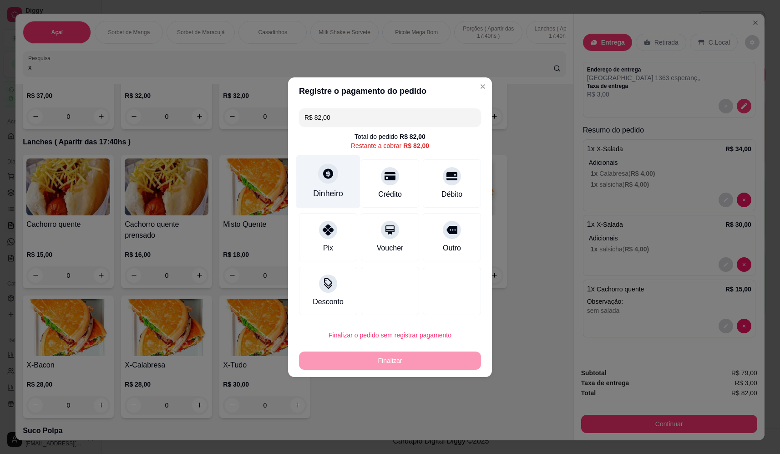
click at [333, 170] on div at bounding box center [328, 173] width 20 height 20
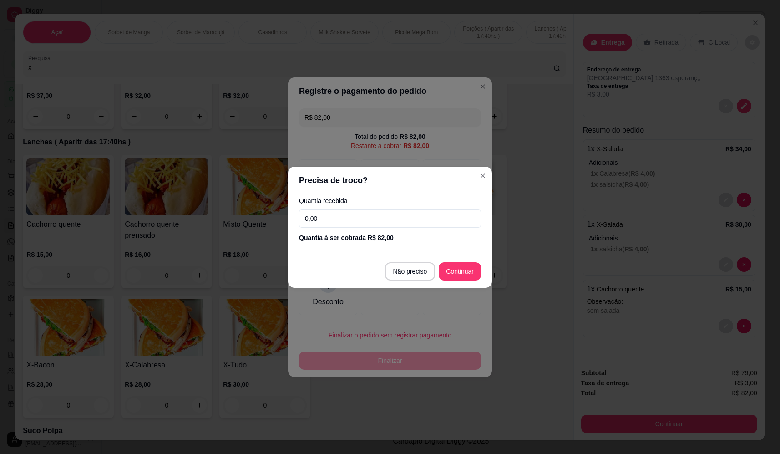
click at [391, 223] on input "0,00" at bounding box center [390, 218] width 182 height 18
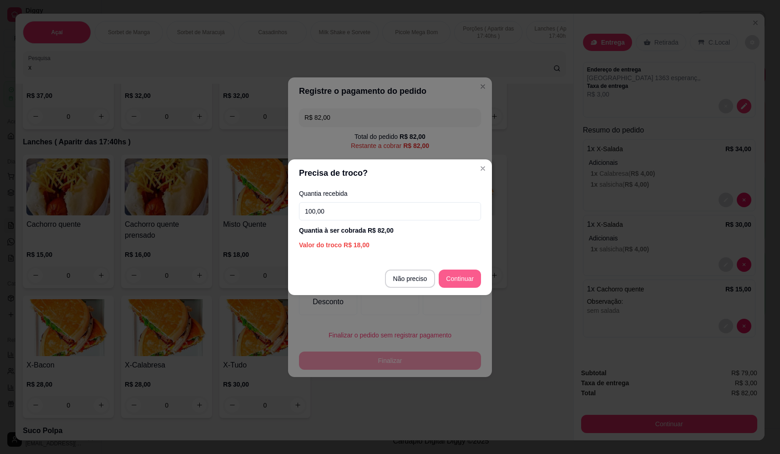
type input "100,00"
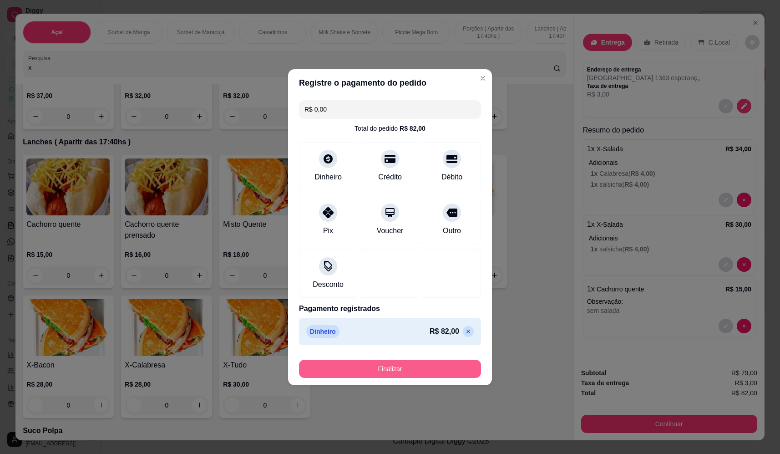
click at [394, 369] on button "Finalizar" at bounding box center [390, 369] width 182 height 18
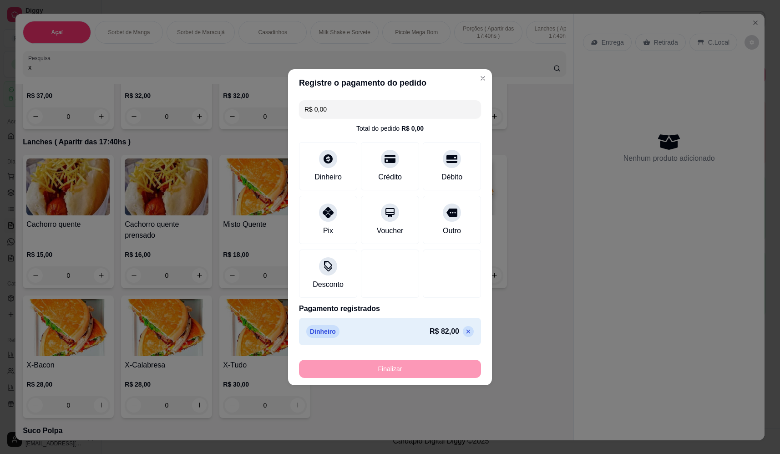
type input "-R$ 82,00"
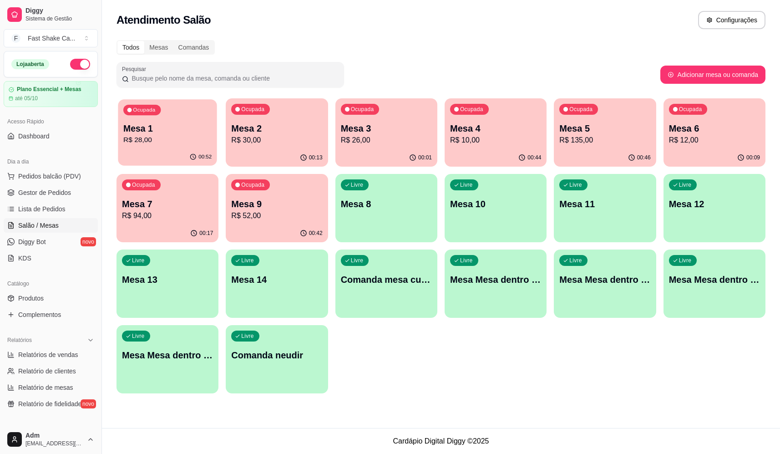
click at [171, 107] on div "Ocupada Mesa 1 R$ 28,00" at bounding box center [167, 123] width 99 height 49
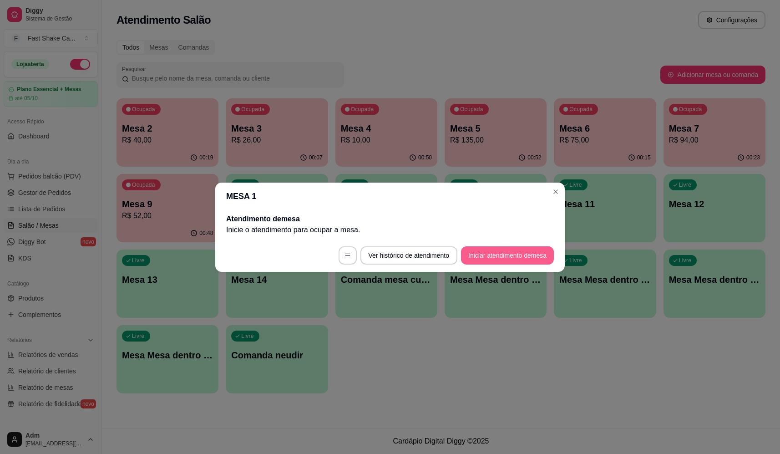
click at [489, 256] on button "Iniciar atendimento de mesa" at bounding box center [507, 255] width 93 height 18
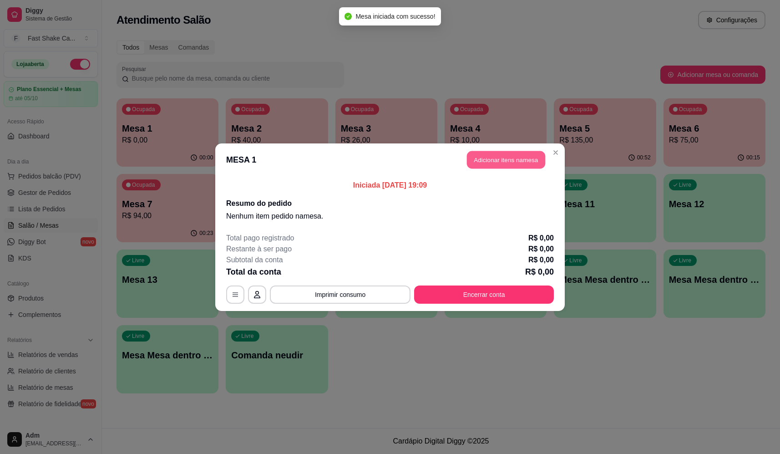
click at [526, 163] on button "Adicionar itens na mesa" at bounding box center [506, 160] width 78 height 18
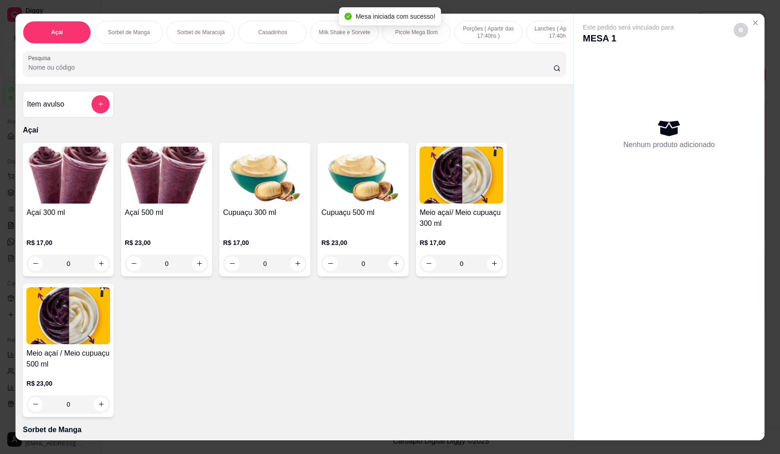
click at [189, 72] on input "Pesquisa" at bounding box center [290, 67] width 525 height 9
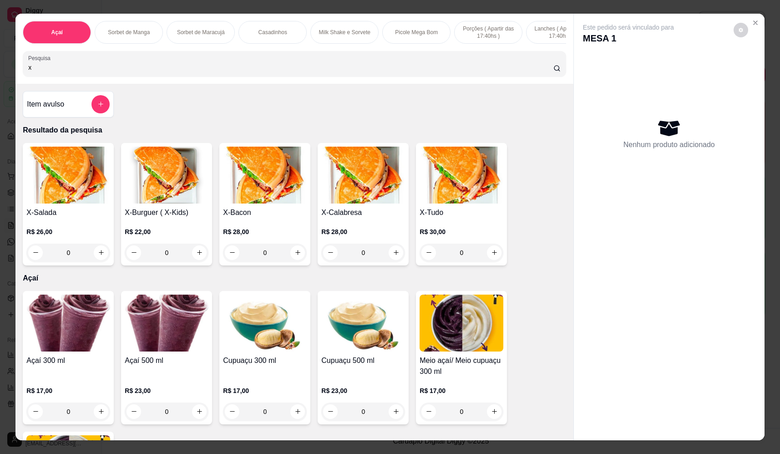
type input "x"
click at [492, 256] on div "0" at bounding box center [462, 253] width 84 height 18
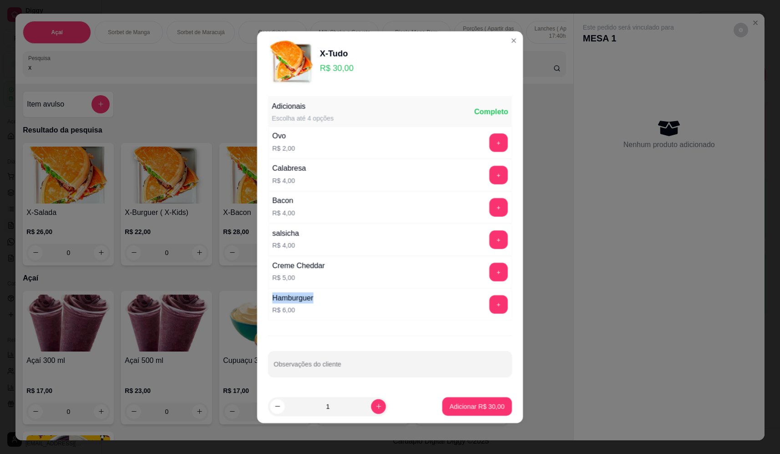
click at [492, 256] on div "Creme Cheddar R$ 5,00 +" at bounding box center [390, 271] width 244 height 32
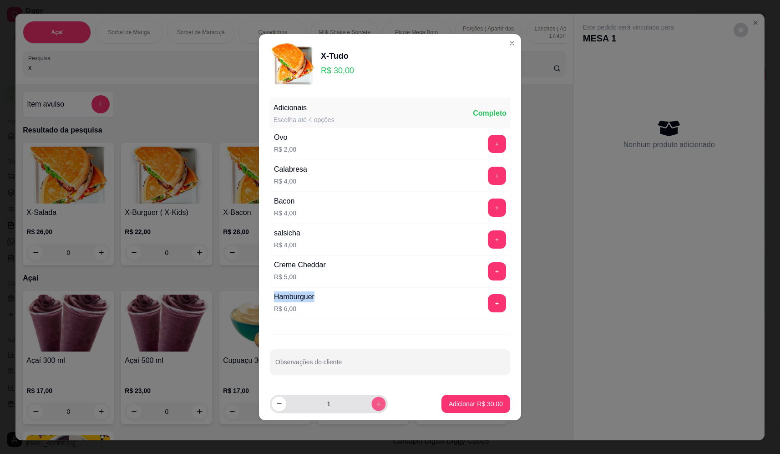
click at [376, 403] on icon "increase-product-quantity" at bounding box center [379, 403] width 7 height 7
type input "2"
click at [489, 401] on p "Adicionar R$ 60,00" at bounding box center [476, 403] width 53 height 9
type input "2"
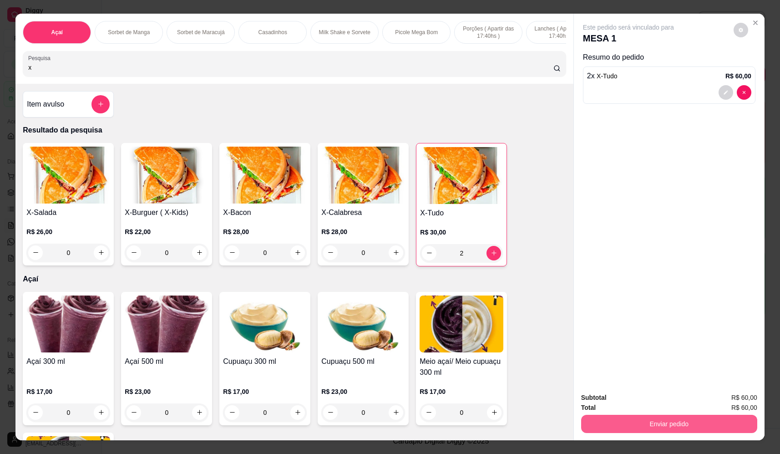
click at [700, 424] on button "Enviar pedido" at bounding box center [669, 424] width 176 height 18
click at [651, 406] on button "Não registrar e enviar pedido" at bounding box center [639, 401] width 92 height 17
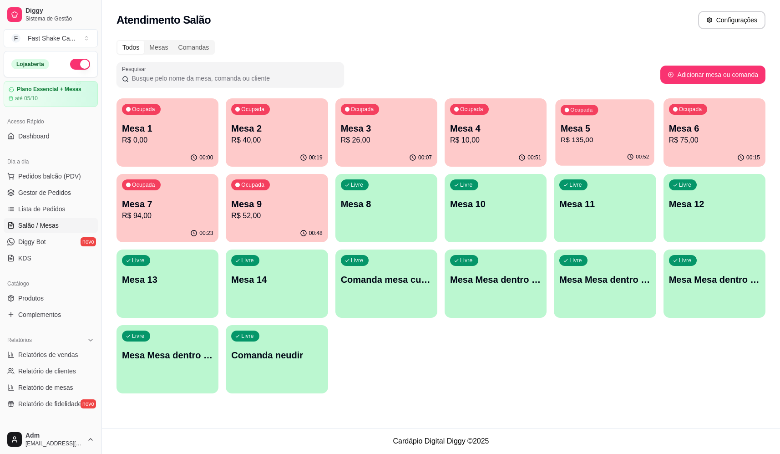
click at [597, 131] on p "Mesa 5" at bounding box center [605, 128] width 88 height 12
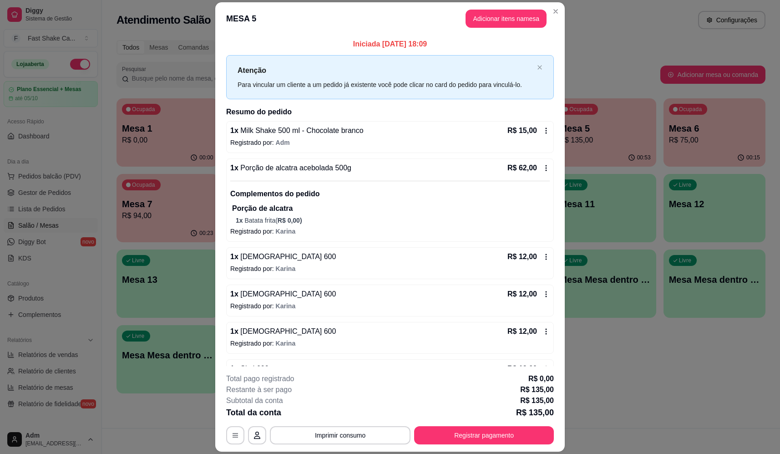
click at [312, 171] on span "Porção de alcatra acebolada 500g" at bounding box center [295, 168] width 113 height 8
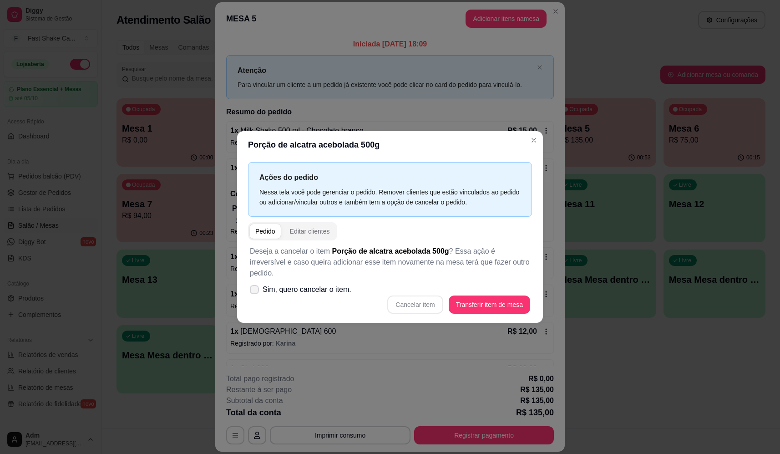
click at [287, 286] on span "Sim, quero cancelar o item." at bounding box center [307, 289] width 89 height 11
click at [255, 291] on input "Sim, quero cancelar o item." at bounding box center [252, 294] width 6 height 6
checkbox input "true"
click at [423, 296] on button "Cancelar item" at bounding box center [415, 304] width 56 height 18
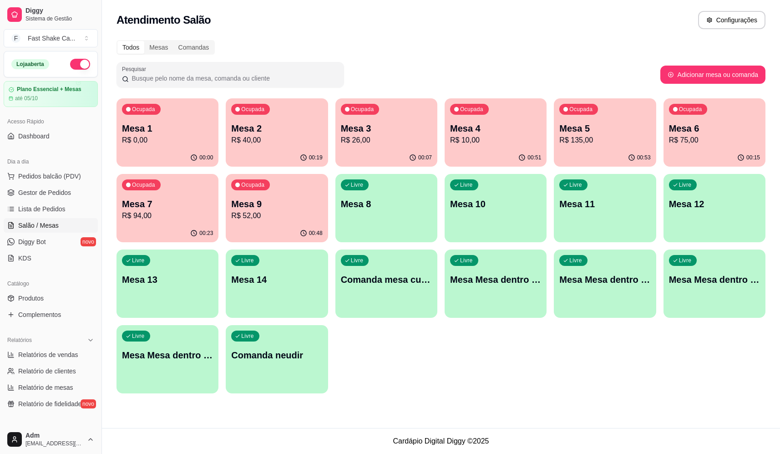
drag, startPoint x: 430, startPoint y: 0, endPoint x: 385, endPoint y: 25, distance: 52.2
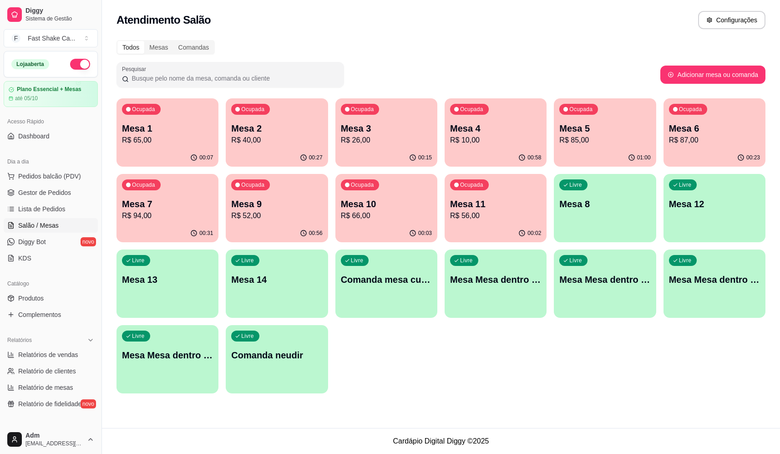
drag, startPoint x: 385, startPoint y: 25, endPoint x: 353, endPoint y: 109, distance: 89.4
click at [331, 72] on div at bounding box center [230, 75] width 217 height 18
click at [381, 202] on p "Mesa 10" at bounding box center [386, 204] width 88 height 12
click at [483, 202] on p "Mesa 11" at bounding box center [495, 204] width 91 height 13
click at [279, 213] on p "R$ 52,00" at bounding box center [276, 215] width 91 height 11
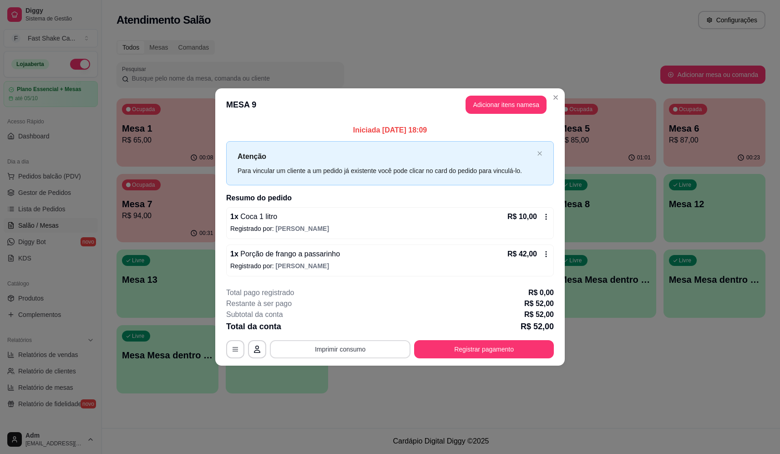
click at [360, 347] on button "Imprimir consumo" at bounding box center [340, 349] width 141 height 18
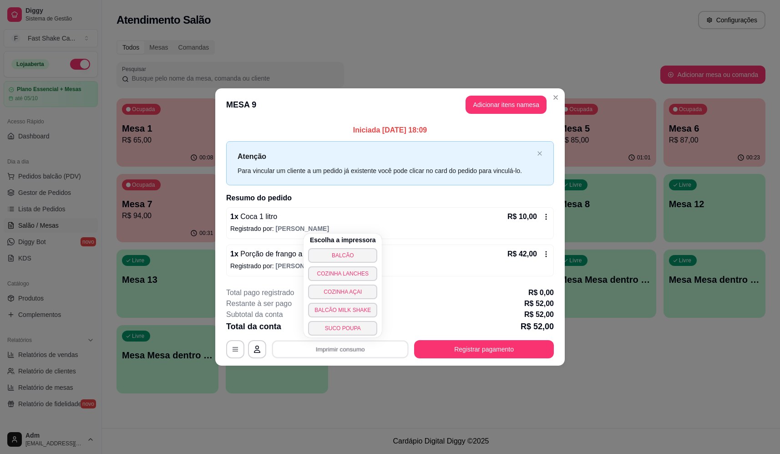
click at [366, 249] on button "BALCÃO" at bounding box center [342, 255] width 69 height 15
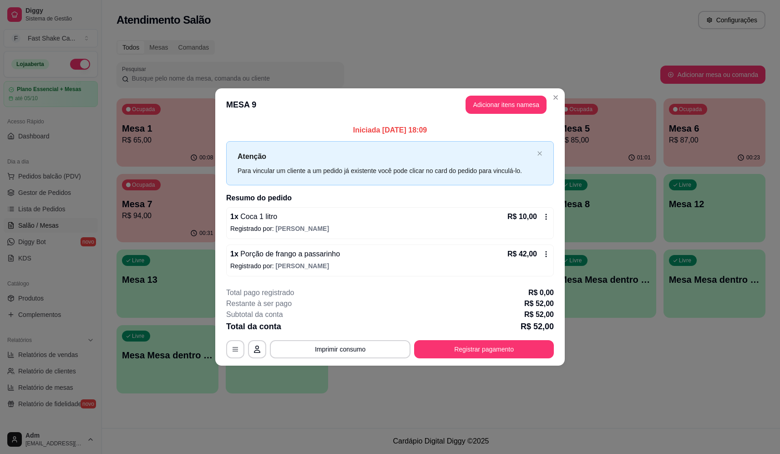
click at [467, 347] on button "Registrar pagamento" at bounding box center [484, 349] width 140 height 18
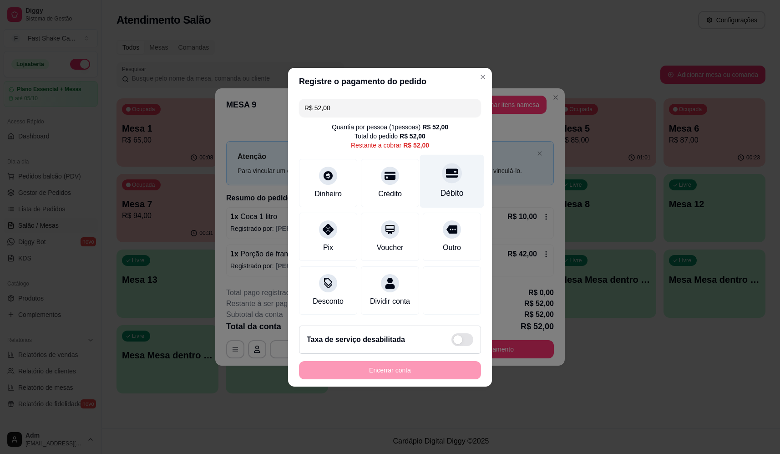
click at [448, 173] on icon at bounding box center [452, 173] width 12 height 12
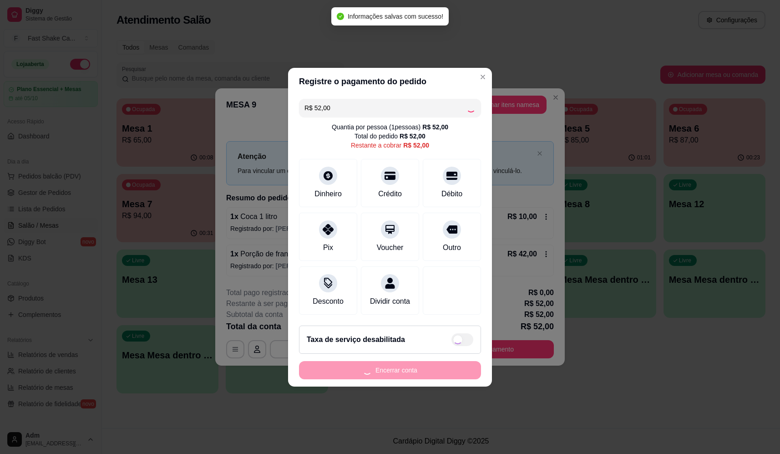
type input "R$ 0,00"
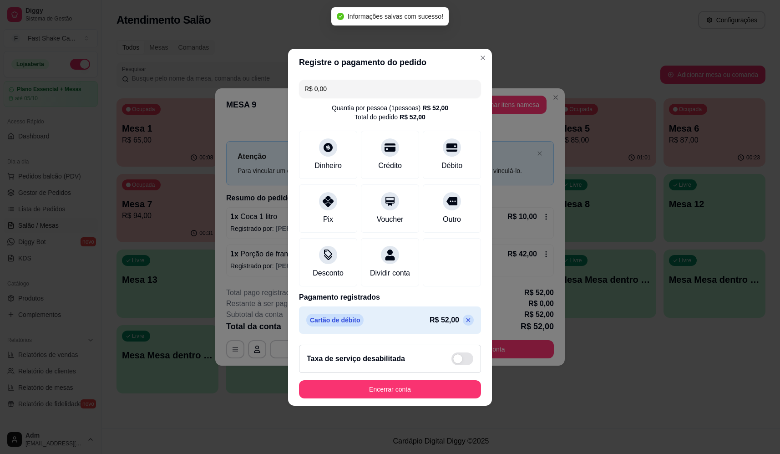
click at [417, 387] on button "Encerrar conta" at bounding box center [390, 389] width 182 height 18
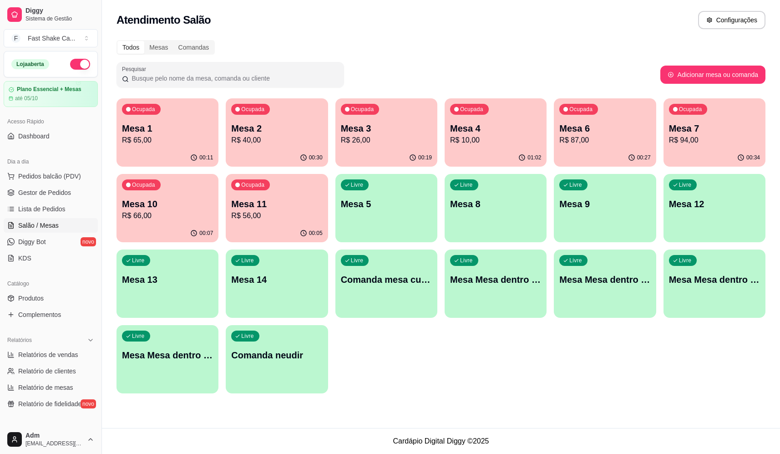
click at [473, 128] on p "Mesa 4" at bounding box center [495, 128] width 91 height 13
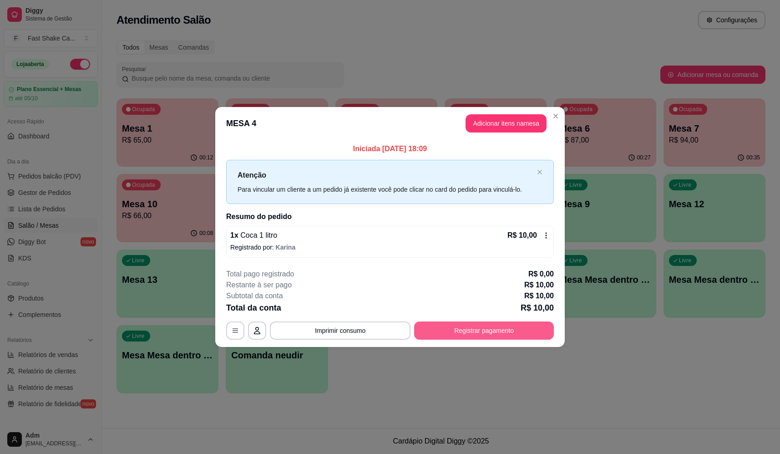
click at [486, 325] on button "Registrar pagamento" at bounding box center [484, 330] width 140 height 18
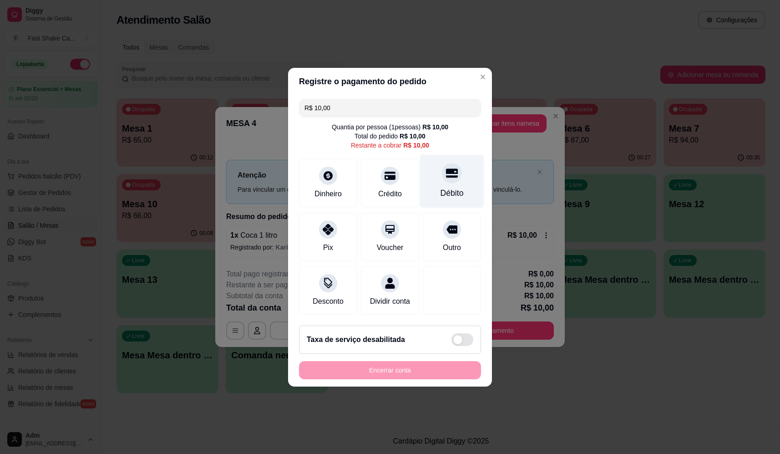
click at [460, 180] on div "Débito" at bounding box center [452, 180] width 64 height 53
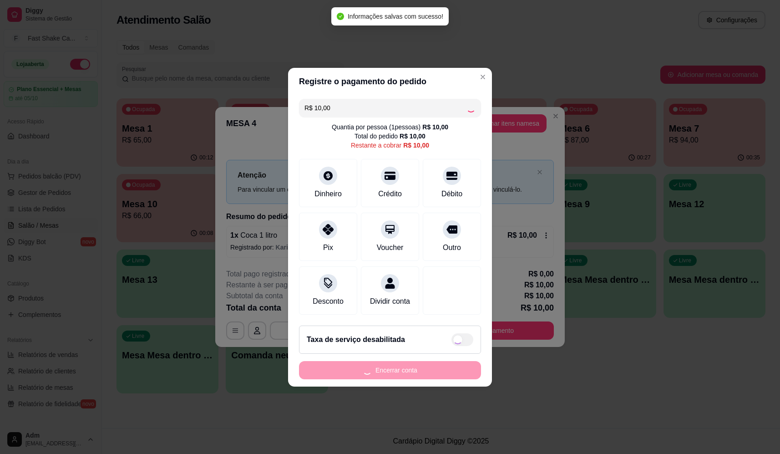
type input "R$ 0,00"
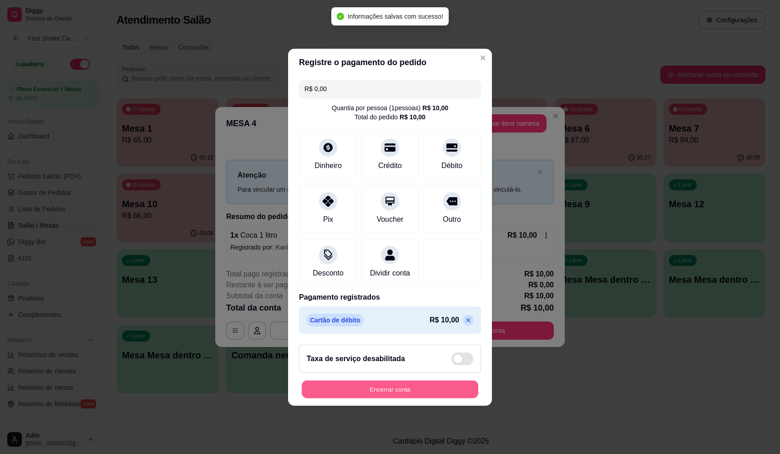
click at [394, 394] on button "Encerrar conta" at bounding box center [390, 389] width 177 height 18
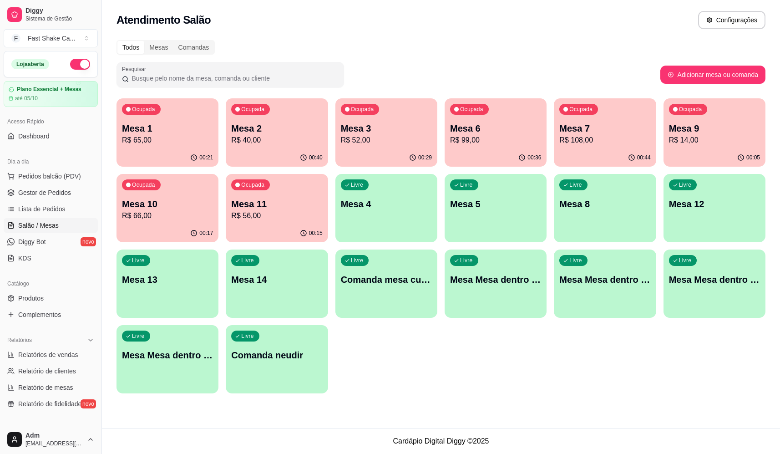
drag, startPoint x: 335, startPoint y: 437, endPoint x: 645, endPoint y: 372, distance: 316.4
click at [651, 376] on div "Ocupada Mesa 1 R$ 65,00 00:21 Ocupada Mesa 2 R$ 40,00 00:40 Ocupada Mesa 3 R$ 5…" at bounding box center [441, 245] width 649 height 295
click at [375, 132] on p "Mesa 3" at bounding box center [386, 128] width 91 height 13
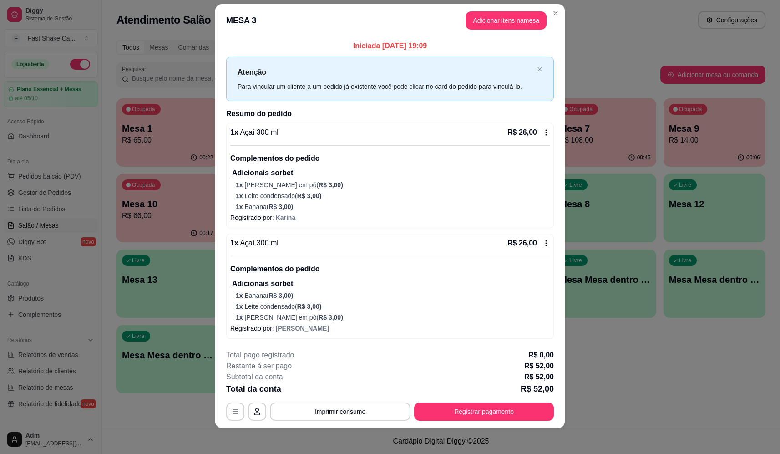
scroll to position [14, 0]
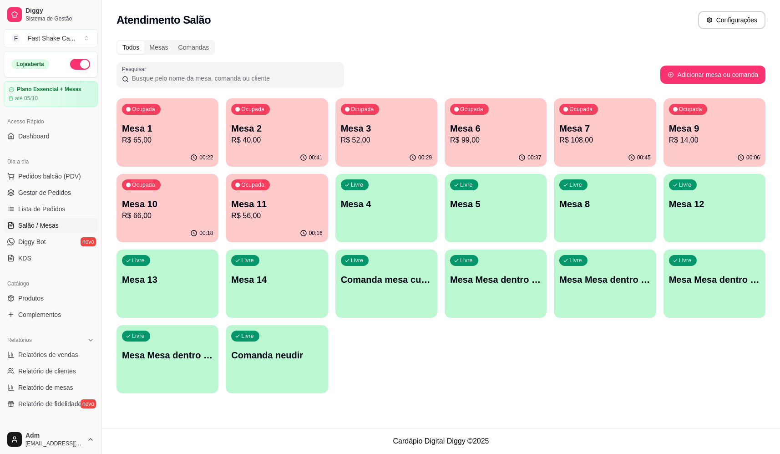
click at [595, 322] on div "Ocupada Mesa 1 R$ 65,00 00:22 Ocupada Mesa 2 R$ 40,00 00:41 Ocupada Mesa 3 R$ 5…" at bounding box center [441, 245] width 649 height 295
click at [389, 130] on p "Mesa 3" at bounding box center [386, 128] width 91 height 13
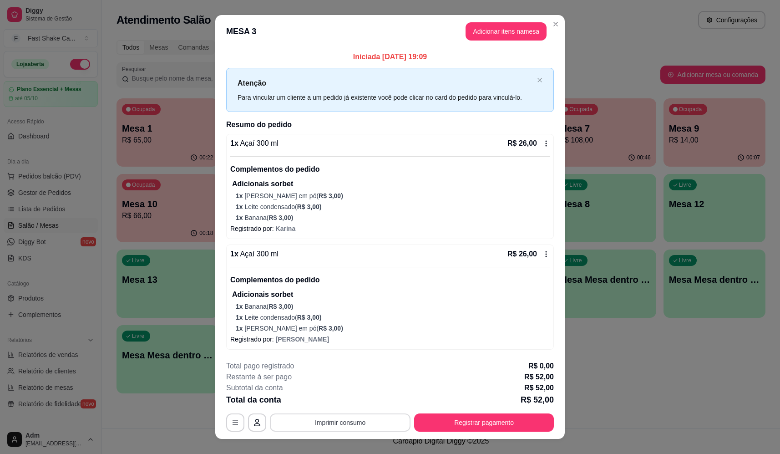
click at [346, 422] on button "Imprimir consumo" at bounding box center [340, 422] width 141 height 18
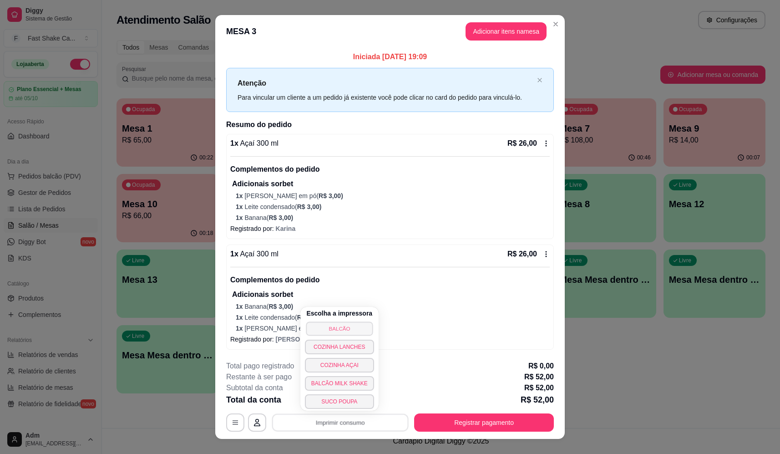
click at [344, 330] on button "BALCÃO" at bounding box center [339, 328] width 67 height 14
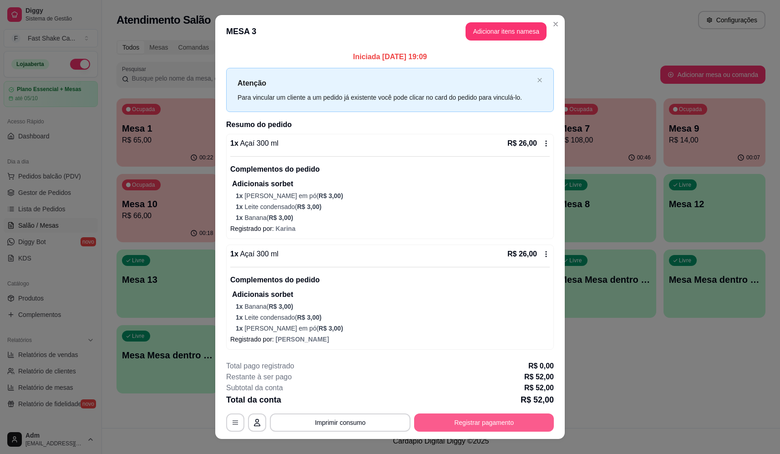
click at [485, 426] on button "Registrar pagamento" at bounding box center [484, 422] width 140 height 18
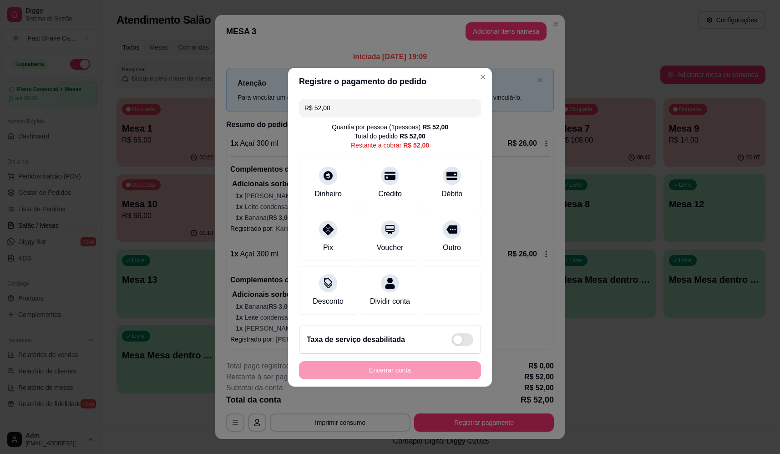
click at [449, 147] on div "R$ 52,00 Quantia por pessoa ( 1 pessoas) R$ 52,00 Total do pedido R$ 52,00 Rest…" at bounding box center [390, 206] width 204 height 223
click at [452, 174] on div at bounding box center [452, 173] width 20 height 20
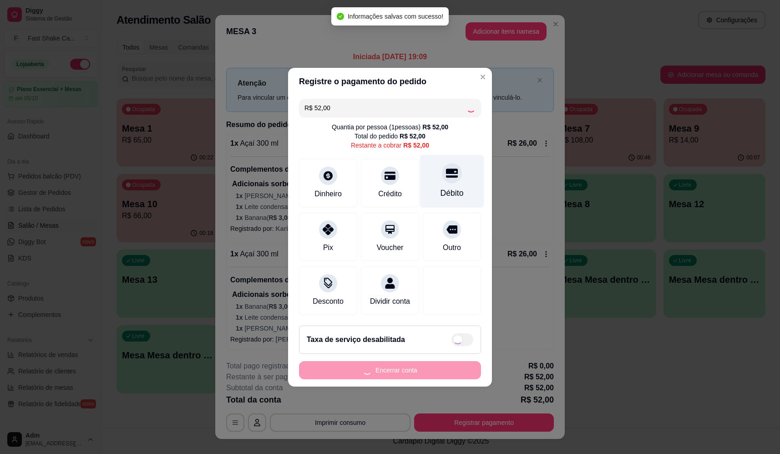
type input "R$ 0,00"
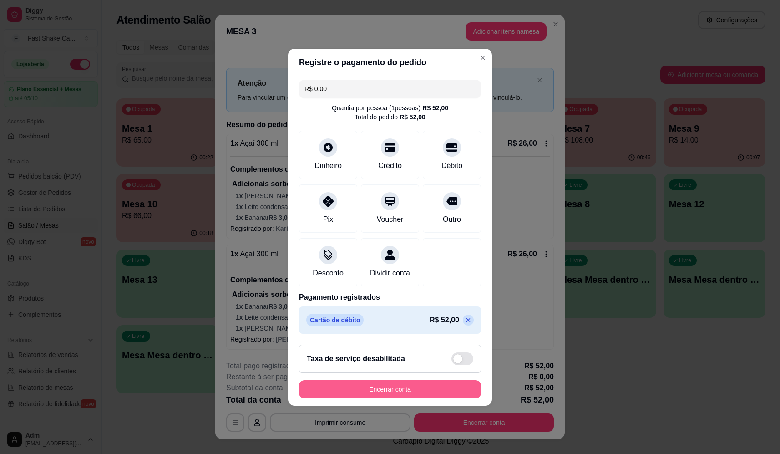
click at [403, 398] on button "Encerrar conta" at bounding box center [390, 389] width 182 height 18
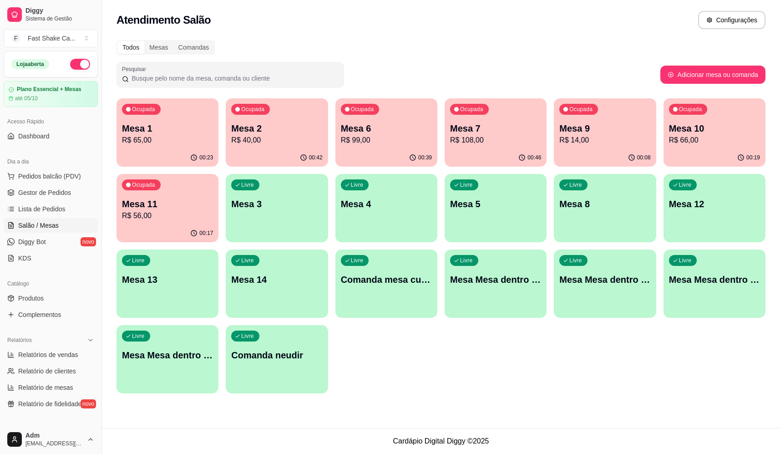
click at [695, 123] on p "Mesa 10" at bounding box center [714, 128] width 91 height 13
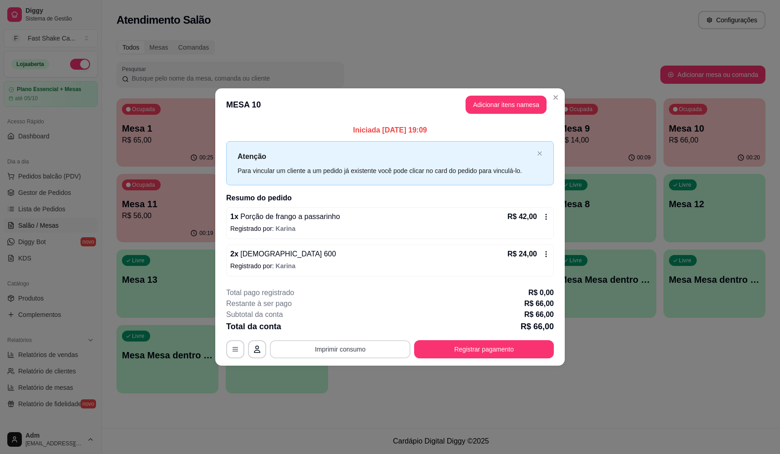
click at [359, 344] on button "Imprimir consumo" at bounding box center [340, 349] width 141 height 18
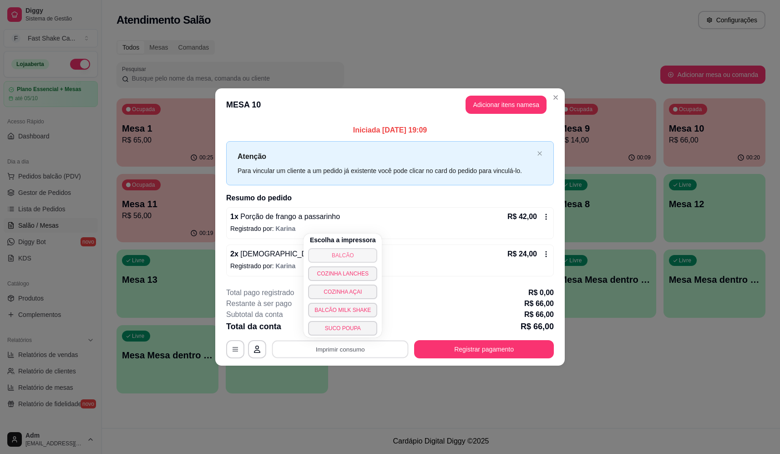
click at [360, 255] on button "BALCÃO" at bounding box center [342, 255] width 69 height 15
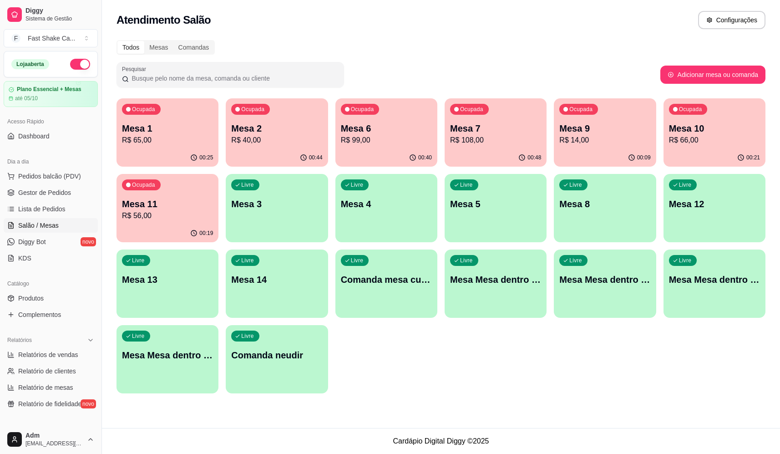
click at [245, 128] on p "Mesa 2" at bounding box center [276, 128] width 91 height 13
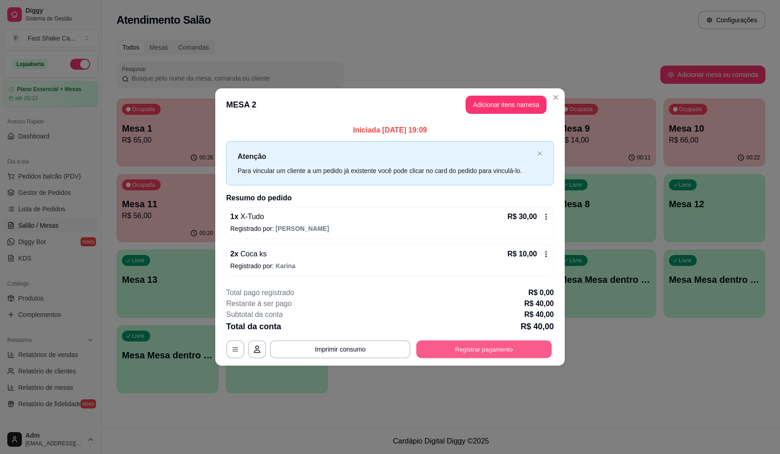
click at [489, 348] on button "Registrar pagamento" at bounding box center [484, 349] width 136 height 18
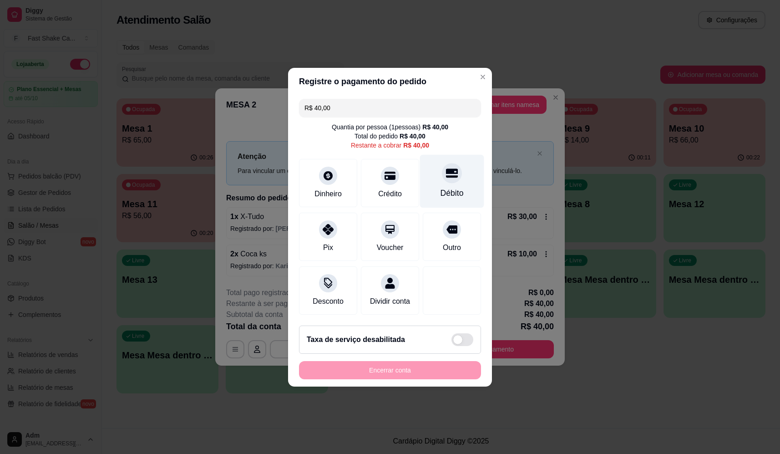
click at [446, 169] on icon at bounding box center [452, 172] width 12 height 9
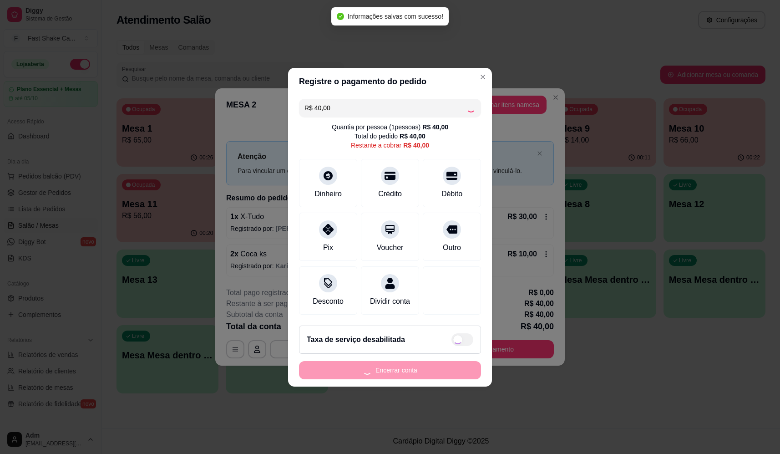
type input "R$ 0,00"
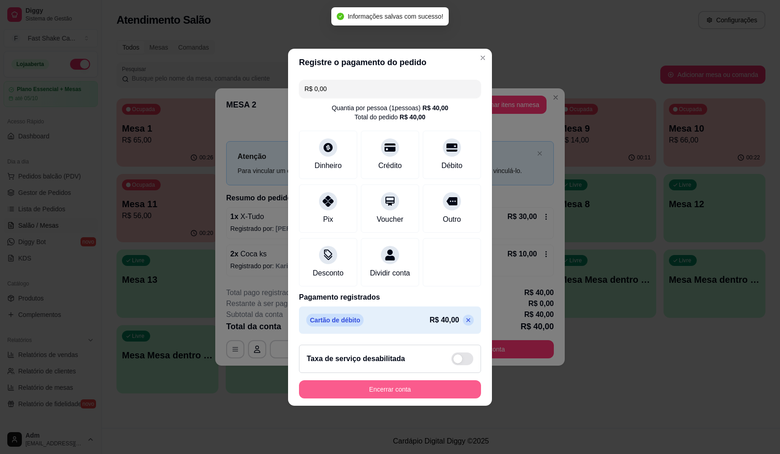
click at [406, 390] on button "Encerrar conta" at bounding box center [390, 389] width 182 height 18
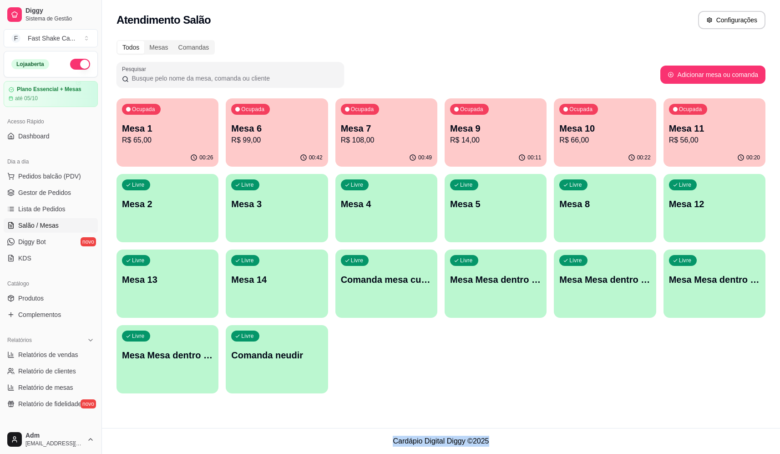
drag, startPoint x: 395, startPoint y: 445, endPoint x: 534, endPoint y: 448, distance: 139.3
click at [533, 450] on footer "Cardápio Digital Diggy © 2025" at bounding box center [441, 441] width 678 height 26
click at [533, 446] on footer "Cardápio Digital Diggy © 2025" at bounding box center [441, 441] width 678 height 26
click at [519, 443] on footer "Cardápio Digital Diggy © 2025" at bounding box center [441, 441] width 678 height 26
click at [570, 147] on div "Ocupada Mesa 10 R$ 66,00" at bounding box center [605, 123] width 102 height 51
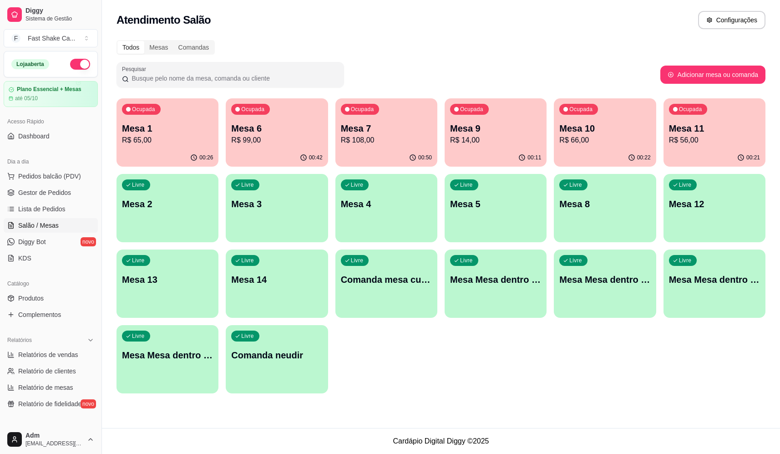
click at [514, 210] on p "Mesa 5" at bounding box center [495, 204] width 91 height 13
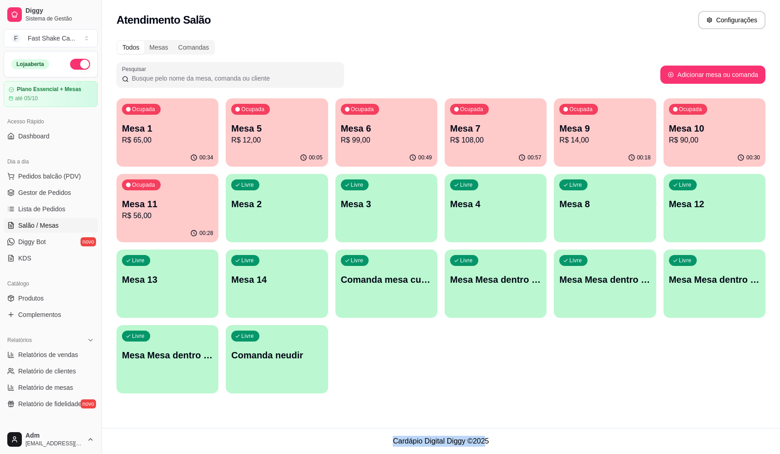
drag, startPoint x: 394, startPoint y: 440, endPoint x: 489, endPoint y: 440, distance: 95.1
click at [486, 440] on footer "Cardápio Digital Diggy © 2025" at bounding box center [441, 441] width 678 height 26
click at [493, 440] on footer "Cardápio Digital Diggy © 2025" at bounding box center [441, 441] width 678 height 26
drag, startPoint x: 495, startPoint y: 440, endPoint x: 385, endPoint y: 439, distance: 110.6
click at [385, 439] on footer "Cardápio Digital Diggy © 2025" at bounding box center [441, 441] width 678 height 26
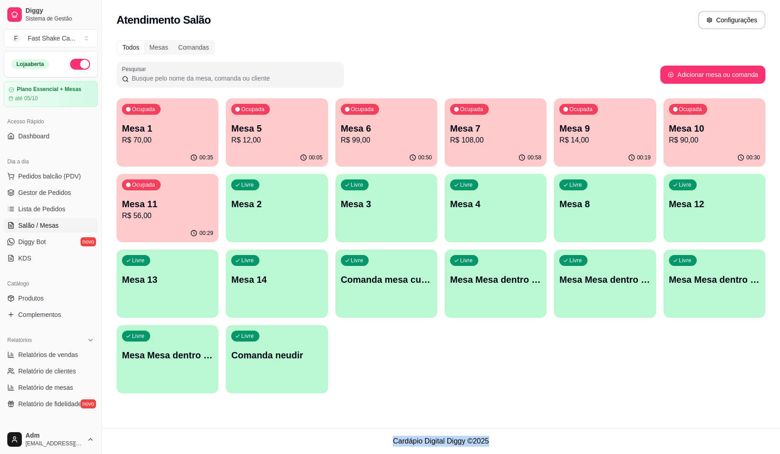
click at [420, 440] on footer "Cardápio Digital Diggy © 2025" at bounding box center [441, 441] width 678 height 26
click at [183, 220] on p "R$ 56,00" at bounding box center [167, 215] width 91 height 11
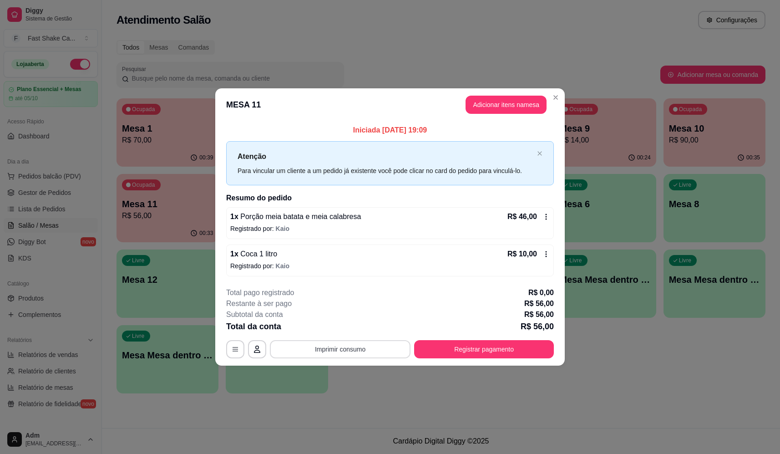
click at [358, 348] on button "Imprimir consumo" at bounding box center [340, 349] width 141 height 18
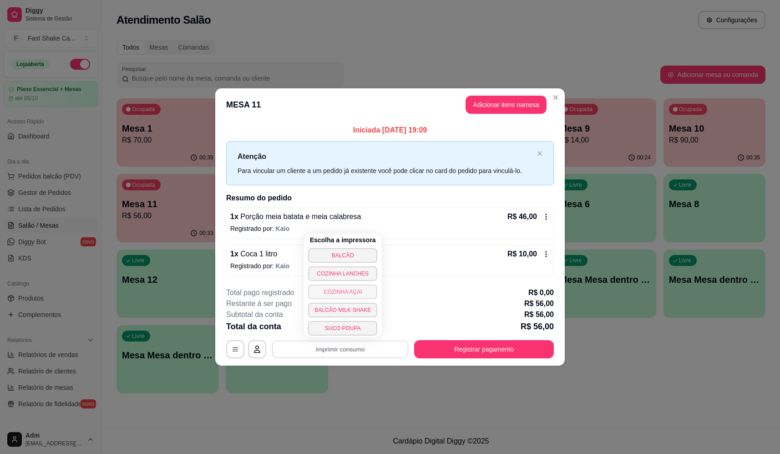
click at [333, 274] on button "COZINHA LANCHES" at bounding box center [342, 273] width 69 height 15
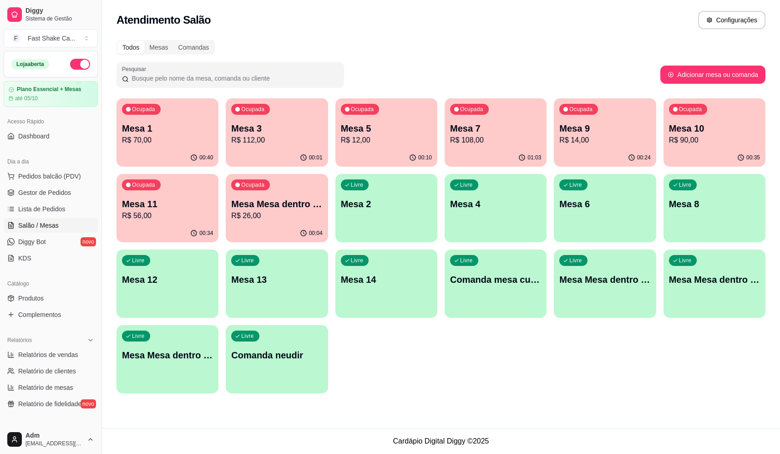
click at [710, 123] on p "Mesa 10" at bounding box center [714, 128] width 91 height 13
drag, startPoint x: 325, startPoint y: 288, endPoint x: 442, endPoint y: 361, distance: 138.4
click at [431, 362] on div "Ocupada Mesa 1 R$ 70,00 00:42 Ocupada Mesa 3 R$ 112,00 00:04 Ocupada Mesa 5 R$ …" at bounding box center [441, 245] width 649 height 295
click at [287, 201] on p "Mesa Mesa dentro azul" at bounding box center [276, 204] width 91 height 13
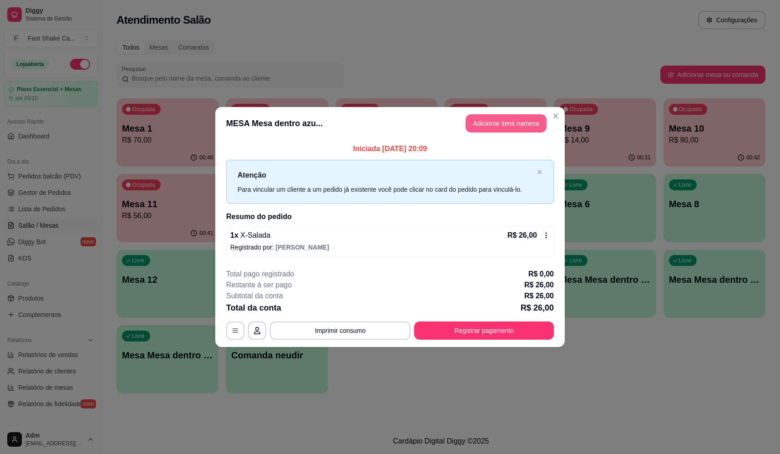
click at [516, 127] on button "Adicionar itens na mesa" at bounding box center [506, 123] width 81 height 18
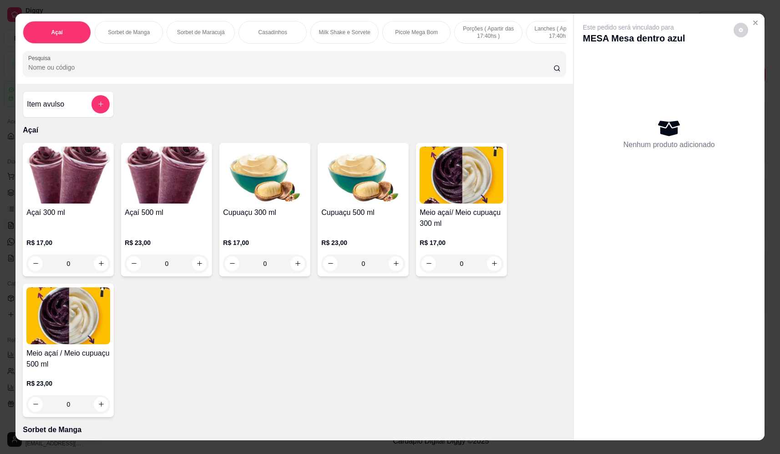
click at [127, 72] on input "Pesquisa" at bounding box center [290, 67] width 525 height 9
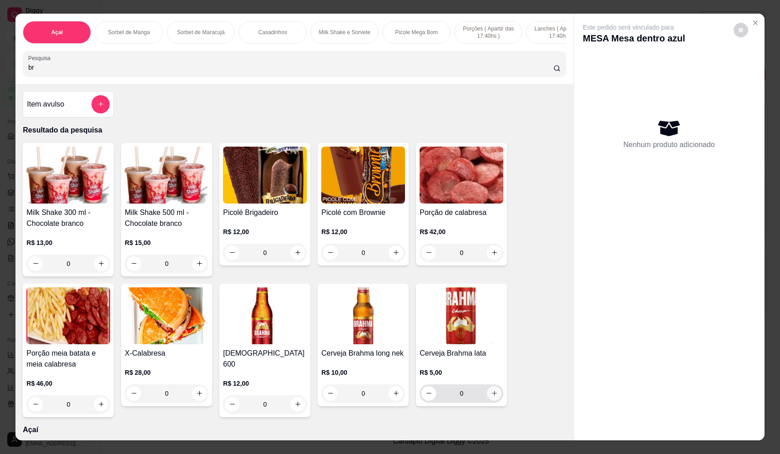
type input "br"
click at [491, 396] on icon "increase-product-quantity" at bounding box center [494, 393] width 7 height 7
type input "1"
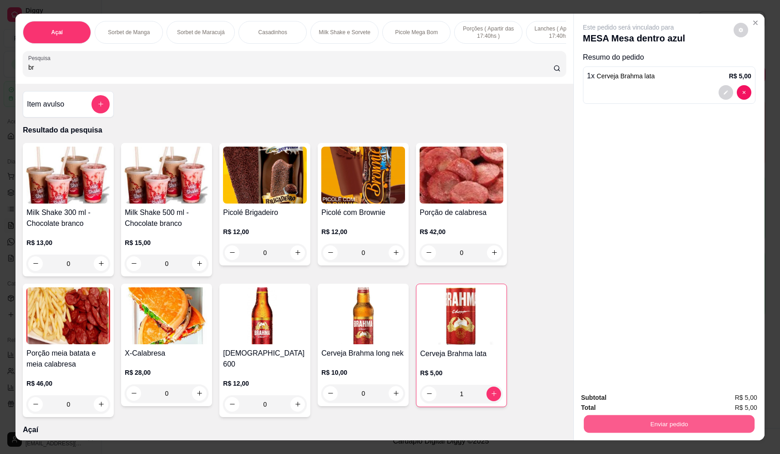
click at [626, 427] on button "Enviar pedido" at bounding box center [669, 424] width 171 height 18
click at [615, 394] on button "Não registrar e enviar pedido" at bounding box center [639, 401] width 95 height 17
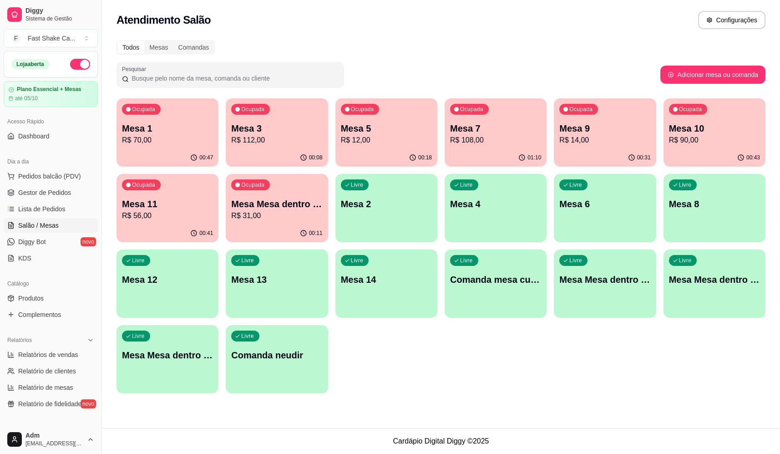
click at [714, 121] on div "Ocupada Mesa 10 R$ 90,00" at bounding box center [715, 123] width 102 height 51
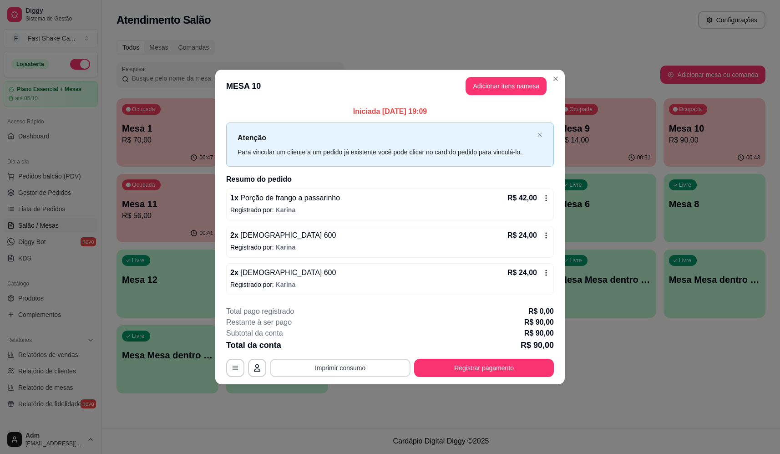
click at [346, 375] on button "Imprimir consumo" at bounding box center [340, 368] width 141 height 18
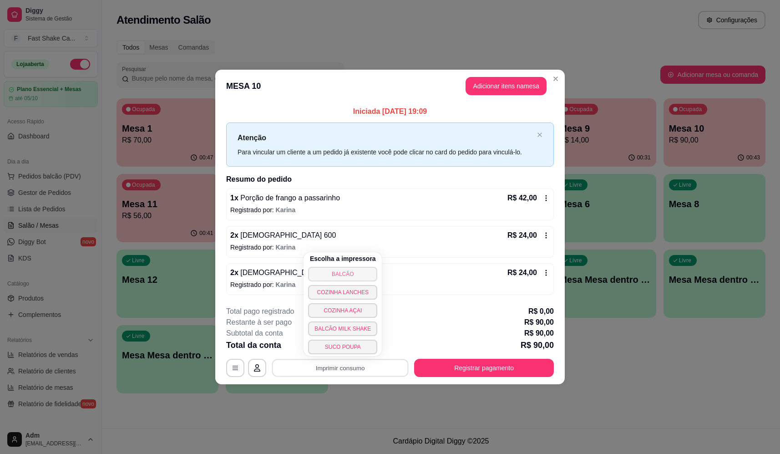
click at [338, 270] on button "BALCÃO" at bounding box center [342, 274] width 69 height 15
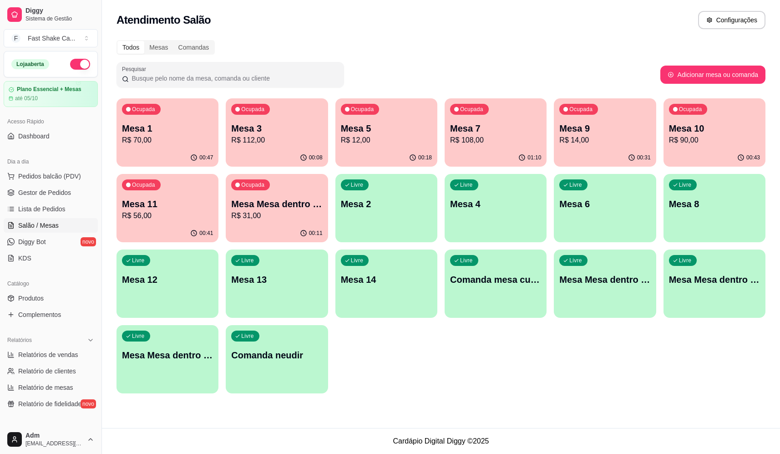
click at [160, 148] on div "Ocupada Mesa 1 R$ 70,00" at bounding box center [168, 123] width 102 height 51
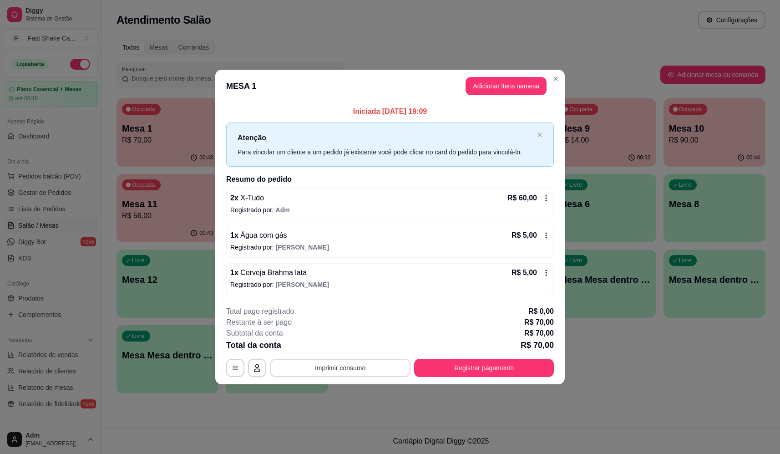
click at [352, 361] on button "Imprimir consumo" at bounding box center [340, 368] width 141 height 18
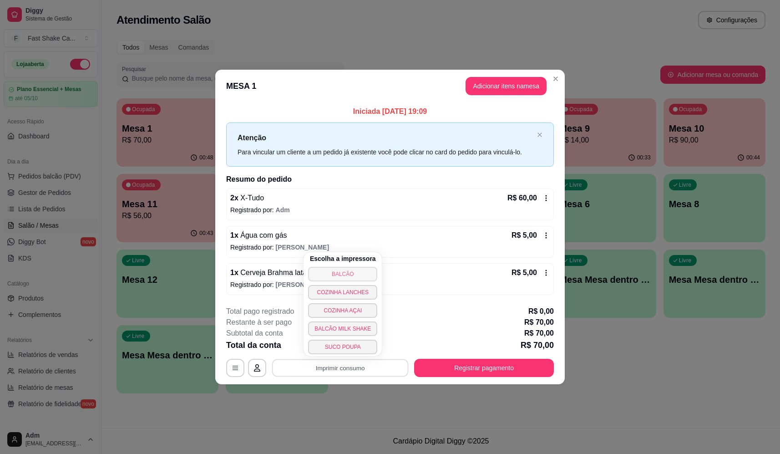
click at [358, 277] on button "BALCÃO" at bounding box center [342, 274] width 69 height 15
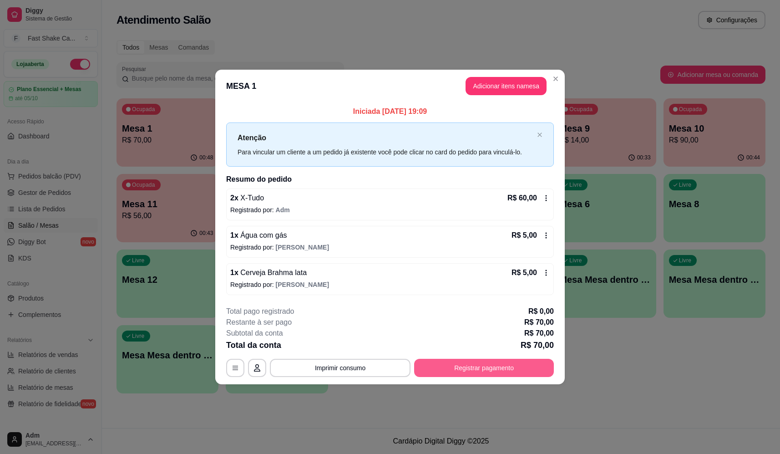
click at [496, 368] on button "Registrar pagamento" at bounding box center [484, 368] width 140 height 18
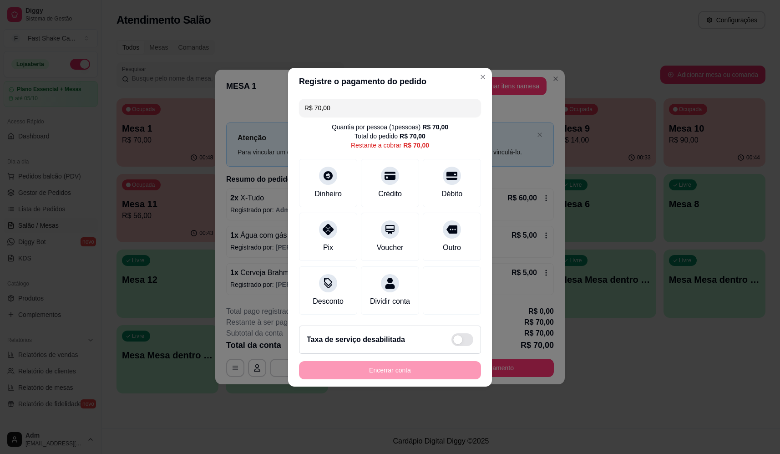
click at [443, 150] on div "R$ 70,00 Quantia por pessoa ( 1 pessoas) R$ 70,00 Total do pedido R$ 70,00 Rest…" at bounding box center [390, 206] width 204 height 223
click at [442, 167] on div at bounding box center [452, 173] width 20 height 20
type input "R$ 0,00"
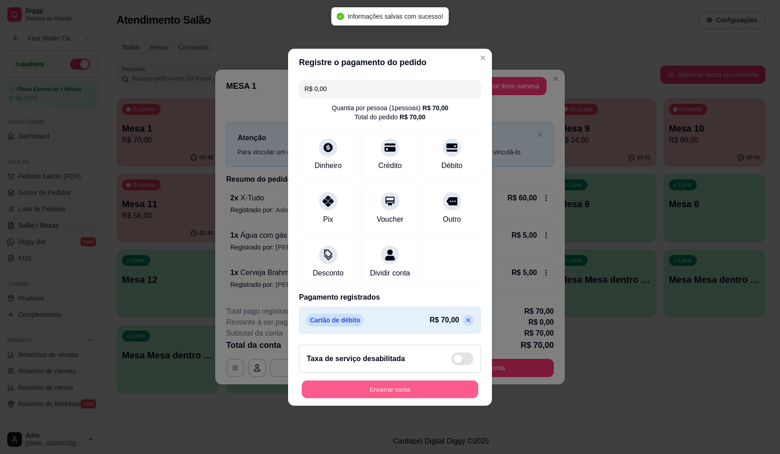
click at [403, 391] on button "Encerrar conta" at bounding box center [390, 389] width 177 height 18
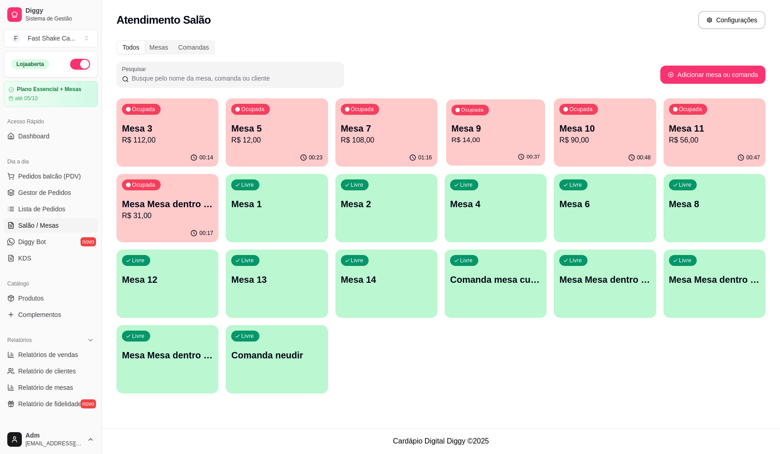
click at [478, 146] on div "Ocupada Mesa 9 R$ 14,00" at bounding box center [495, 123] width 99 height 49
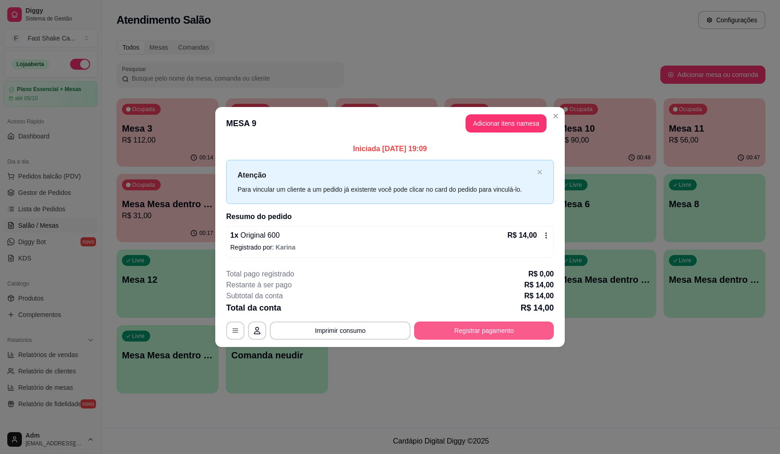
click at [481, 332] on button "Registrar pagamento" at bounding box center [484, 330] width 140 height 18
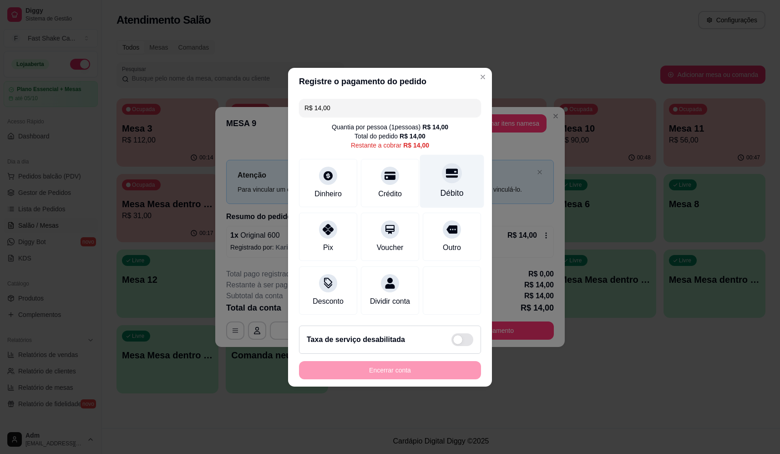
click at [452, 187] on div "Débito" at bounding box center [452, 193] width 23 height 12
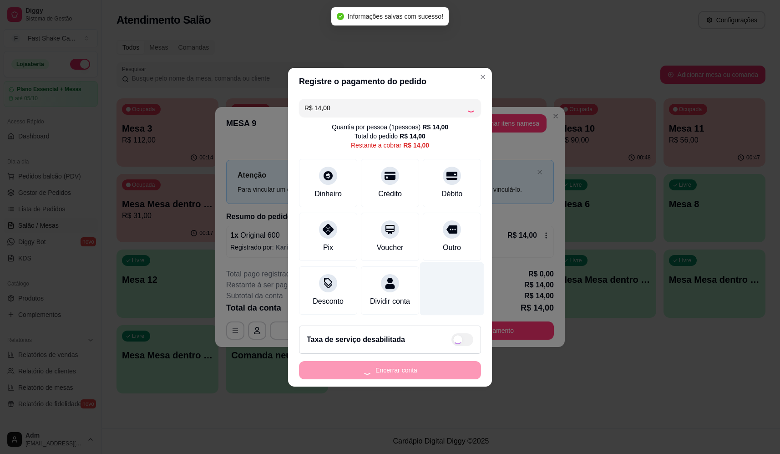
type input "R$ 0,00"
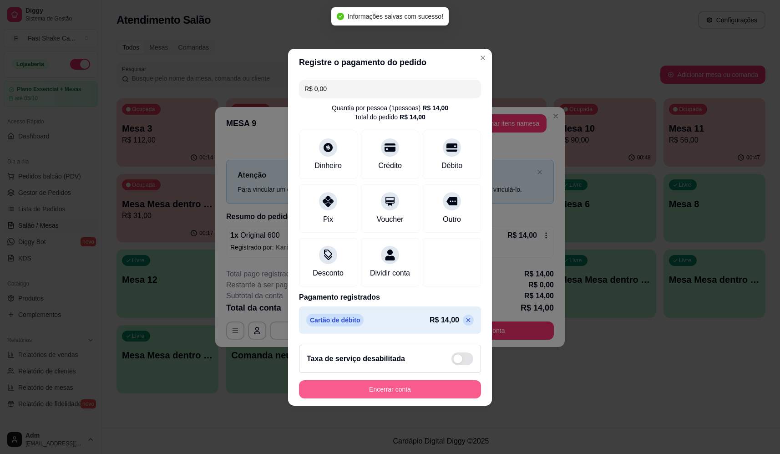
click at [406, 388] on button "Encerrar conta" at bounding box center [390, 389] width 182 height 18
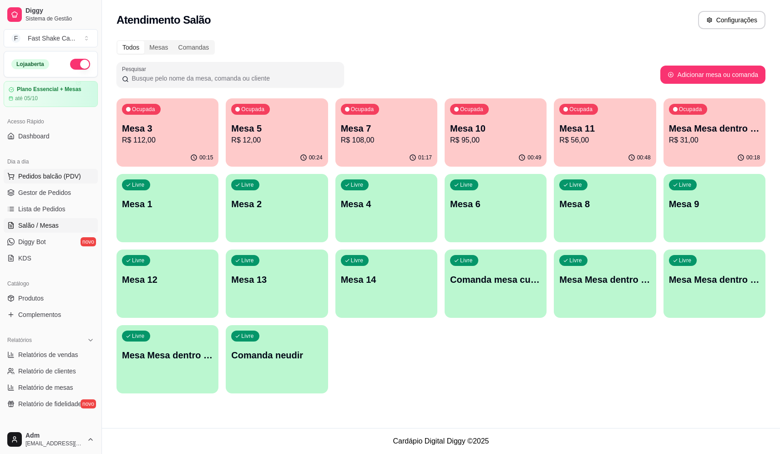
click at [48, 177] on span "Pedidos balcão (PDV)" at bounding box center [49, 176] width 63 height 9
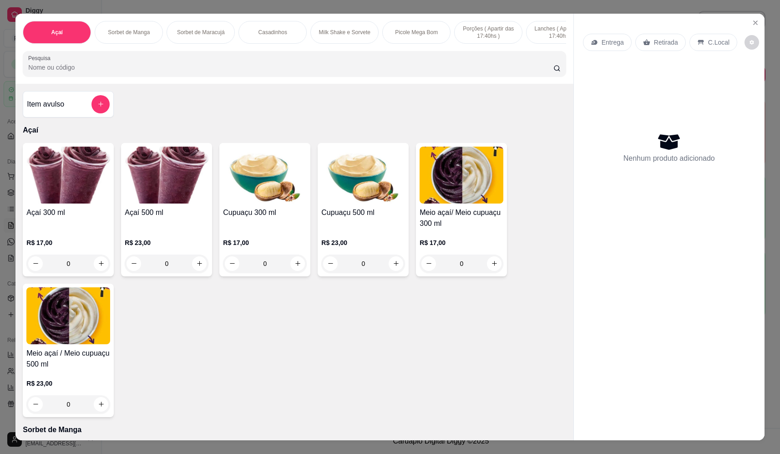
click at [199, 270] on div "0" at bounding box center [167, 263] width 84 height 18
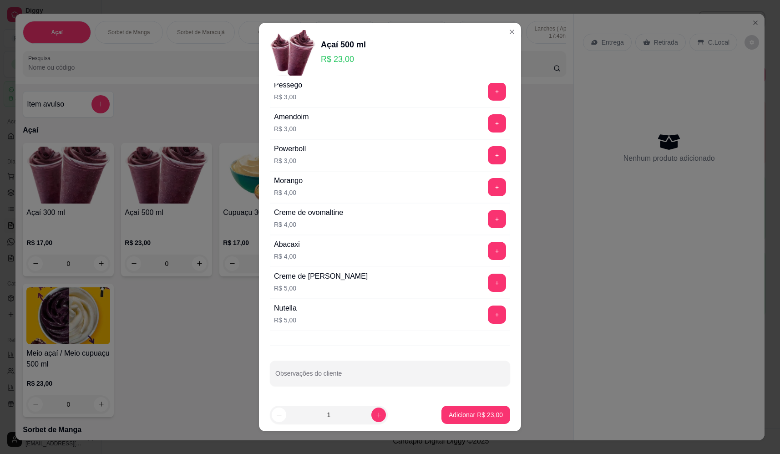
scroll to position [392, 0]
click at [488, 285] on button "+" at bounding box center [497, 282] width 18 height 18
click at [488, 312] on button "+" at bounding box center [497, 314] width 18 height 18
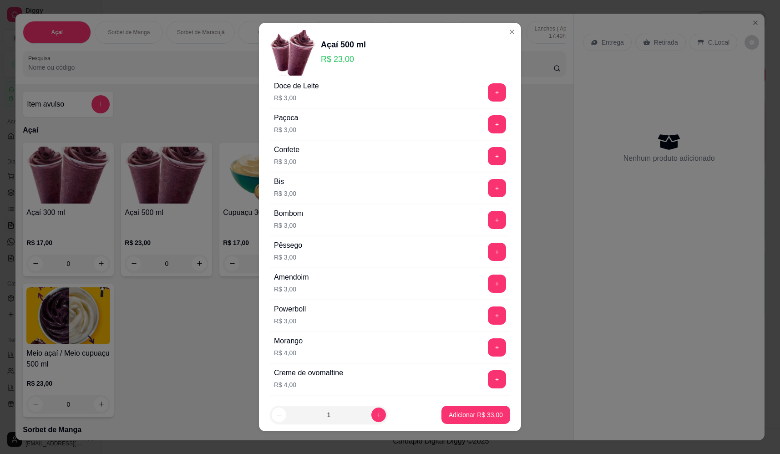
scroll to position [210, 0]
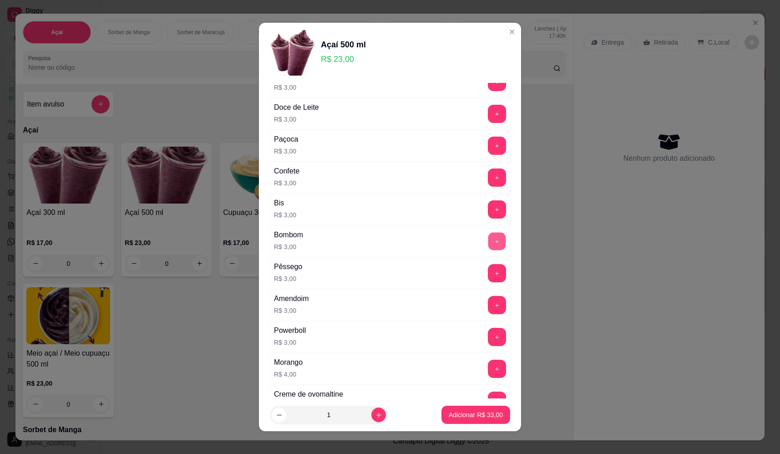
click at [488, 244] on button "+" at bounding box center [497, 241] width 18 height 18
click at [480, 413] on p "Adicionar R$ 36,00" at bounding box center [476, 414] width 54 height 9
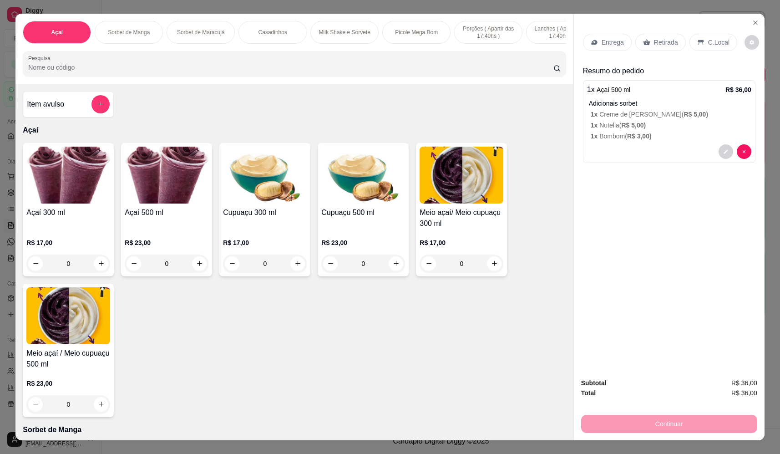
click at [598, 44] on div "Entrega" at bounding box center [607, 42] width 49 height 17
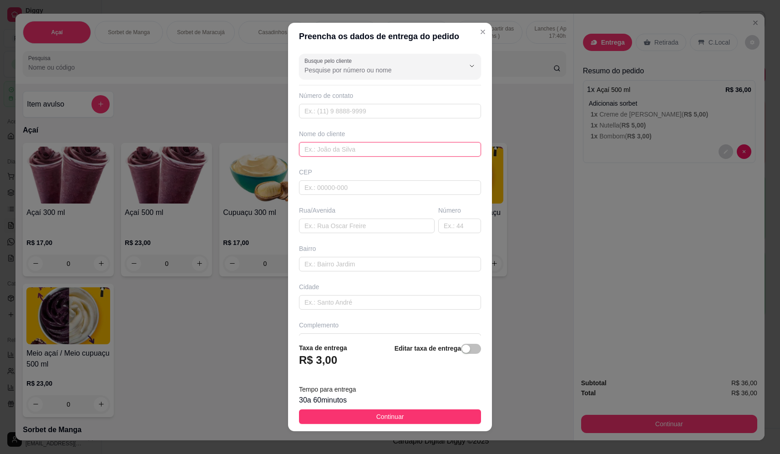
click at [346, 149] on input "text" at bounding box center [390, 149] width 182 height 15
drag, startPoint x: 307, startPoint y: 148, endPoint x: 312, endPoint y: 149, distance: 5.0
click at [308, 148] on input "criatiana" at bounding box center [390, 149] width 182 height 15
type input "cristiana"
click at [350, 234] on div "Busque pelo cliente Número de contato Nome do cliente cristiana CEP Rua/Avenida…" at bounding box center [390, 192] width 204 height 285
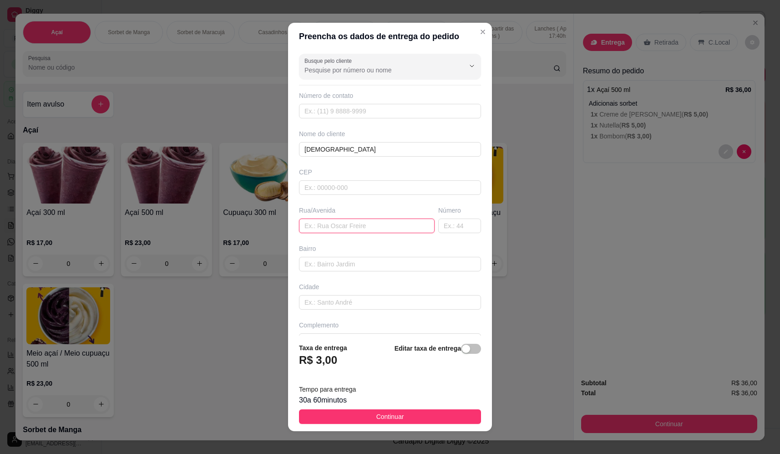
click at [349, 229] on input "text" at bounding box center [367, 225] width 136 height 15
click at [328, 229] on input "text" at bounding box center [367, 225] width 136 height 15
paste input "Rua Peru bairro Sol nascente 2882"
type input "Rua Peru bairro Sol nascente 2882"
click at [397, 264] on input "text" at bounding box center [390, 264] width 182 height 15
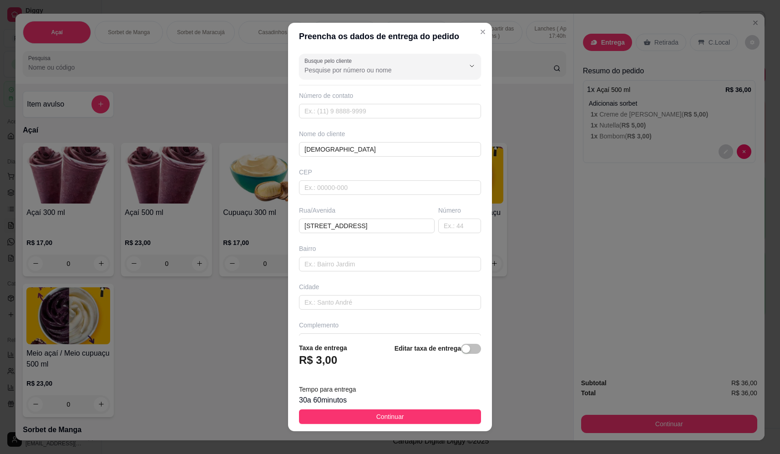
click at [415, 419] on button "Continuar" at bounding box center [390, 416] width 182 height 15
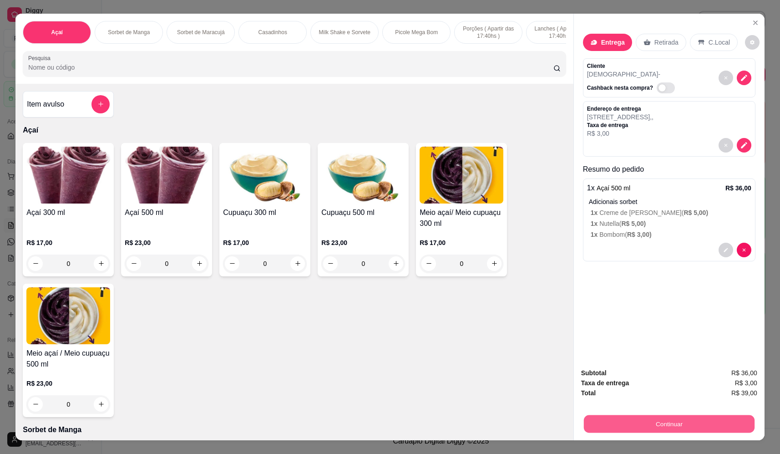
click at [669, 424] on button "Continuar" at bounding box center [669, 424] width 171 height 18
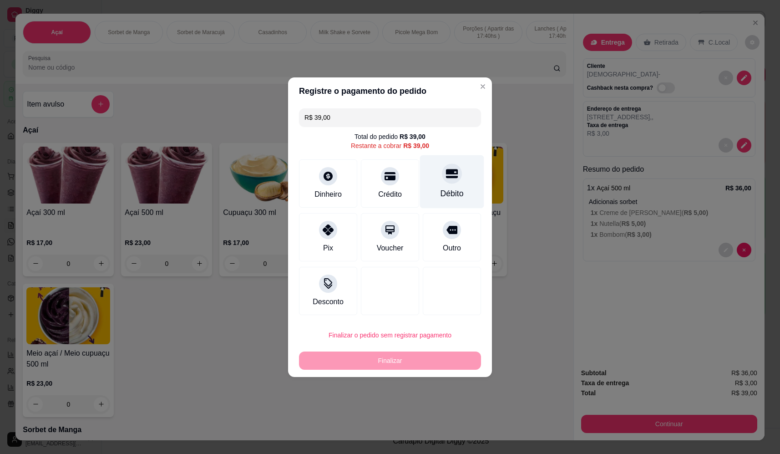
drag, startPoint x: 445, startPoint y: 178, endPoint x: 442, endPoint y: 183, distance: 5.5
click at [446, 178] on icon at bounding box center [452, 174] width 12 height 12
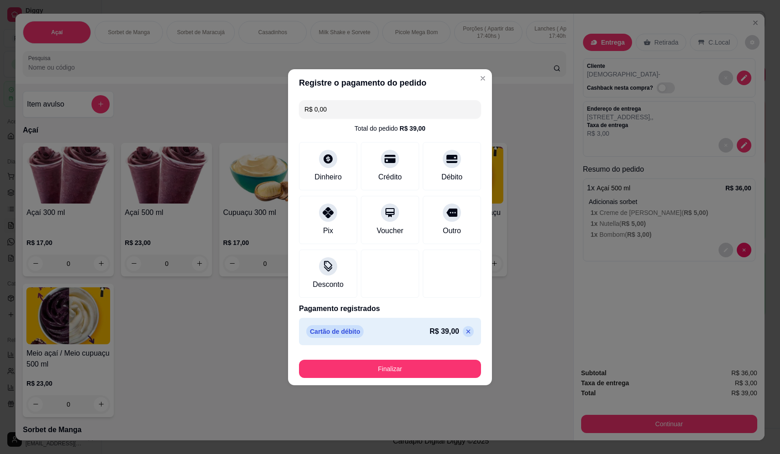
click at [410, 372] on button "Finalizar" at bounding box center [390, 369] width 182 height 18
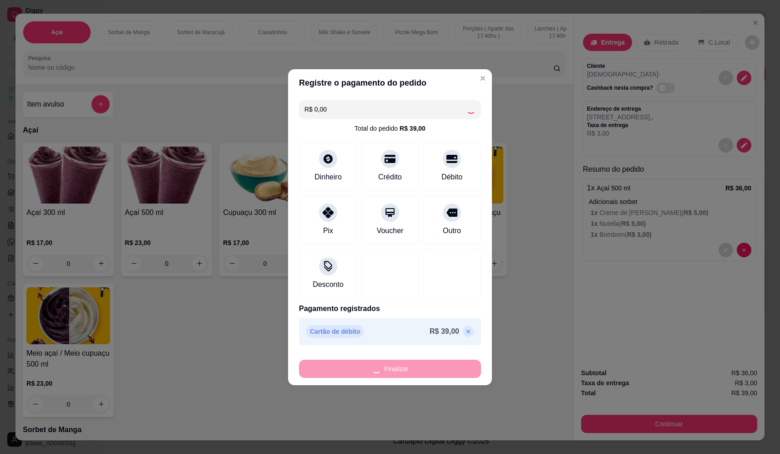
type input "-R$ 39,00"
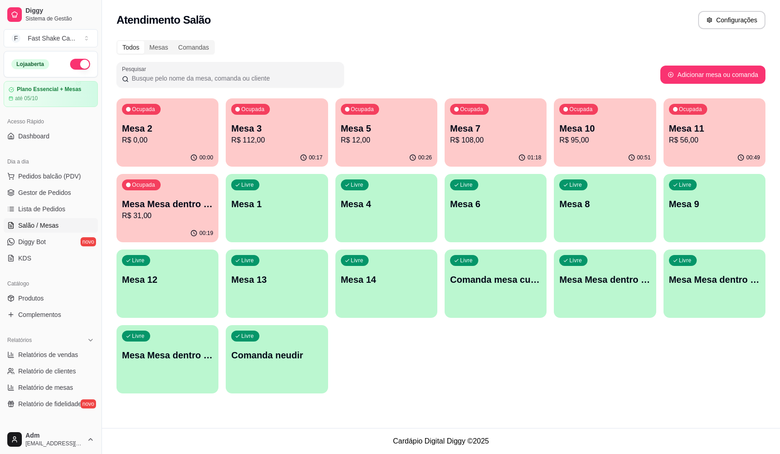
click at [410, 372] on div "Ocupada Mesa 2 R$ 0,00 00:00 Ocupada Mesa 3 R$ 112,00 00:17 Ocupada Mesa 5 R$ 1…" at bounding box center [441, 245] width 649 height 295
click at [47, 208] on span "Lista de Pedidos" at bounding box center [41, 208] width 47 height 9
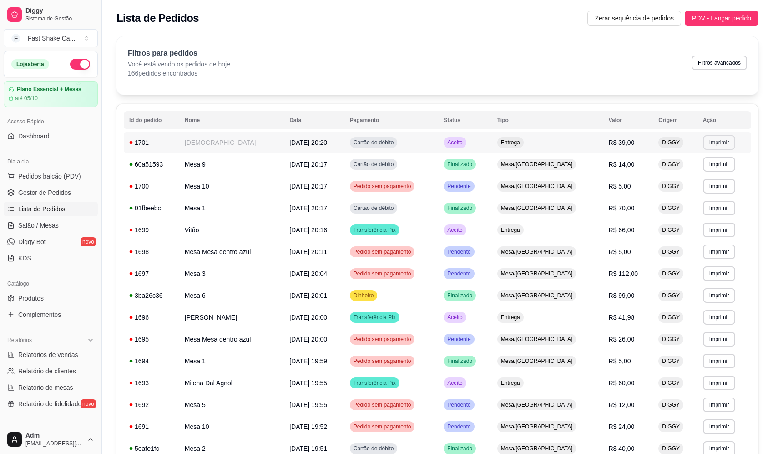
click at [703, 142] on button "Imprimir" at bounding box center [719, 142] width 32 height 15
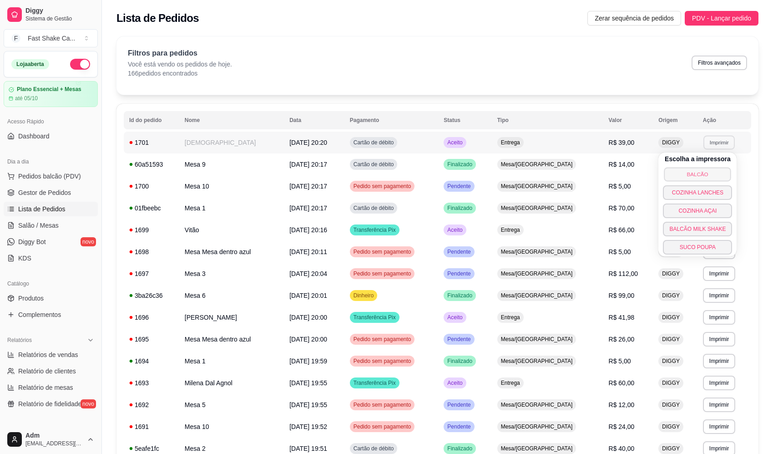
click at [689, 174] on button "BALCÃO" at bounding box center [698, 174] width 67 height 14
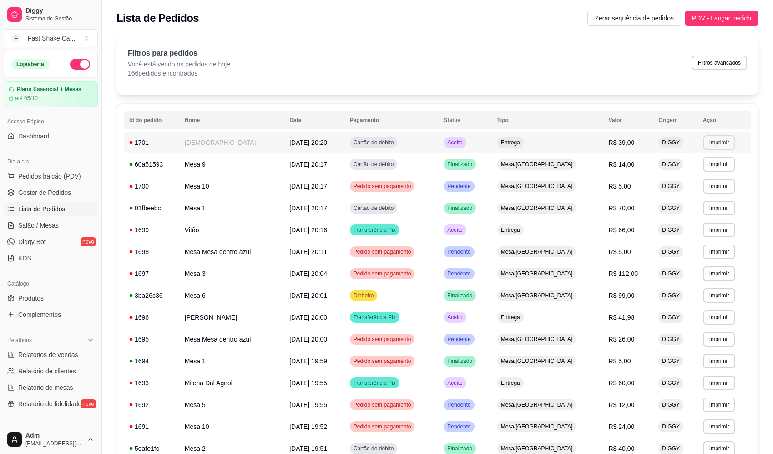
click at [712, 145] on button "Imprimir" at bounding box center [719, 142] width 32 height 15
click at [708, 191] on button "COZINHA LANCHES" at bounding box center [699, 191] width 66 height 14
click at [718, 142] on button "Imprimir" at bounding box center [719, 142] width 32 height 15
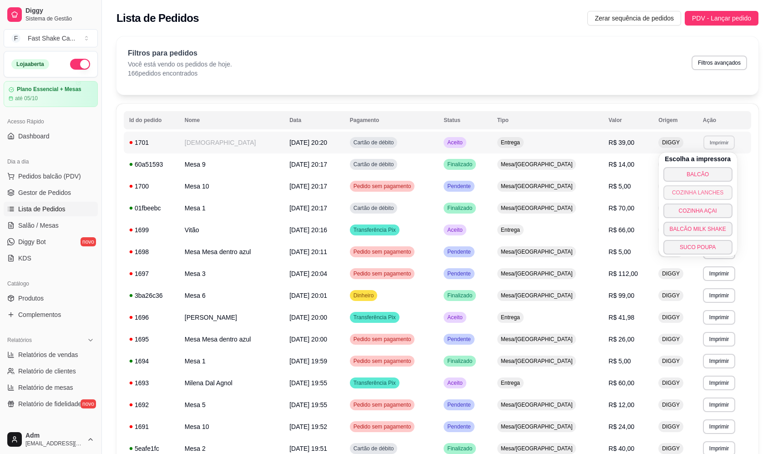
click at [708, 193] on button "COZINHA LANCHES" at bounding box center [698, 192] width 69 height 15
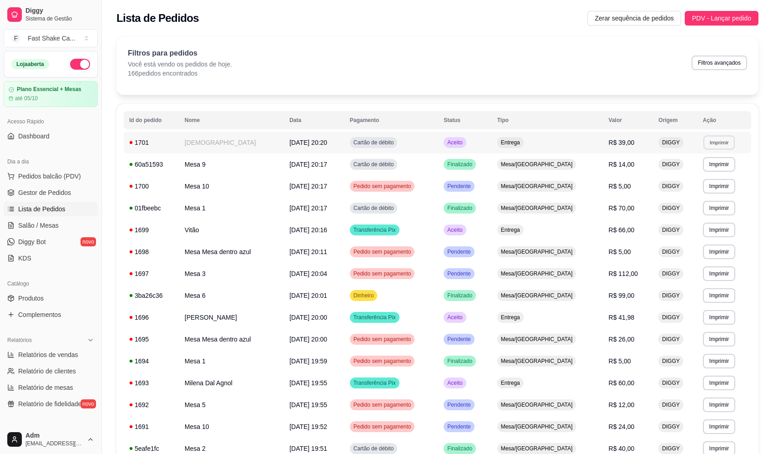
click at [712, 147] on button "Imprimir" at bounding box center [719, 142] width 31 height 14
click at [701, 189] on button "COZINHA LANCHES" at bounding box center [699, 191] width 65 height 14
click at [712, 144] on button "Imprimir" at bounding box center [719, 142] width 32 height 15
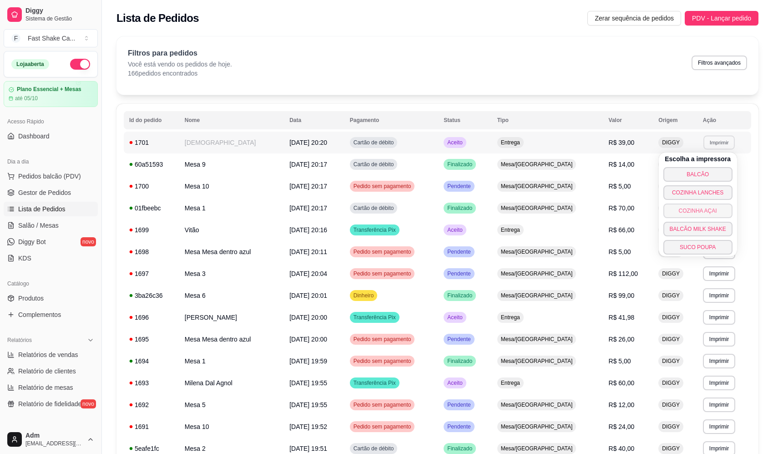
click at [702, 212] on button "COZINHA AÇAI" at bounding box center [698, 210] width 69 height 15
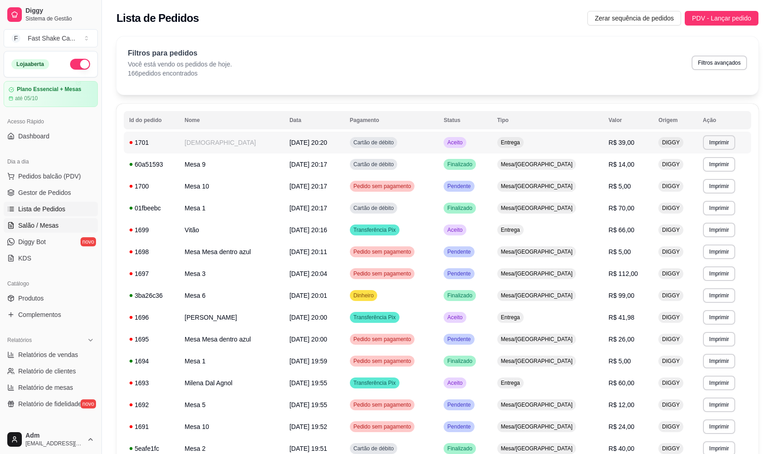
click at [47, 225] on span "Salão / Mesas" at bounding box center [38, 225] width 41 height 9
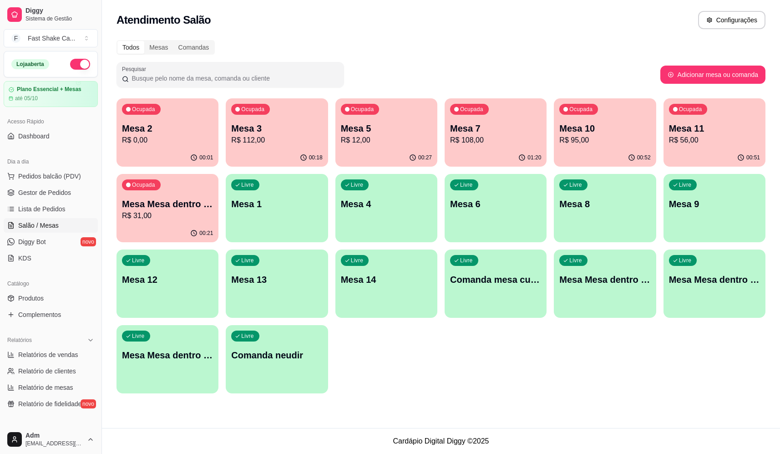
click at [127, 122] on div "Ocupada Mesa 2 R$ 0,00" at bounding box center [168, 123] width 102 height 51
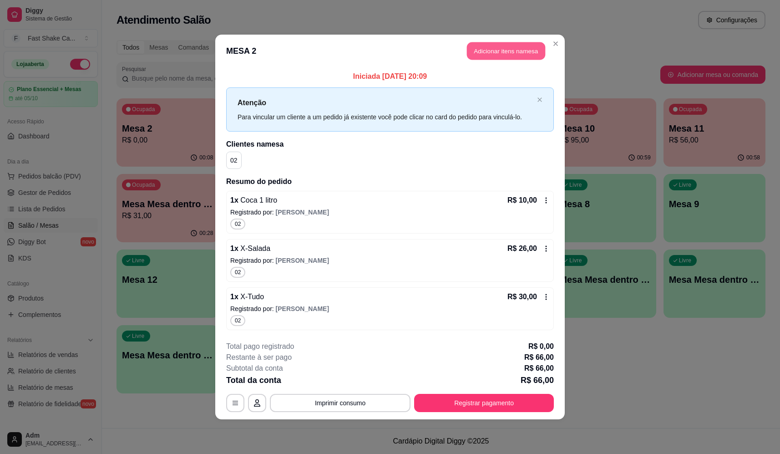
click at [503, 52] on button "Adicionar itens na mesa" at bounding box center [506, 51] width 78 height 18
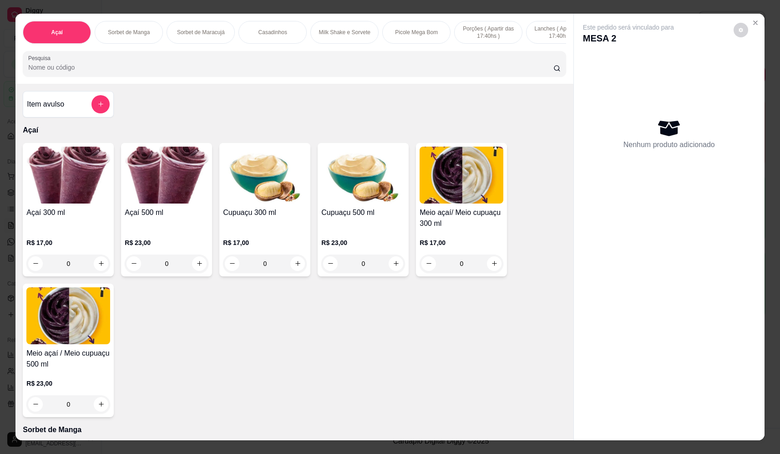
click at [255, 72] on input "Pesquisa" at bounding box center [290, 67] width 525 height 9
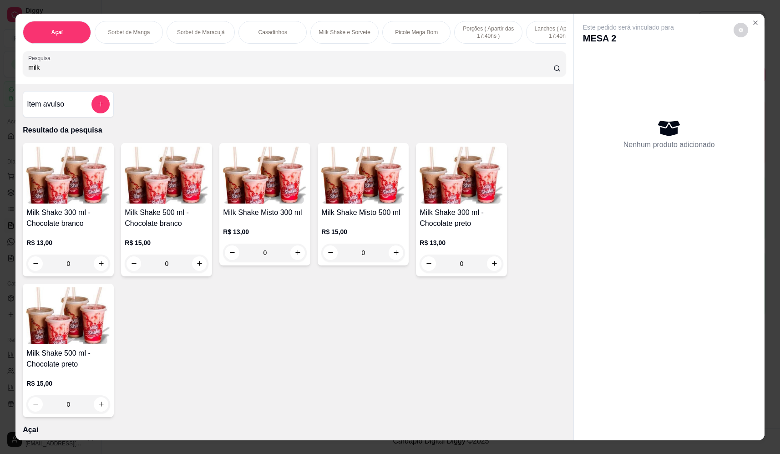
type input "milk"
click at [503, 274] on div "Milk Shake 300 ml - Chocolate preto R$ 13,00 0" at bounding box center [461, 209] width 91 height 133
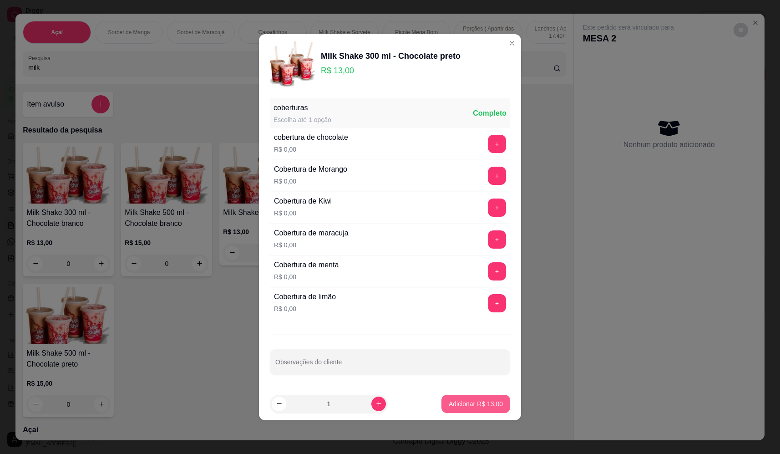
click at [477, 407] on p "Adicionar R$ 13,00" at bounding box center [476, 403] width 54 height 9
type input "1"
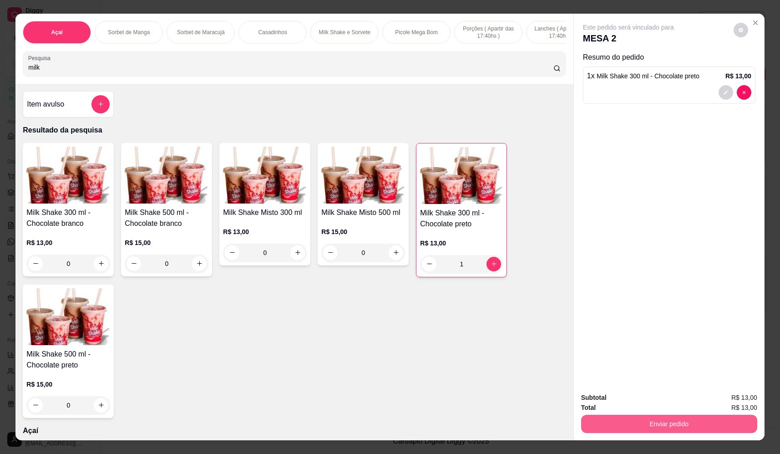
click at [663, 427] on button "Enviar pedido" at bounding box center [669, 424] width 176 height 18
click at [640, 391] on div "Deseja registrar o cliente que fez esse pedido? Essa é uma forma de identificar…" at bounding box center [666, 390] width 156 height 39
click at [640, 399] on button "Não registrar e enviar pedido" at bounding box center [639, 401] width 95 height 17
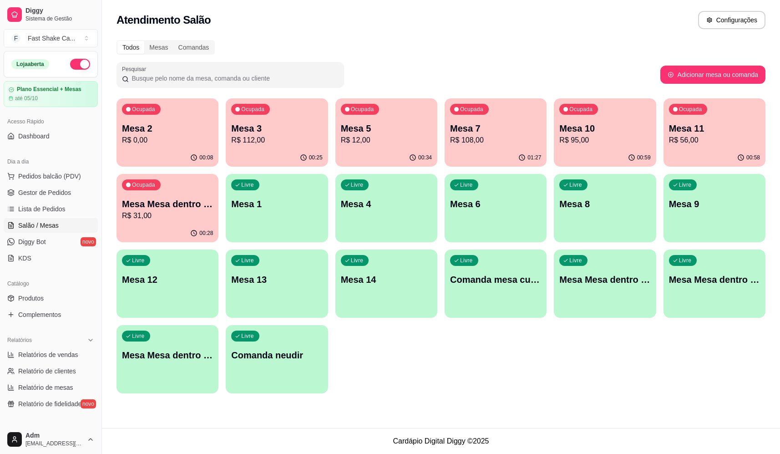
click at [173, 219] on p "R$ 31,00" at bounding box center [167, 215] width 91 height 11
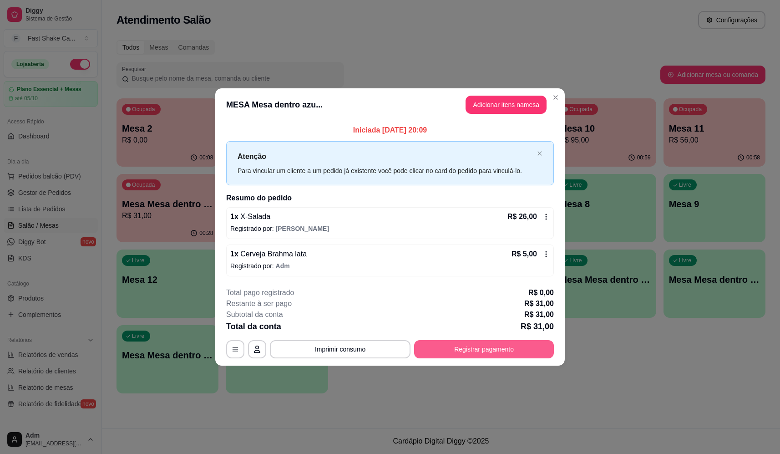
click at [449, 347] on button "Registrar pagamento" at bounding box center [484, 349] width 140 height 18
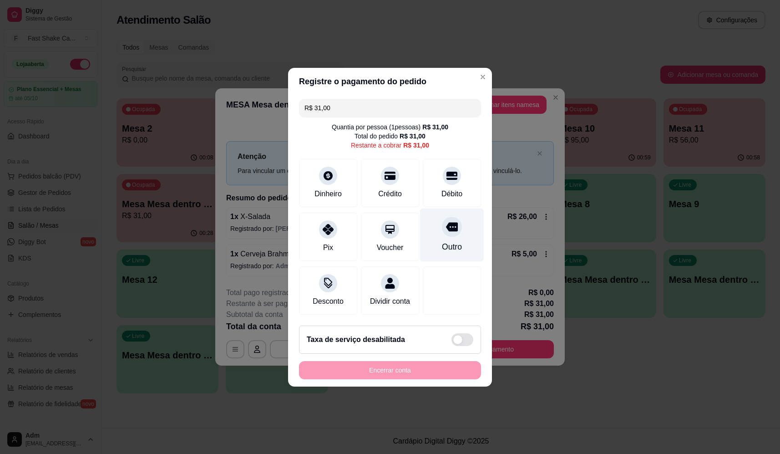
drag, startPoint x: 447, startPoint y: 221, endPoint x: 446, endPoint y: 227, distance: 6.0
click at [447, 222] on icon at bounding box center [452, 226] width 12 height 9
type input "R$ 0,00"
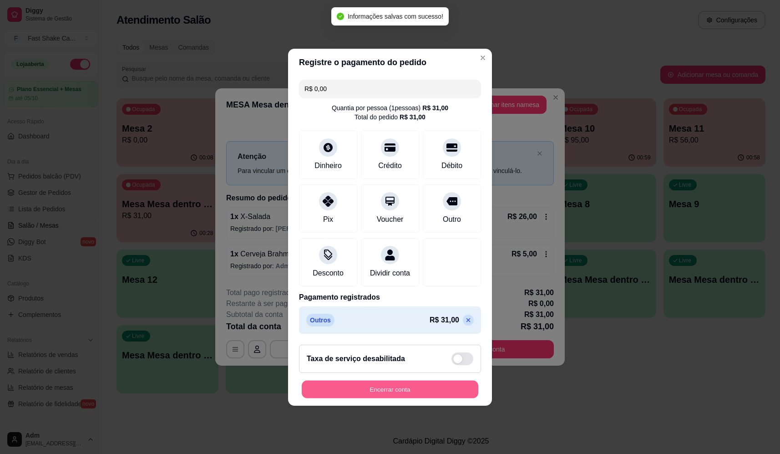
click at [416, 397] on button "Encerrar conta" at bounding box center [390, 389] width 177 height 18
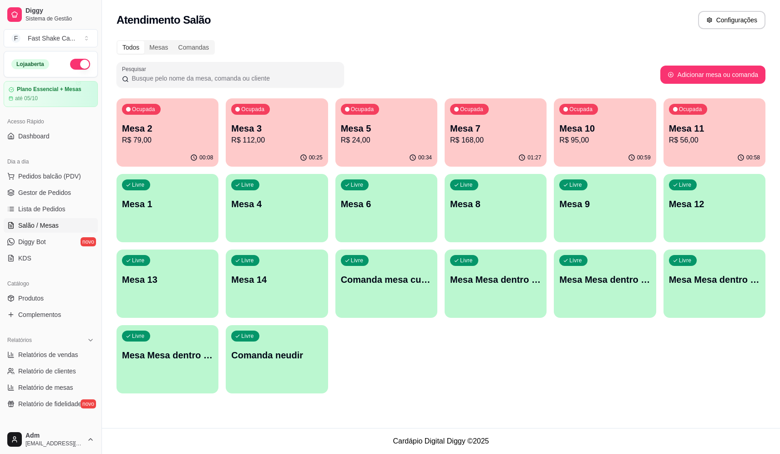
click at [457, 387] on div "Ocupada Mesa 2 R$ 79,00 00:08 Ocupada Mesa 3 R$ 112,00 00:25 Ocupada Mesa 5 R$ …" at bounding box center [441, 245] width 649 height 295
click at [148, 140] on p "R$ 79,00" at bounding box center [167, 140] width 91 height 11
click at [297, 126] on p "Mesa 3" at bounding box center [276, 128] width 91 height 13
click at [367, 134] on div "Mesa 5 R$ 24,00" at bounding box center [386, 134] width 91 height 24
click at [493, 121] on div "Ocupada Mesa 7 R$ 168,00" at bounding box center [496, 123] width 102 height 51
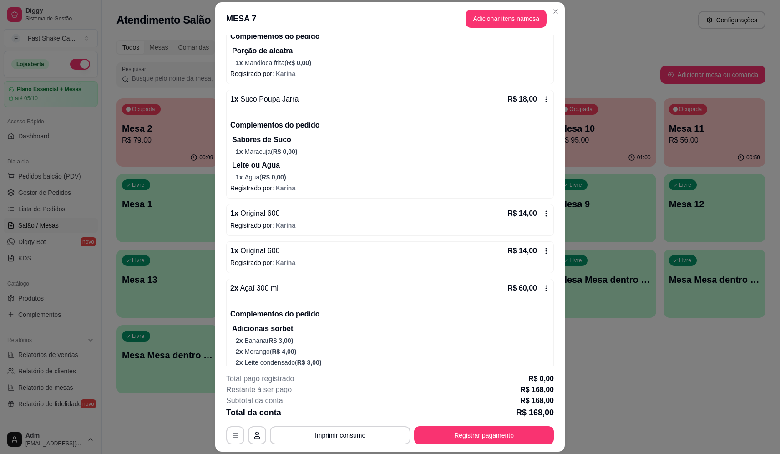
scroll to position [152, 0]
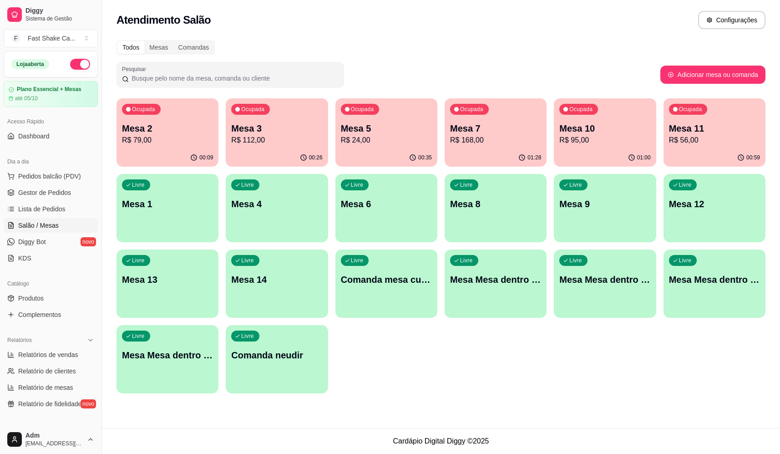
click at [588, 134] on p "Mesa 10" at bounding box center [604, 128] width 91 height 13
click at [741, 132] on p "Mesa 11" at bounding box center [714, 128] width 91 height 13
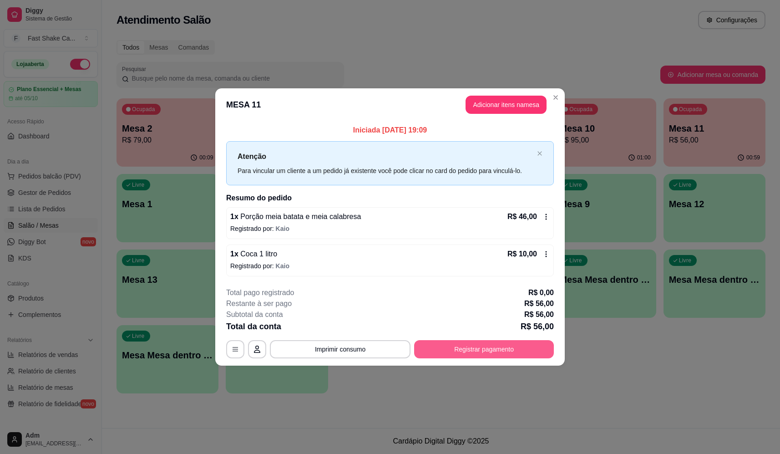
click at [454, 347] on button "Registrar pagamento" at bounding box center [484, 349] width 140 height 18
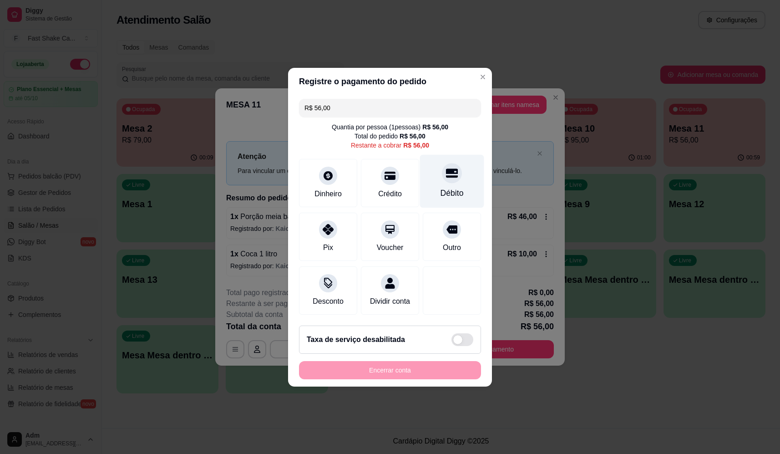
click at [429, 170] on div "Débito" at bounding box center [452, 180] width 64 height 53
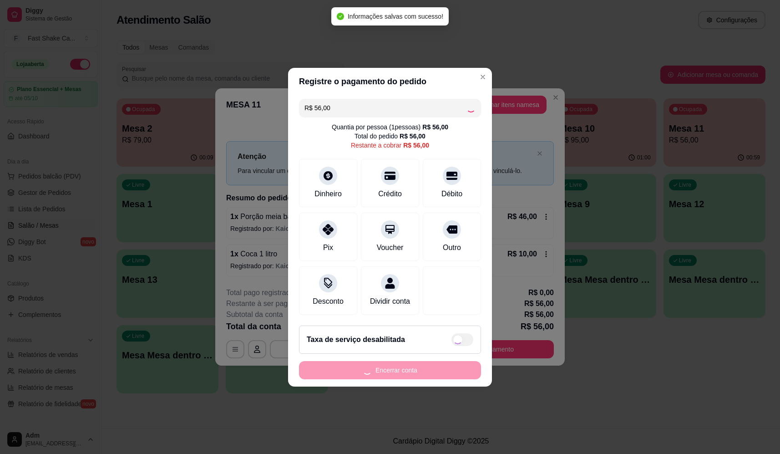
type input "R$ 0,00"
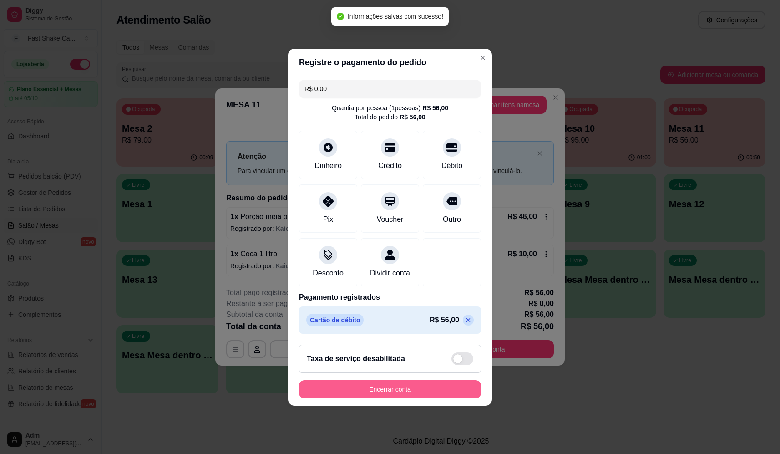
click at [390, 391] on button "Encerrar conta" at bounding box center [390, 389] width 182 height 18
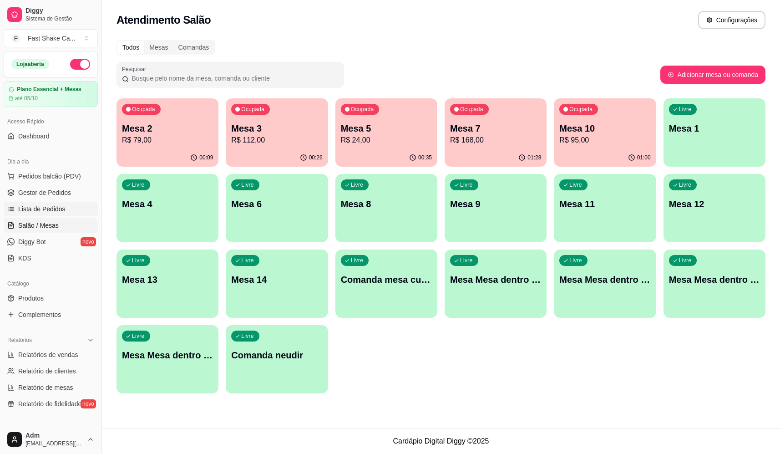
click at [51, 205] on span "Lista de Pedidos" at bounding box center [41, 208] width 47 height 9
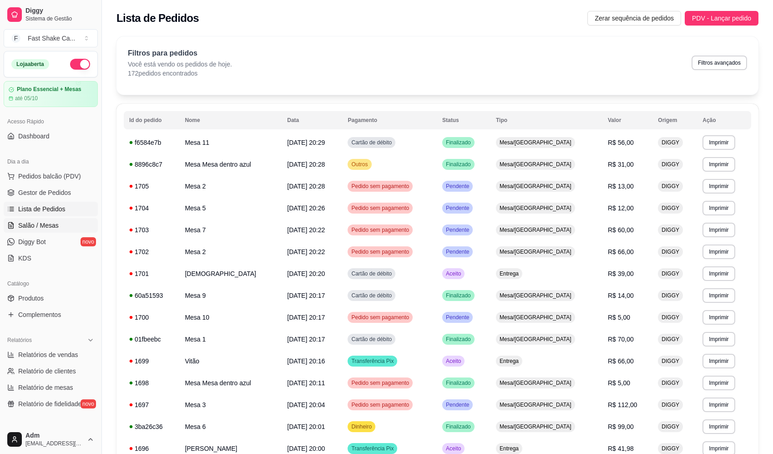
click at [52, 231] on link "Salão / Mesas" at bounding box center [51, 225] width 94 height 15
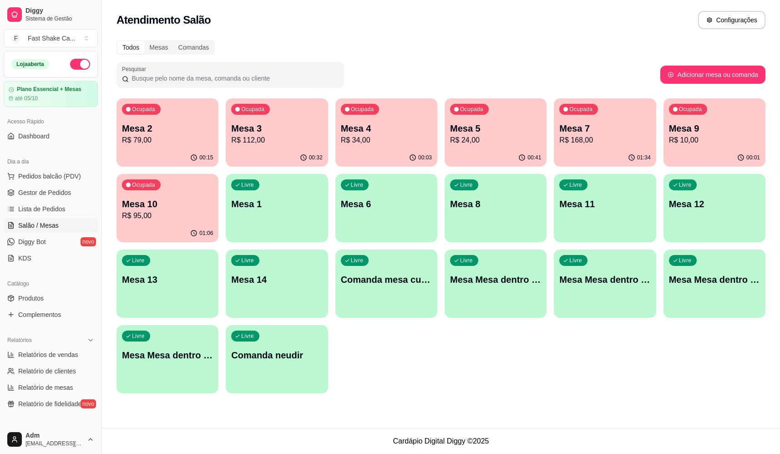
drag, startPoint x: 237, startPoint y: 322, endPoint x: 444, endPoint y: 363, distance: 211.1
click at [444, 363] on div "Ocupada Mesa 2 R$ 79,00 00:15 Ocupada Mesa 3 R$ 112,00 00:32 Ocupada Mesa 4 R$ …" at bounding box center [441, 245] width 649 height 295
click at [456, 387] on div "Ocupada Mesa 2 R$ 79,00 00:15 Ocupada Mesa 3 R$ 112,00 00:32 Ocupada Mesa 4 R$ …" at bounding box center [441, 245] width 649 height 295
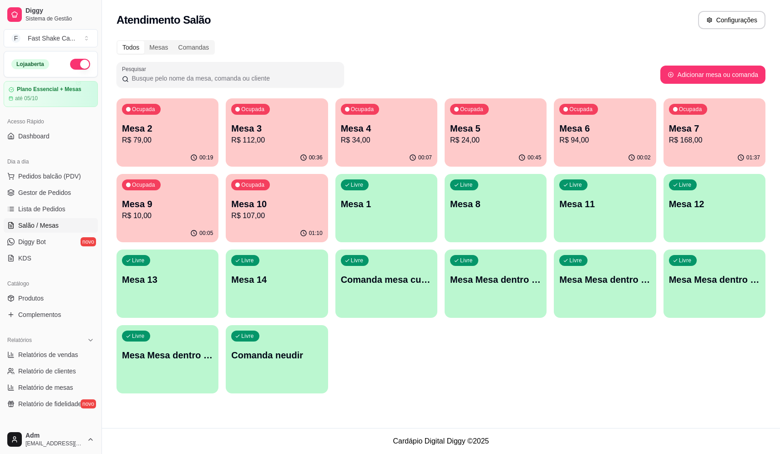
click at [274, 201] on p "Mesa 10" at bounding box center [276, 204] width 91 height 13
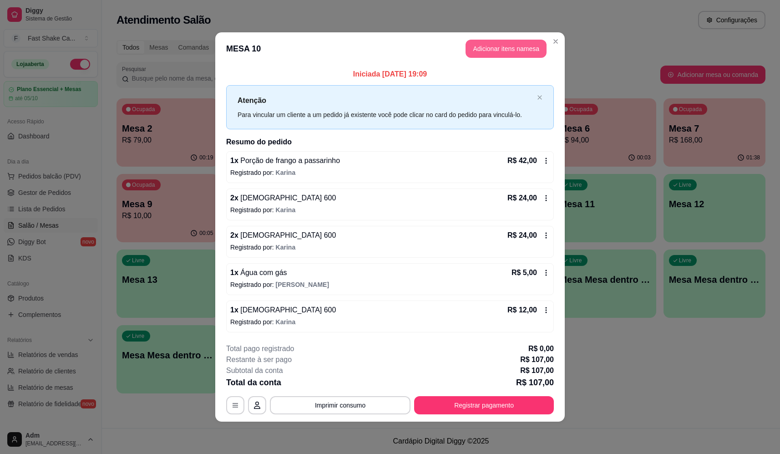
click at [514, 50] on button "Adicionar itens na mesa" at bounding box center [506, 49] width 81 height 18
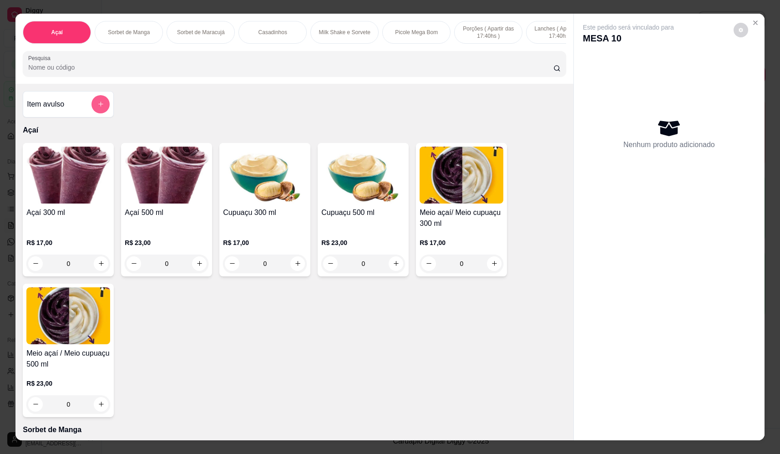
click at [97, 113] on button "add-separate-item" at bounding box center [100, 104] width 18 height 18
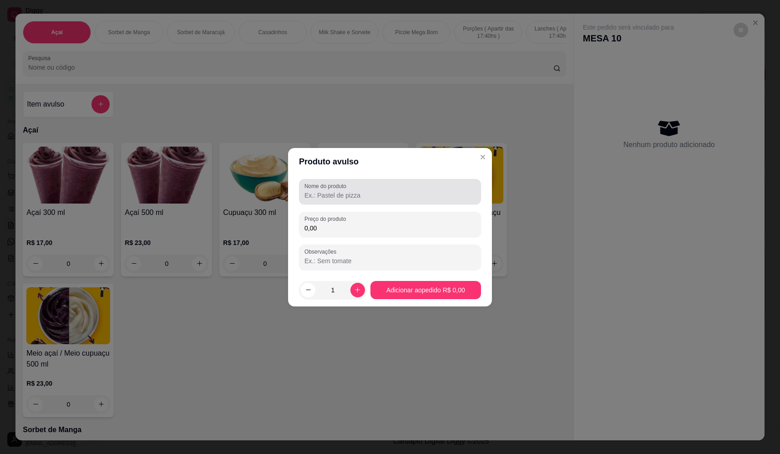
click at [325, 190] on div at bounding box center [390, 192] width 171 height 18
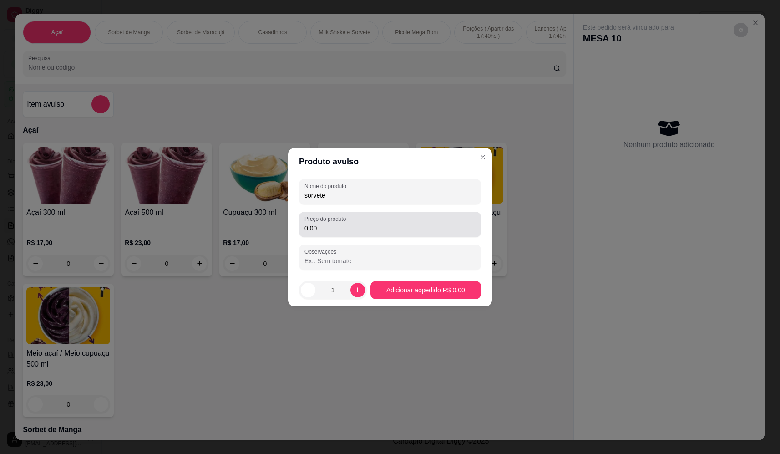
type input "sorvete"
click at [360, 216] on div "0,00" at bounding box center [390, 224] width 171 height 18
click at [397, 223] on div "0,00" at bounding box center [390, 224] width 171 height 18
type input "13,26"
click at [430, 303] on footer "1 Adicionar ao pedido R$ 13,26" at bounding box center [390, 290] width 204 height 33
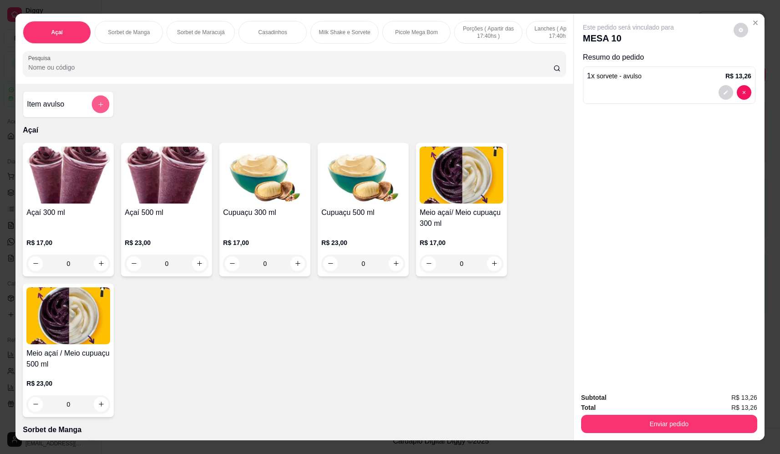
click at [97, 108] on icon "add-separate-item" at bounding box center [100, 104] width 7 height 7
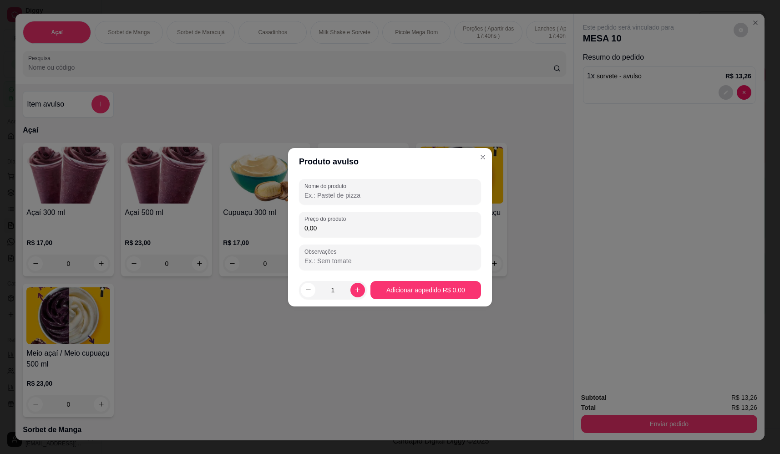
click at [394, 191] on input "Nome do produto" at bounding box center [390, 195] width 171 height 9
type input "sorvete"
click at [391, 215] on div "Preço do produto 0,00" at bounding box center [390, 224] width 182 height 25
type input "24,48"
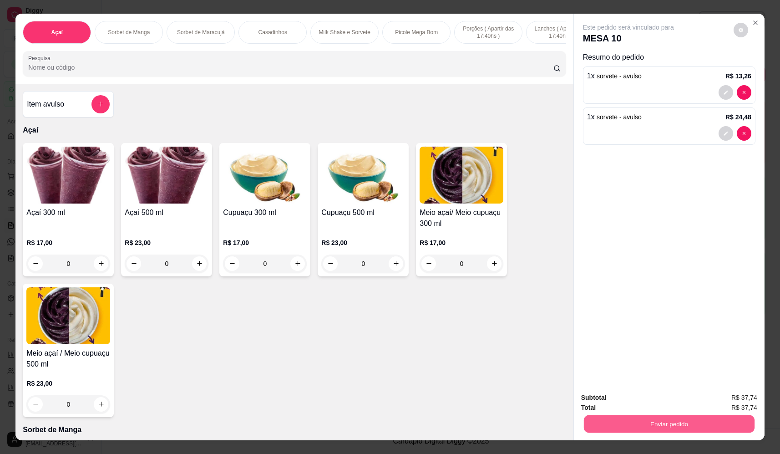
click at [682, 430] on button "Enviar pedido" at bounding box center [669, 424] width 171 height 18
click at [675, 403] on button "Não registrar e enviar pedido" at bounding box center [639, 401] width 95 height 17
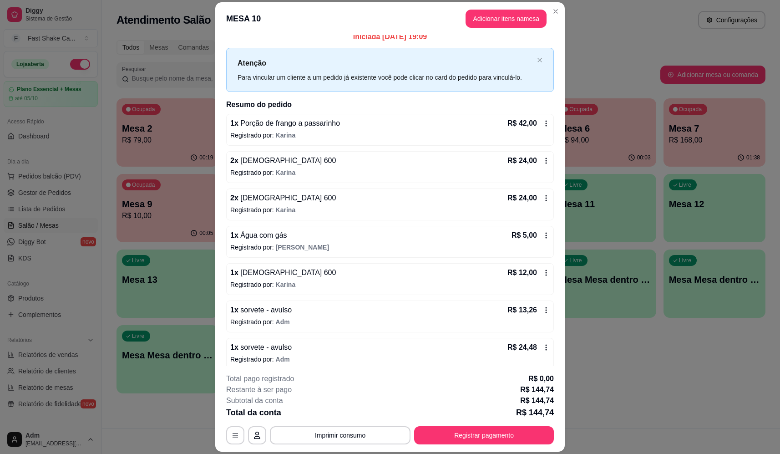
scroll to position [15, 0]
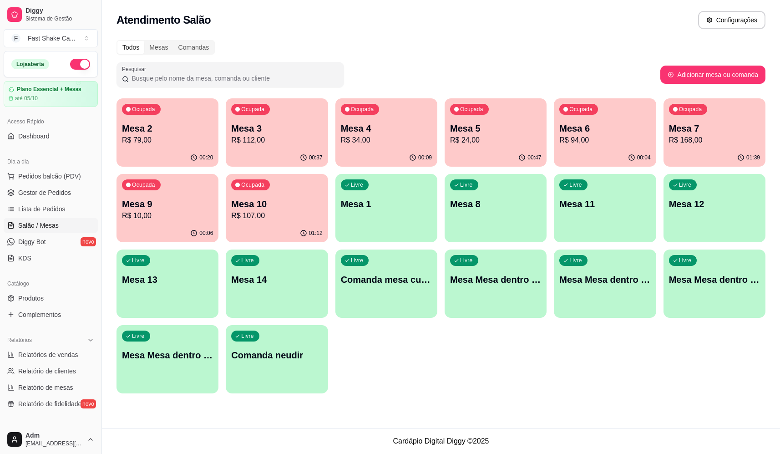
click at [269, 128] on p "Mesa 3" at bounding box center [276, 128] width 91 height 13
click at [284, 141] on p "R$ 34,00" at bounding box center [276, 140] width 91 height 11
click at [180, 127] on p "Mesa 2" at bounding box center [167, 128] width 91 height 13
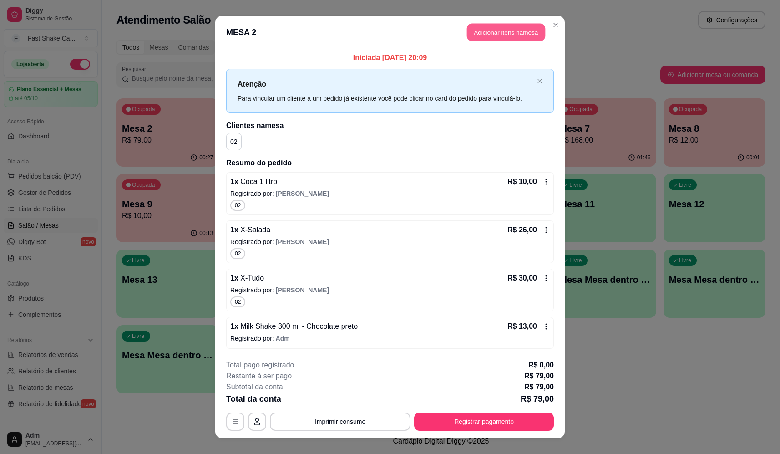
click at [513, 34] on button "Adicionar itens na mesa" at bounding box center [506, 33] width 78 height 18
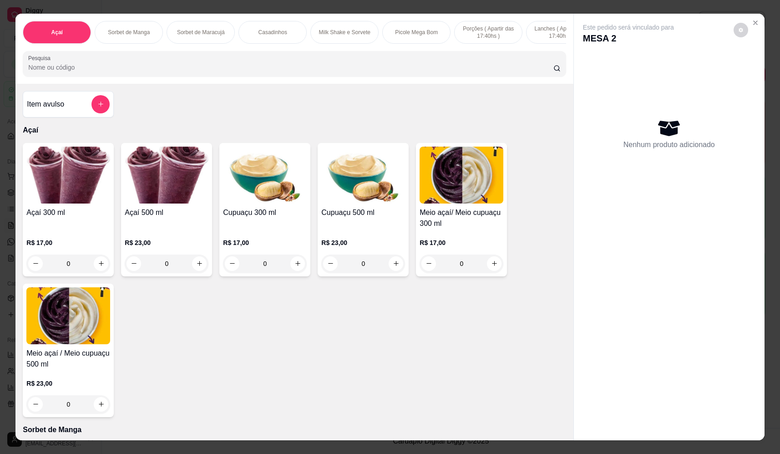
click at [336, 67] on div at bounding box center [294, 64] width 532 height 18
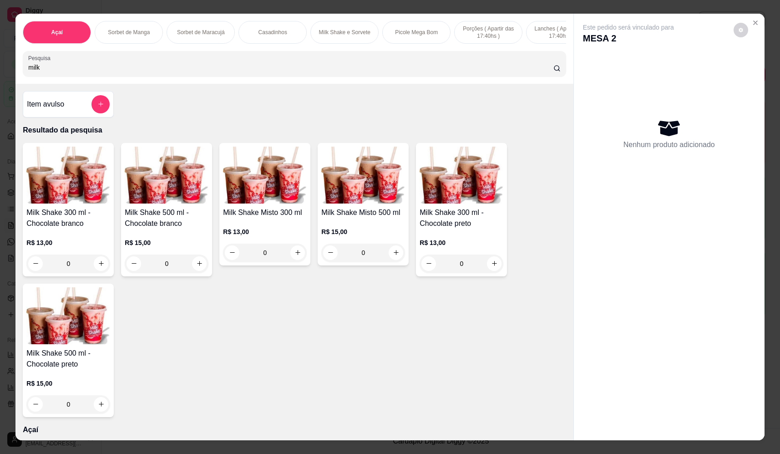
type input "milk"
click at [296, 262] on div "0" at bounding box center [265, 253] width 84 height 18
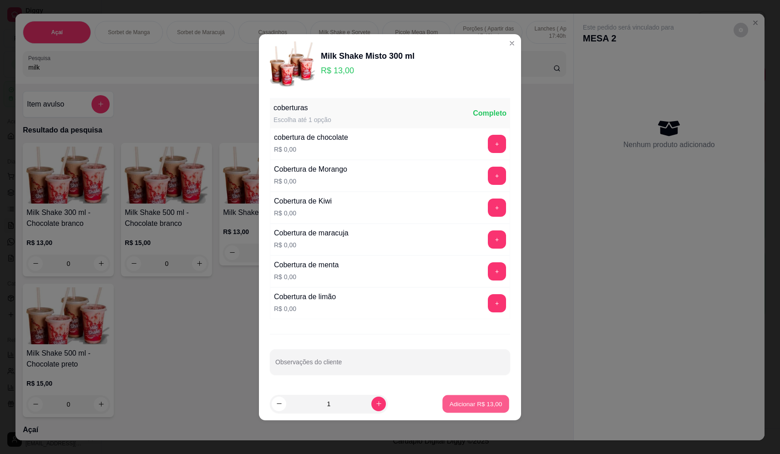
click at [465, 403] on p "Adicionar R$ 13,00" at bounding box center [476, 403] width 53 height 9
type input "1"
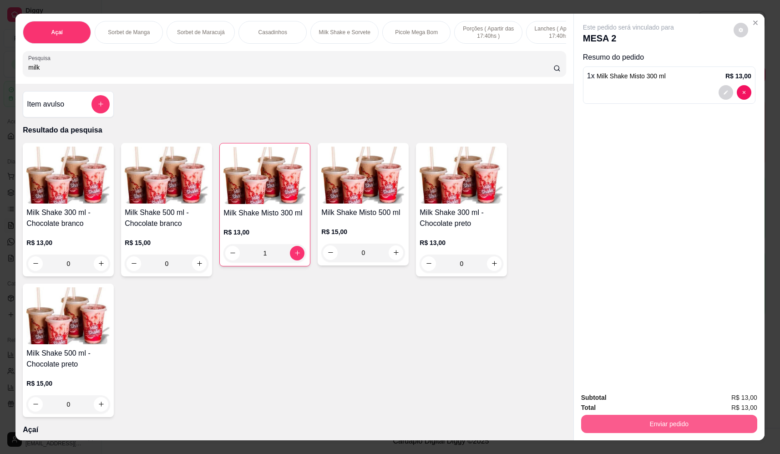
click at [639, 424] on button "Enviar pedido" at bounding box center [669, 424] width 176 height 18
click at [632, 400] on button "Não registrar e enviar pedido" at bounding box center [639, 401] width 92 height 17
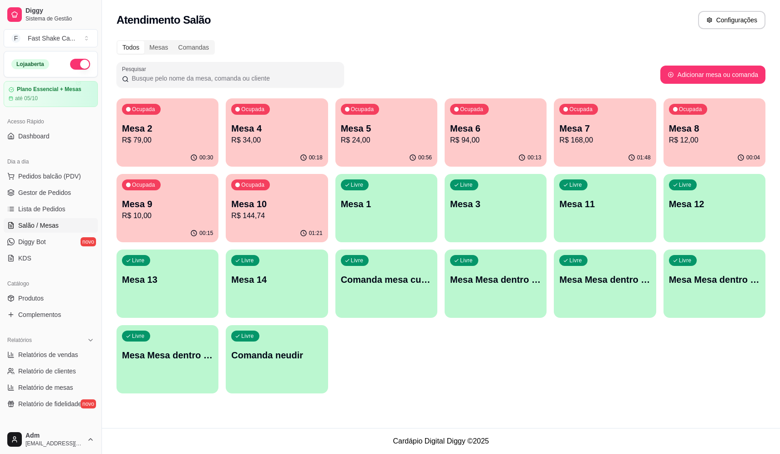
click at [173, 127] on p "Mesa 2" at bounding box center [167, 128] width 91 height 13
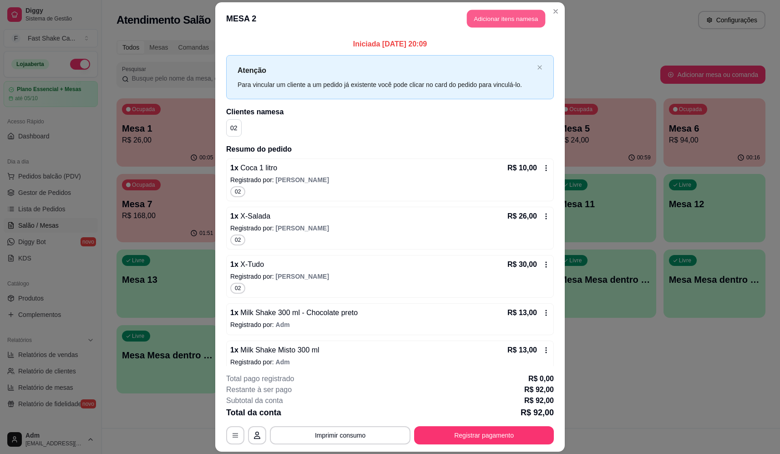
click at [521, 20] on button "Adicionar itens na mesa" at bounding box center [506, 19] width 78 height 18
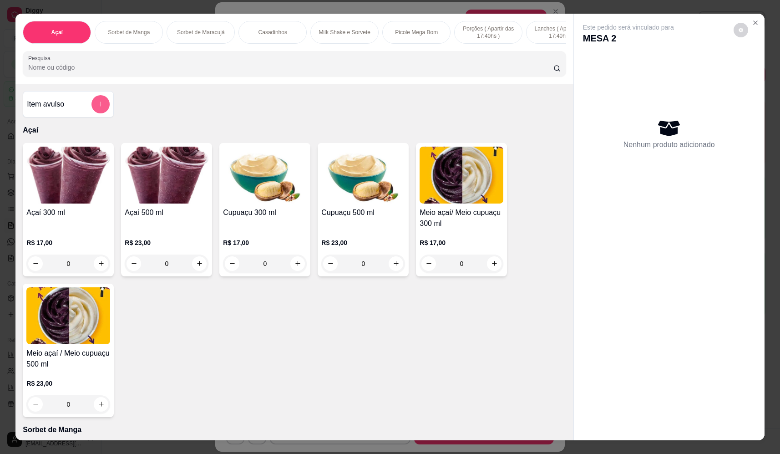
click at [97, 107] on icon "add-separate-item" at bounding box center [100, 104] width 7 height 7
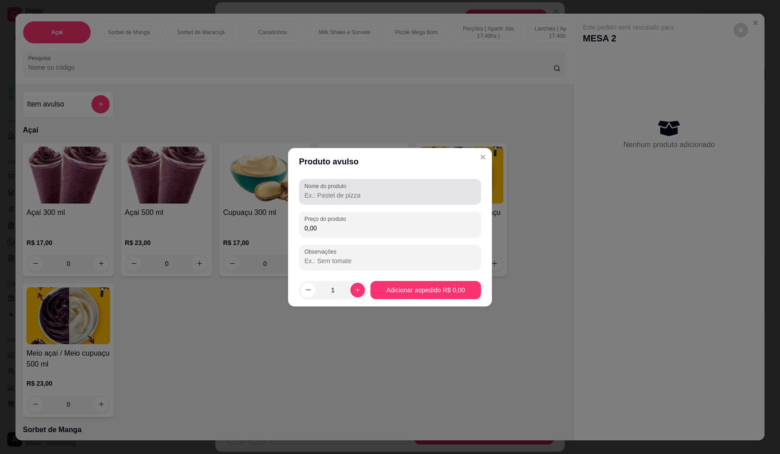
click at [357, 194] on input "Nome do produto" at bounding box center [390, 195] width 171 height 9
type input "moeda"
click at [435, 224] on input "0,00" at bounding box center [390, 227] width 171 height 9
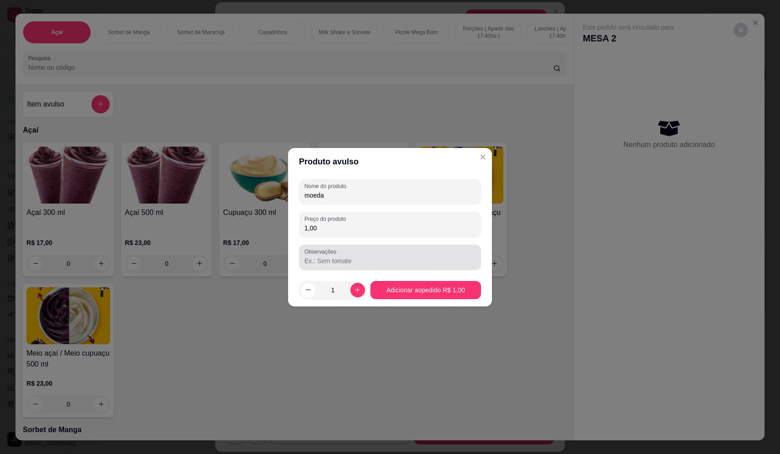
type input "1,00"
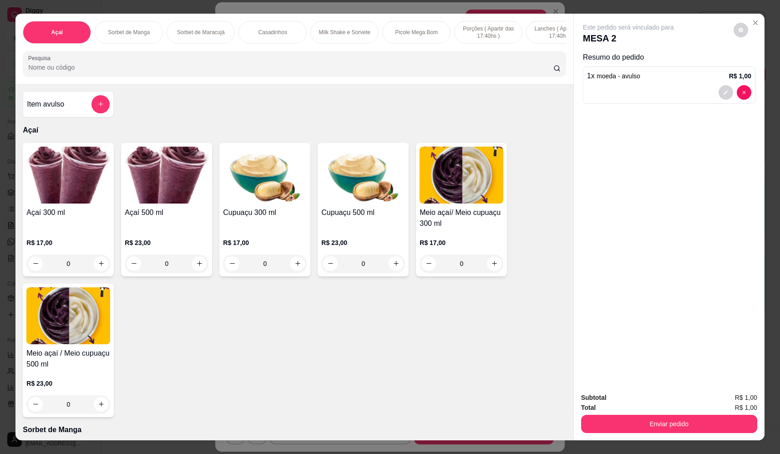
click at [702, 418] on button "Enviar pedido" at bounding box center [669, 424] width 176 height 18
click at [678, 411] on div "Deseja registrar o cliente que fez esse pedido? Essa é uma forma de identificar…" at bounding box center [665, 391] width 163 height 42
click at [663, 401] on button "Não registrar e enviar pedido" at bounding box center [639, 401] width 92 height 17
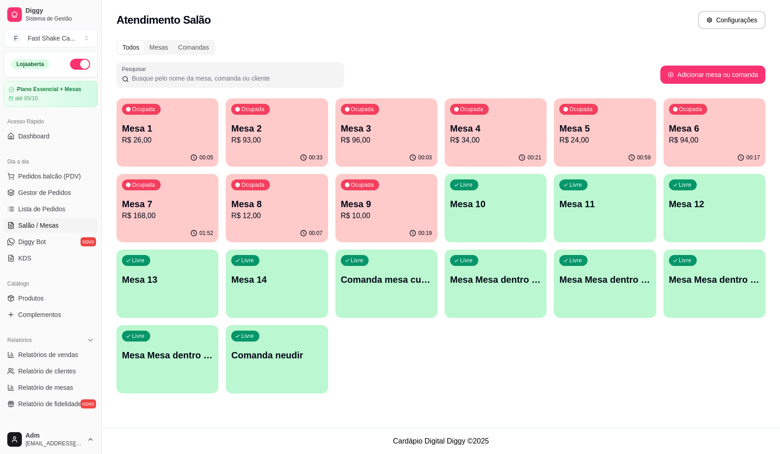
click at [347, 215] on p "R$ 10,00" at bounding box center [386, 215] width 91 height 11
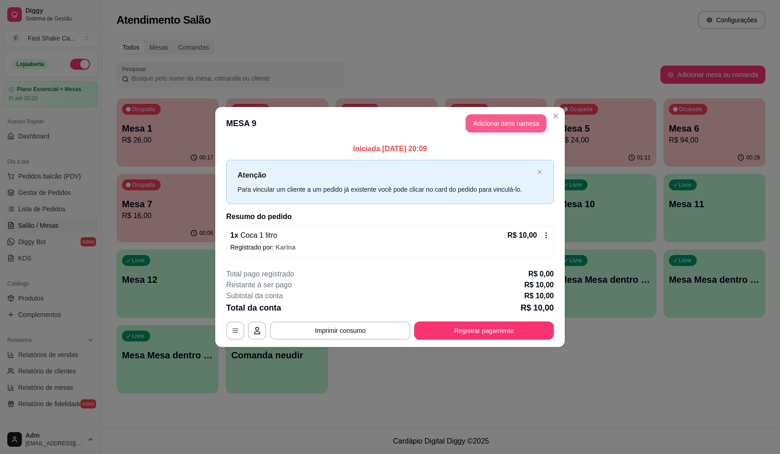
click at [493, 128] on button "Adicionar itens na mesa" at bounding box center [506, 123] width 81 height 18
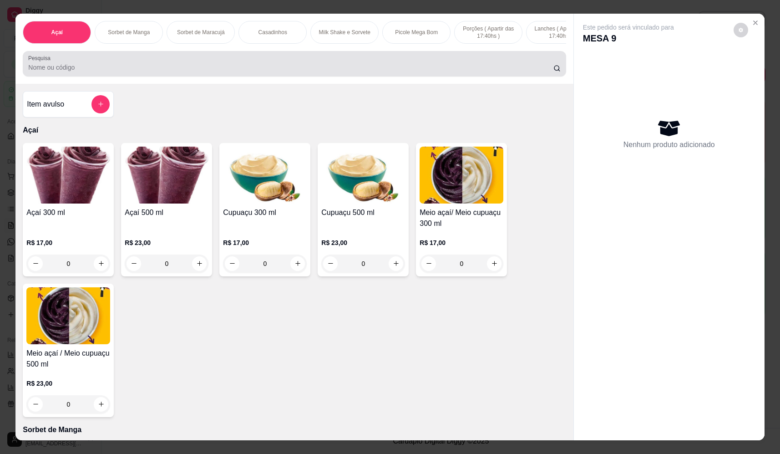
click at [218, 72] on input "Pesquisa" at bounding box center [290, 67] width 525 height 9
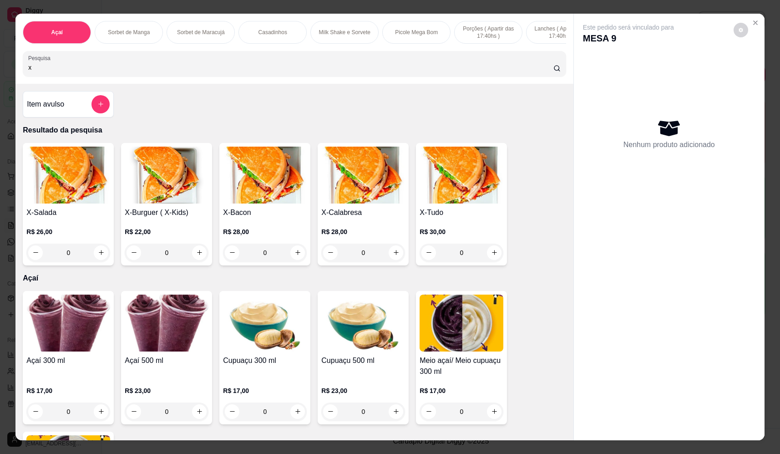
type input "x"
click at [101, 258] on div "0" at bounding box center [68, 253] width 84 height 18
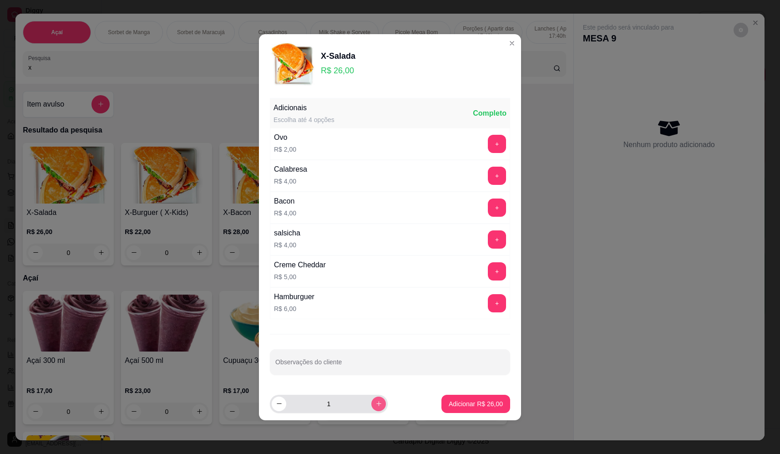
click at [376, 400] on icon "increase-product-quantity" at bounding box center [379, 403] width 7 height 7
type input "3"
click at [481, 406] on p "Adicionar R$ 78,00" at bounding box center [476, 403] width 54 height 9
type input "3"
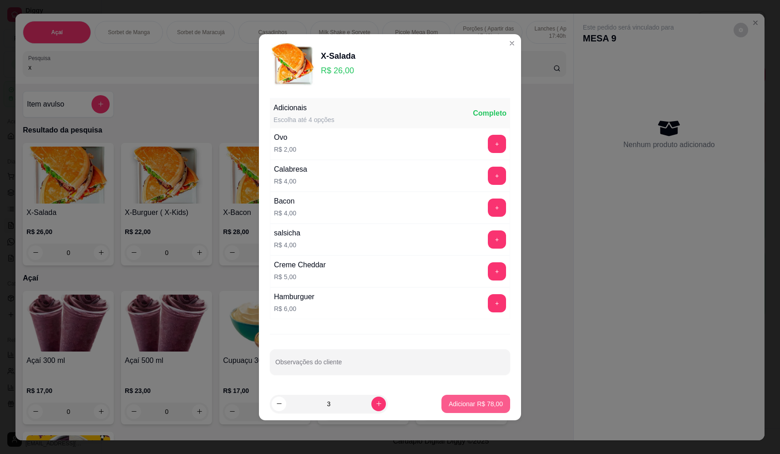
type input "3"
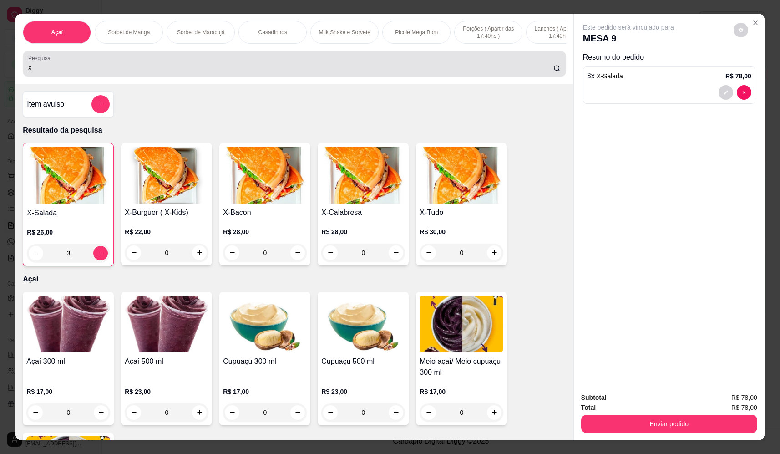
click at [256, 68] on div "x" at bounding box center [294, 64] width 532 height 18
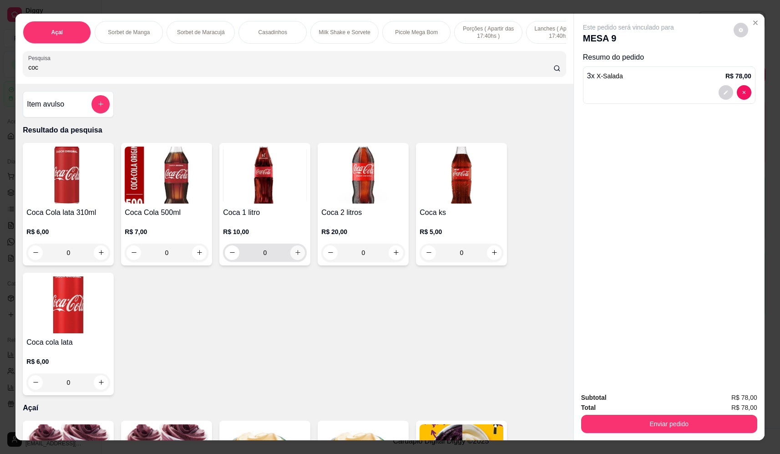
type input "coc"
click at [295, 256] on icon "increase-product-quantity" at bounding box center [298, 252] width 7 height 7
type input "1"
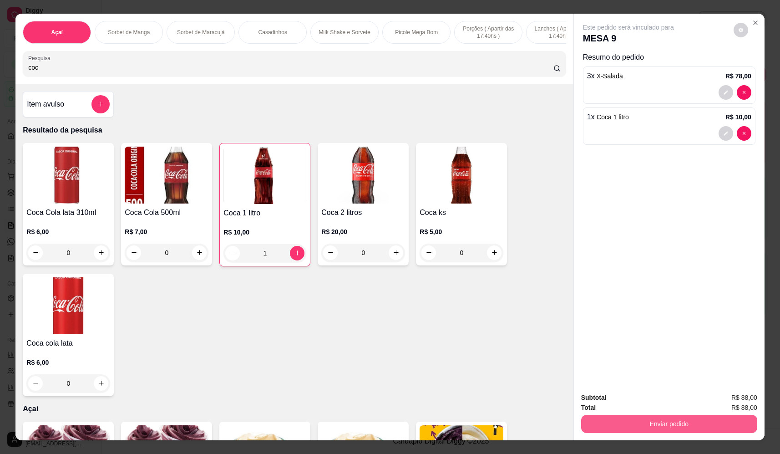
click at [656, 420] on button "Enviar pedido" at bounding box center [669, 424] width 176 height 18
click at [647, 399] on button "Não registrar e enviar pedido" at bounding box center [639, 401] width 95 height 17
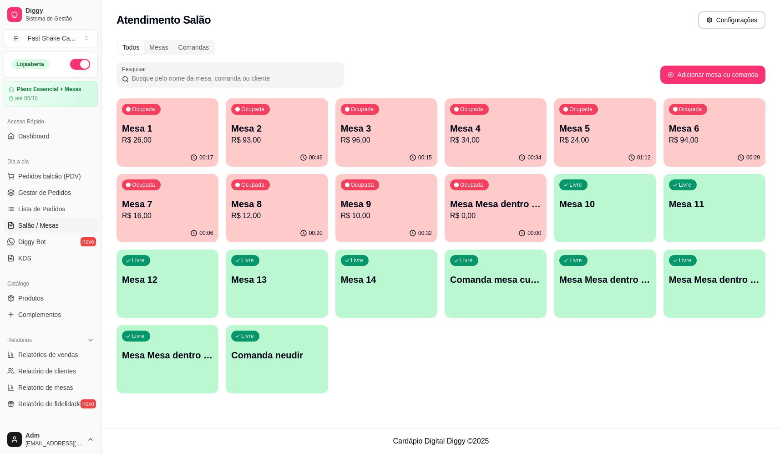
click at [503, 204] on p "Mesa Mesa dentro azul" at bounding box center [495, 204] width 91 height 13
click at [635, 284] on p "Mesa Mesa dentro laranja" at bounding box center [604, 279] width 91 height 13
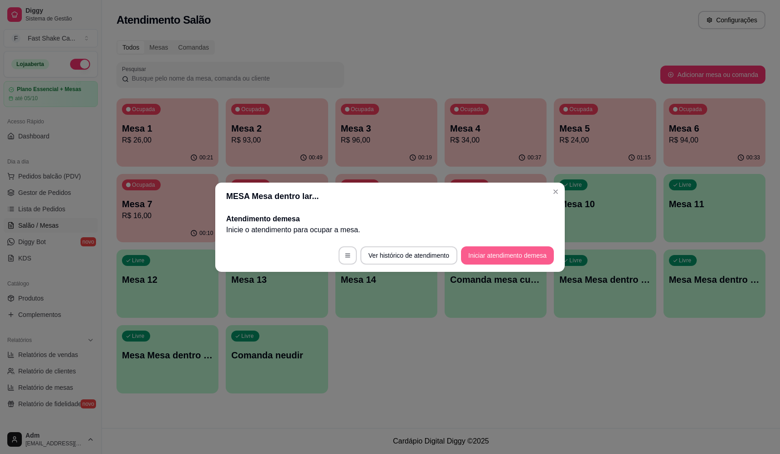
click at [486, 258] on button "Iniciar atendimento de mesa" at bounding box center [507, 255] width 93 height 18
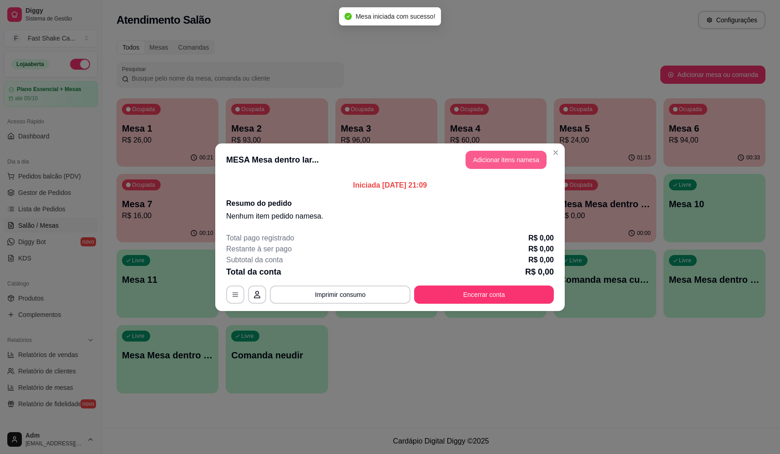
click at [516, 154] on button "Adicionar itens na mesa" at bounding box center [506, 160] width 81 height 18
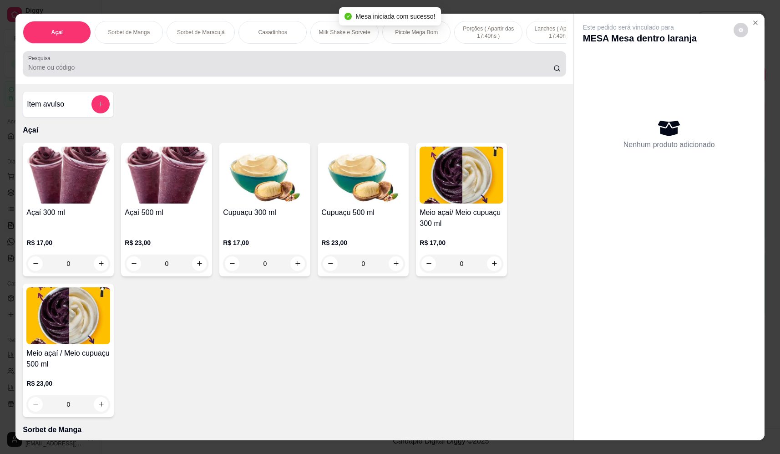
click at [258, 72] on input "Pesquisa" at bounding box center [290, 67] width 525 height 9
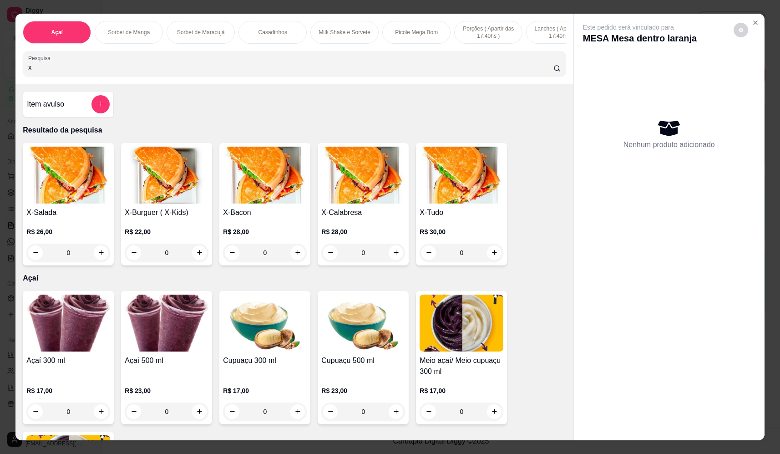
type input "x"
click at [490, 258] on div "0" at bounding box center [462, 253] width 84 height 18
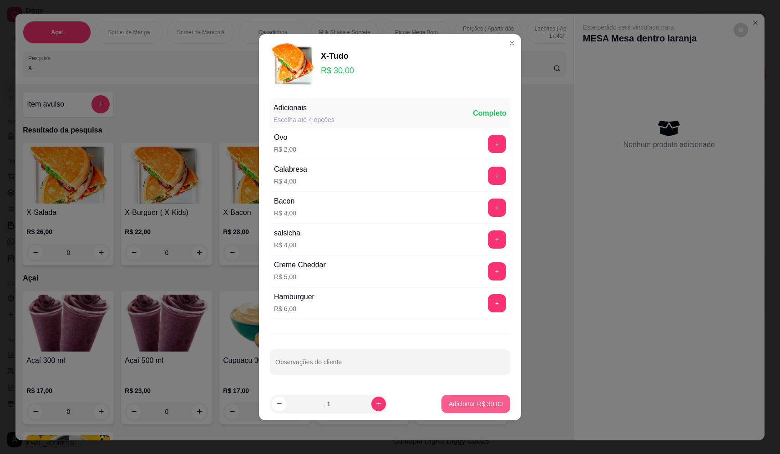
click at [487, 404] on p "Adicionar R$ 30,00" at bounding box center [476, 403] width 54 height 9
type input "1"
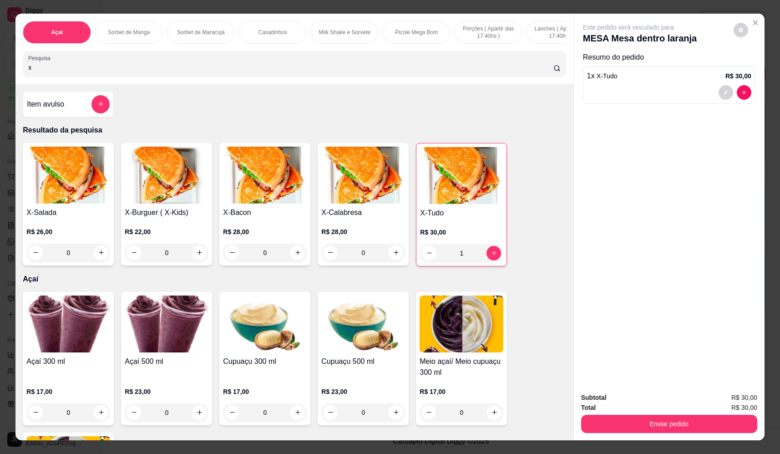
drag, startPoint x: 127, startPoint y: 69, endPoint x: -9, endPoint y: 85, distance: 137.0
click at [0, 85] on html "Diggy Sistema de Gestão F Fast Shake Ca ... Loja aberta Plano Essencial + Mesas…" at bounding box center [390, 227] width 780 height 454
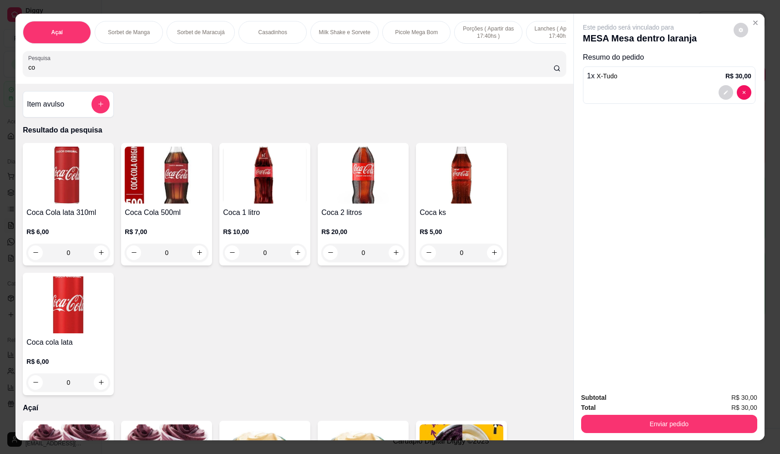
type input "c"
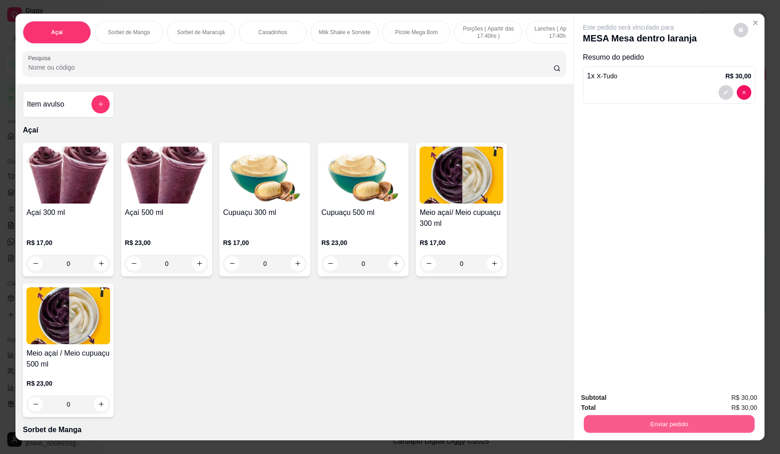
click at [691, 422] on button "Enviar pedido" at bounding box center [669, 424] width 171 height 18
click at [650, 405] on button "Não registrar e enviar pedido" at bounding box center [639, 401] width 95 height 17
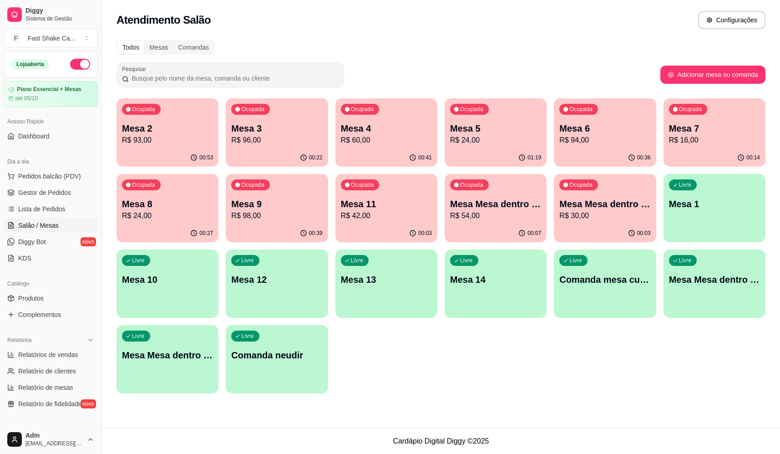
click at [513, 217] on p "R$ 54,00" at bounding box center [495, 215] width 91 height 11
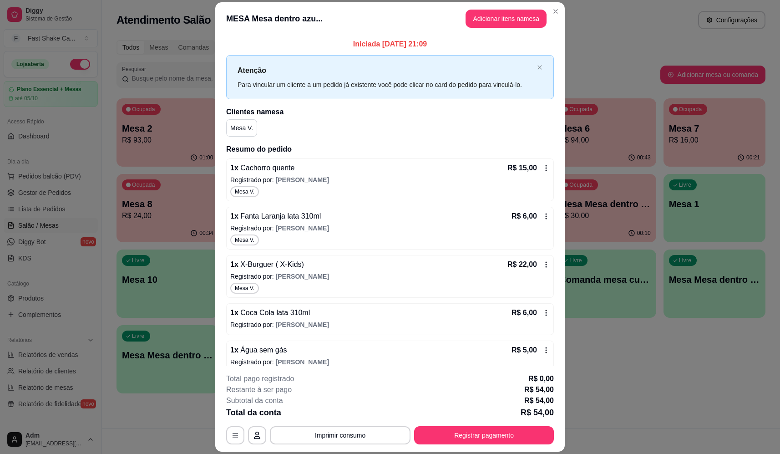
click at [305, 321] on p "Registrado por: [PERSON_NAME]" at bounding box center [390, 324] width 320 height 9
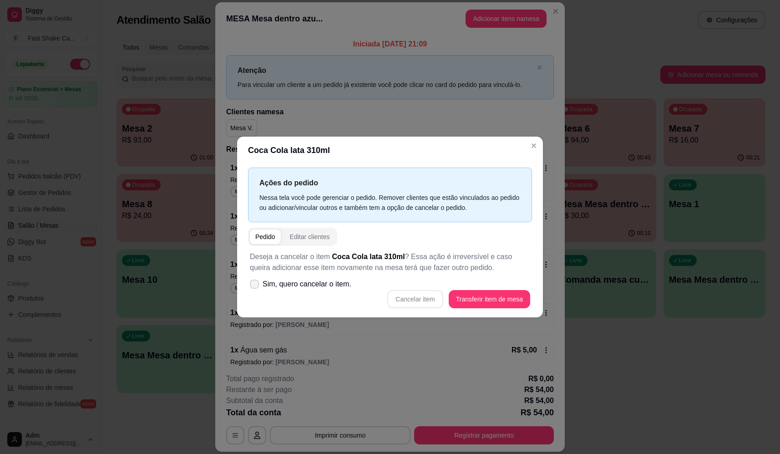
click at [337, 282] on span "Sim, quero cancelar o item." at bounding box center [307, 284] width 89 height 11
click at [255, 285] on input "Sim, quero cancelar o item." at bounding box center [252, 288] width 6 height 6
checkbox input "true"
click at [427, 301] on button "Cancelar item" at bounding box center [415, 299] width 54 height 18
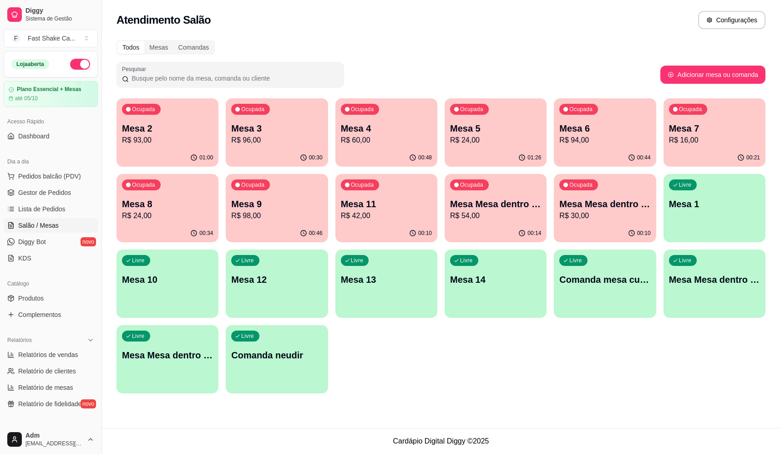
click at [498, 220] on p "R$ 54,00" at bounding box center [495, 215] width 91 height 11
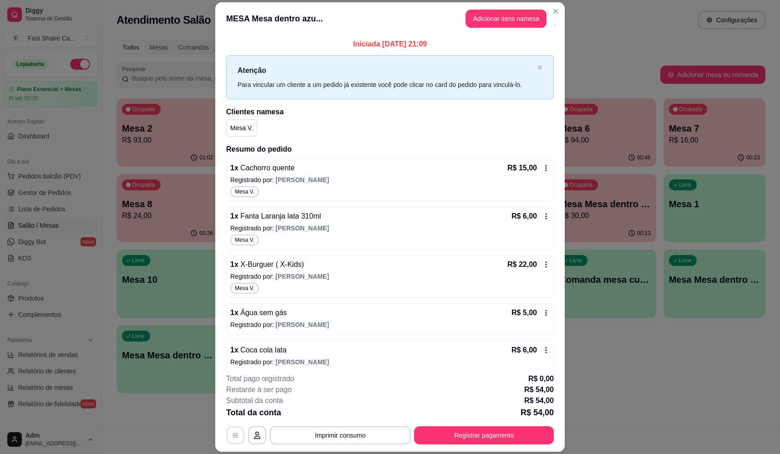
click at [234, 440] on button "button" at bounding box center [236, 436] width 18 height 18
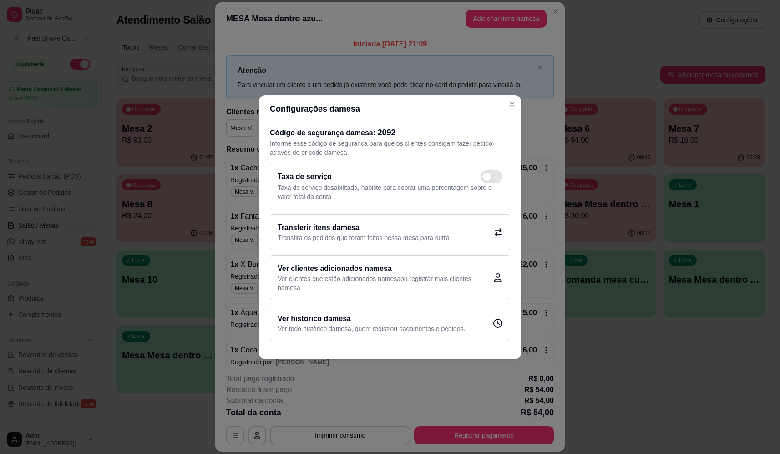
click at [367, 236] on p "Transfira os pedidos que foram feitos nessa mesa para outra" at bounding box center [364, 237] width 172 height 9
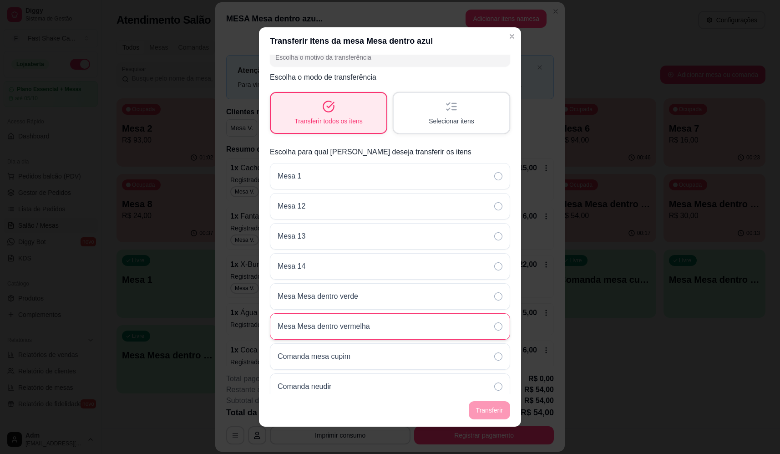
scroll to position [27, 0]
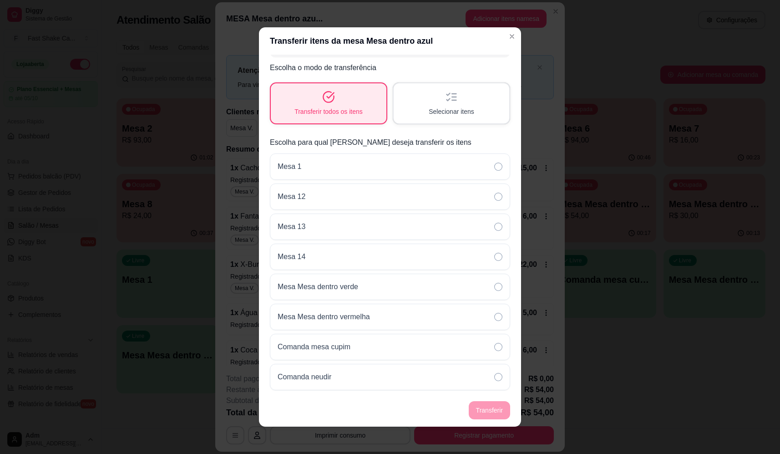
click at [430, 100] on div "Selecionar itens" at bounding box center [452, 103] width 116 height 40
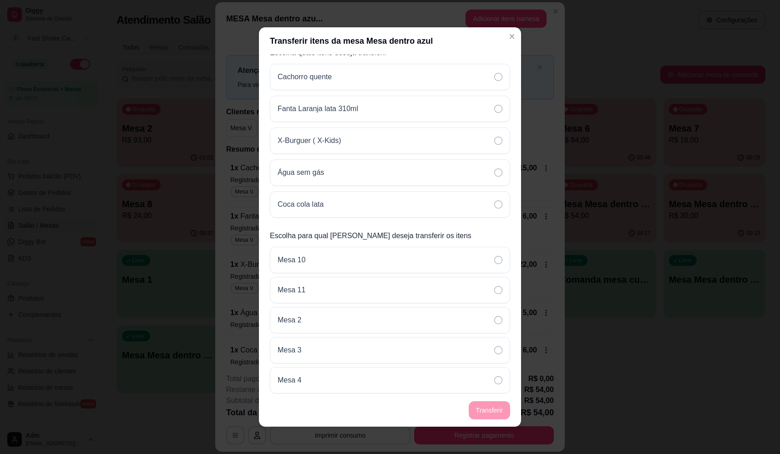
scroll to position [300, 0]
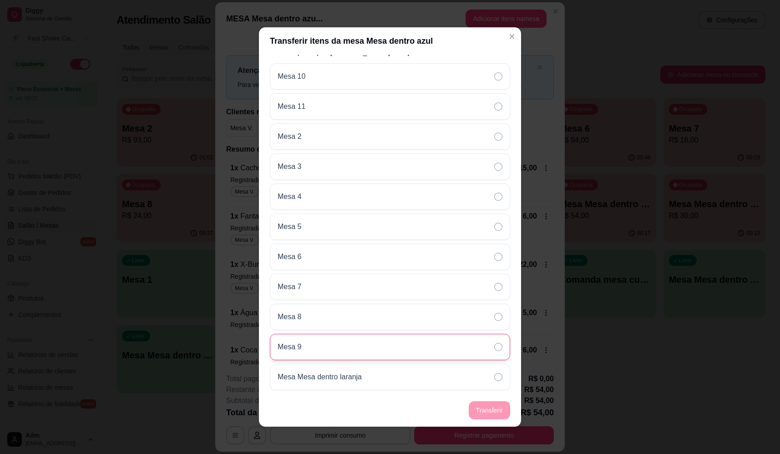
click at [337, 351] on div "Mesa 9" at bounding box center [390, 347] width 240 height 26
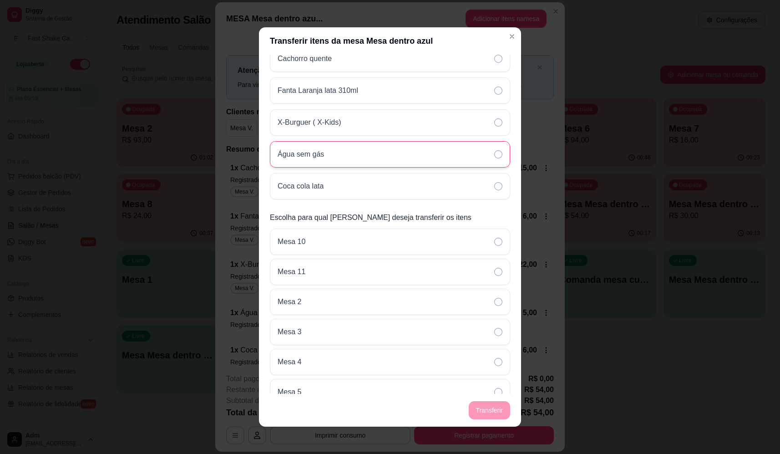
scroll to position [0, 0]
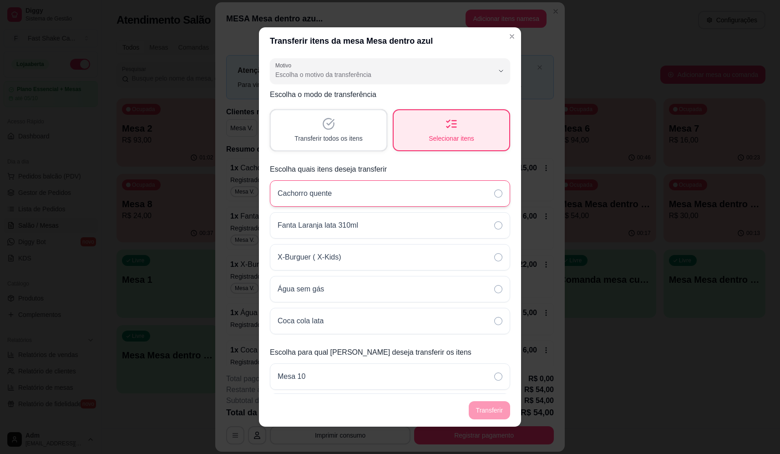
click at [453, 194] on div "Cachorro quente" at bounding box center [390, 193] width 240 height 26
click at [439, 221] on div "Fanta Laranja lata 310ml" at bounding box center [390, 225] width 240 height 26
click at [426, 250] on div "X-Burguer ( X-Kids)" at bounding box center [390, 257] width 240 height 26
click at [401, 293] on div "Água sem gás" at bounding box center [390, 289] width 240 height 26
click at [400, 321] on div "Coca cola lata" at bounding box center [390, 321] width 240 height 26
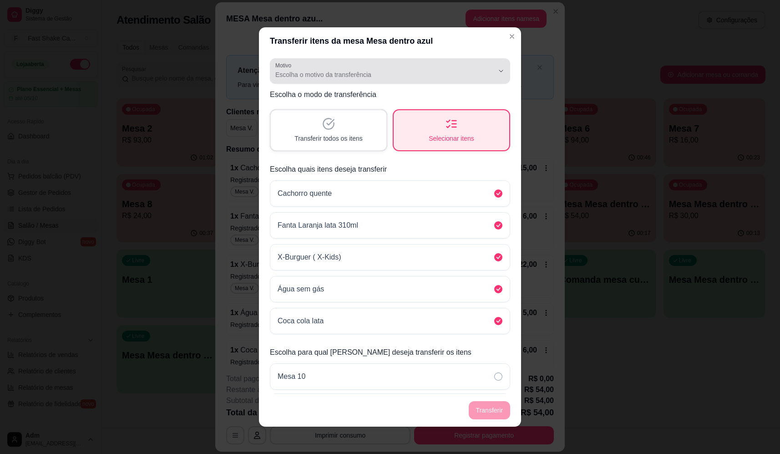
click at [421, 76] on span "Escolha o motivo da transferência" at bounding box center [384, 74] width 218 height 9
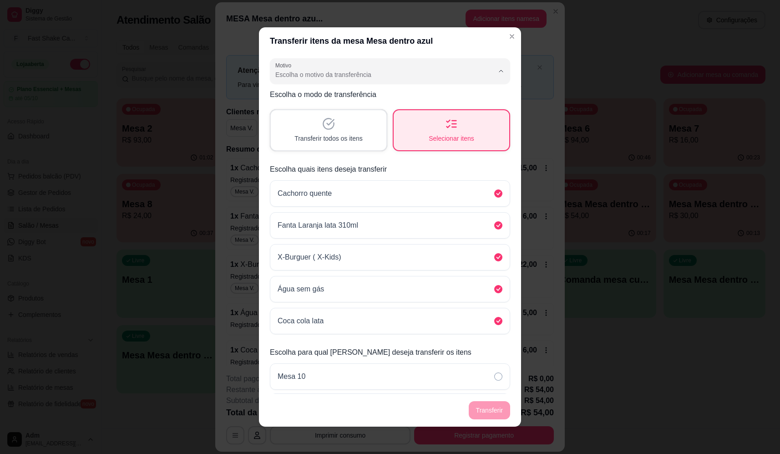
click at [343, 115] on span "Mudança de mesa" at bounding box center [379, 111] width 202 height 9
type input "TABLE_TRANSFER"
select select "TABLE_TRANSFER"
click at [493, 415] on button "Transferir" at bounding box center [489, 410] width 41 height 18
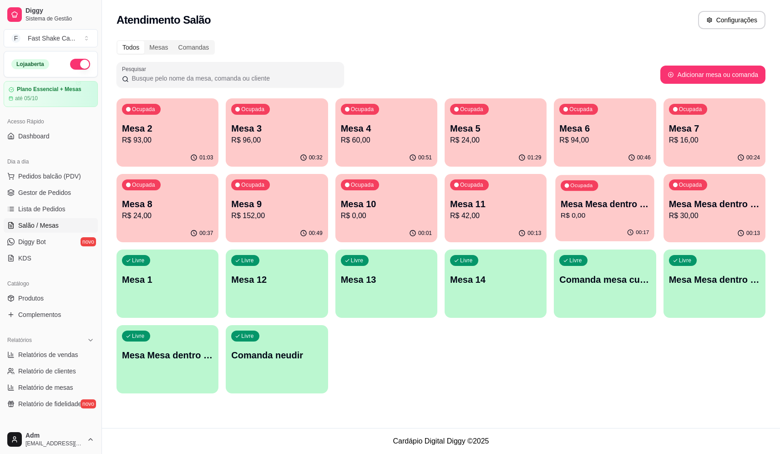
click at [607, 214] on p "R$ 0,00" at bounding box center [605, 215] width 88 height 10
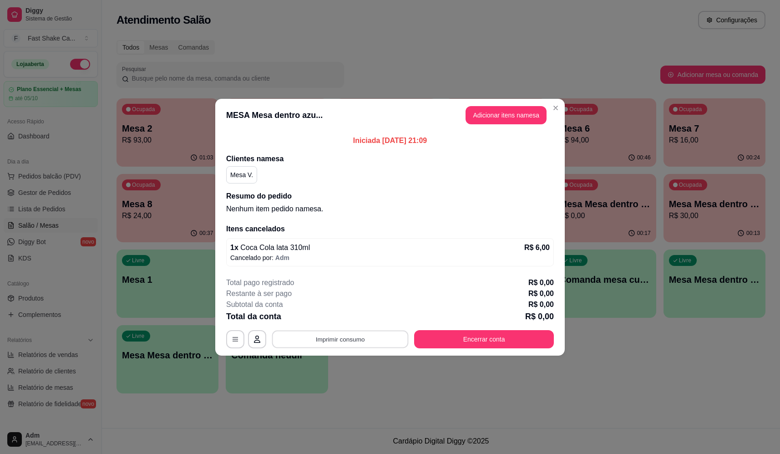
click at [369, 335] on button "Imprimir consumo" at bounding box center [340, 339] width 137 height 18
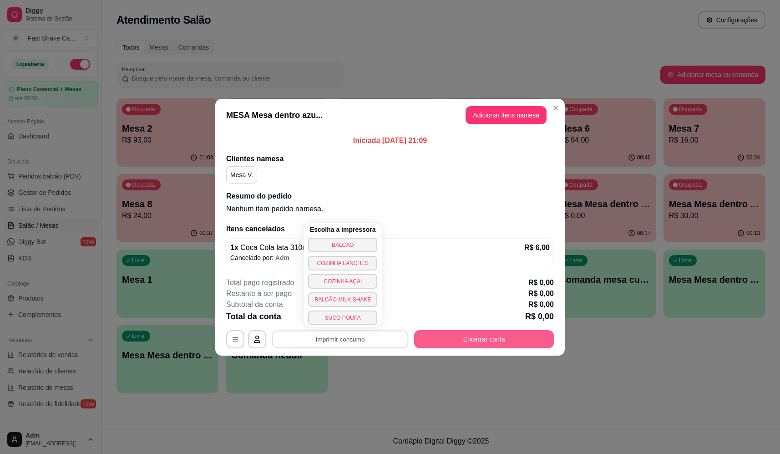
click at [461, 337] on button "Encerrar conta" at bounding box center [484, 339] width 140 height 18
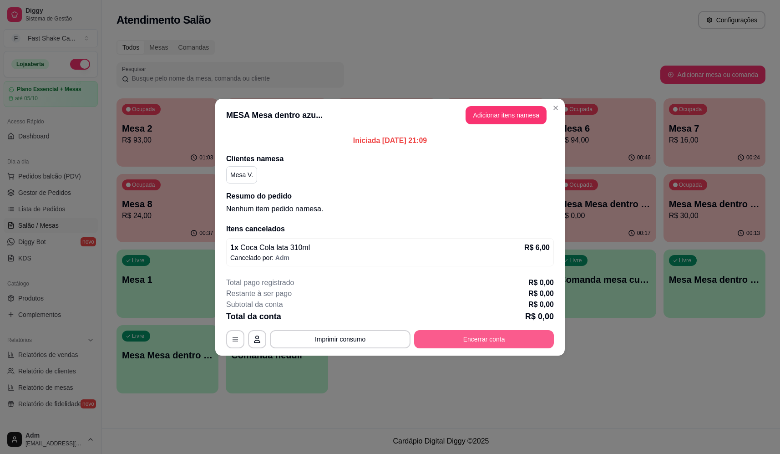
click at [482, 341] on button "Encerrar conta" at bounding box center [484, 339] width 140 height 18
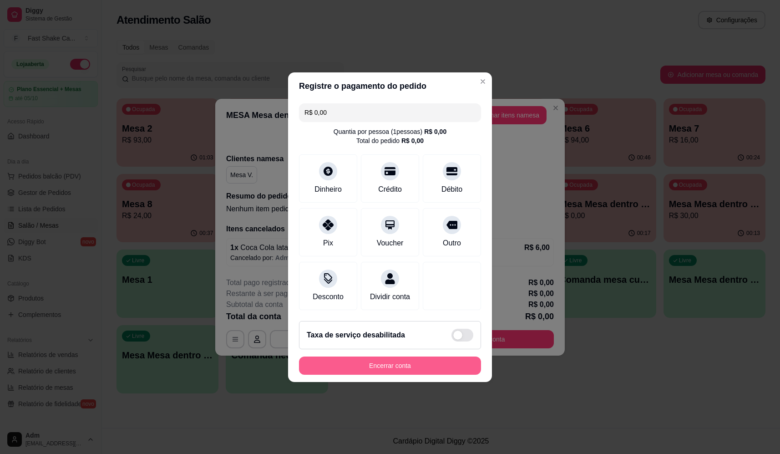
click at [421, 375] on button "Encerrar conta" at bounding box center [390, 365] width 182 height 18
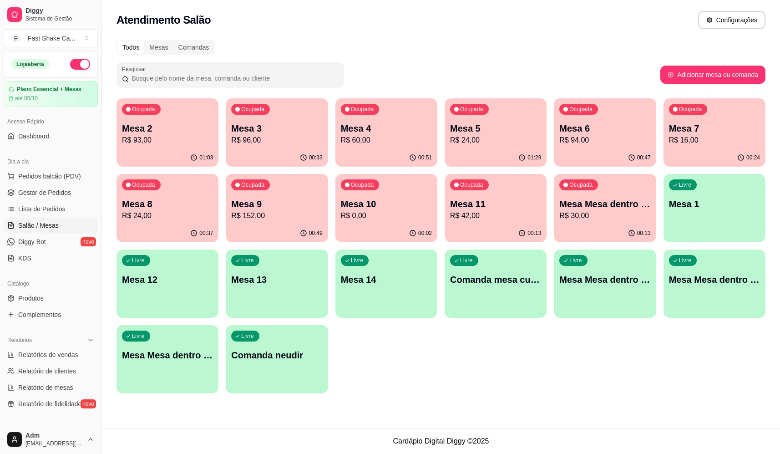
click at [182, 138] on p "R$ 93,00" at bounding box center [167, 140] width 91 height 11
click at [280, 131] on p "Mesa 3" at bounding box center [276, 128] width 91 height 13
click at [59, 209] on span "Lista de Pedidos" at bounding box center [41, 208] width 47 height 9
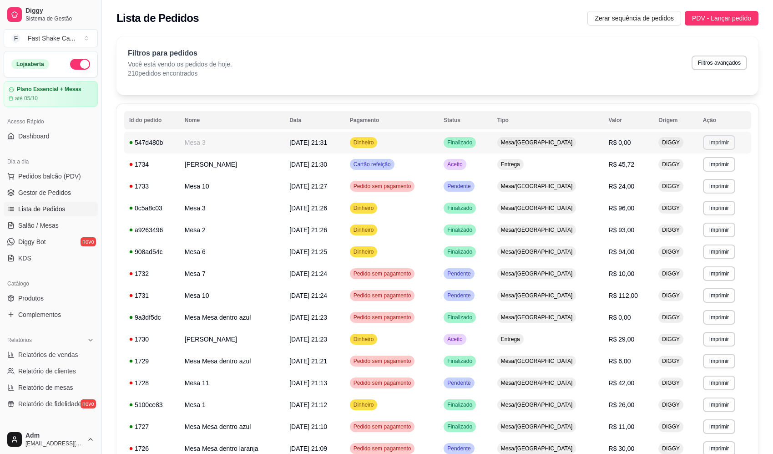
click at [716, 145] on button "Imprimir" at bounding box center [719, 142] width 32 height 15
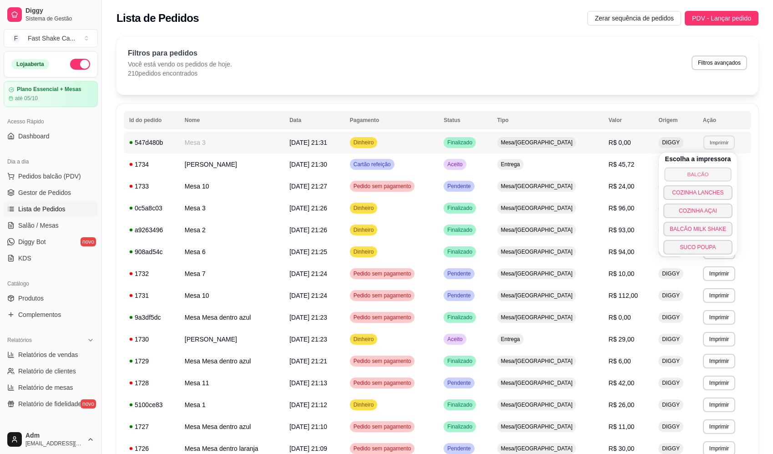
click at [699, 172] on button "BALCÃO" at bounding box center [698, 174] width 67 height 14
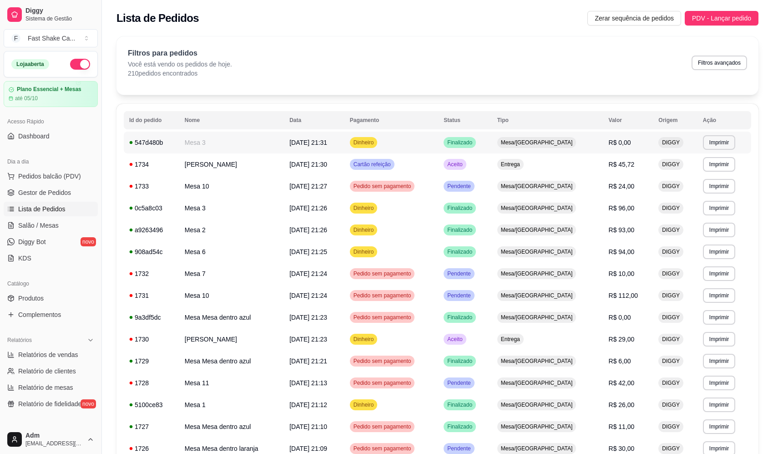
click at [327, 144] on span "[DATE] 21:31" at bounding box center [308, 142] width 38 height 7
click at [206, 231] on td "Mesa 2" at bounding box center [231, 230] width 105 height 22
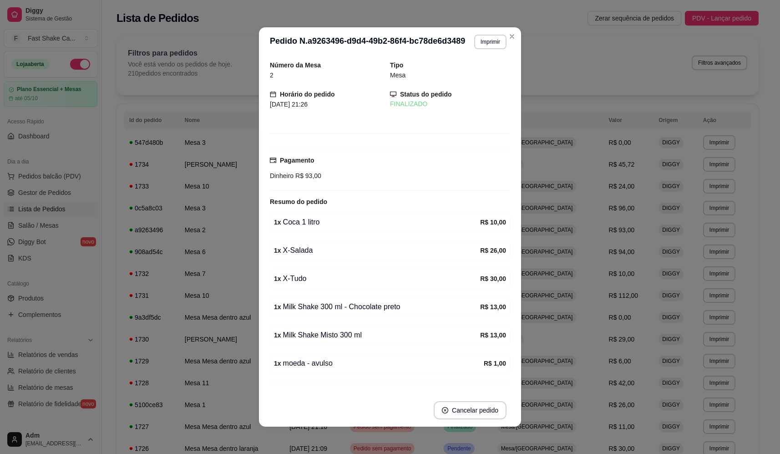
click at [489, 46] on button "Imprimir" at bounding box center [490, 42] width 32 height 15
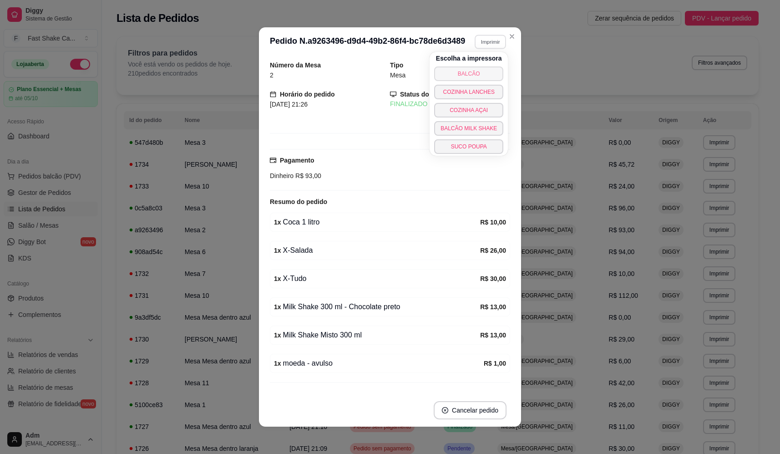
click at [473, 73] on button "BALCÃO" at bounding box center [468, 73] width 69 height 15
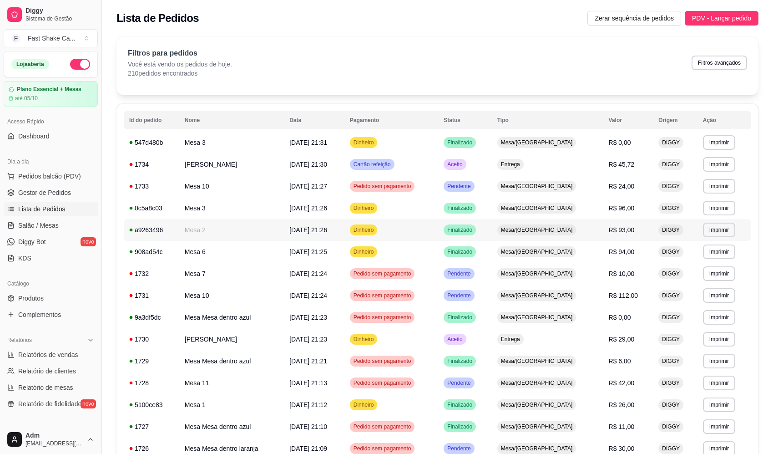
click at [202, 230] on td "Mesa 2" at bounding box center [231, 230] width 105 height 22
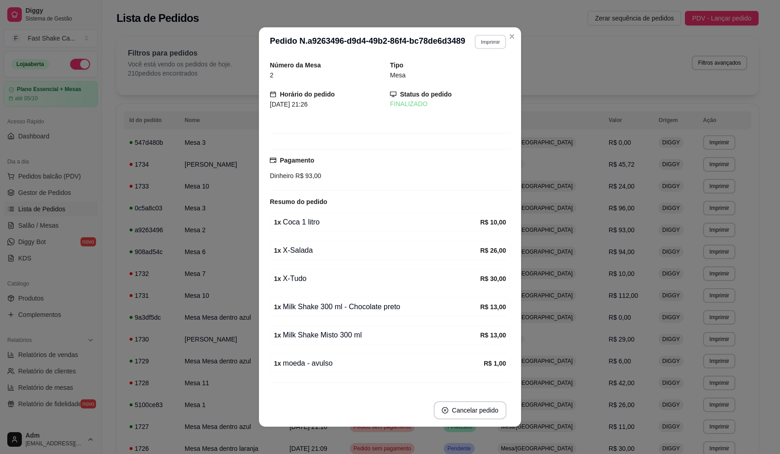
click at [482, 46] on button "Imprimir" at bounding box center [490, 42] width 31 height 14
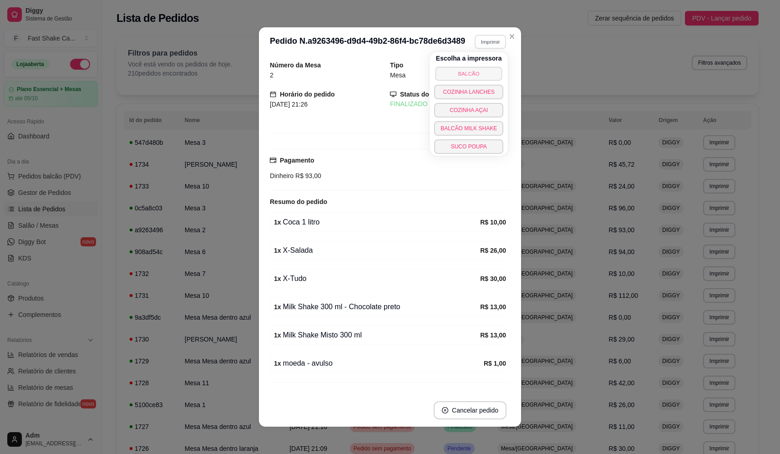
click at [466, 70] on button "BALCÃO" at bounding box center [468, 73] width 67 height 14
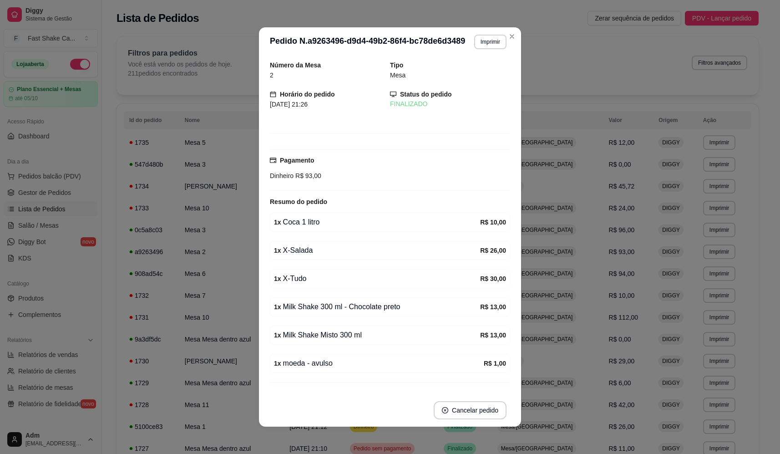
click at [517, 36] on header "**********" at bounding box center [390, 41] width 262 height 29
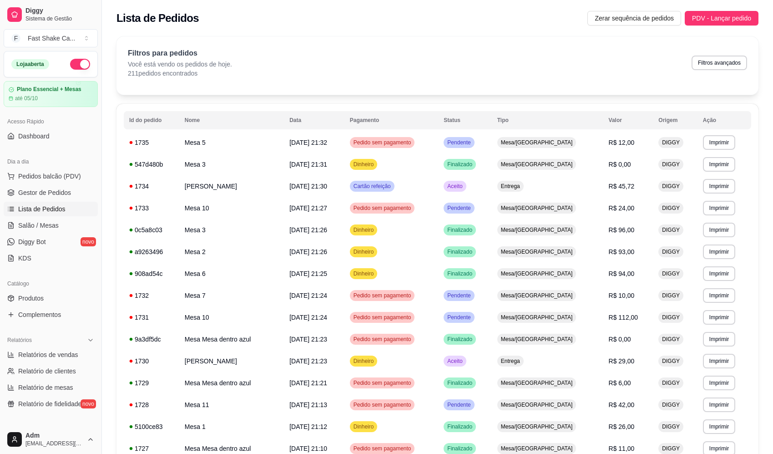
click at [44, 233] on ul "Pedidos balcão (PDV) Gestor de Pedidos Lista de Pedidos Salão / Mesas Diggy Bot…" at bounding box center [51, 217] width 94 height 96
click at [50, 223] on span "Salão / Mesas" at bounding box center [38, 225] width 41 height 9
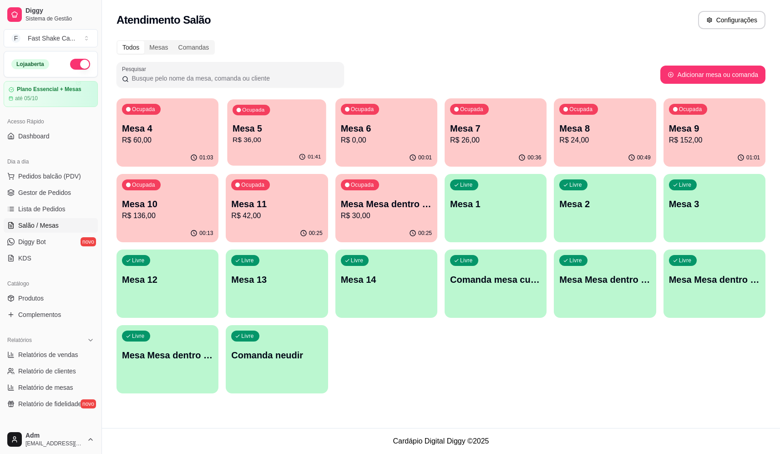
click at [269, 137] on p "R$ 36,00" at bounding box center [277, 140] width 88 height 10
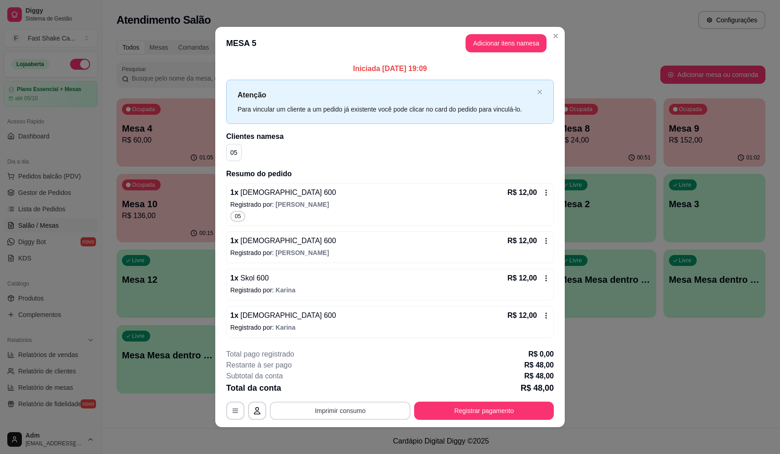
click at [347, 416] on button "Imprimir consumo" at bounding box center [340, 410] width 141 height 18
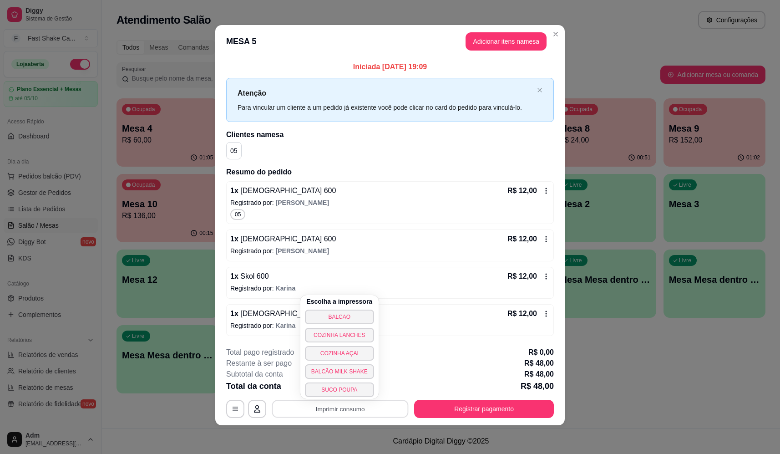
scroll to position [2, 0]
click at [345, 320] on button "BALCÃO" at bounding box center [339, 317] width 69 height 15
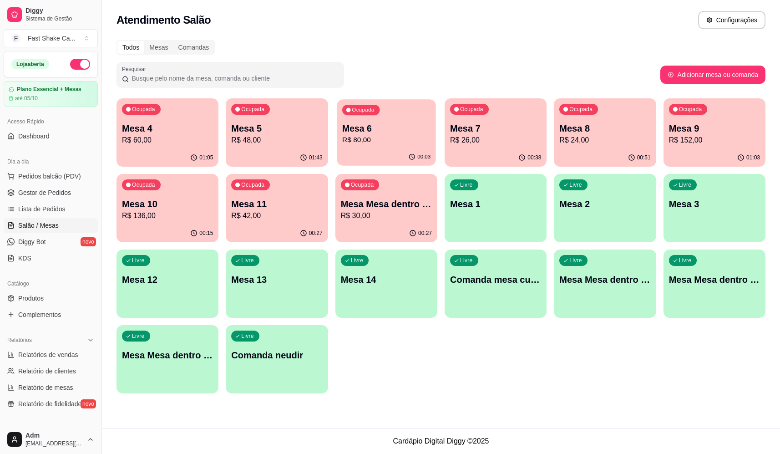
click at [373, 134] on p "Mesa 6" at bounding box center [386, 128] width 88 height 12
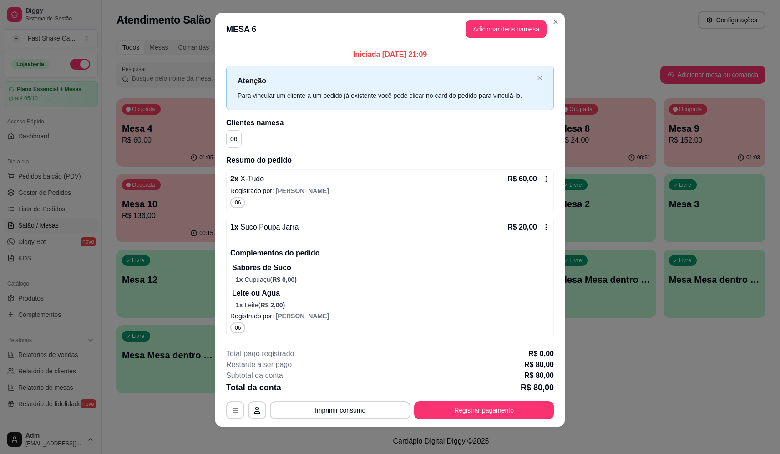
scroll to position [9, 0]
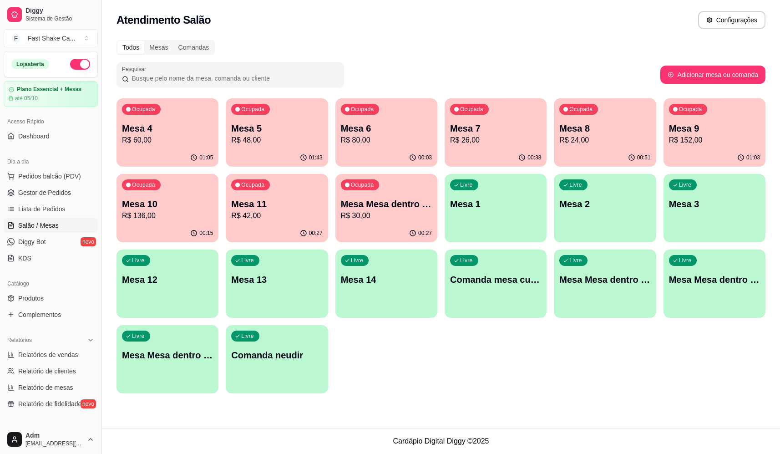
click at [191, 130] on p "Mesa 4" at bounding box center [167, 128] width 91 height 13
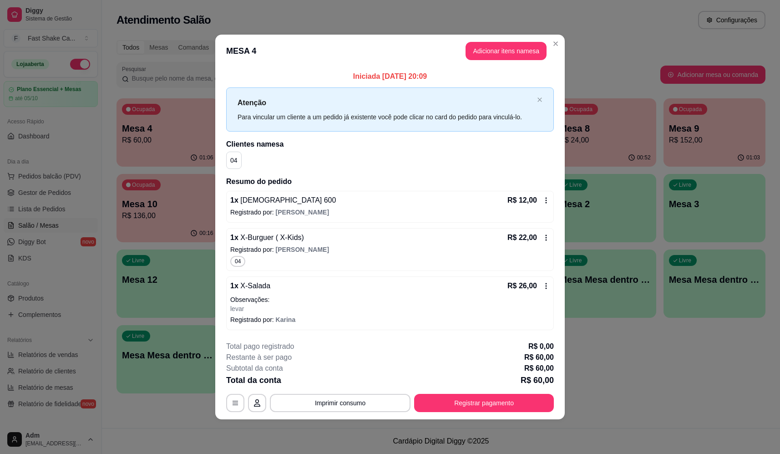
click at [316, 303] on p "Observações:" at bounding box center [390, 299] width 320 height 9
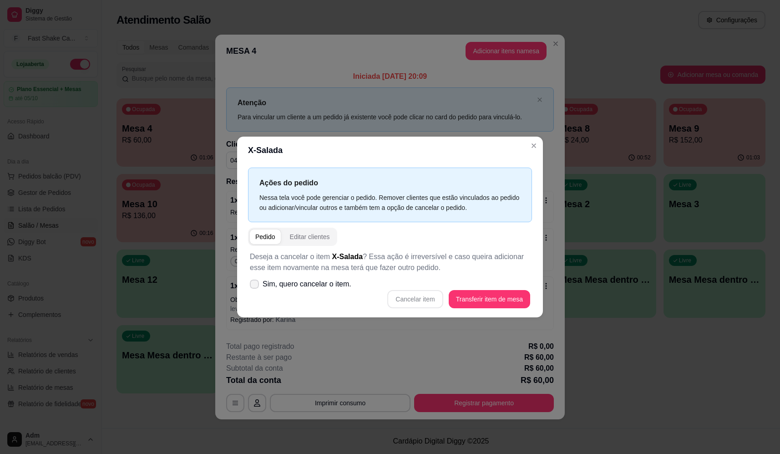
click at [302, 284] on span "Sim, quero cancelar o item." at bounding box center [307, 284] width 89 height 11
click at [255, 285] on input "Sim, quero cancelar o item." at bounding box center [252, 288] width 6 height 6
checkbox input "true"
click at [404, 302] on button "Cancelar item" at bounding box center [415, 299] width 56 height 18
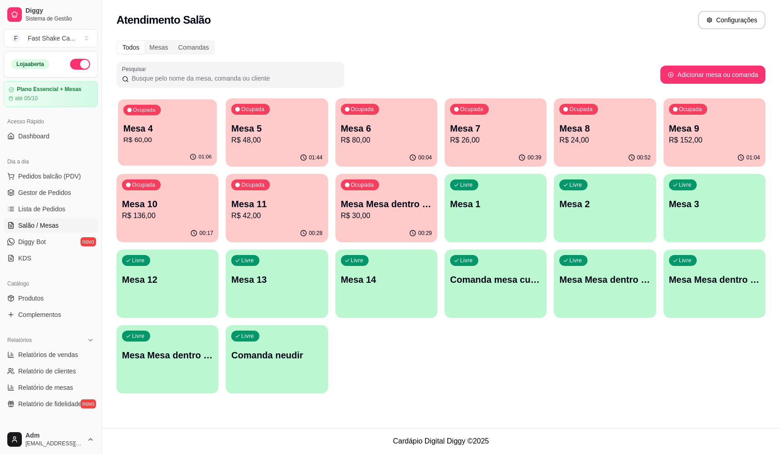
click at [137, 113] on div "Ocupada" at bounding box center [141, 110] width 37 height 10
click at [715, 129] on p "Mesa 9" at bounding box center [714, 128] width 91 height 13
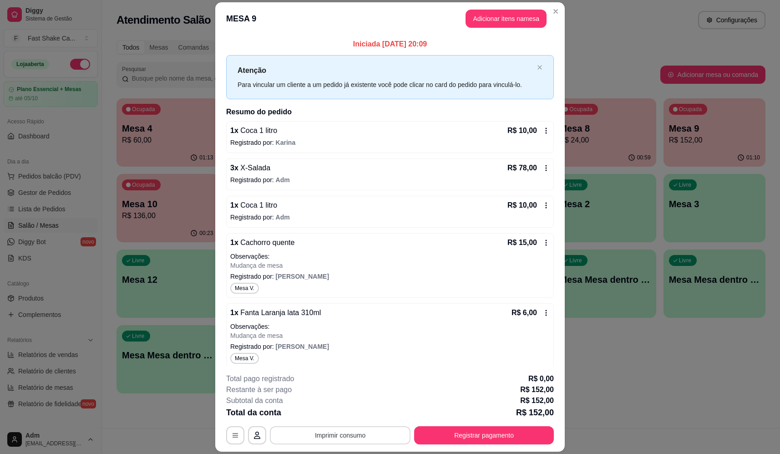
click at [350, 439] on button "Imprimir consumo" at bounding box center [340, 435] width 141 height 18
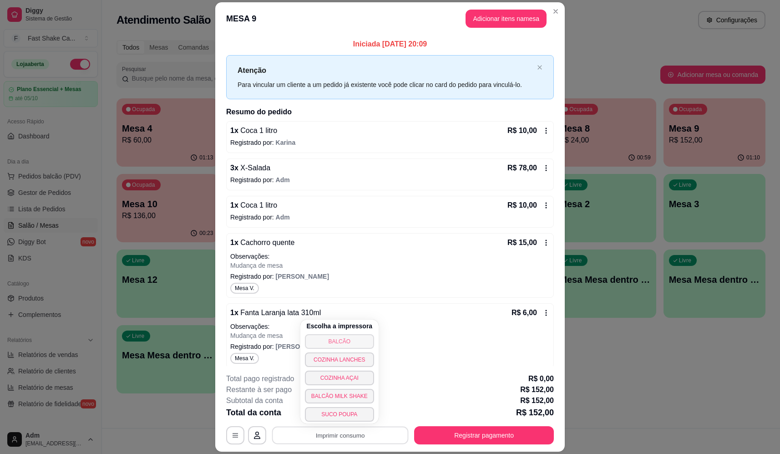
click at [359, 341] on button "BALCÃO" at bounding box center [339, 341] width 69 height 15
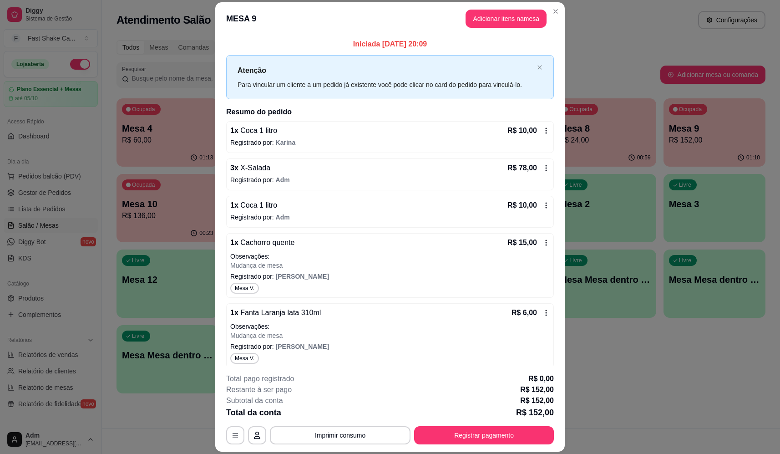
click at [543, 240] on icon at bounding box center [546, 242] width 7 height 7
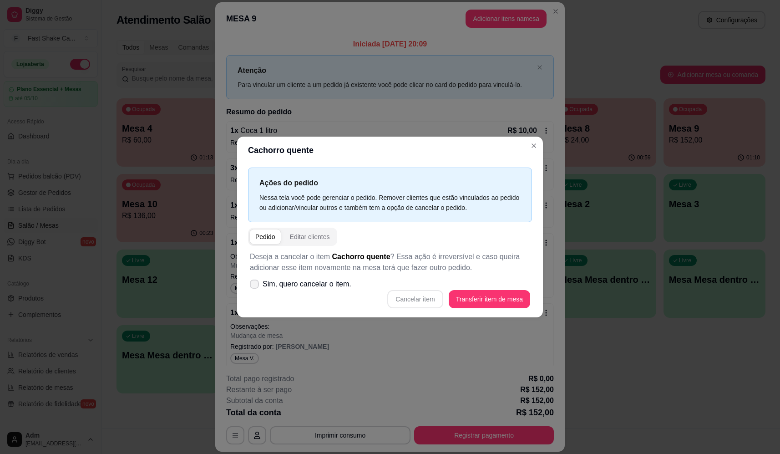
click at [251, 283] on icon at bounding box center [254, 283] width 7 height 5
click at [251, 285] on input "Sim, quero cancelar o item." at bounding box center [252, 288] width 6 height 6
checkbox input "true"
click at [409, 296] on button "Cancelar item" at bounding box center [415, 299] width 56 height 18
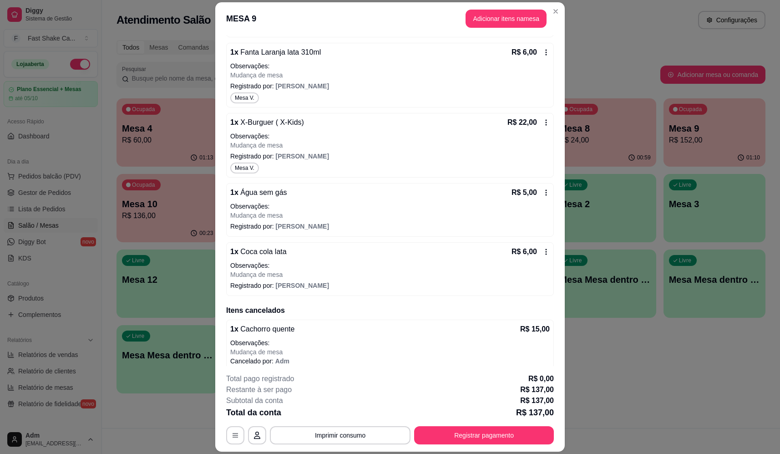
scroll to position [198, 0]
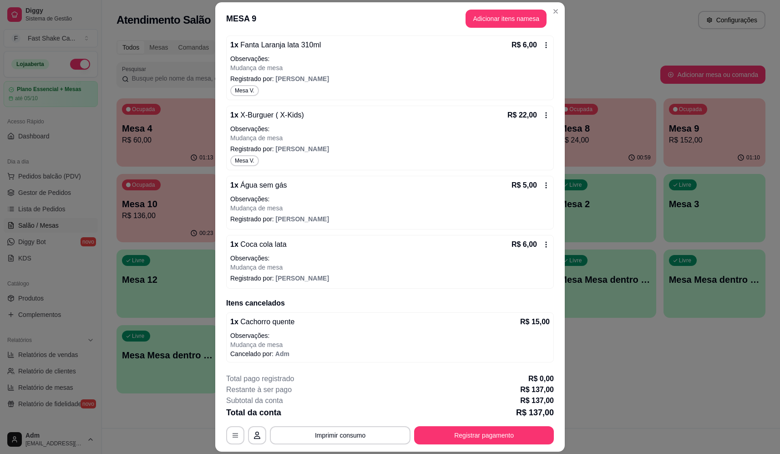
click at [543, 245] on icon at bounding box center [546, 244] width 7 height 7
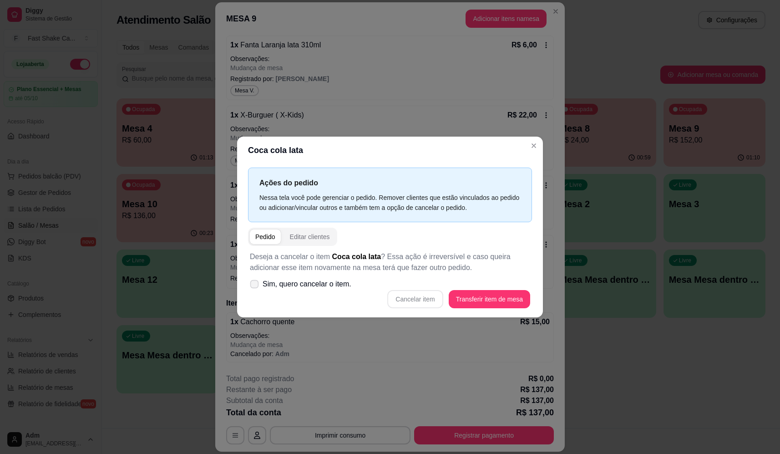
click at [256, 285] on icon at bounding box center [254, 283] width 7 height 5
click at [255, 285] on input "Sim, quero cancelar o item." at bounding box center [252, 288] width 6 height 6
checkbox input "true"
click at [408, 303] on button "Cancelar item" at bounding box center [415, 299] width 54 height 18
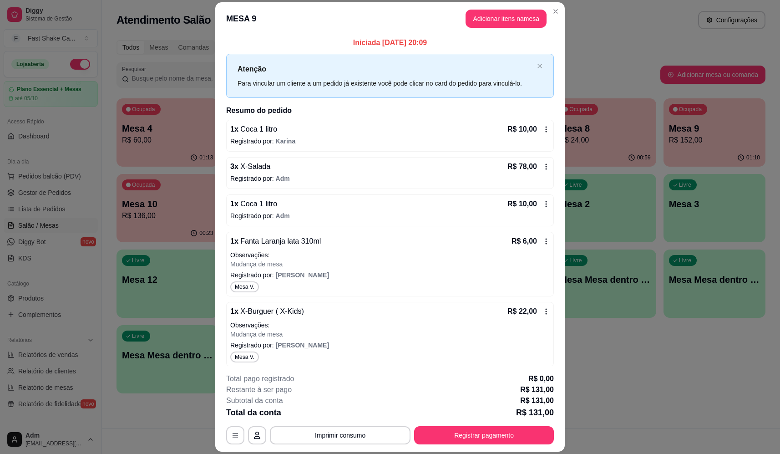
scroll to position [0, 0]
click at [543, 242] on icon at bounding box center [546, 242] width 7 height 7
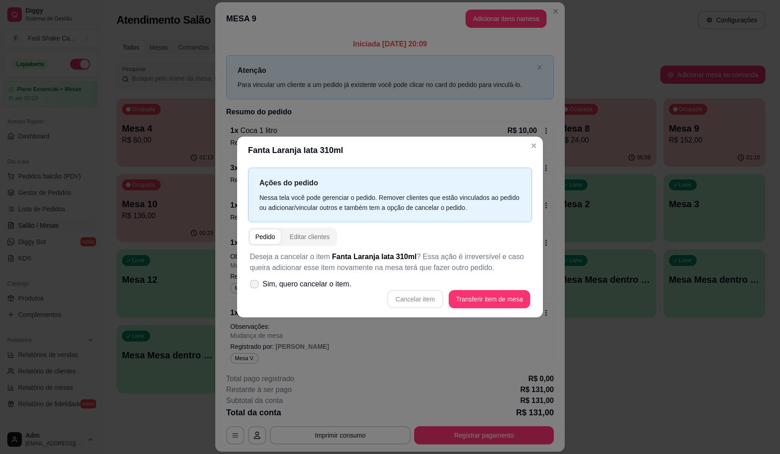
click at [252, 281] on span at bounding box center [254, 283] width 9 height 9
click at [252, 285] on input "Sim, quero cancelar o item." at bounding box center [252, 288] width 6 height 6
checkbox input "true"
click at [417, 294] on button "Cancelar item" at bounding box center [415, 299] width 56 height 18
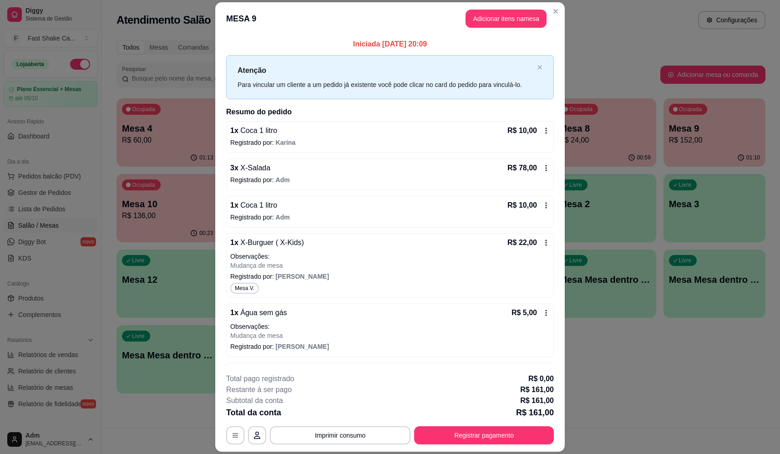
click at [543, 241] on icon at bounding box center [546, 242] width 7 height 7
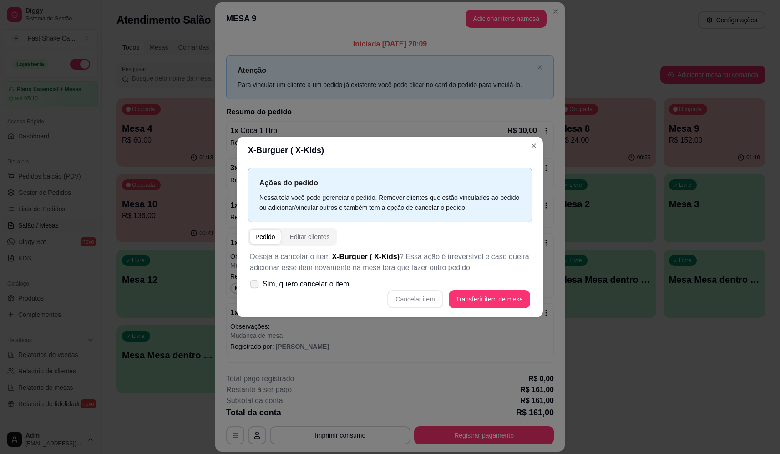
click at [252, 279] on label "Sim, quero cancelar o item." at bounding box center [300, 284] width 109 height 18
click at [252, 285] on input "Sim, quero cancelar o item." at bounding box center [252, 288] width 6 height 6
checkbox input "true"
click at [402, 297] on button "Cancelar item" at bounding box center [415, 299] width 56 height 18
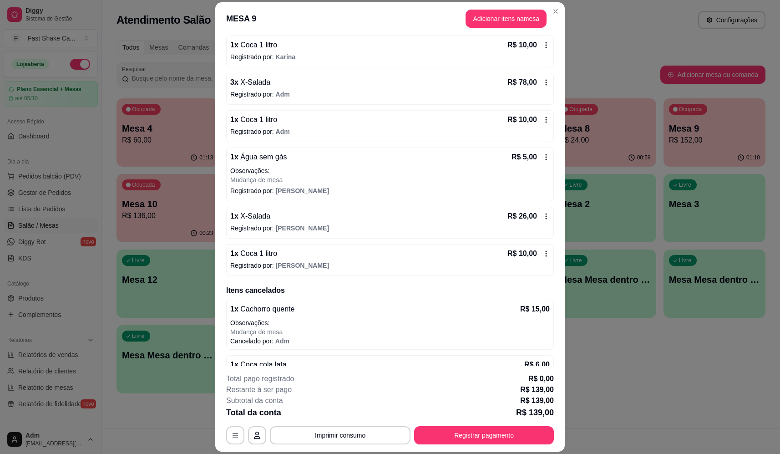
scroll to position [46, 0]
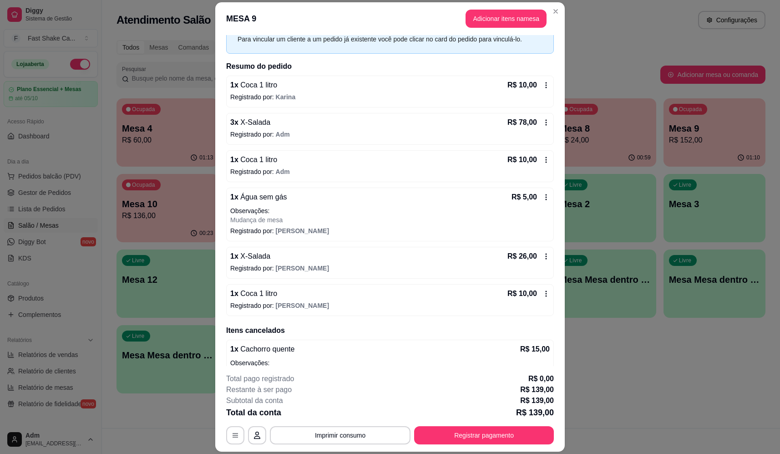
click at [546, 198] on icon at bounding box center [546, 197] width 1 height 6
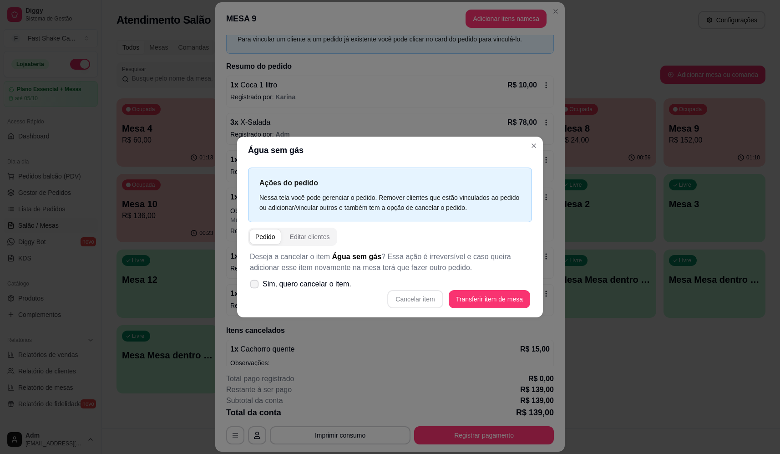
click at [248, 279] on label "Sim, quero cancelar o item." at bounding box center [300, 284] width 109 height 18
click at [249, 285] on input "Sim, quero cancelar o item." at bounding box center [252, 288] width 6 height 6
checkbox input "true"
click at [415, 299] on button "Cancelar item" at bounding box center [415, 299] width 56 height 18
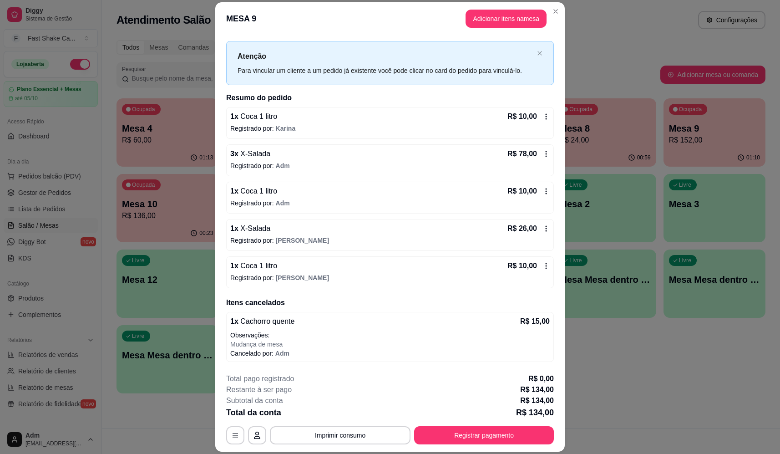
scroll to position [0, 0]
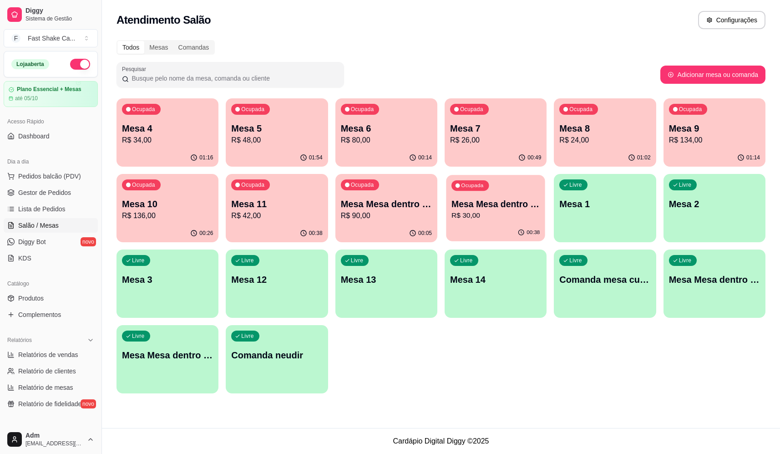
click at [498, 212] on p "R$ 30,00" at bounding box center [496, 215] width 88 height 10
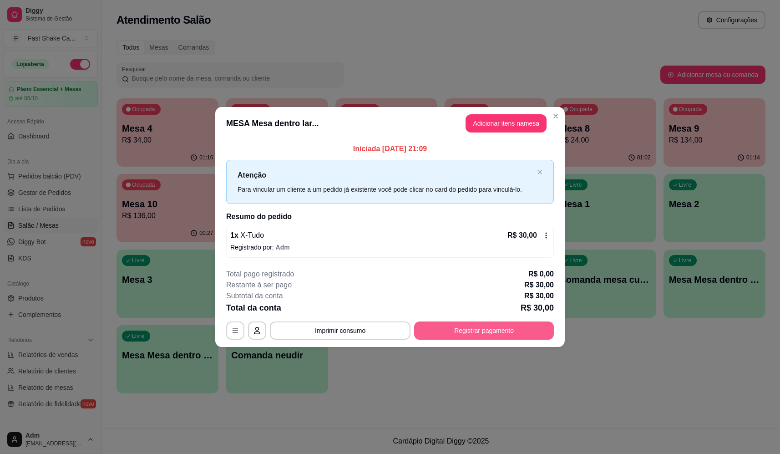
click at [503, 332] on button "Registrar pagamento" at bounding box center [484, 330] width 140 height 18
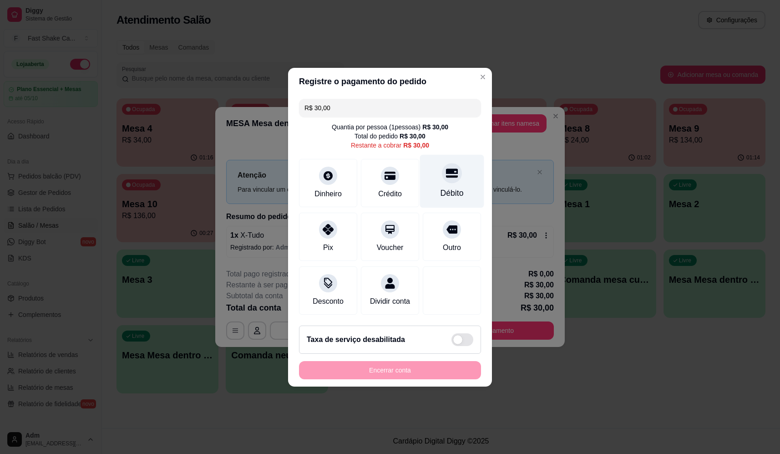
click at [442, 167] on div at bounding box center [452, 173] width 20 height 20
type input "R$ 0,00"
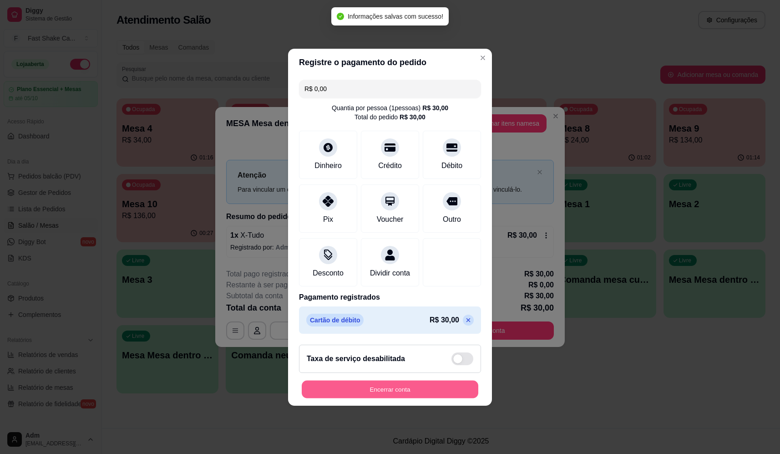
click at [408, 396] on button "Encerrar conta" at bounding box center [390, 389] width 177 height 18
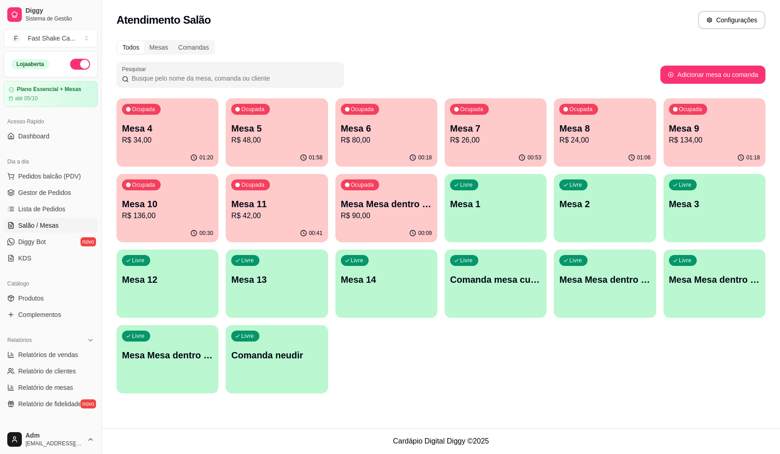
click at [587, 202] on div "Livre Mesa 2" at bounding box center [605, 202] width 102 height 57
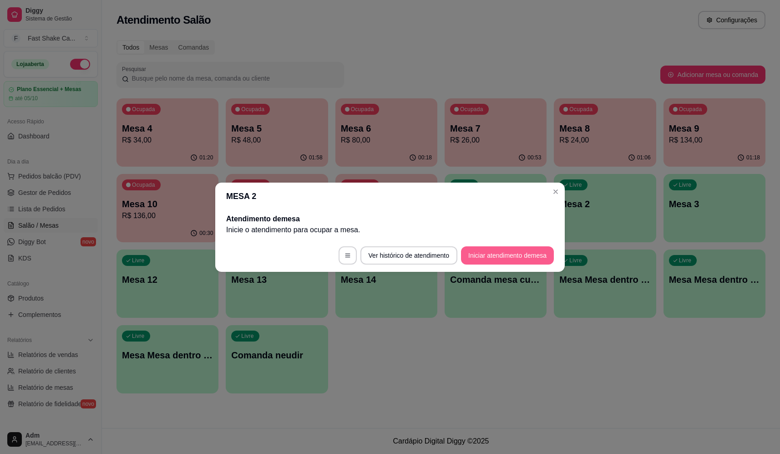
click at [495, 256] on button "Iniciar atendimento de mesa" at bounding box center [507, 255] width 93 height 18
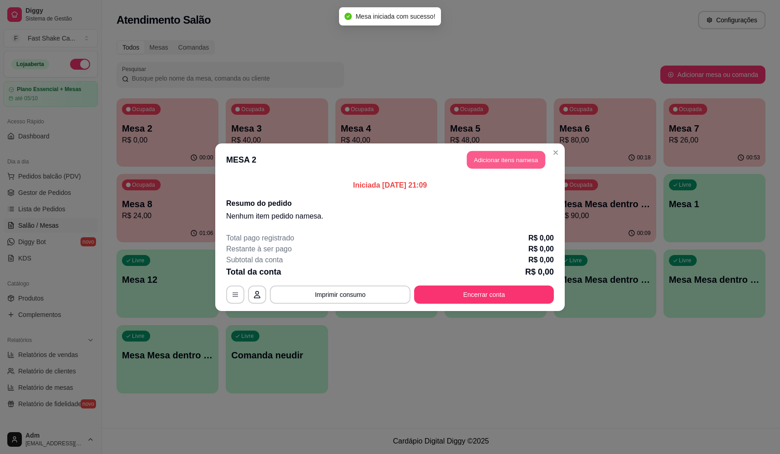
click at [486, 159] on button "Adicionar itens na mesa" at bounding box center [506, 160] width 78 height 18
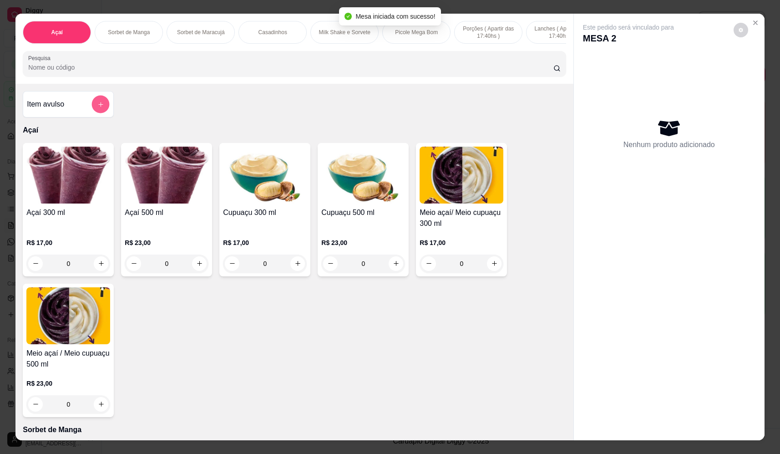
click at [98, 107] on icon "add-separate-item" at bounding box center [100, 104] width 5 height 5
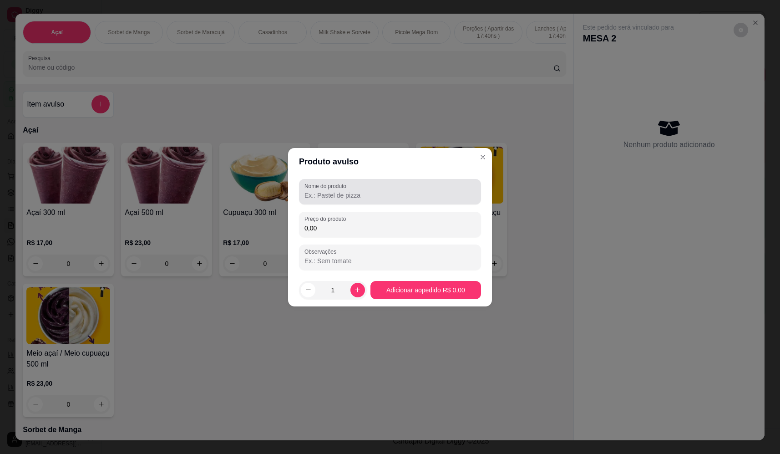
drag, startPoint x: 362, startPoint y: 194, endPoint x: 357, endPoint y: 197, distance: 5.7
click at [361, 194] on input "Nome do produto" at bounding box center [390, 195] width 171 height 9
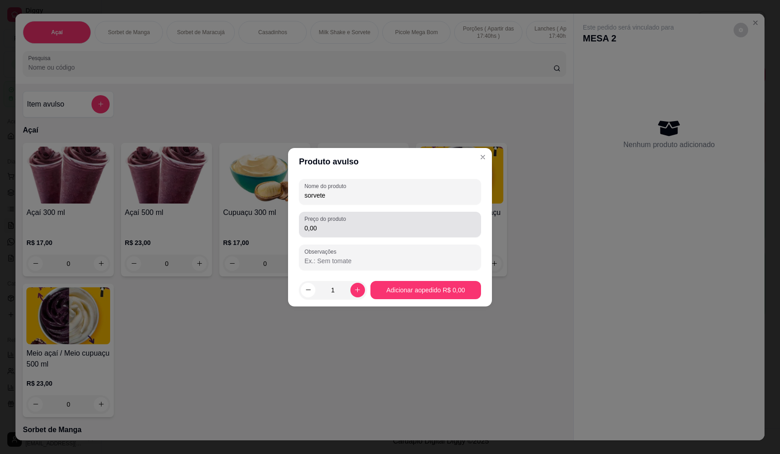
type input "sorvete"
click at [335, 233] on div "0,00" at bounding box center [390, 224] width 171 height 18
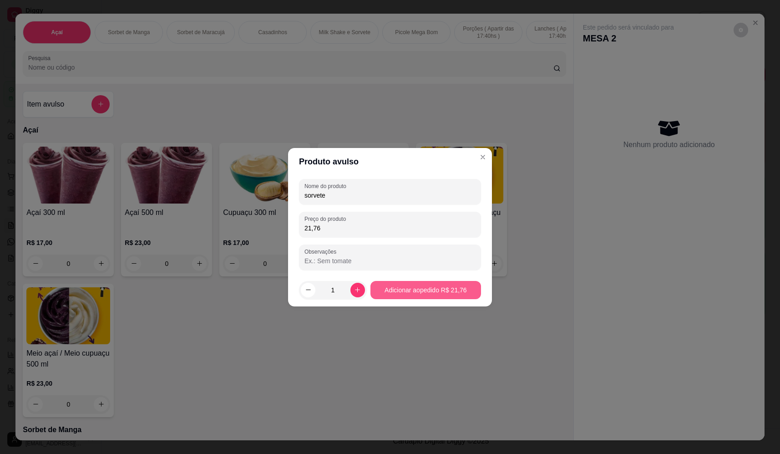
type input "21,76"
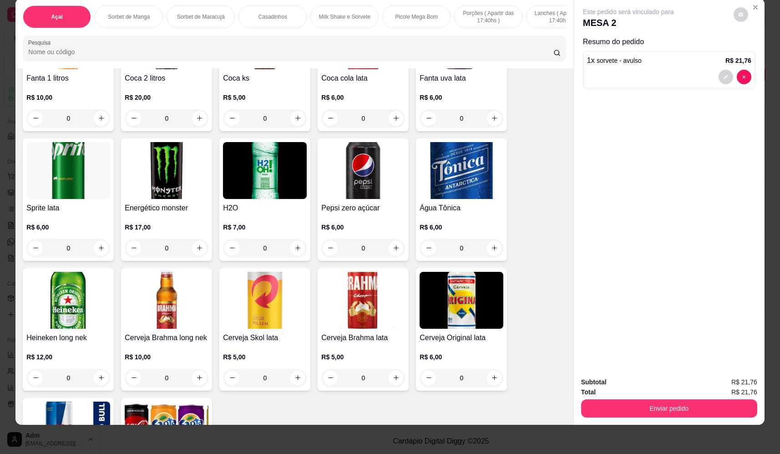
scroll to position [2959, 0]
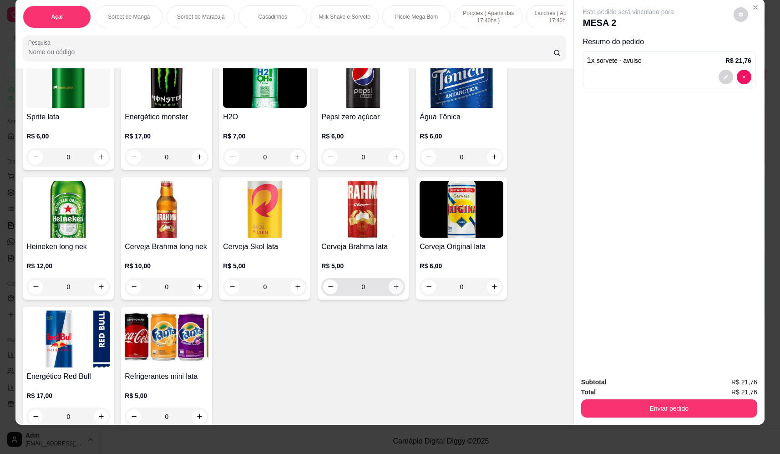
click at [389, 281] on button "increase-product-quantity" at bounding box center [396, 286] width 15 height 15
type input "1"
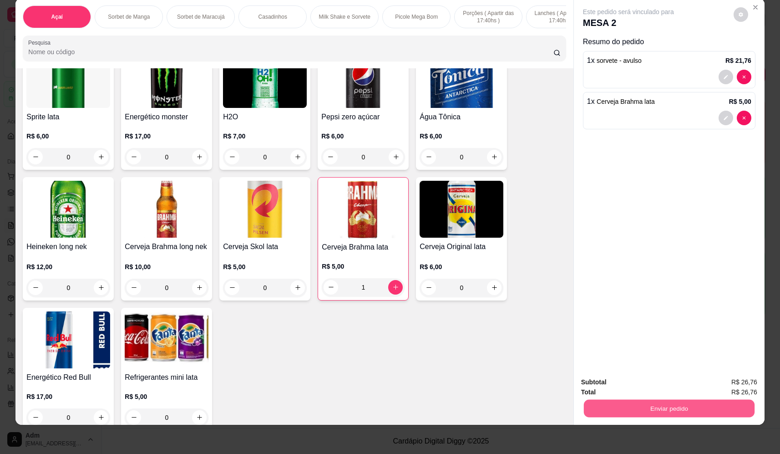
click at [692, 406] on button "Enviar pedido" at bounding box center [669, 409] width 171 height 18
click at [624, 379] on button "Não registrar e enviar pedido" at bounding box center [639, 385] width 92 height 17
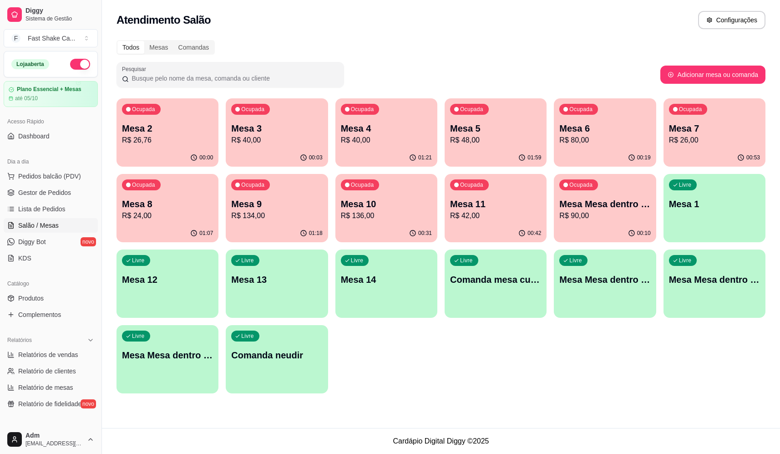
click at [78, 61] on button "button" at bounding box center [80, 64] width 20 height 11
click at [600, 212] on p "R$ 90,00" at bounding box center [604, 215] width 91 height 11
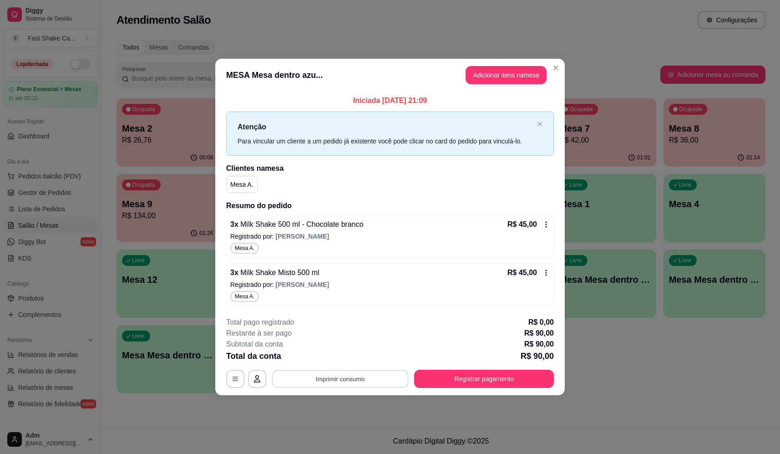
click at [349, 383] on button "Imprimir consumo" at bounding box center [340, 379] width 137 height 18
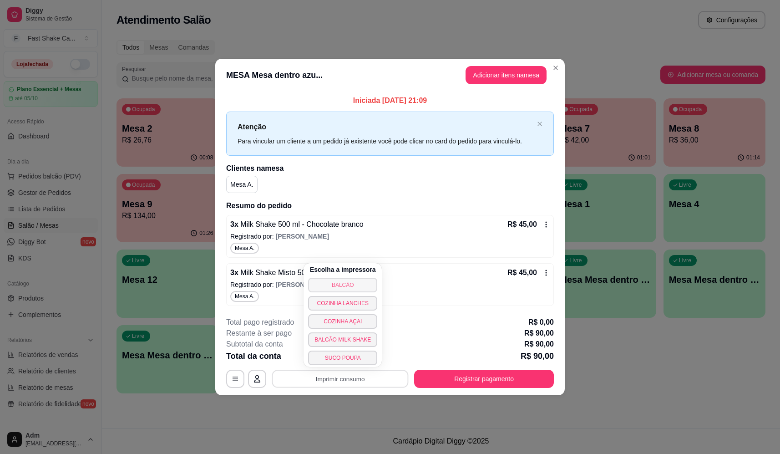
click at [350, 279] on button "BALCÃO" at bounding box center [342, 285] width 69 height 15
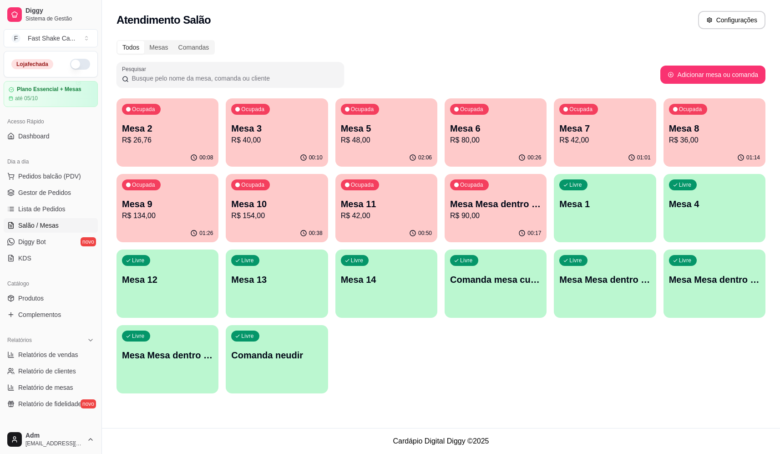
click at [75, 65] on button "button" at bounding box center [80, 64] width 20 height 11
click at [265, 216] on p "R$ 154,00" at bounding box center [276, 215] width 91 height 11
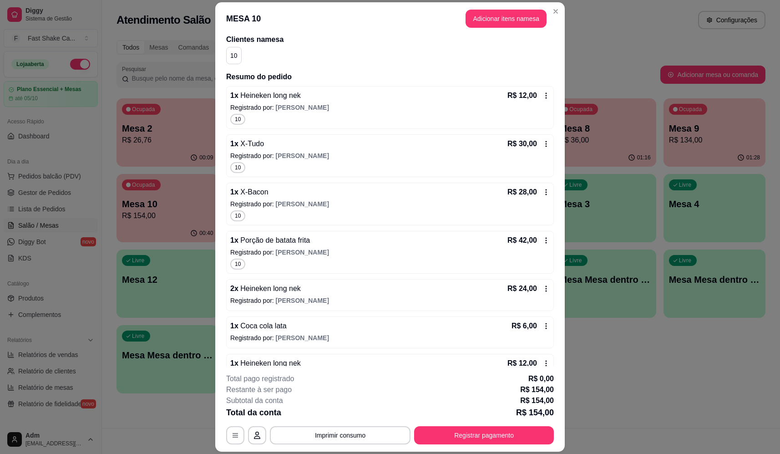
scroll to position [50, 0]
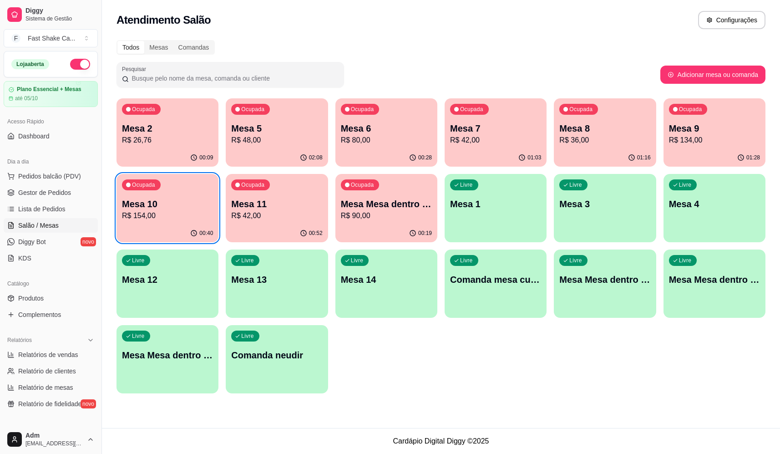
click at [480, 347] on div "Ocupada Mesa 2 R$ 26,76 00:09 Ocupada Mesa 5 R$ 48,00 02:08 Ocupada Mesa 6 R$ 8…" at bounding box center [441, 245] width 649 height 295
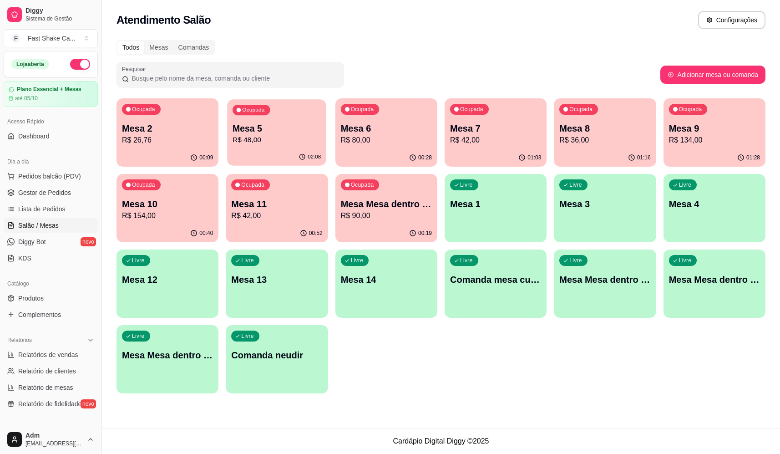
click at [273, 132] on p "Mesa 5" at bounding box center [277, 128] width 88 height 12
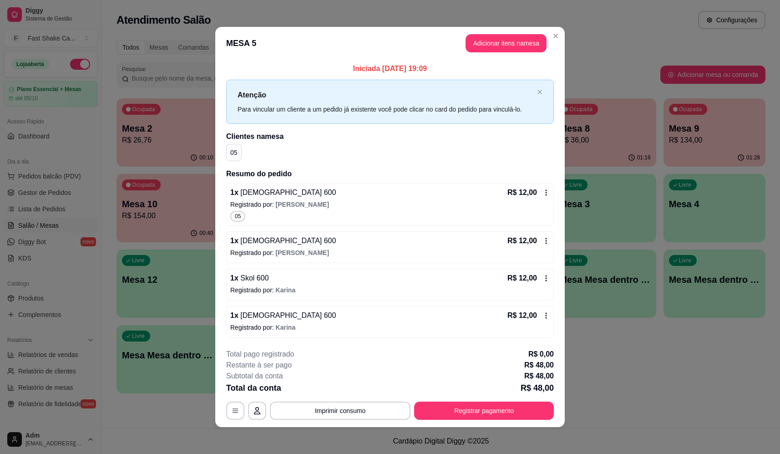
click at [343, 409] on button "Imprimir consumo" at bounding box center [340, 410] width 141 height 18
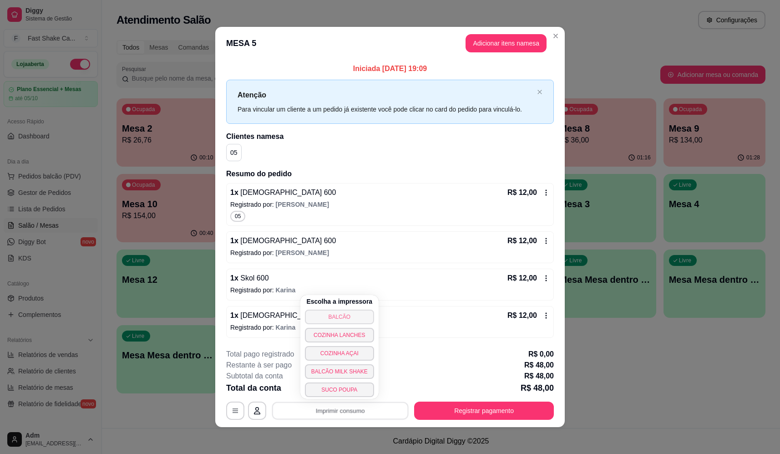
click at [336, 312] on button "BALCÃO" at bounding box center [339, 317] width 69 height 15
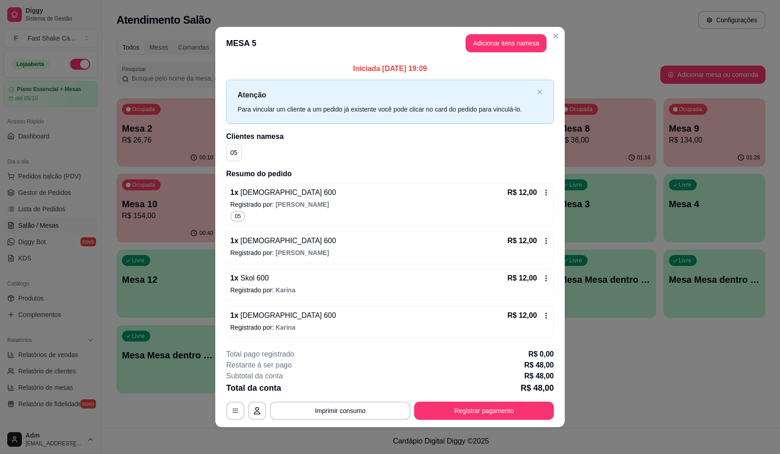
click at [321, 328] on p "Registrado por: [PERSON_NAME]" at bounding box center [390, 327] width 320 height 9
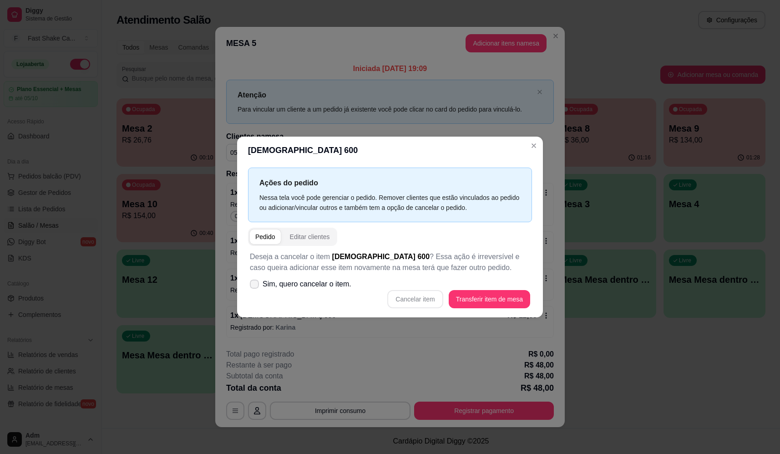
click at [310, 286] on span "Sim, quero cancelar o item." at bounding box center [307, 284] width 89 height 11
click at [255, 286] on input "Sim, quero cancelar o item." at bounding box center [252, 288] width 6 height 6
checkbox input "true"
click at [420, 305] on button "Cancelar item" at bounding box center [415, 299] width 54 height 18
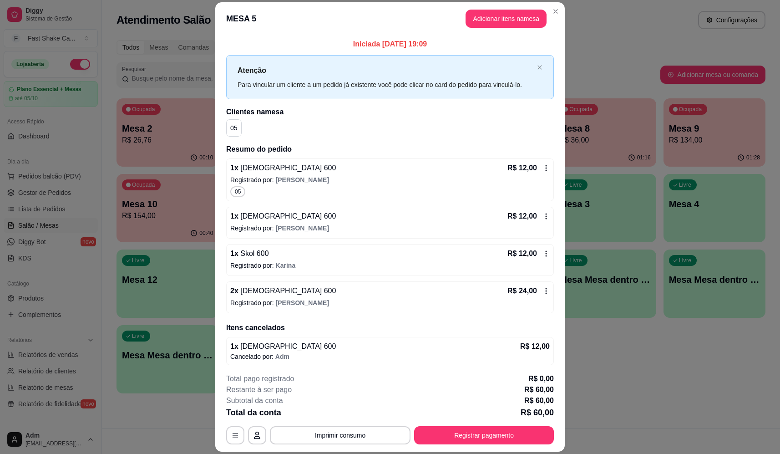
click at [317, 298] on p "Registrado por: [PERSON_NAME]" at bounding box center [390, 302] width 320 height 9
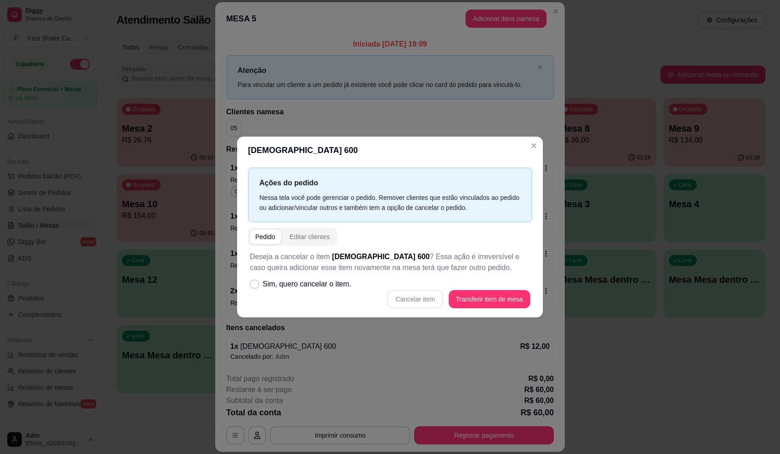
click at [330, 275] on div "Deseja a cancelar o item [DEMOGRAPHIC_DATA] 600 ? Essa ação é irreversível e ca…" at bounding box center [390, 280] width 284 height 68
click at [335, 289] on span "Sim, quero cancelar o item." at bounding box center [307, 284] width 89 height 11
click at [255, 289] on input "Sim, quero cancelar o item." at bounding box center [252, 288] width 6 height 6
checkbox input "true"
click at [407, 307] on button "Cancelar item" at bounding box center [415, 299] width 54 height 18
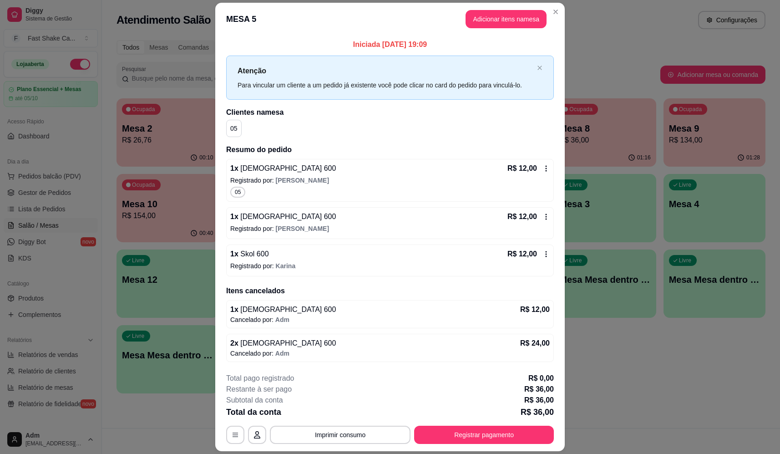
scroll to position [26, 0]
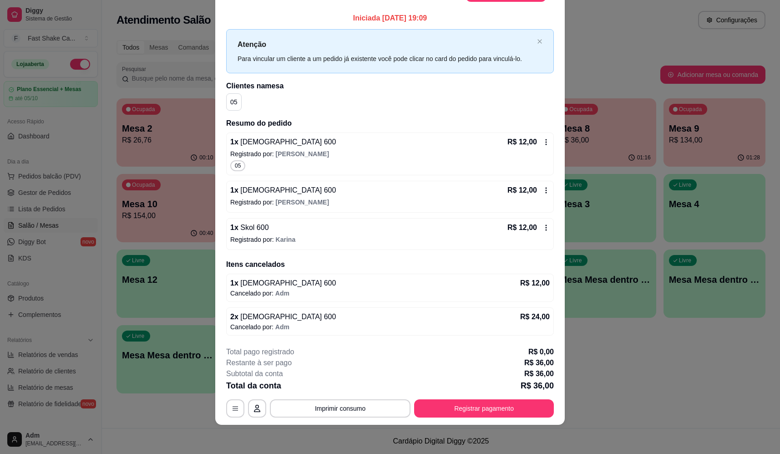
click at [269, 235] on p "Registrado por: [PERSON_NAME]" at bounding box center [390, 239] width 320 height 9
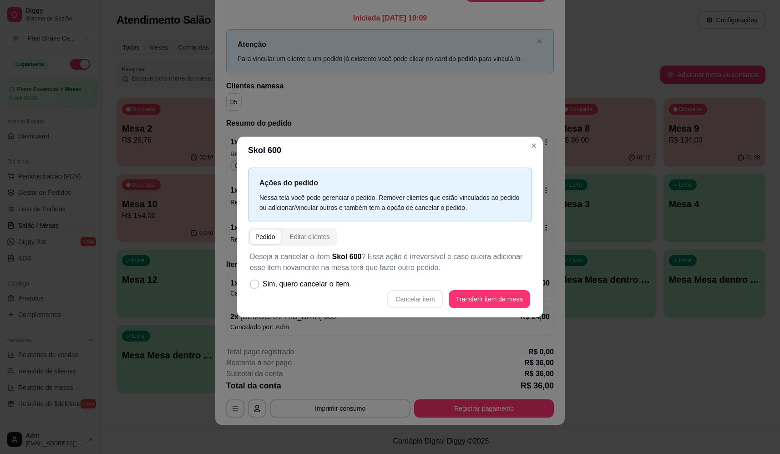
click at [288, 285] on span "Sim, quero cancelar o item." at bounding box center [307, 284] width 89 height 11
click at [255, 285] on input "Sim, quero cancelar o item." at bounding box center [252, 288] width 6 height 6
checkbox input "true"
click at [406, 299] on button "Cancelar item" at bounding box center [415, 299] width 56 height 18
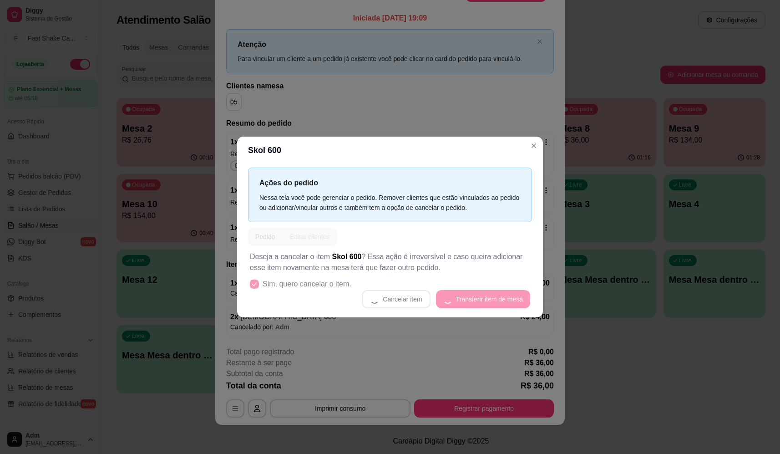
scroll to position [25, 0]
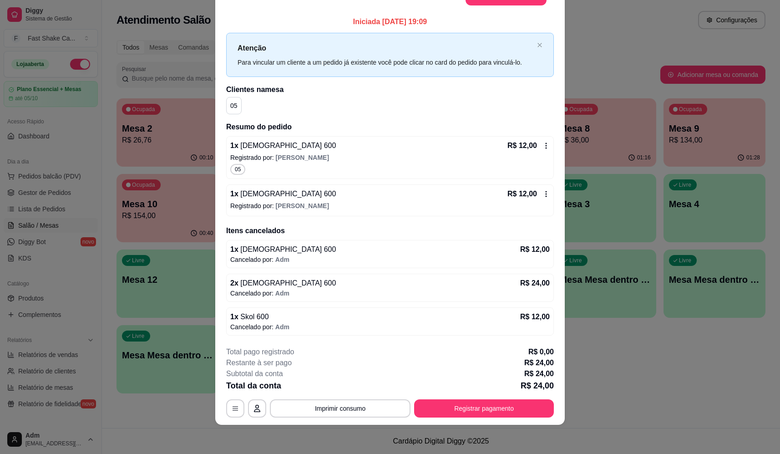
click at [447, 340] on section "**********" at bounding box center [390, 202] width 350 height 445
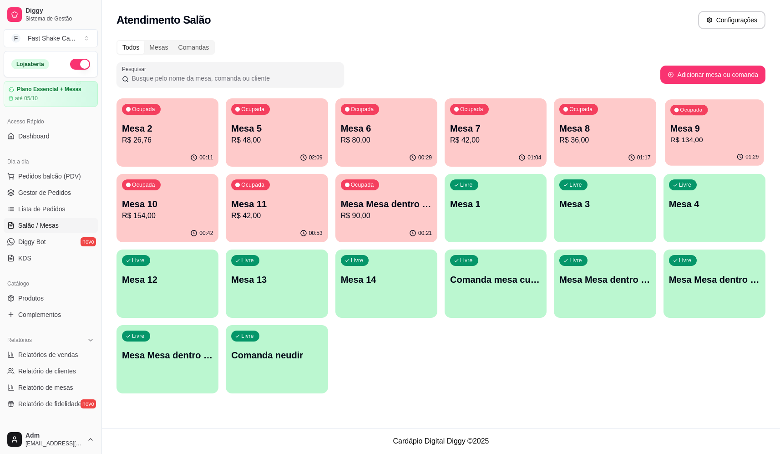
click at [722, 124] on p "Mesa 9" at bounding box center [714, 128] width 88 height 12
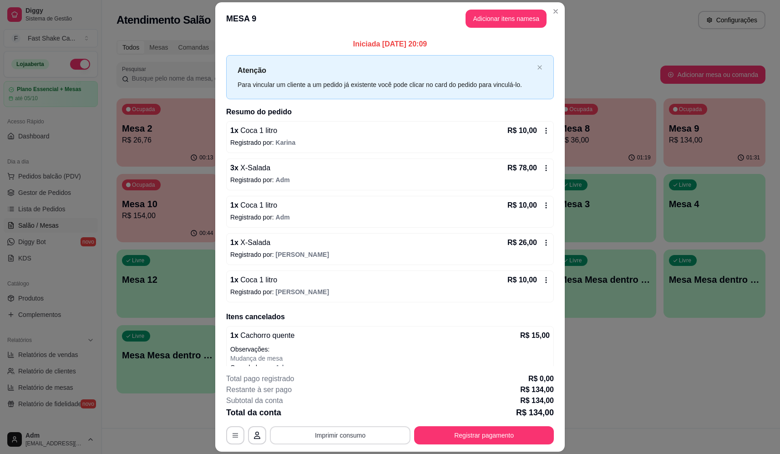
click at [346, 432] on button "Imprimir consumo" at bounding box center [340, 435] width 141 height 18
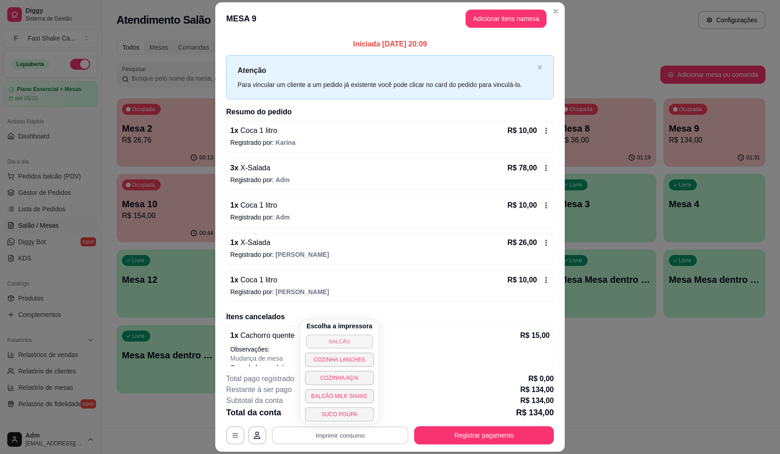
click at [316, 337] on button "BALCÃO" at bounding box center [339, 341] width 67 height 14
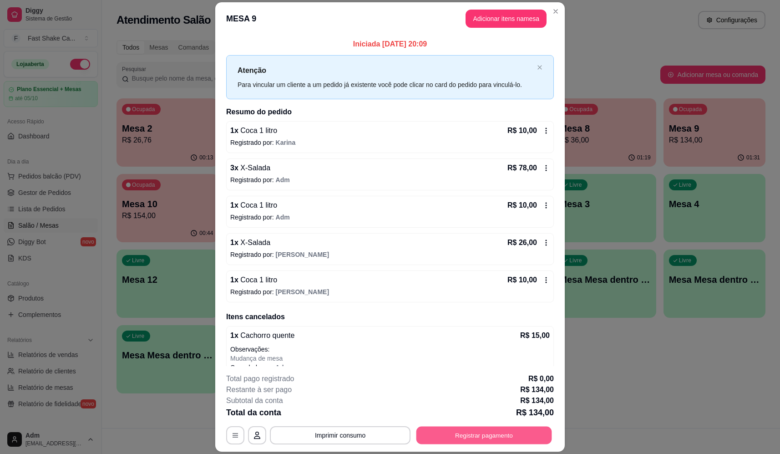
click at [496, 430] on button "Registrar pagamento" at bounding box center [484, 436] width 136 height 18
click at [452, 166] on div at bounding box center [452, 173] width 20 height 20
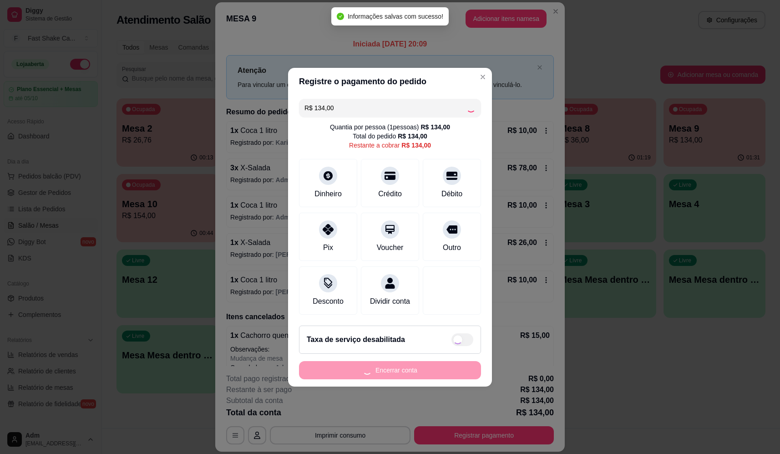
type input "R$ 0,00"
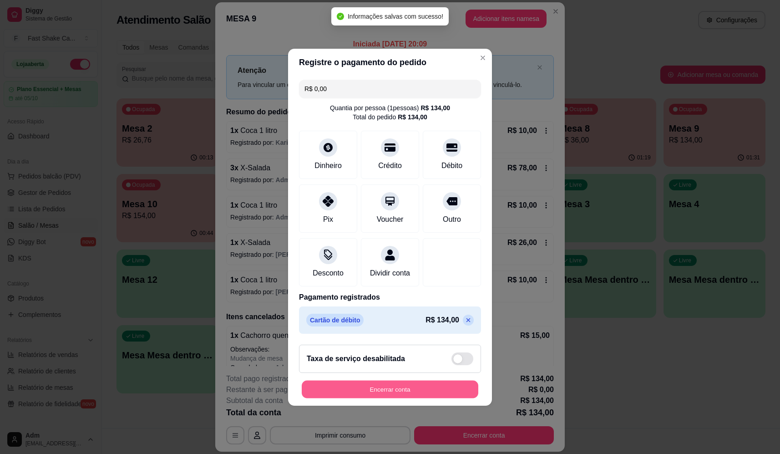
click at [405, 389] on button "Encerrar conta" at bounding box center [390, 389] width 177 height 18
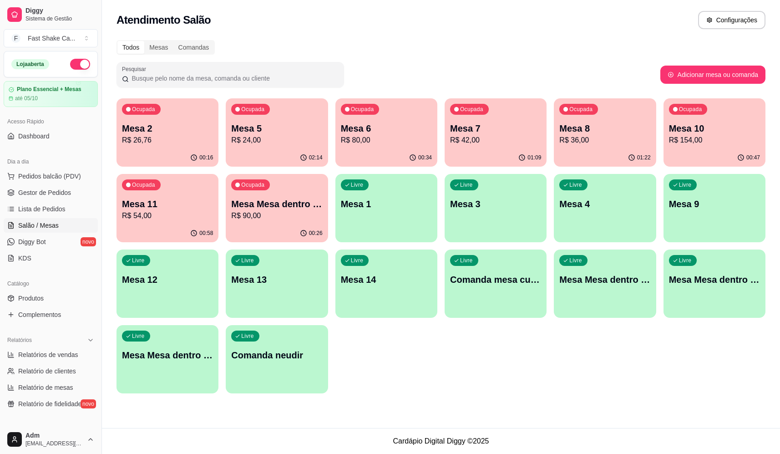
click at [293, 215] on p "R$ 90,00" at bounding box center [276, 215] width 91 height 11
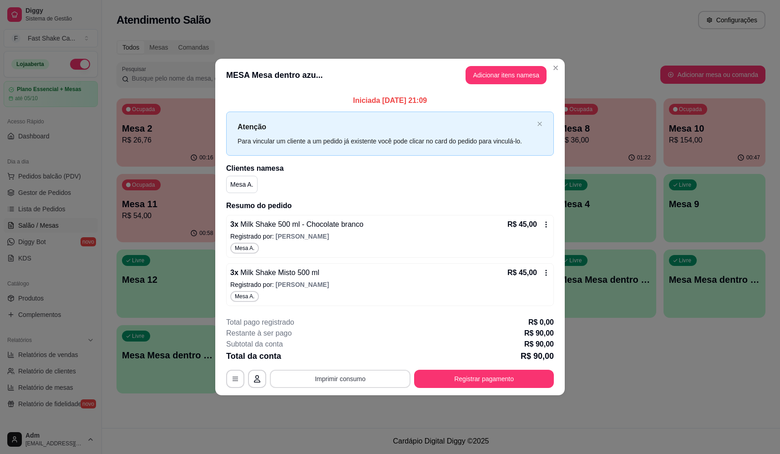
click at [376, 379] on button "Imprimir consumo" at bounding box center [340, 379] width 141 height 18
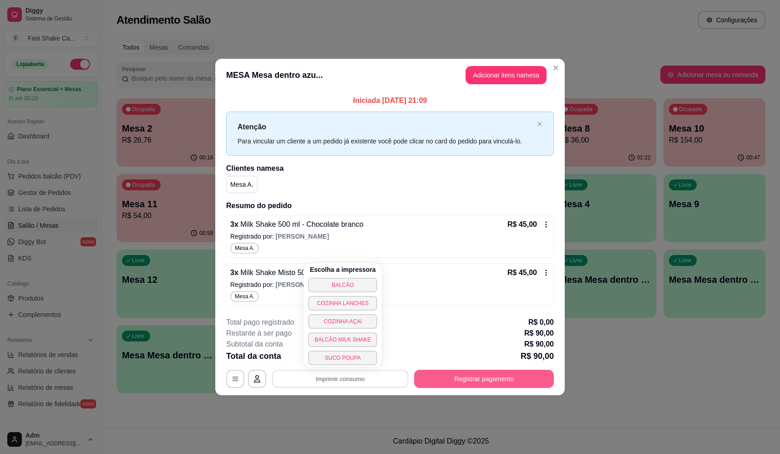
click at [449, 378] on button "Registrar pagamento" at bounding box center [484, 379] width 140 height 18
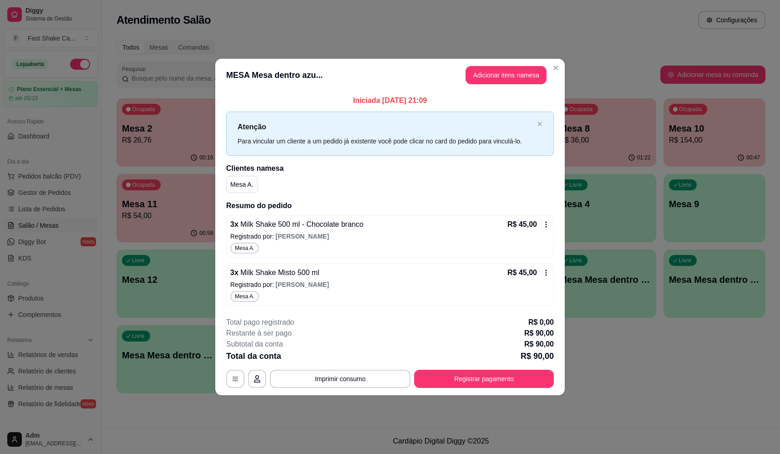
click at [452, 381] on button "Registrar pagamento" at bounding box center [484, 379] width 140 height 18
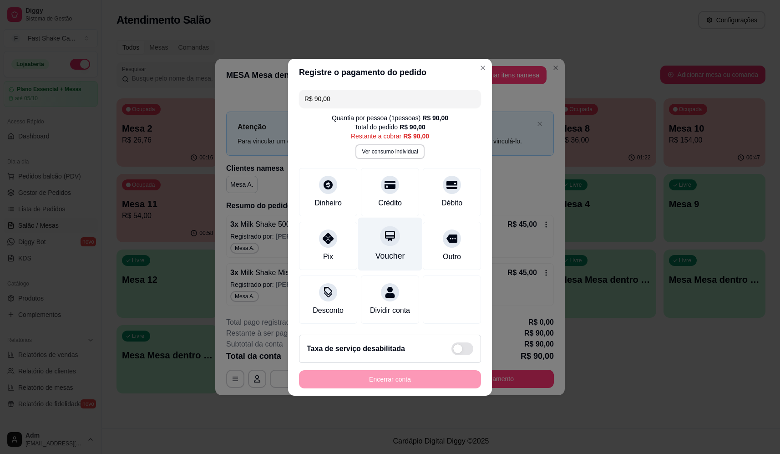
click at [390, 236] on icon at bounding box center [390, 236] width 12 height 12
type input "R$ 0,00"
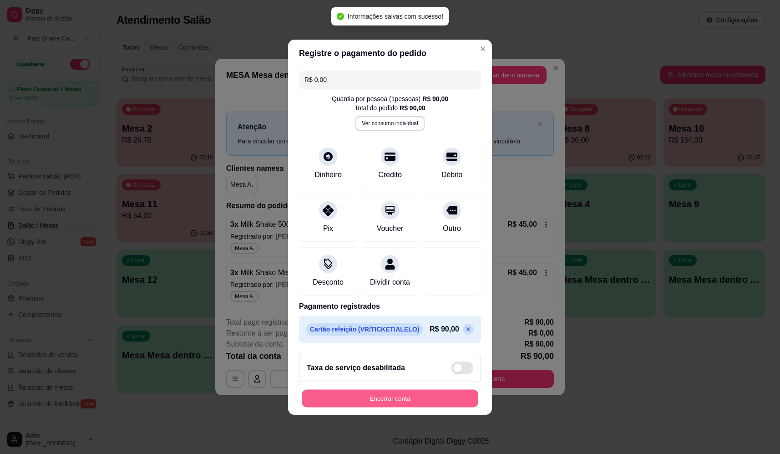
click at [409, 399] on button "Encerrar conta" at bounding box center [390, 398] width 177 height 18
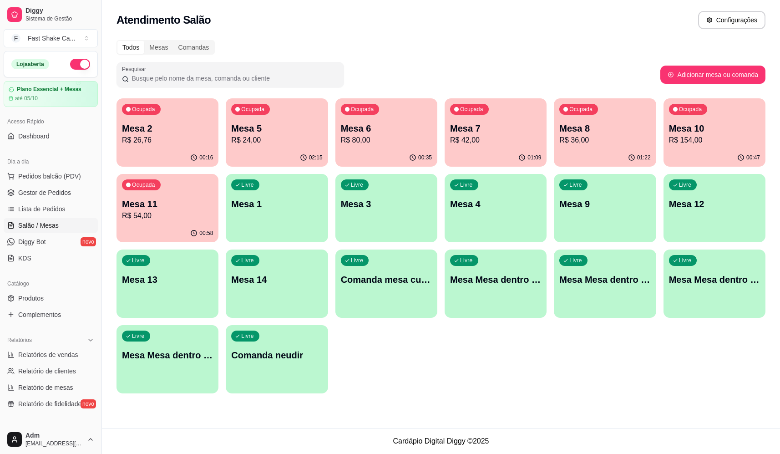
click at [176, 132] on p "Mesa 2" at bounding box center [167, 128] width 91 height 13
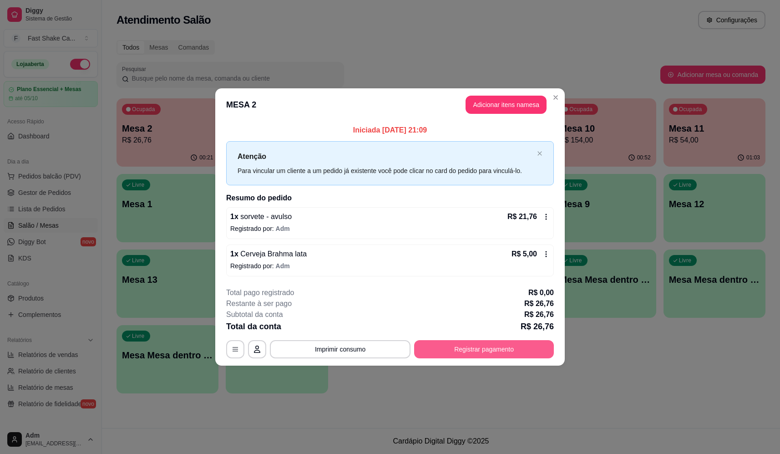
click at [517, 342] on button "Registrar pagamento" at bounding box center [484, 349] width 140 height 18
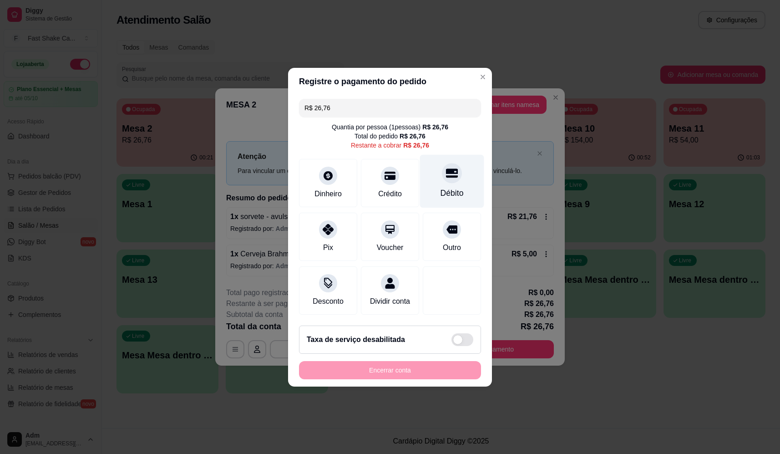
click at [457, 178] on div "Débito" at bounding box center [452, 180] width 64 height 53
type input "R$ 0,00"
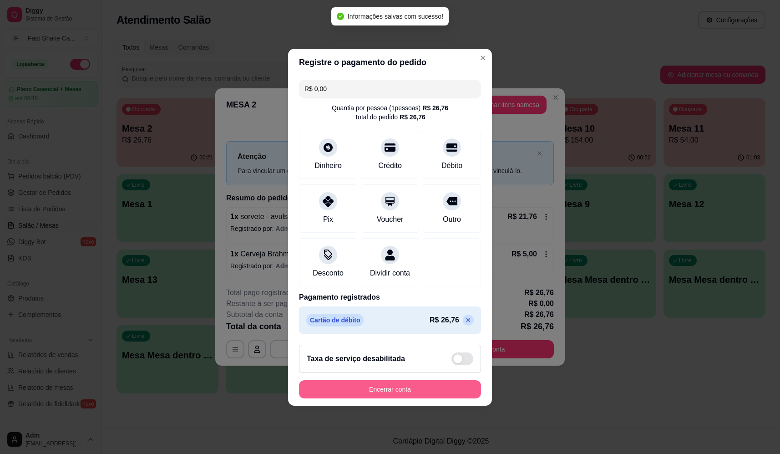
click at [386, 398] on button "Encerrar conta" at bounding box center [390, 389] width 182 height 18
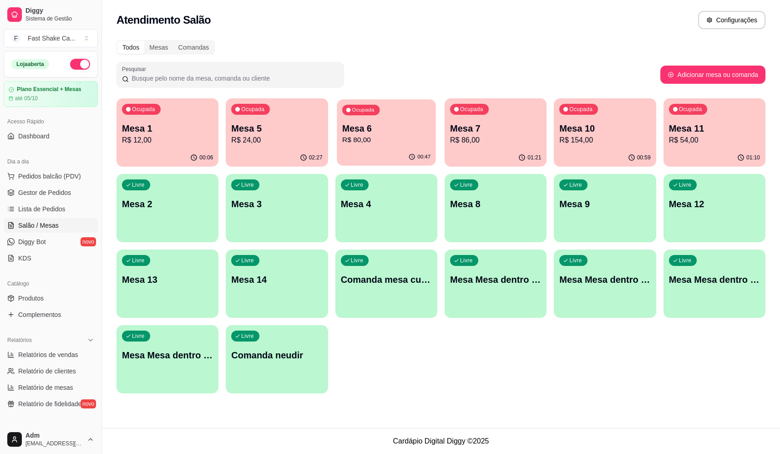
click at [388, 132] on p "Mesa 6" at bounding box center [386, 128] width 88 height 12
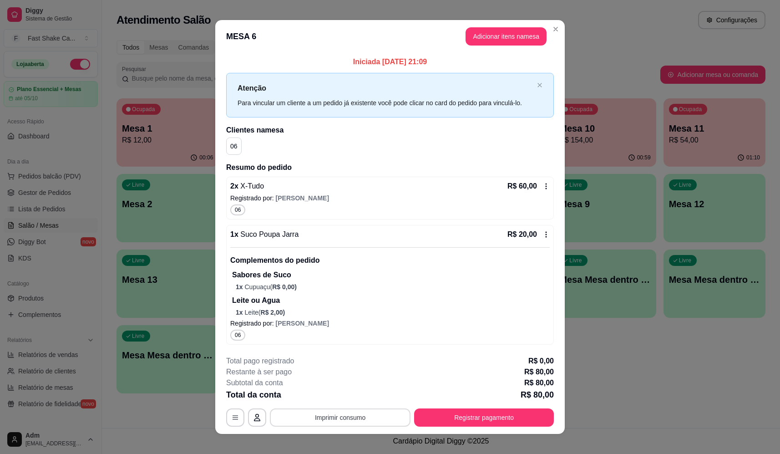
click at [350, 415] on button "Imprimir consumo" at bounding box center [340, 417] width 141 height 18
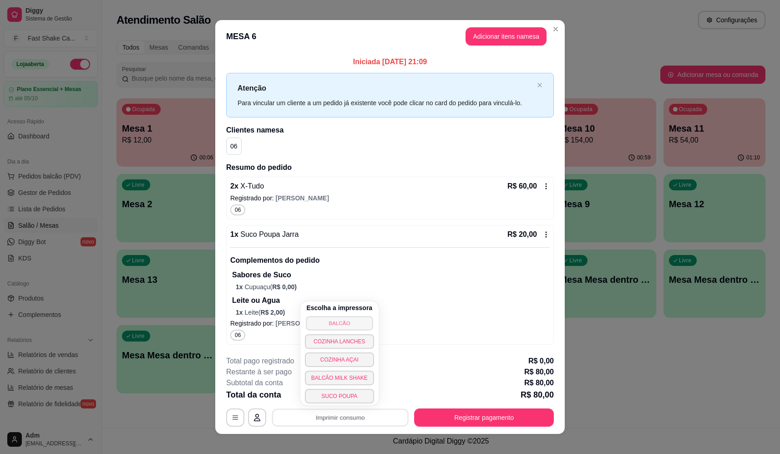
click at [342, 325] on button "BALCÃO" at bounding box center [339, 323] width 67 height 14
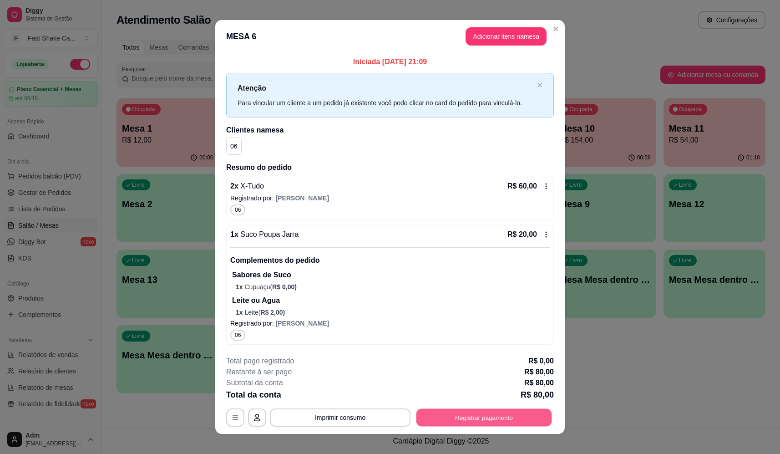
click at [489, 416] on button "Registrar pagamento" at bounding box center [484, 417] width 136 height 18
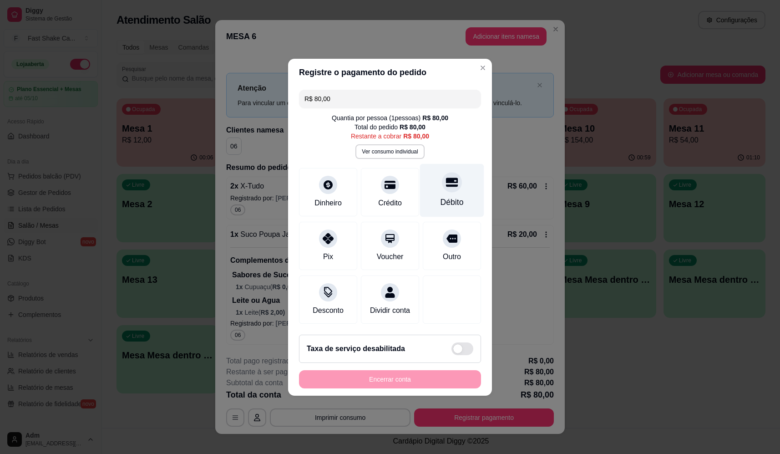
click at [430, 183] on div "Débito" at bounding box center [452, 189] width 64 height 53
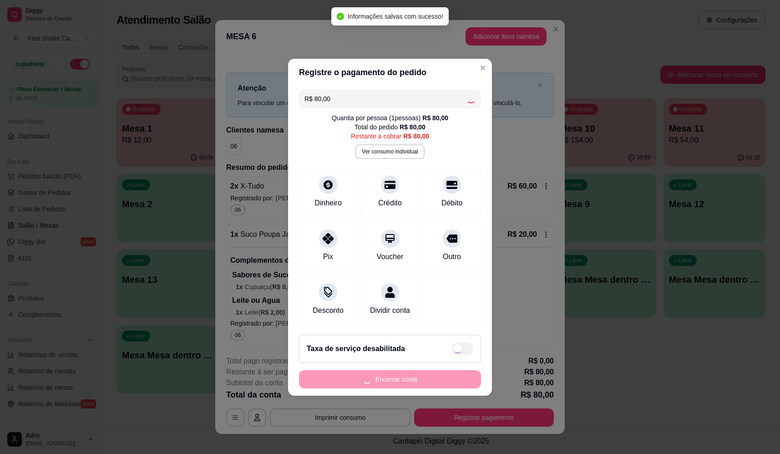
type input "R$ 0,00"
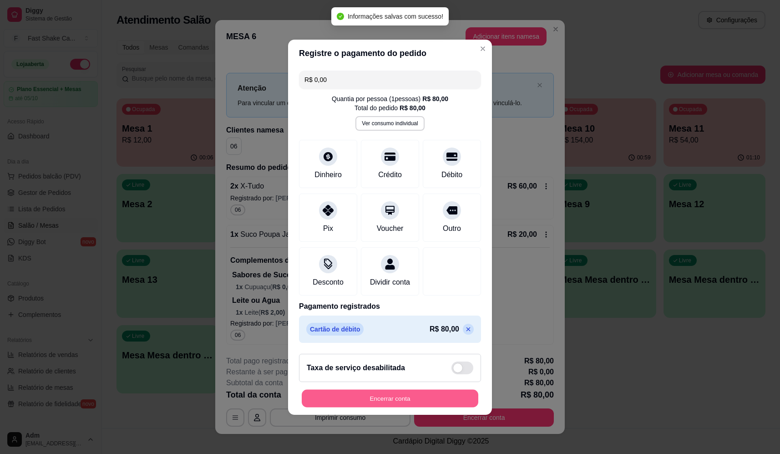
click at [412, 398] on button "Encerrar conta" at bounding box center [390, 398] width 177 height 18
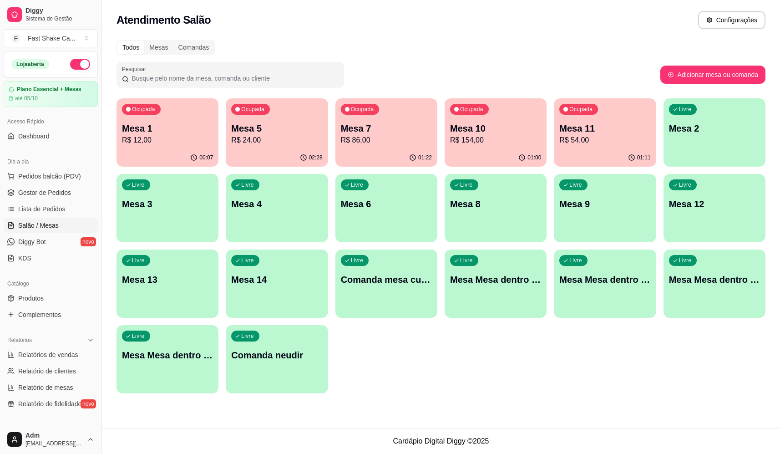
click at [492, 134] on p "Mesa 10" at bounding box center [495, 128] width 91 height 13
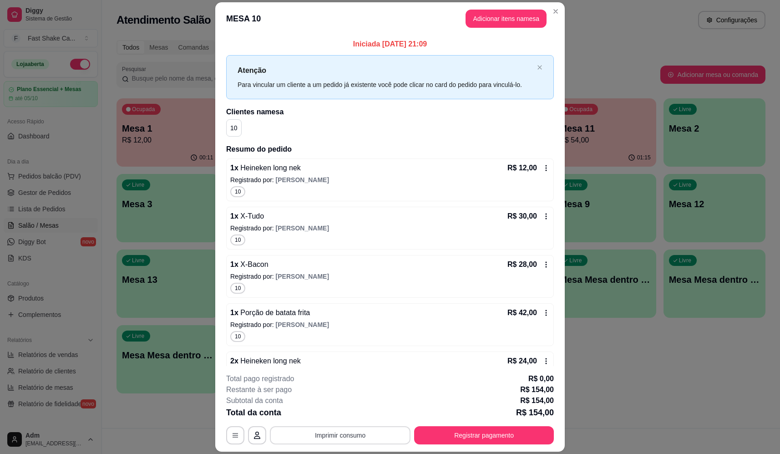
click at [330, 437] on button "Imprimir consumo" at bounding box center [340, 435] width 141 height 18
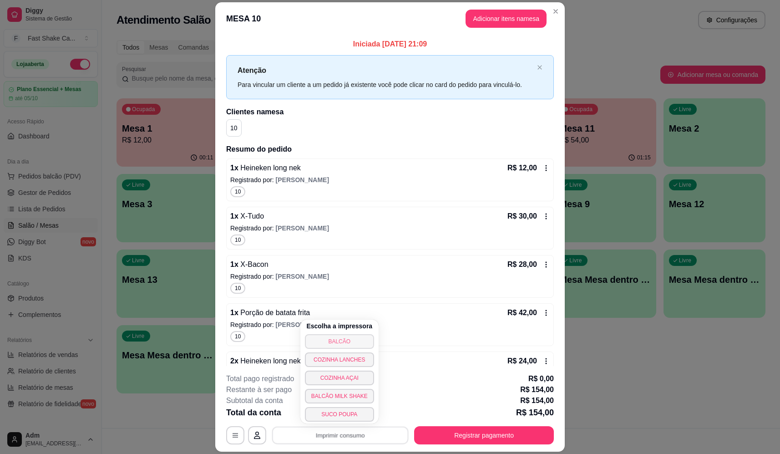
click at [330, 344] on button "BALCÃO" at bounding box center [339, 341] width 69 height 15
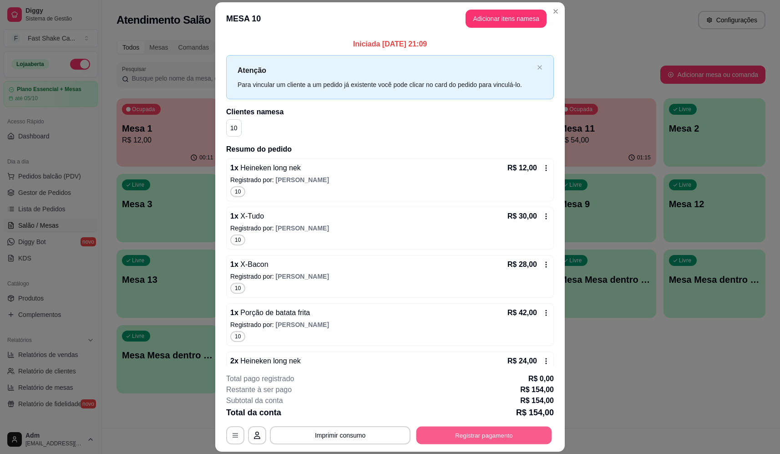
click at [482, 442] on button "Registrar pagamento" at bounding box center [484, 436] width 136 height 18
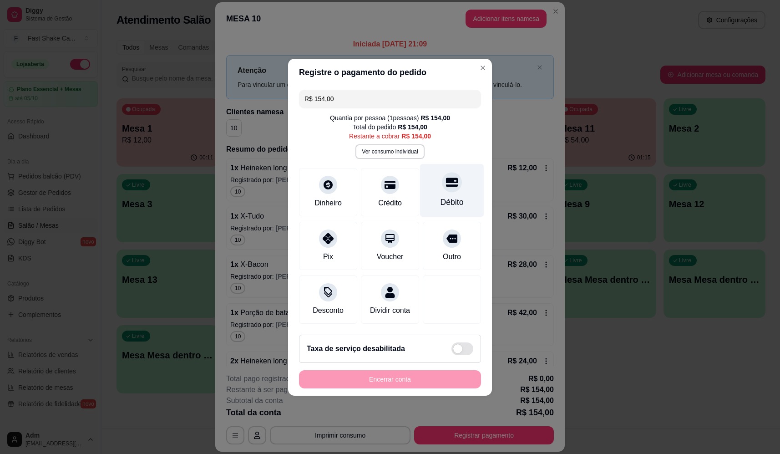
click at [446, 173] on div at bounding box center [452, 182] width 20 height 20
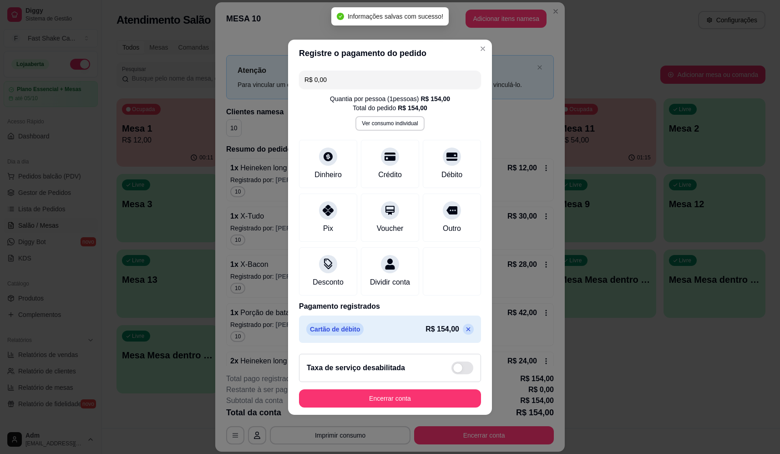
type input "R$ 0,00"
click at [428, 407] on button "Encerrar conta" at bounding box center [390, 398] width 182 height 18
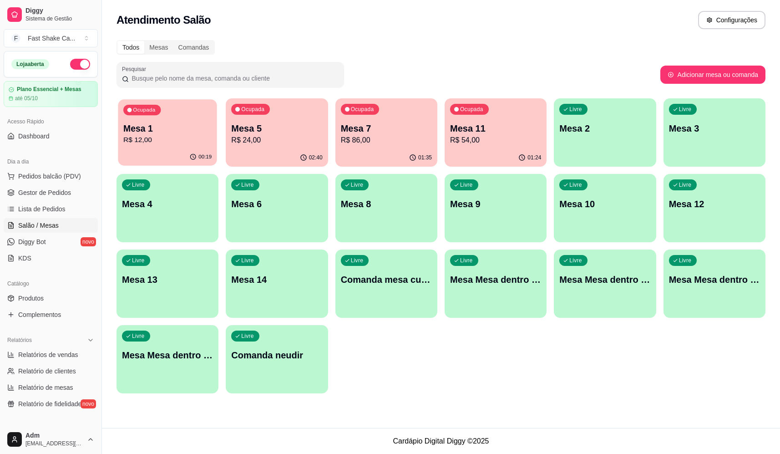
click at [133, 135] on p "R$ 12,00" at bounding box center [167, 140] width 88 height 10
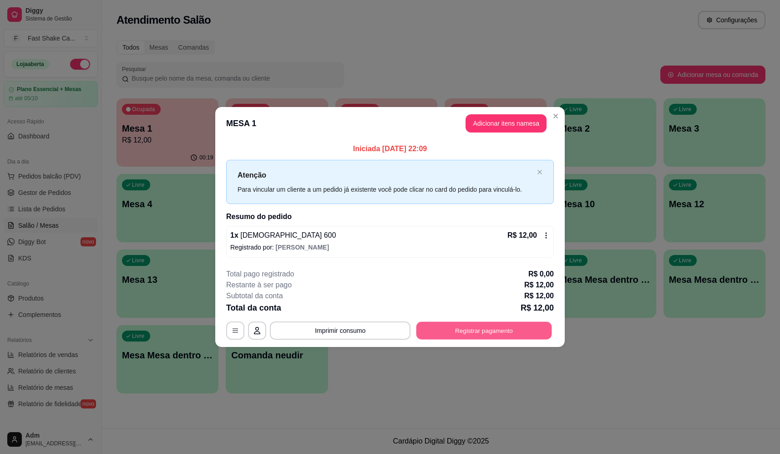
click at [462, 335] on button "Registrar pagamento" at bounding box center [484, 331] width 136 height 18
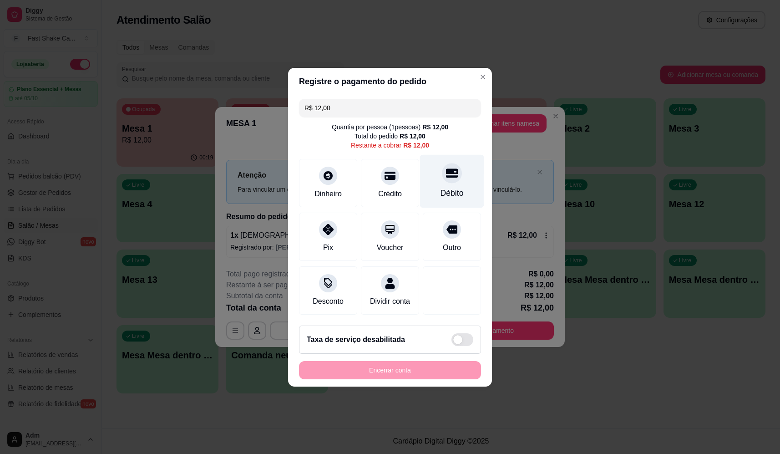
click at [446, 158] on div "Débito" at bounding box center [452, 180] width 64 height 53
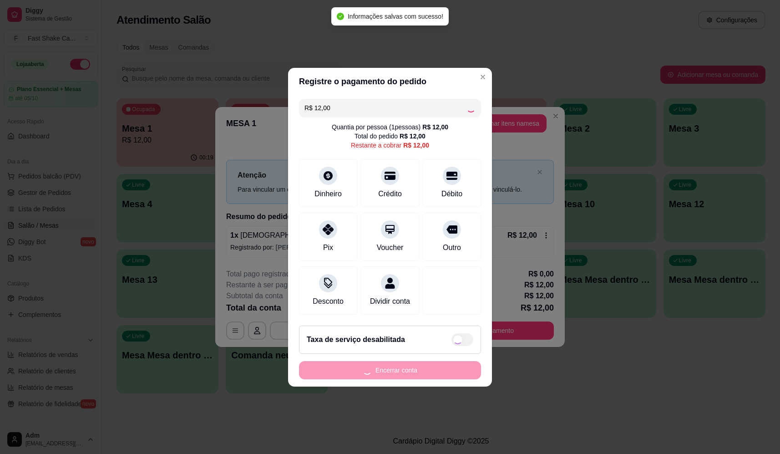
type input "R$ 0,00"
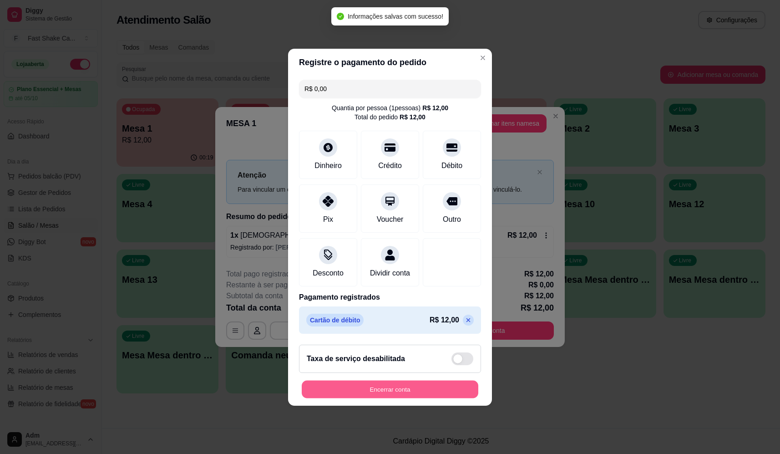
click at [421, 393] on button "Encerrar conta" at bounding box center [390, 389] width 177 height 18
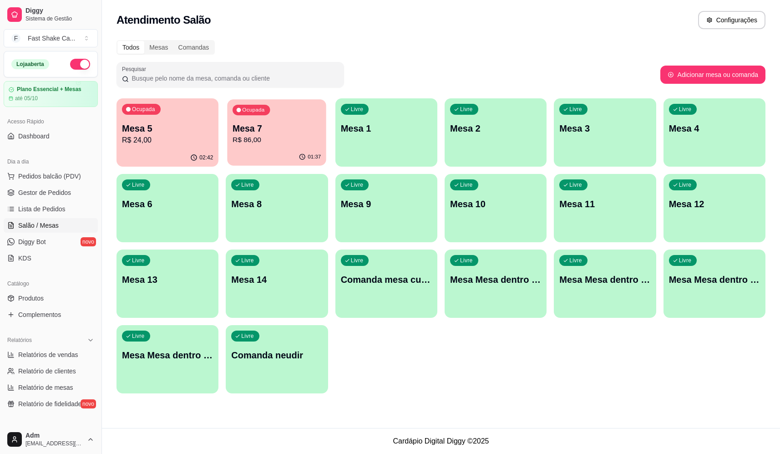
click at [283, 137] on p "R$ 86,00" at bounding box center [277, 140] width 88 height 10
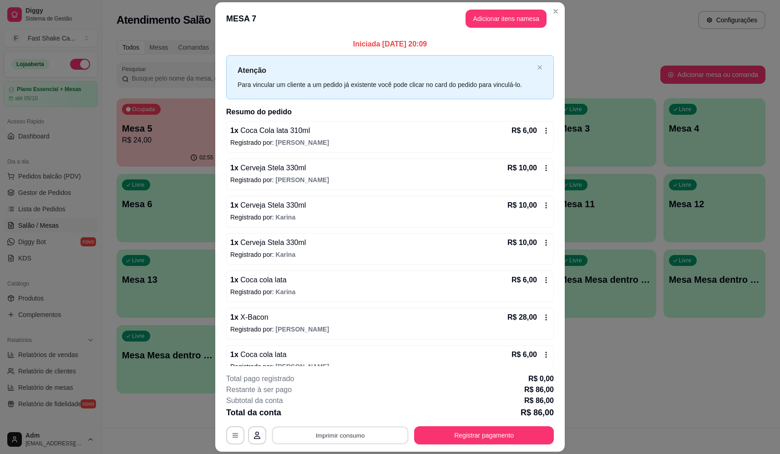
click at [352, 434] on button "Imprimir consumo" at bounding box center [340, 436] width 137 height 18
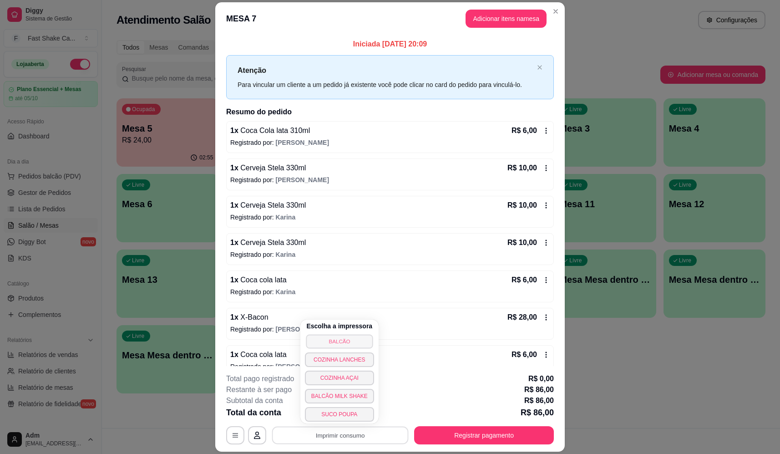
click at [356, 344] on button "BALCÃO" at bounding box center [339, 341] width 67 height 14
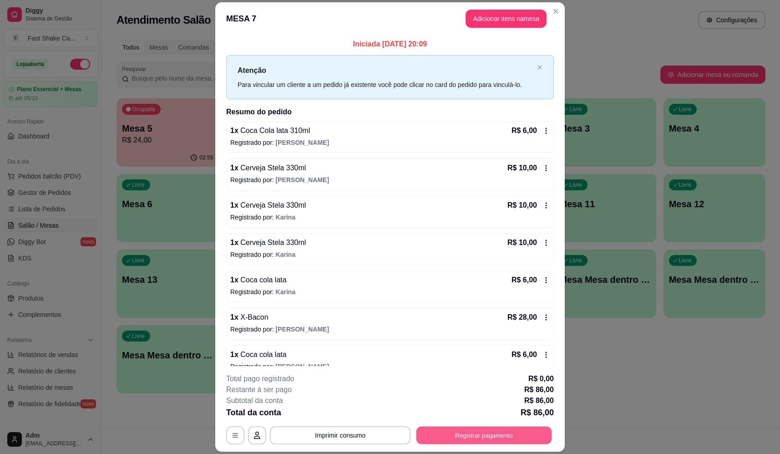
click at [455, 434] on button "Registrar pagamento" at bounding box center [484, 436] width 136 height 18
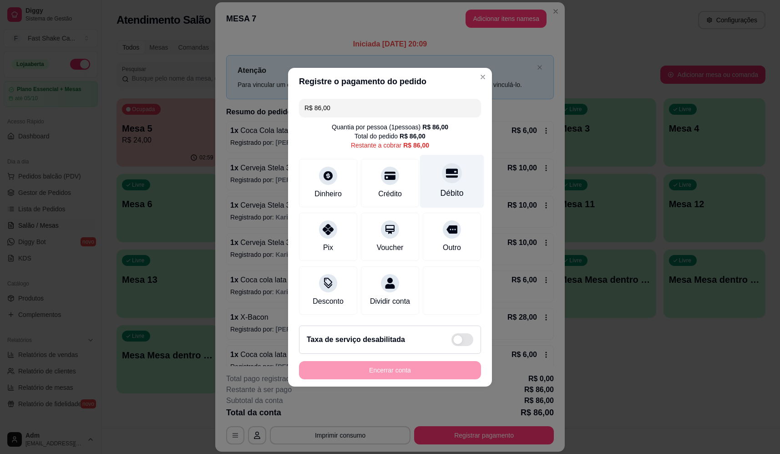
click at [450, 169] on icon at bounding box center [452, 173] width 12 height 12
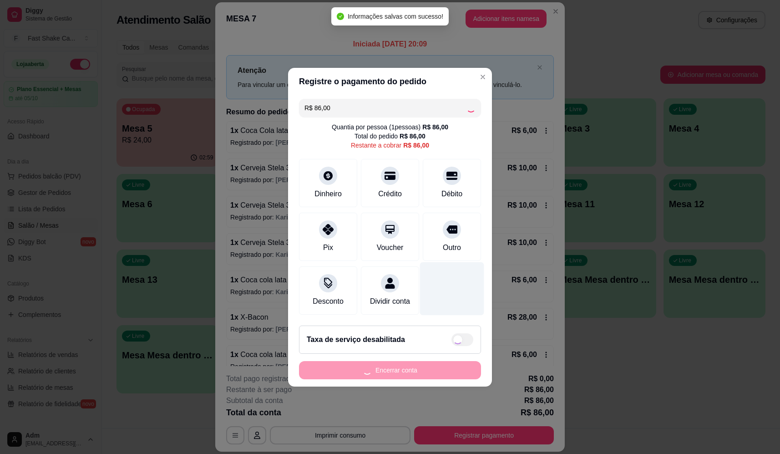
type input "R$ 0,00"
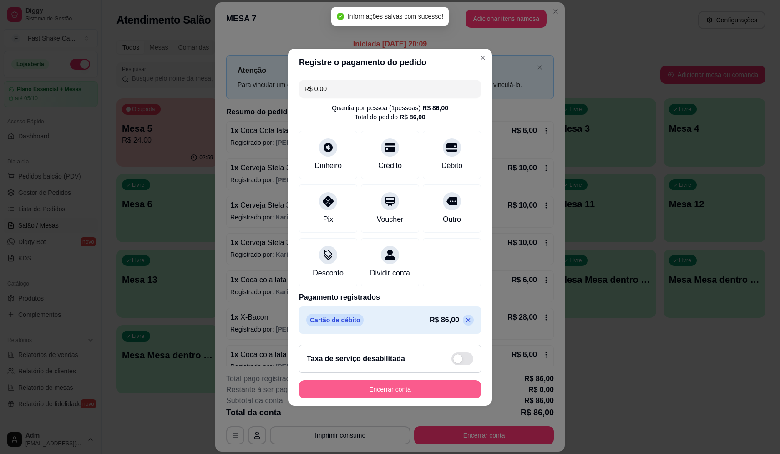
click at [435, 398] on button "Encerrar conta" at bounding box center [390, 389] width 182 height 18
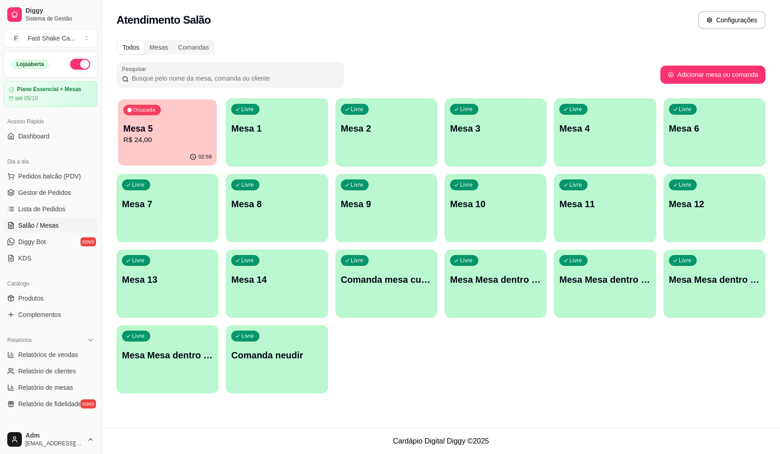
click at [176, 145] on p "R$ 24,00" at bounding box center [167, 140] width 88 height 10
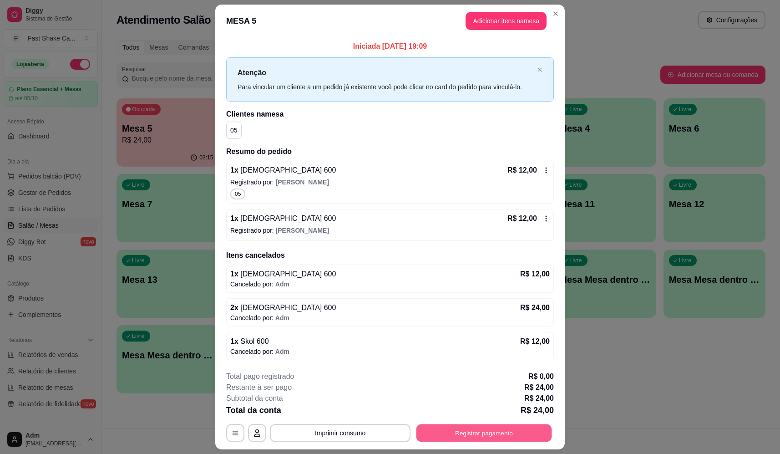
click at [474, 432] on button "Registrar pagamento" at bounding box center [484, 433] width 136 height 18
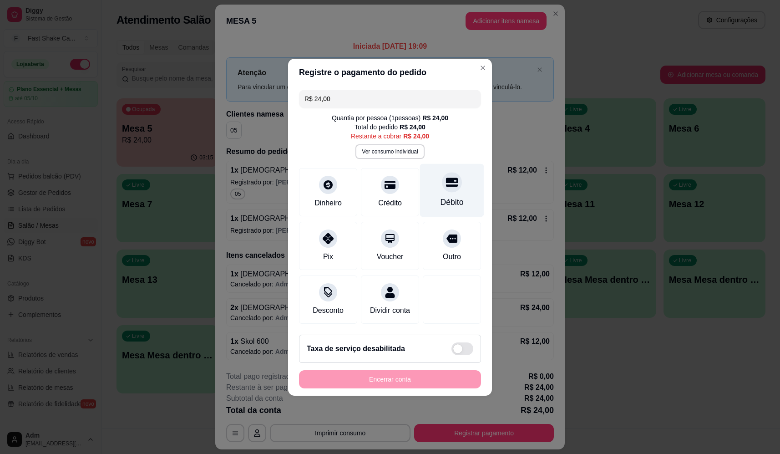
click at [453, 179] on div at bounding box center [452, 182] width 20 height 20
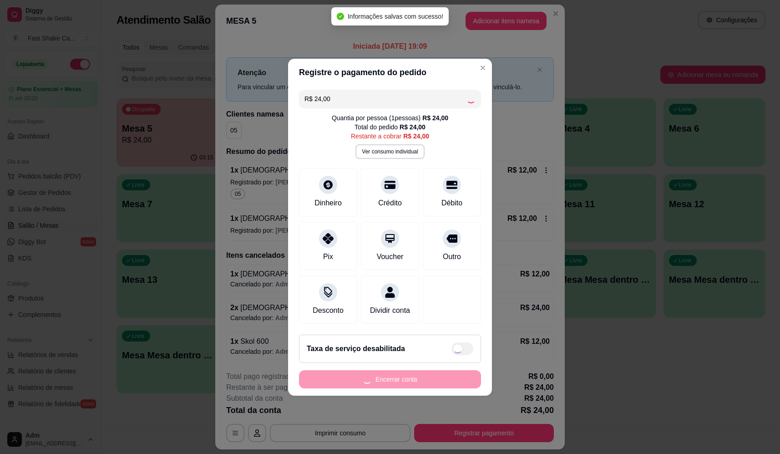
type input "R$ 0,00"
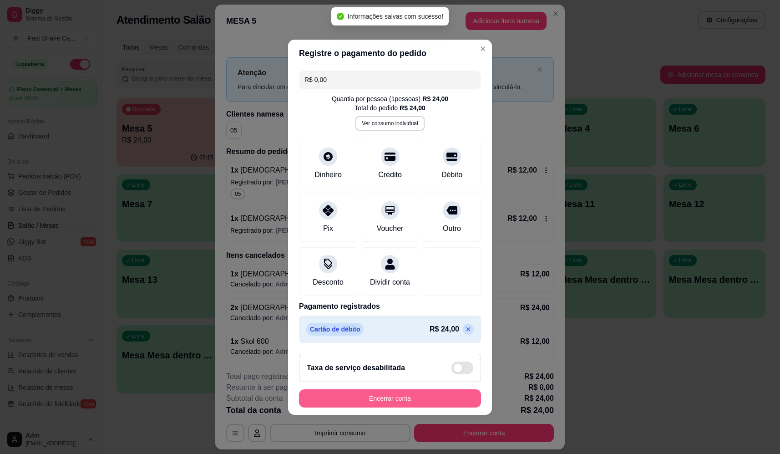
click at [398, 405] on button "Encerrar conta" at bounding box center [390, 398] width 182 height 18
